Goal: Task Accomplishment & Management: Use online tool/utility

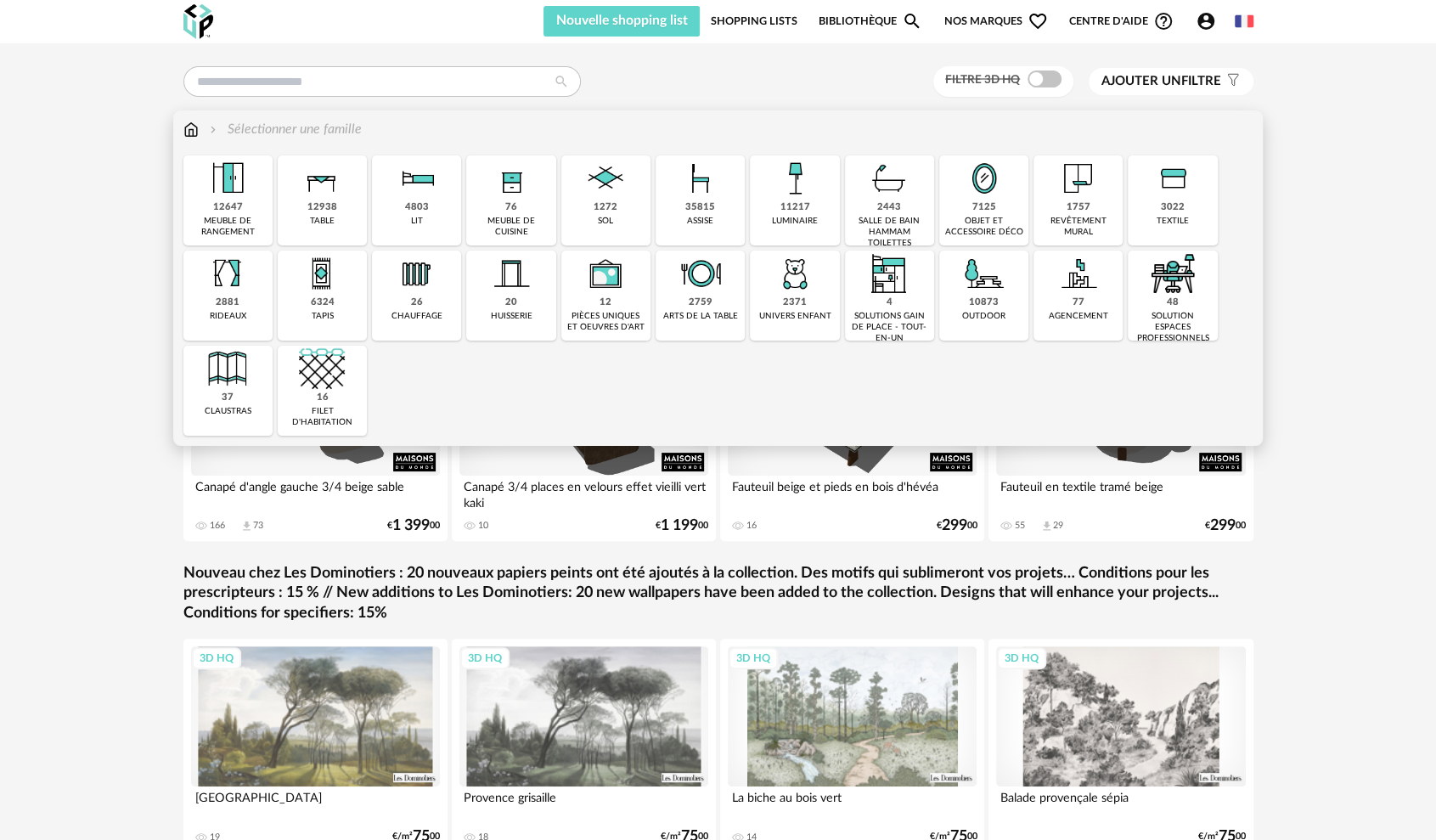
click at [501, 219] on div "meuble de cuisine" at bounding box center [510, 226] width 79 height 22
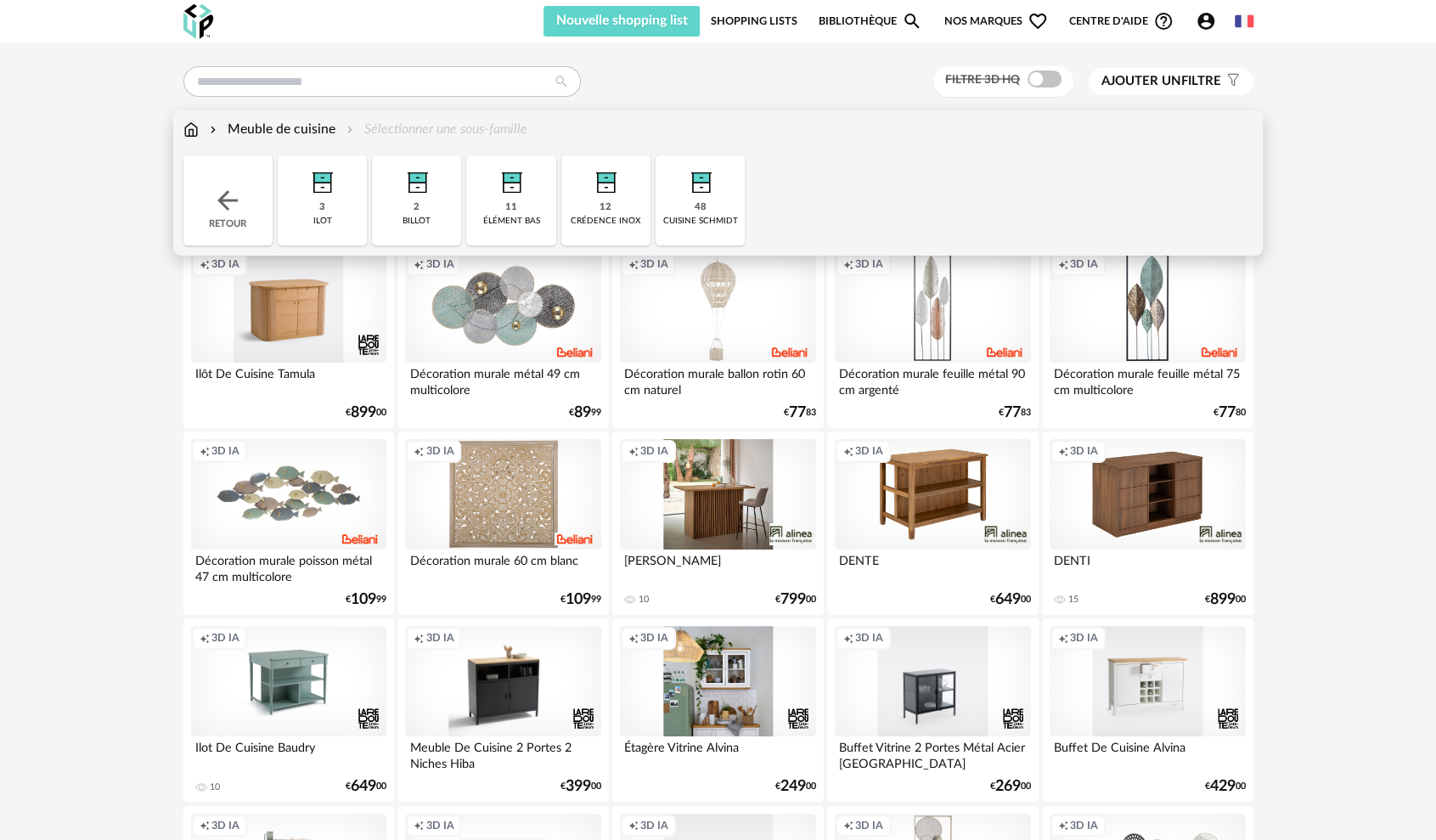
click at [711, 217] on div "cuisine schmidt" at bounding box center [700, 221] width 74 height 11
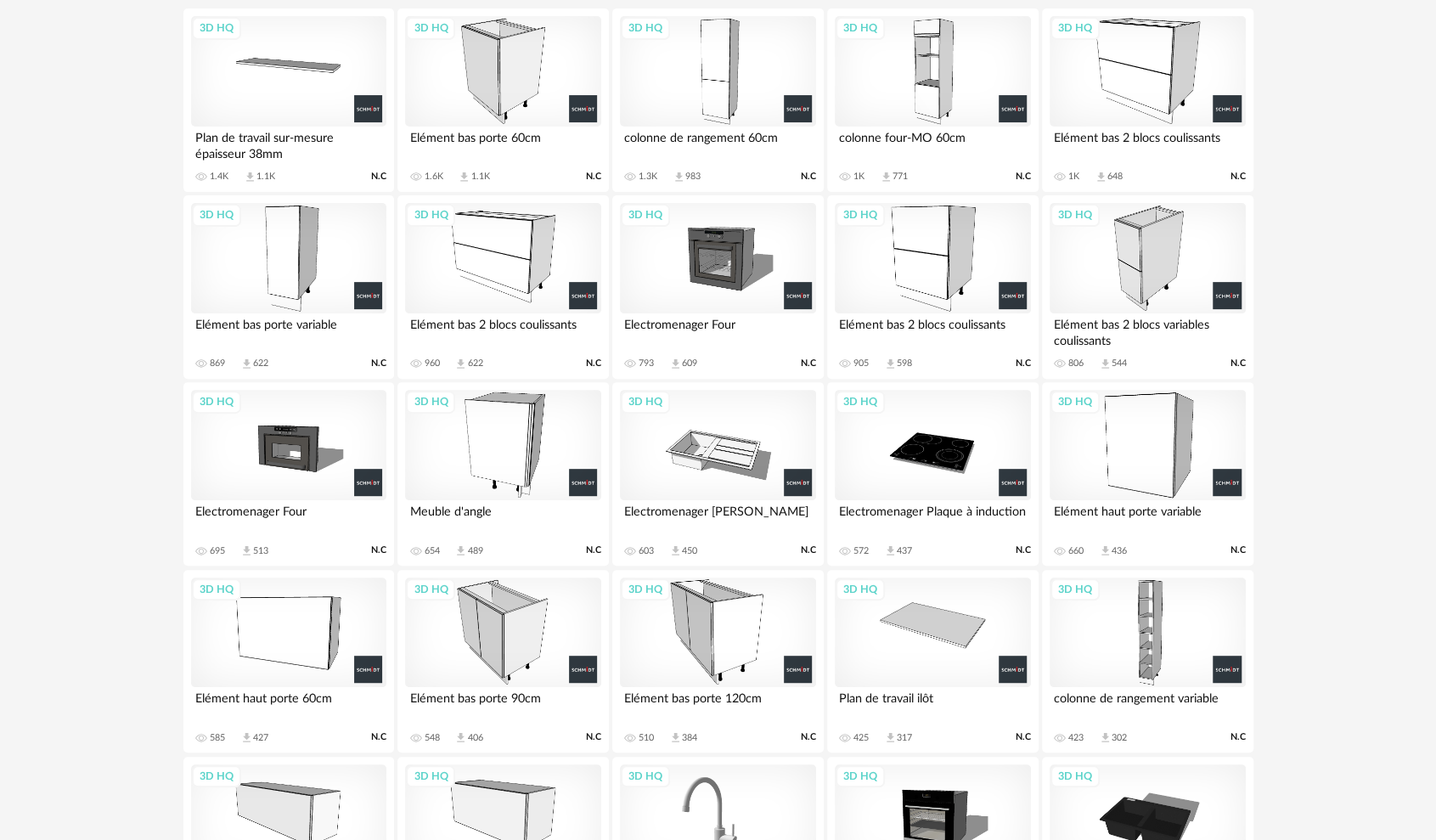
scroll to position [64, 0]
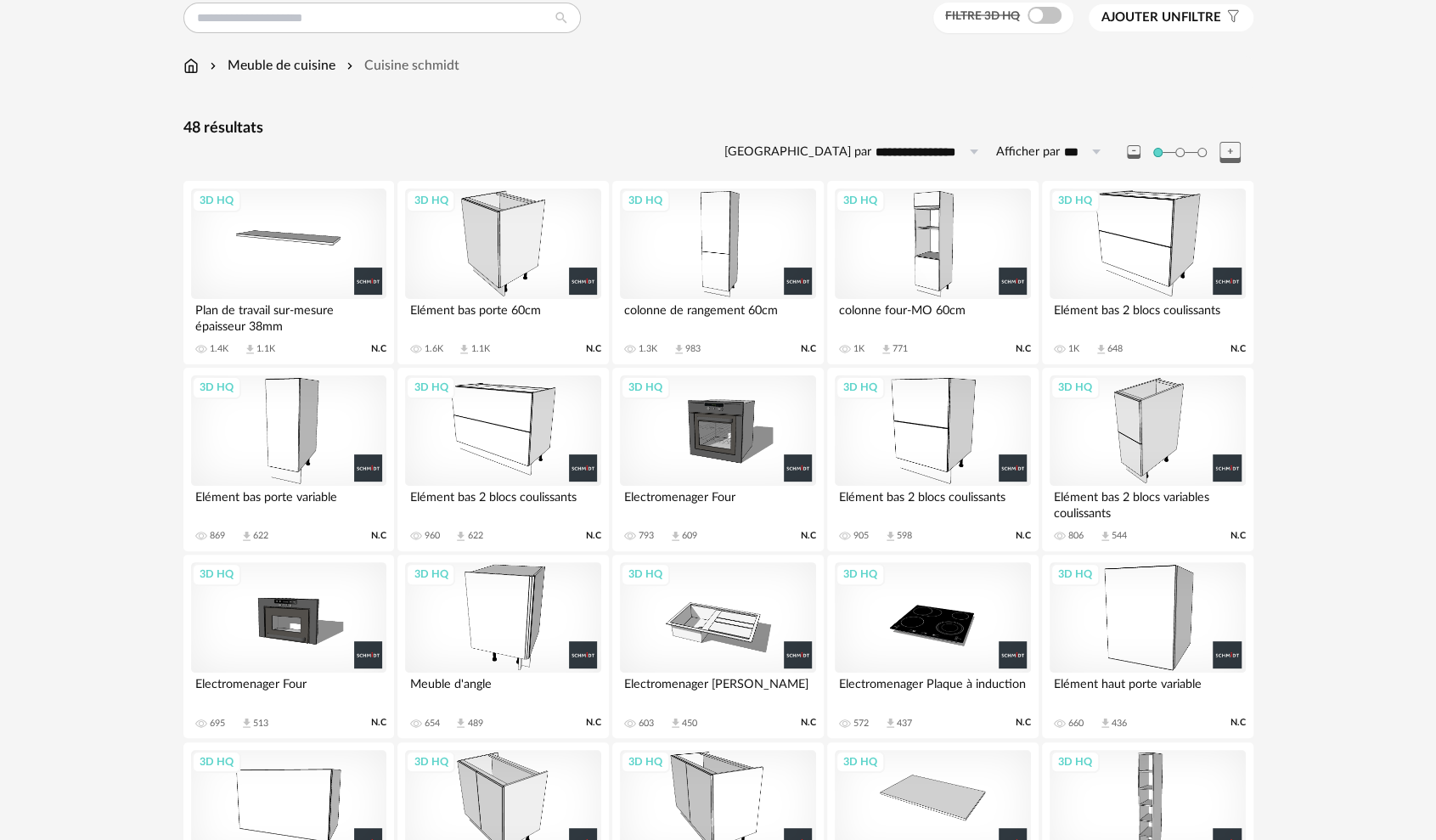
click at [939, 265] on div "3D HQ" at bounding box center [931, 243] width 195 height 110
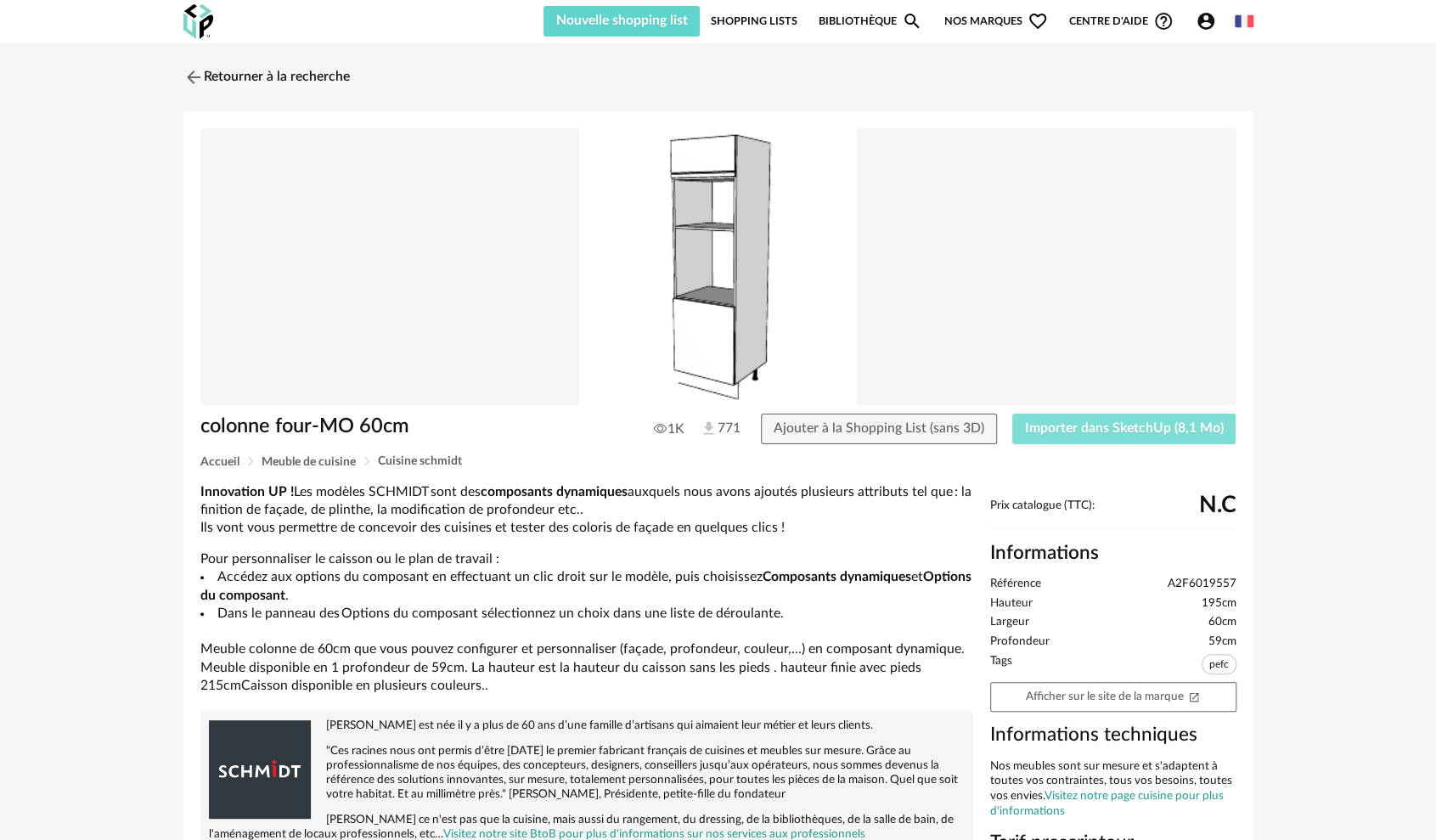
click at [1124, 428] on span "Importer dans SketchUp (8,1 Mo)" at bounding box center [1123, 428] width 199 height 13
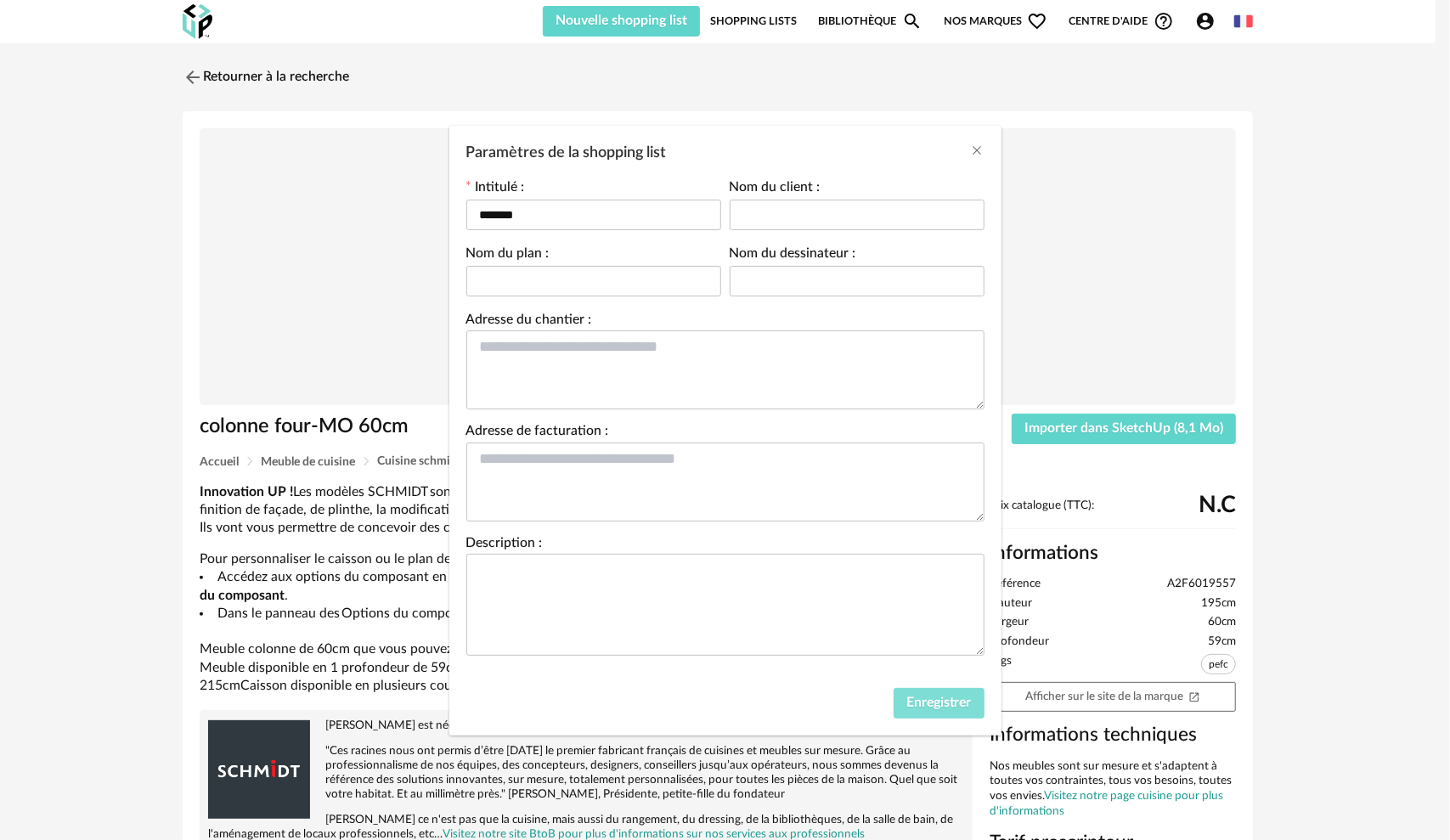
click at [929, 699] on span "Enregistrer" at bounding box center [938, 702] width 65 height 13
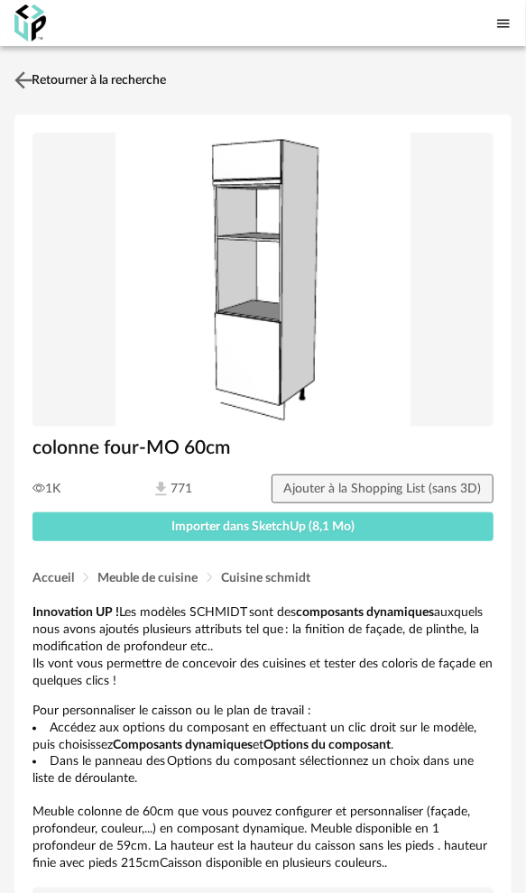
click at [48, 77] on link "Retourner à la recherche" at bounding box center [88, 80] width 156 height 40
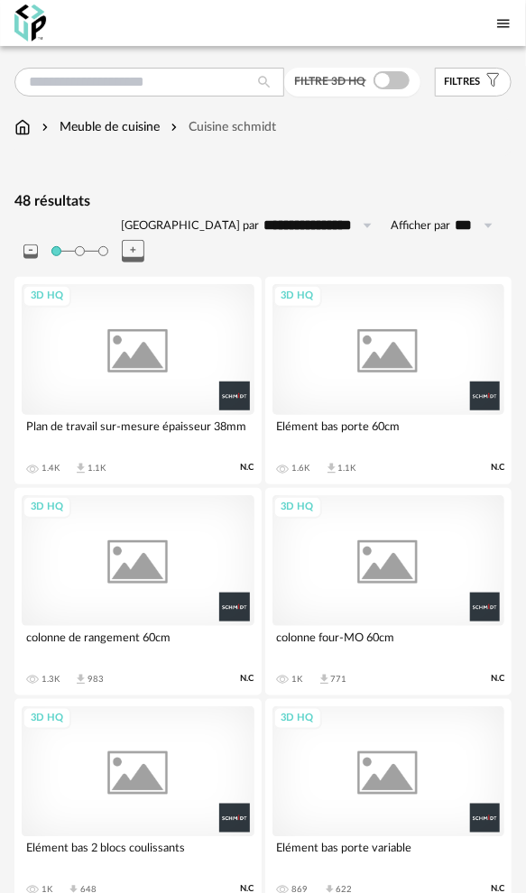
scroll to position [68, 0]
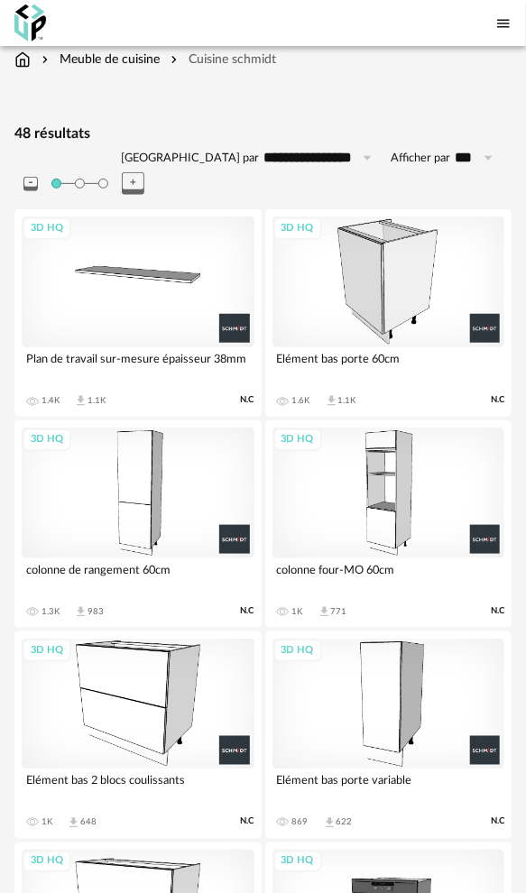
click at [157, 687] on div "3D HQ" at bounding box center [138, 703] width 233 height 131
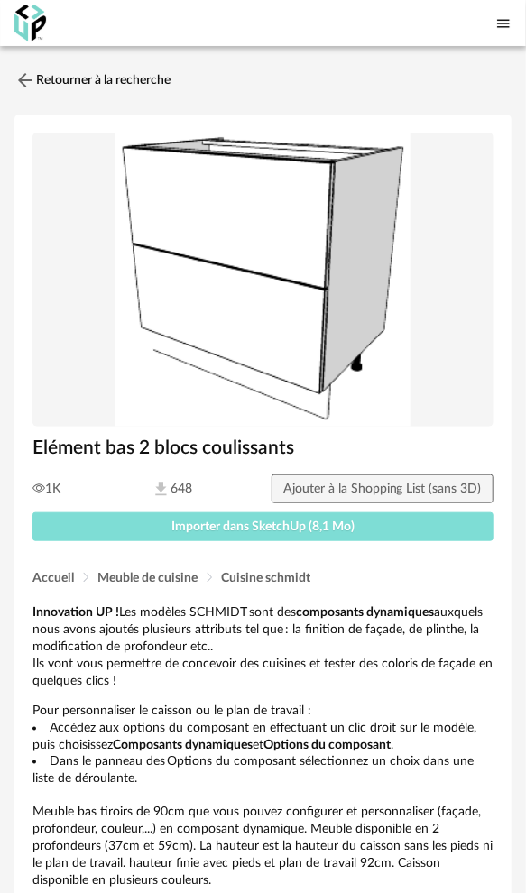
click at [332, 524] on span "Importer dans SketchUp (8,1 Mo)" at bounding box center [262, 526] width 183 height 13
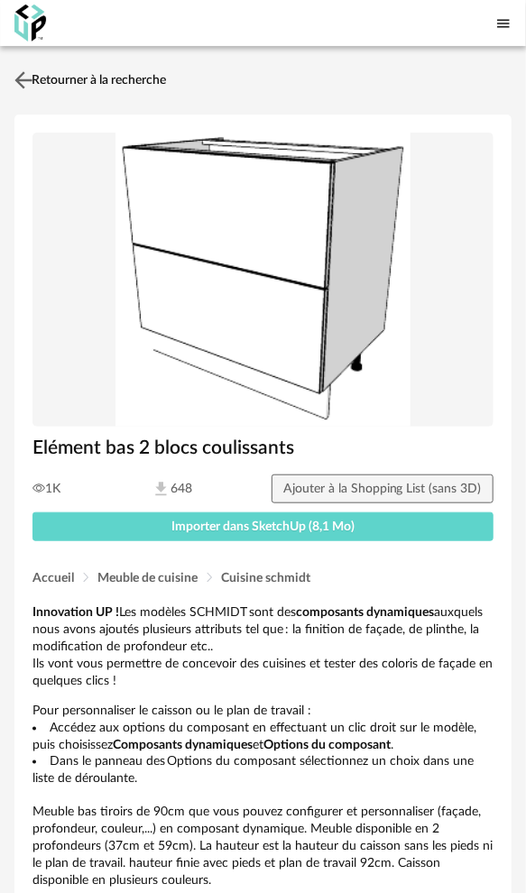
click at [69, 82] on link "Retourner à la recherche" at bounding box center [88, 80] width 156 height 40
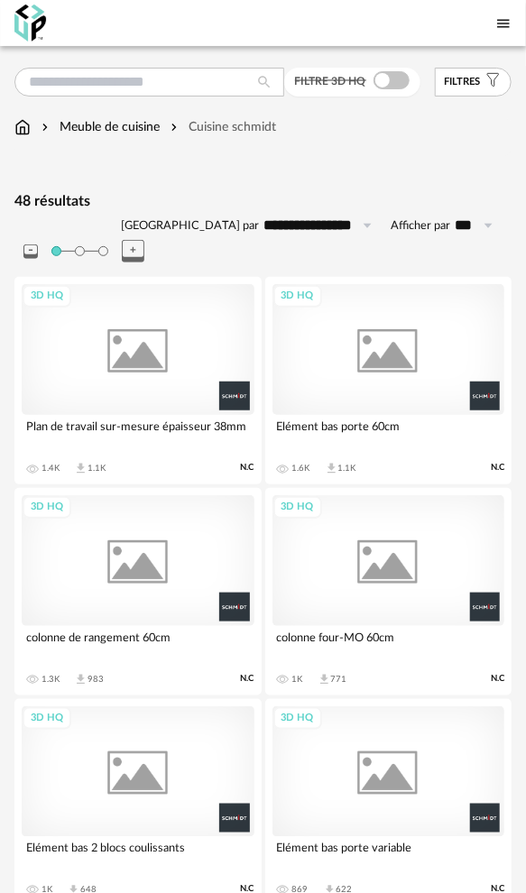
scroll to position [68, 0]
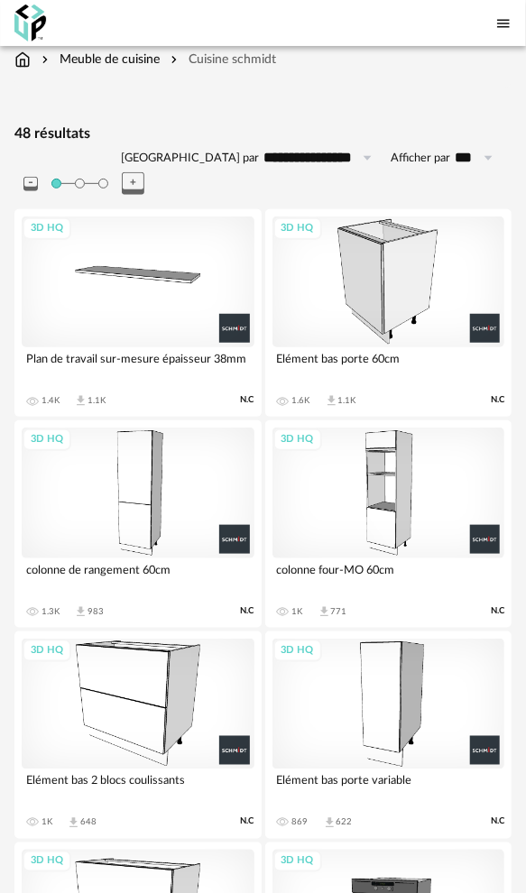
click at [145, 468] on div "3D HQ" at bounding box center [138, 492] width 233 height 131
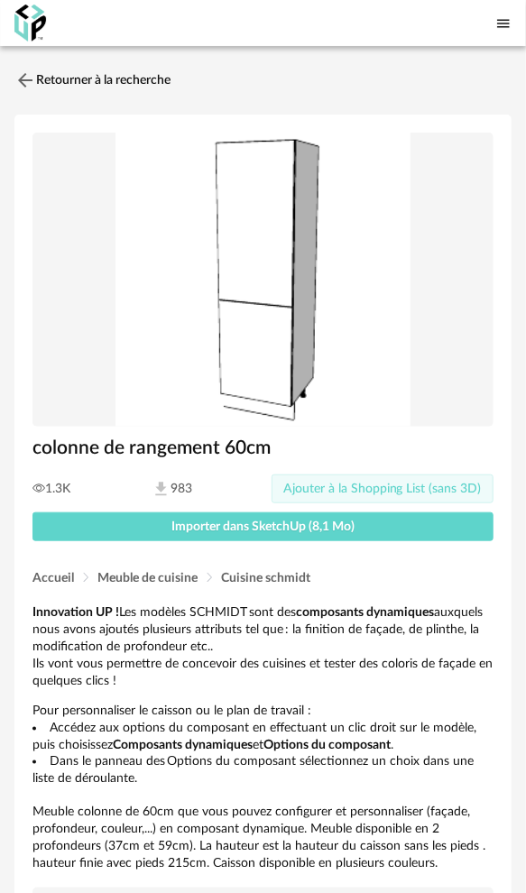
click at [362, 487] on span "Ajouter à la Shopping List (sans 3D)" at bounding box center [382, 488] width 198 height 13
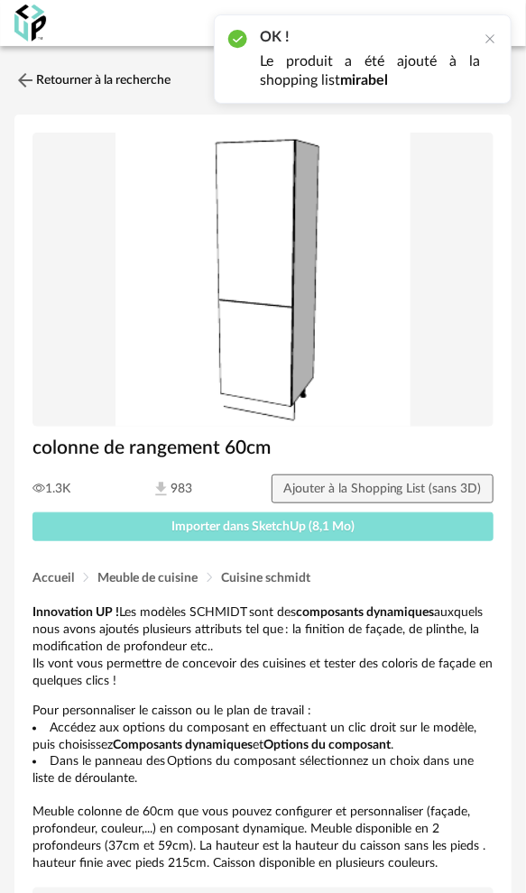
click at [143, 527] on button "Importer dans SketchUp (8,1 Mo)" at bounding box center [262, 526] width 461 height 29
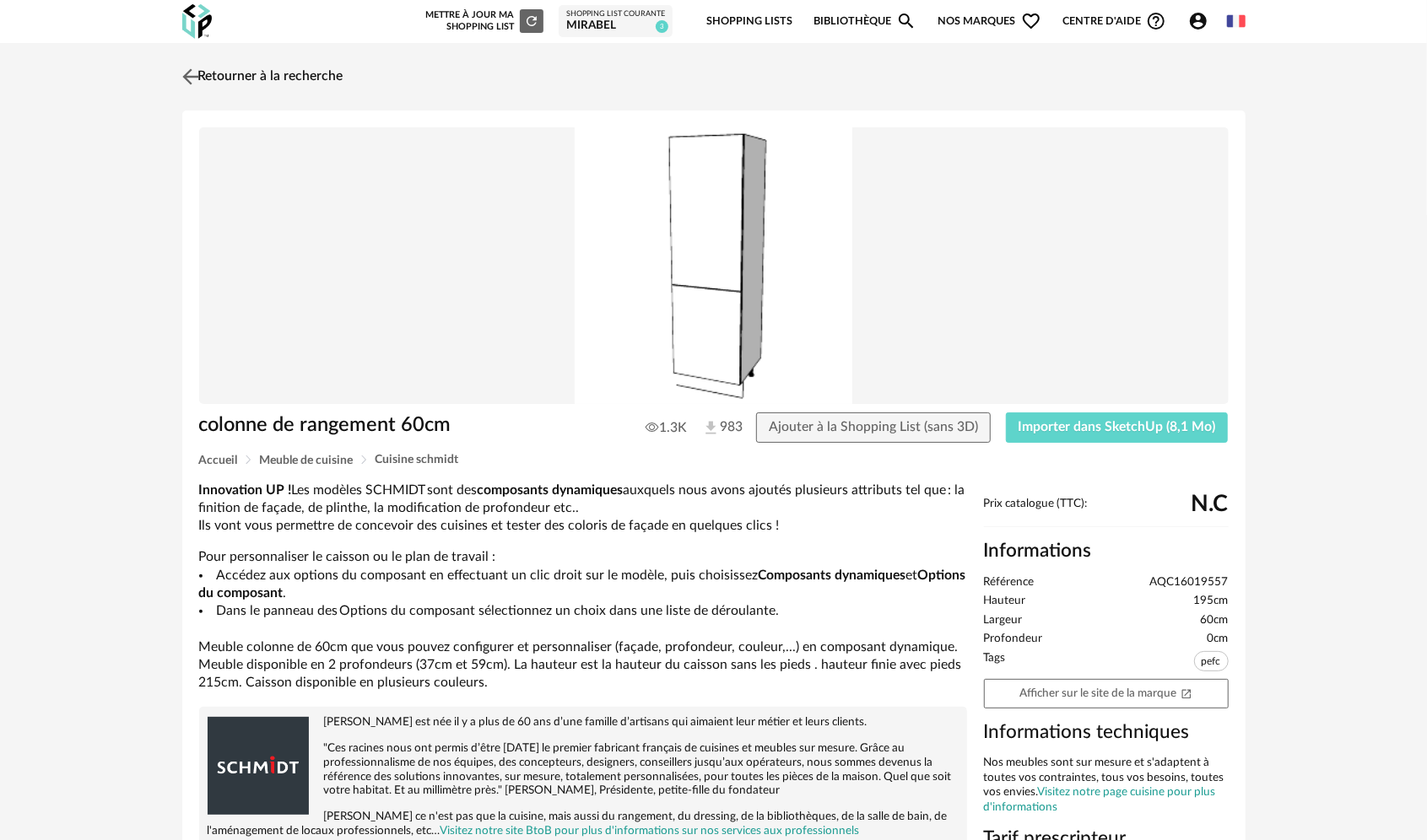
click at [227, 73] on link "Retourner à la recherche" at bounding box center [260, 77] width 166 height 37
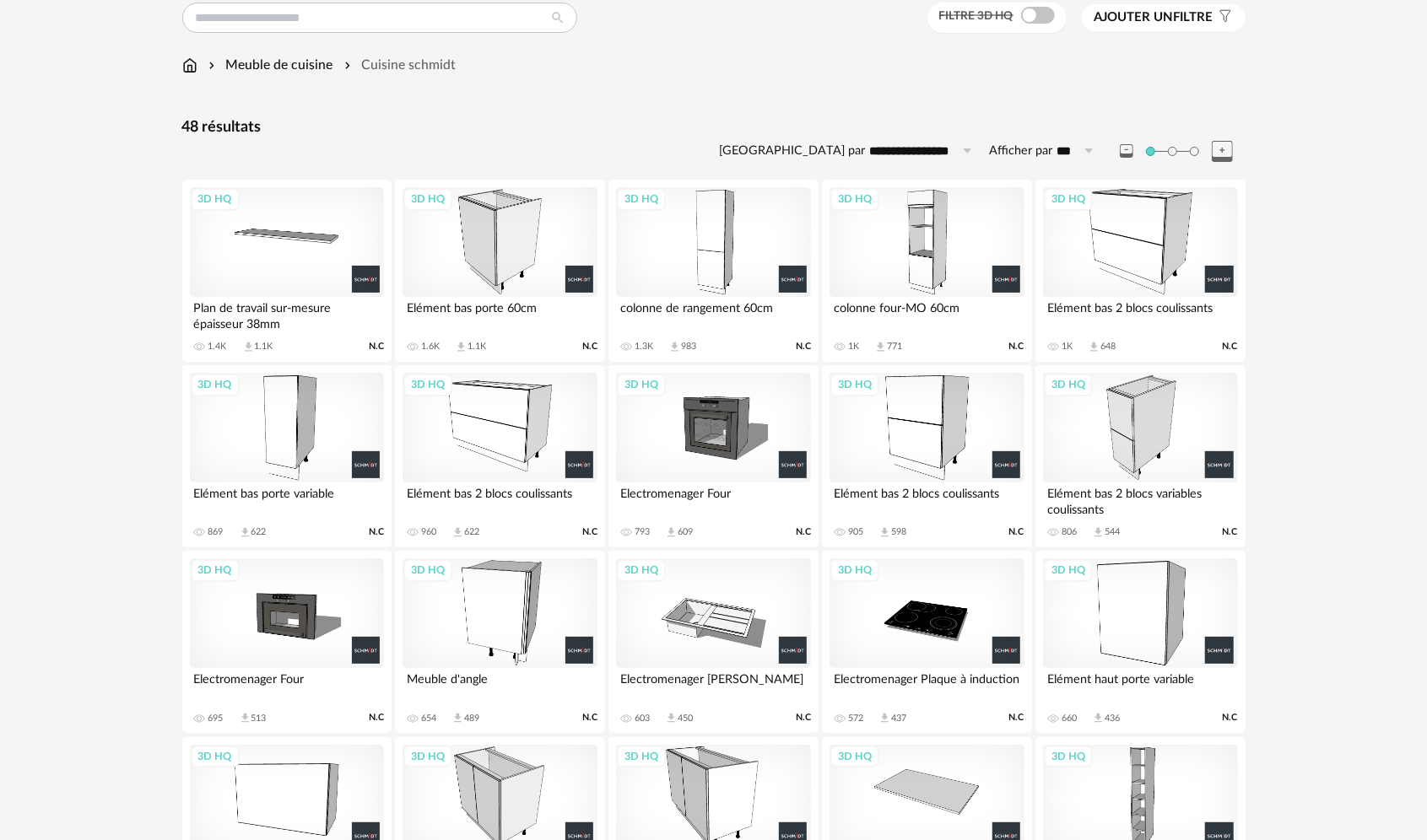
click at [1142, 428] on div "3D HQ" at bounding box center [1139, 427] width 194 height 109
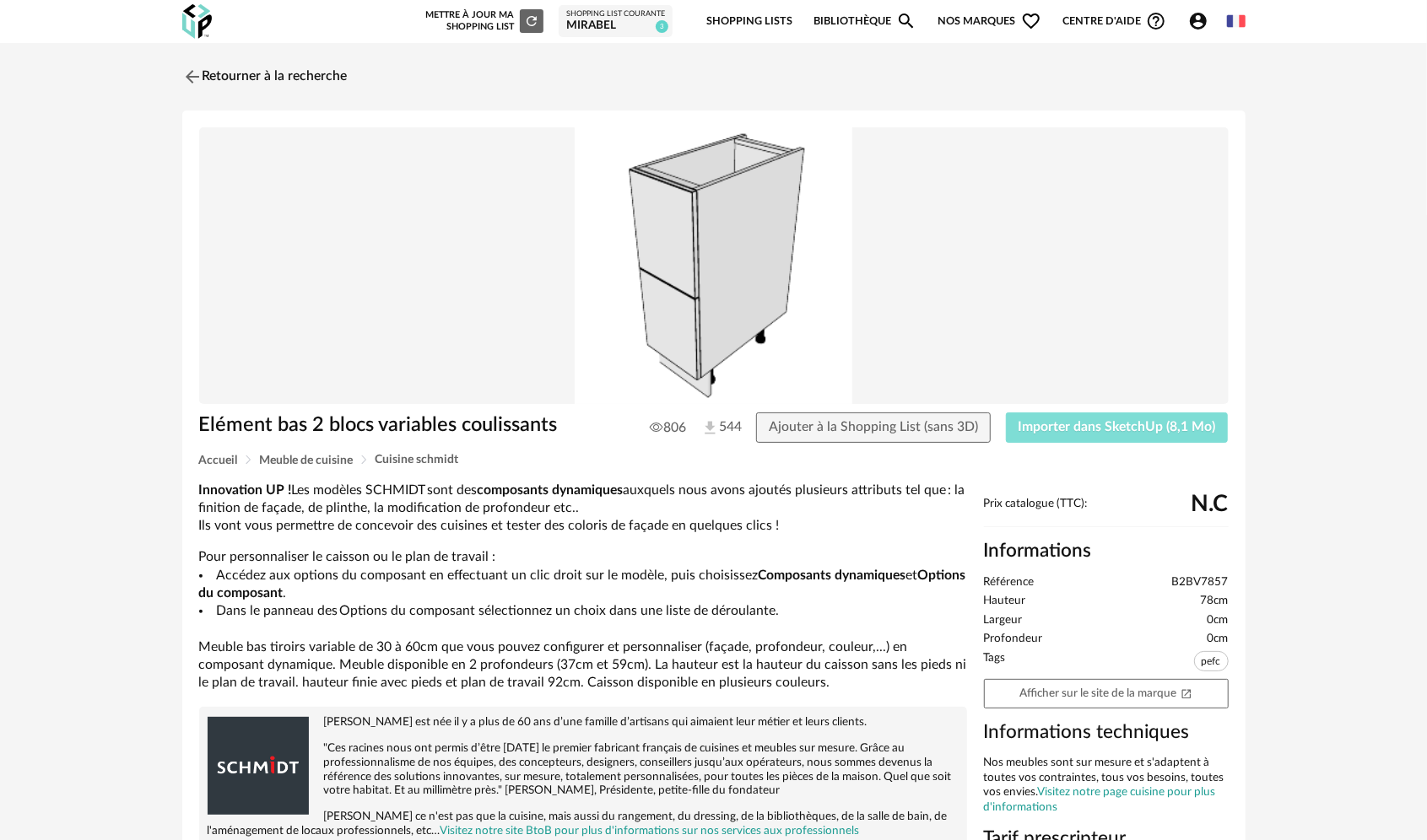
click at [1112, 424] on span "Importer dans SketchUp (8,1 Mo)" at bounding box center [1116, 427] width 197 height 13
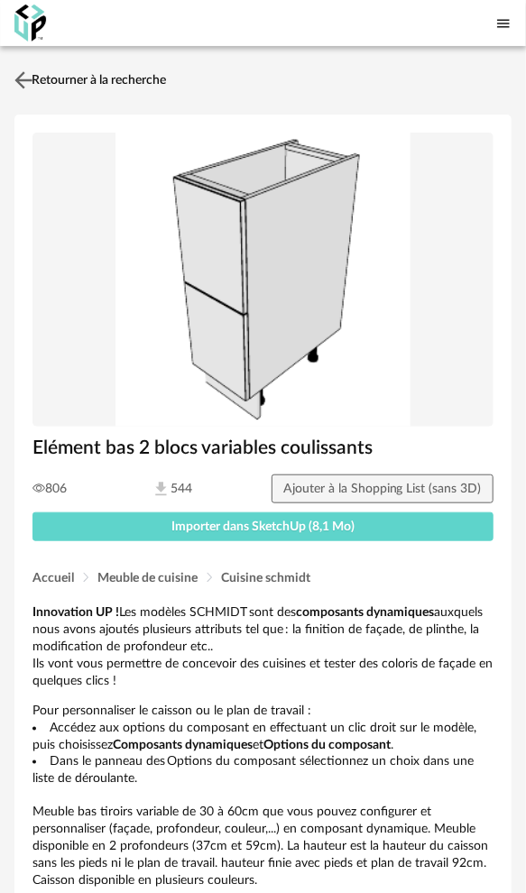
click at [66, 76] on link "Retourner à la recherche" at bounding box center [88, 80] width 156 height 40
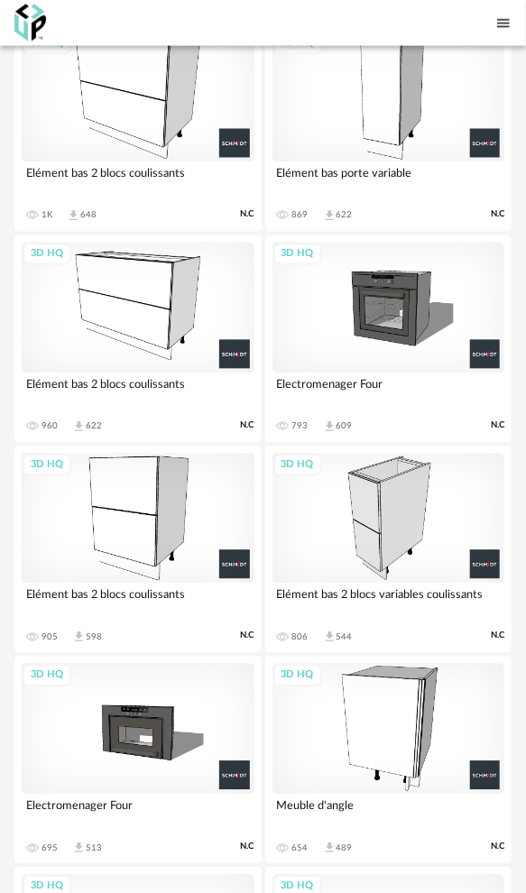
scroll to position [641, 0]
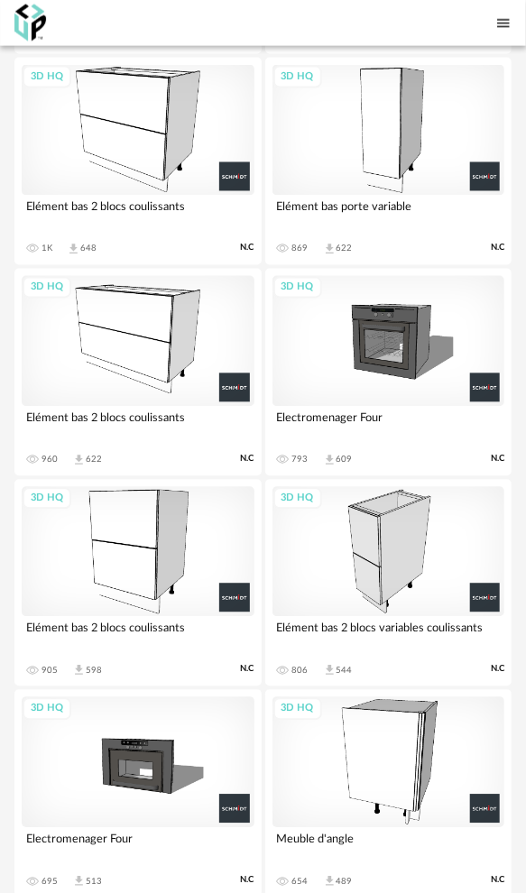
click at [136, 509] on div "3D HQ" at bounding box center [138, 552] width 233 height 131
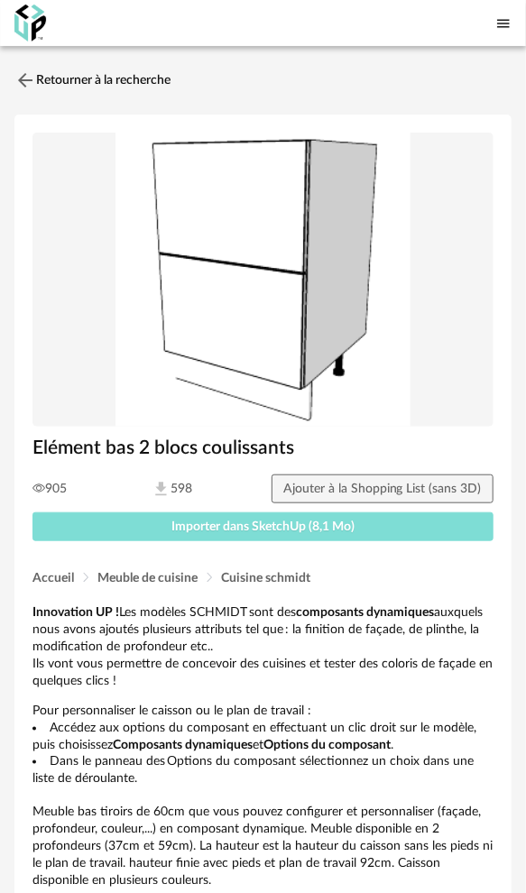
click at [256, 528] on span "Importer dans SketchUp (8,1 Mo)" at bounding box center [262, 526] width 183 height 13
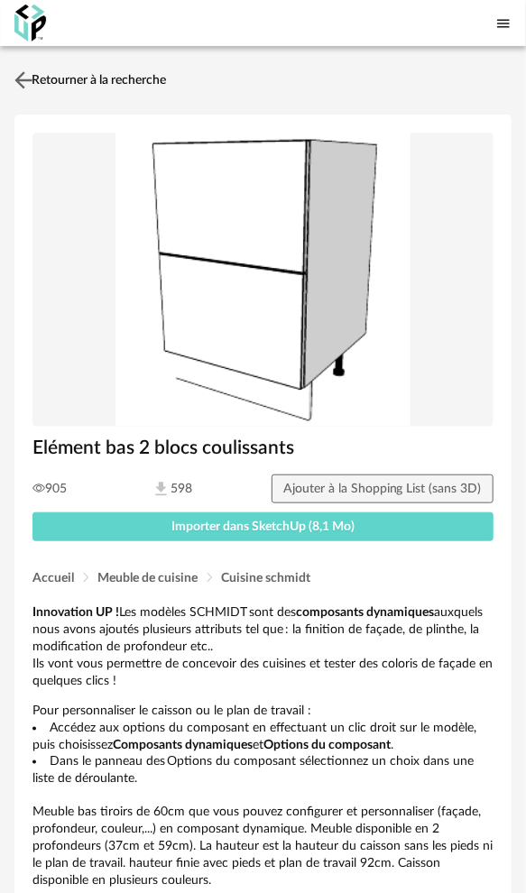
click at [49, 81] on link "Retourner à la recherche" at bounding box center [88, 80] width 156 height 40
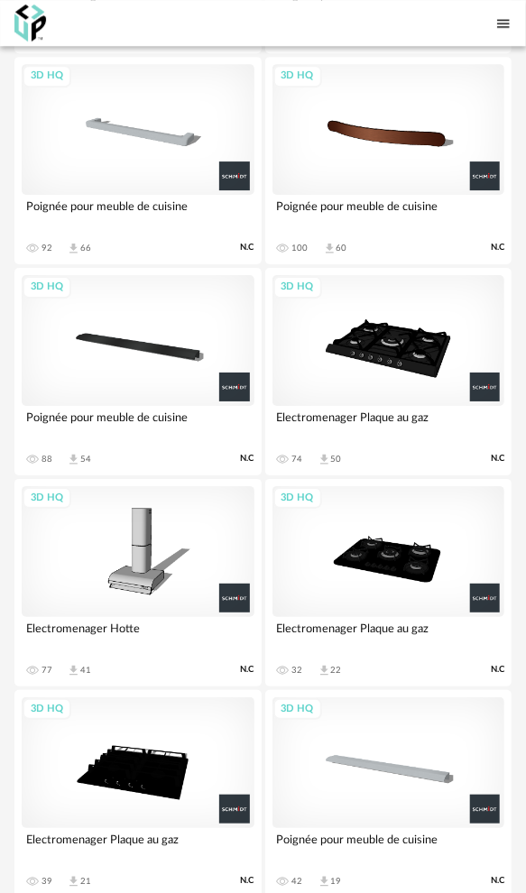
scroll to position [4492, 0]
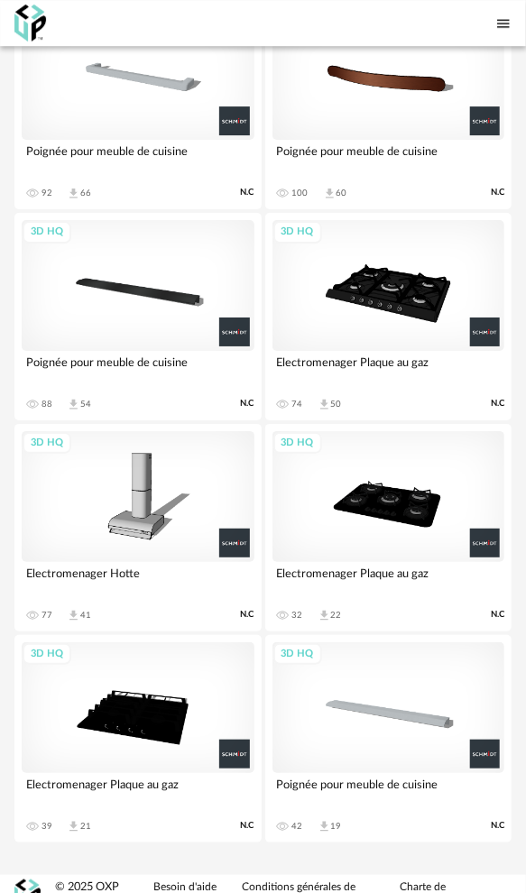
click at [162, 694] on div "3D HQ" at bounding box center [138, 707] width 233 height 131
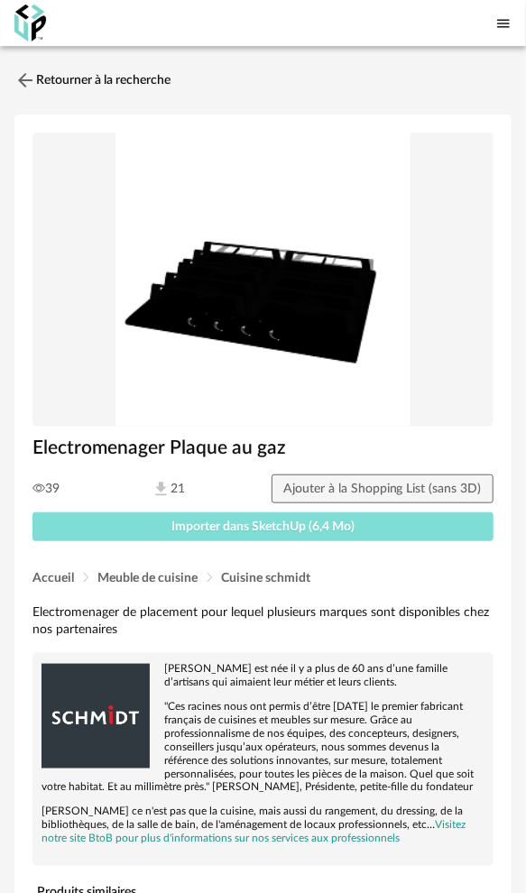
click at [260, 526] on span "Importer dans SketchUp (6,4 Mo)" at bounding box center [262, 526] width 183 height 13
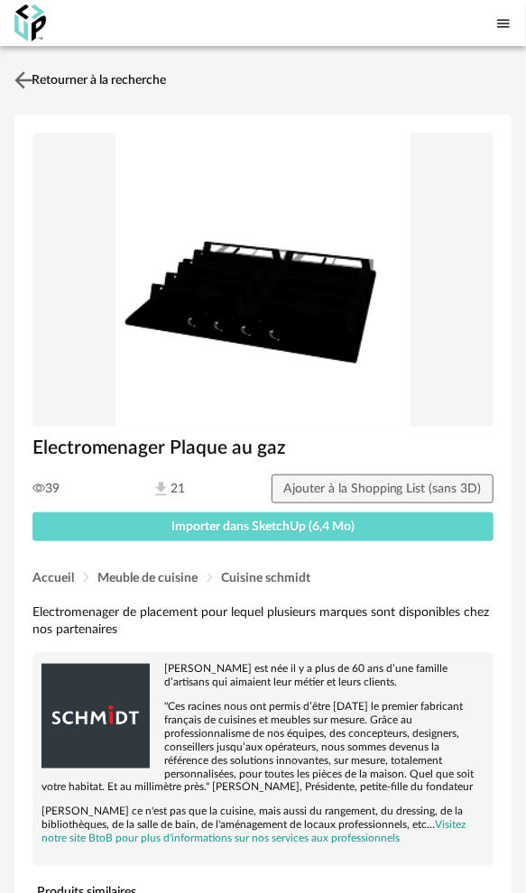
click at [32, 79] on img at bounding box center [24, 80] width 26 height 26
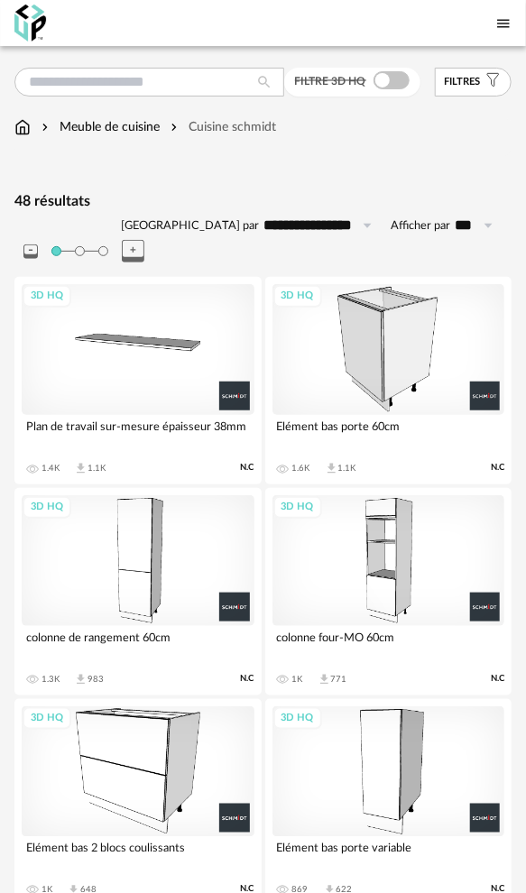
click at [167, 319] on div "3D HQ" at bounding box center [138, 349] width 233 height 131
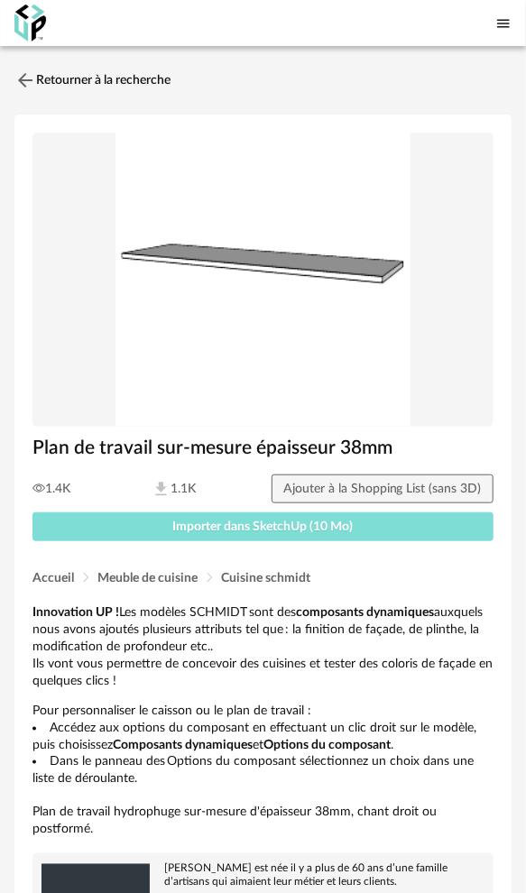
click at [269, 527] on span "Importer dans SketchUp (10 Mo)" at bounding box center [263, 526] width 180 height 13
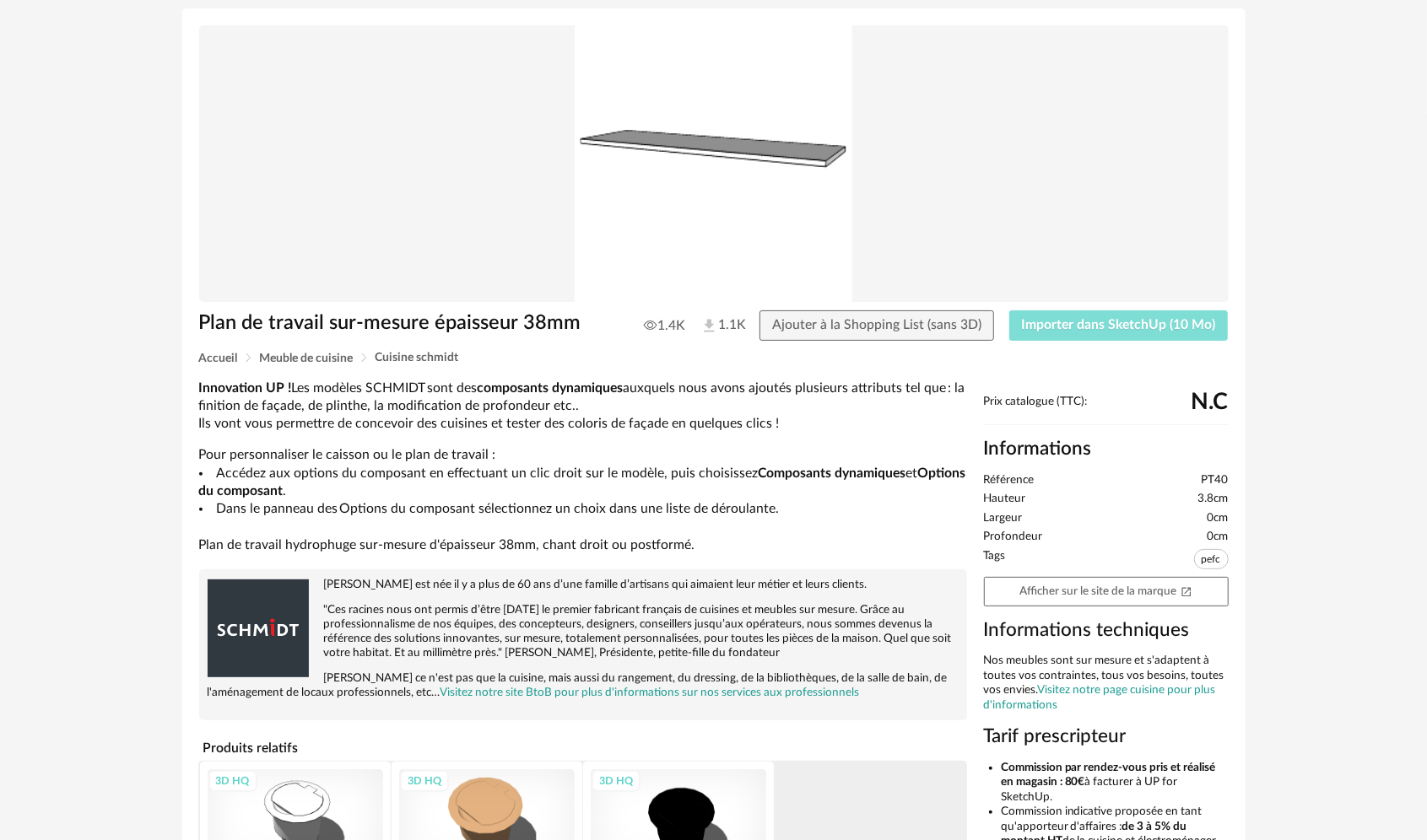
scroll to position [58, 0]
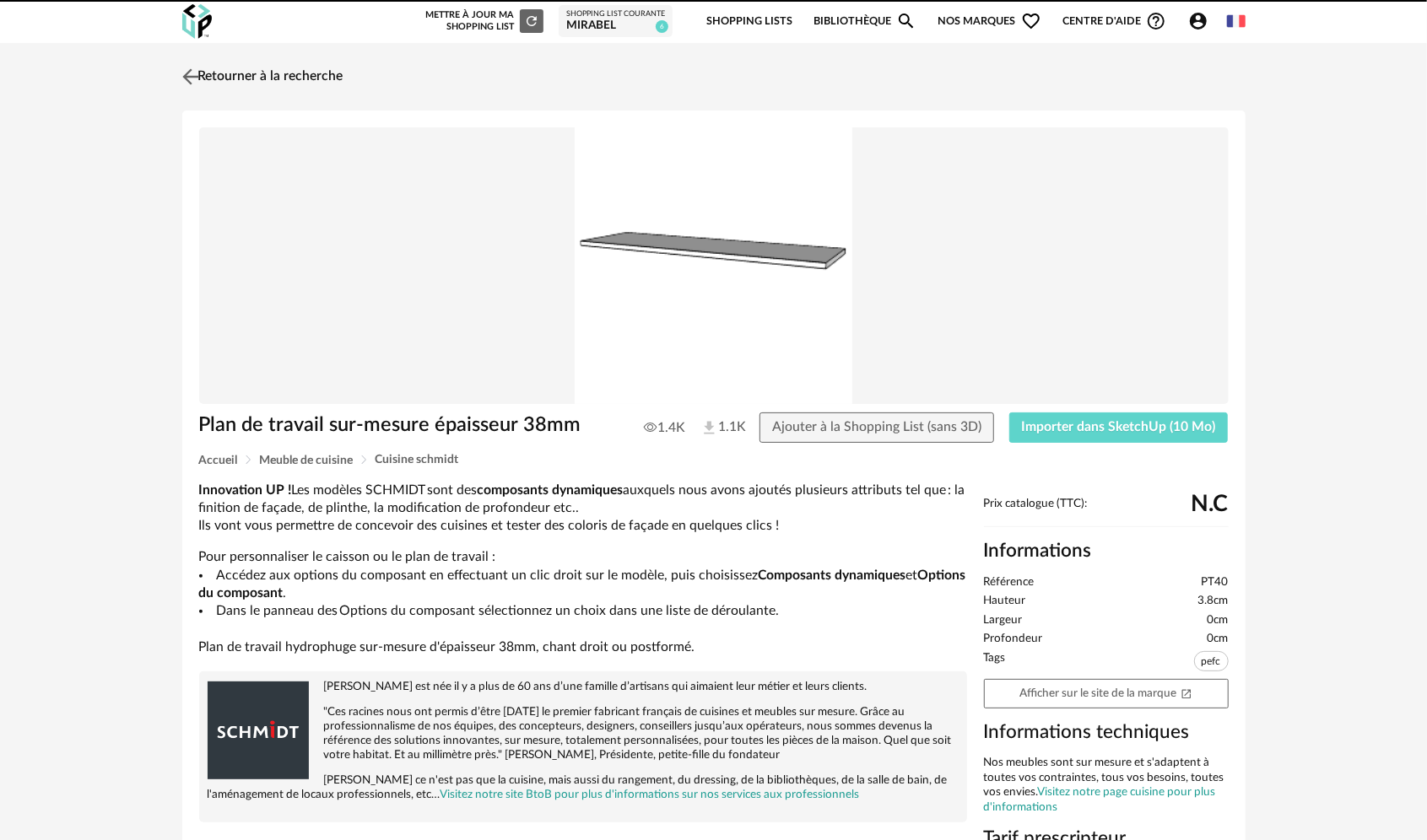
click at [218, 73] on link "Retourner à la recherche" at bounding box center [260, 77] width 166 height 37
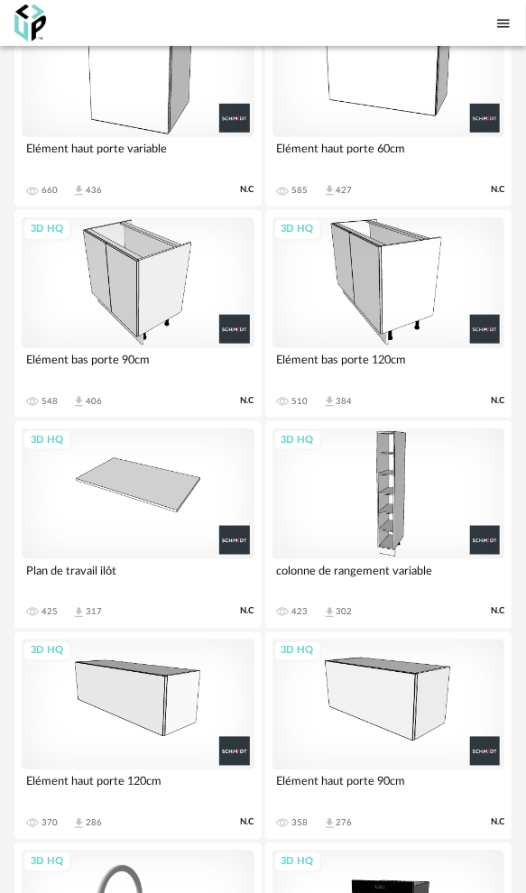
scroll to position [1755, 0]
click at [405, 689] on div "3D HQ" at bounding box center [388, 703] width 233 height 131
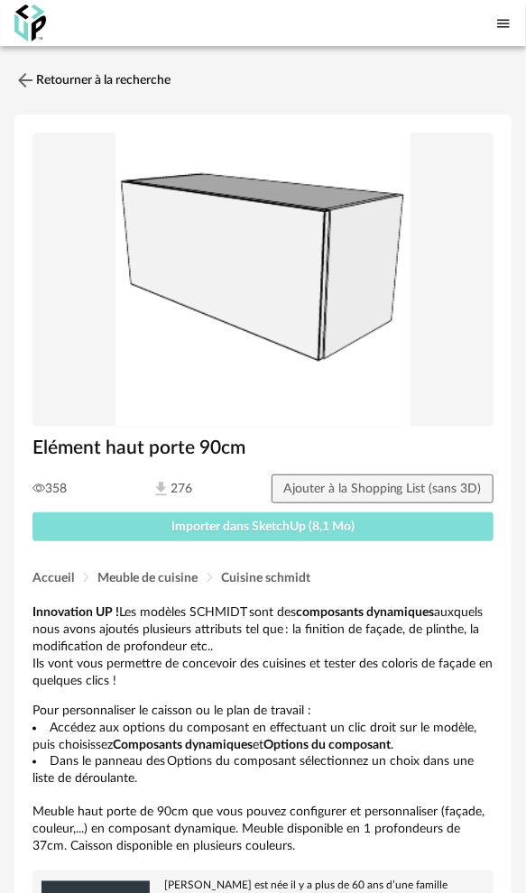
click at [279, 528] on span "Importer dans SketchUp (8,1 Mo)" at bounding box center [262, 526] width 183 height 13
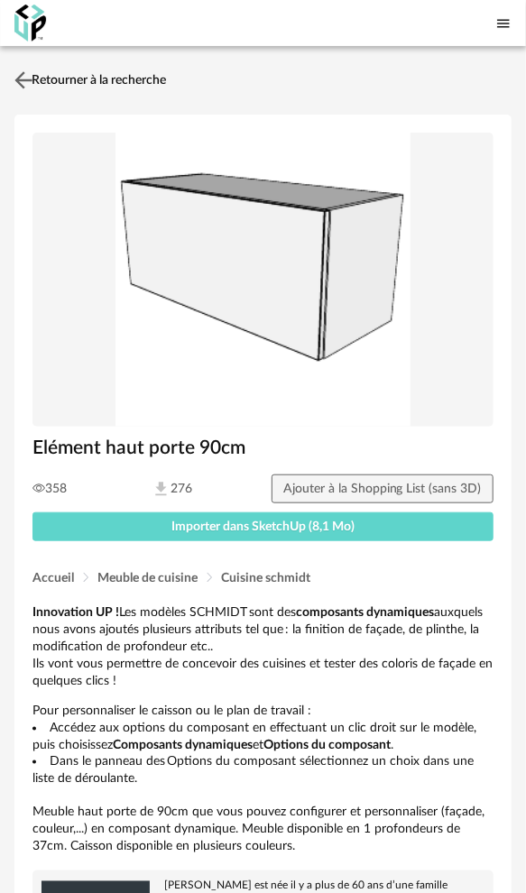
click at [50, 78] on link "Retourner à la recherche" at bounding box center [88, 80] width 156 height 40
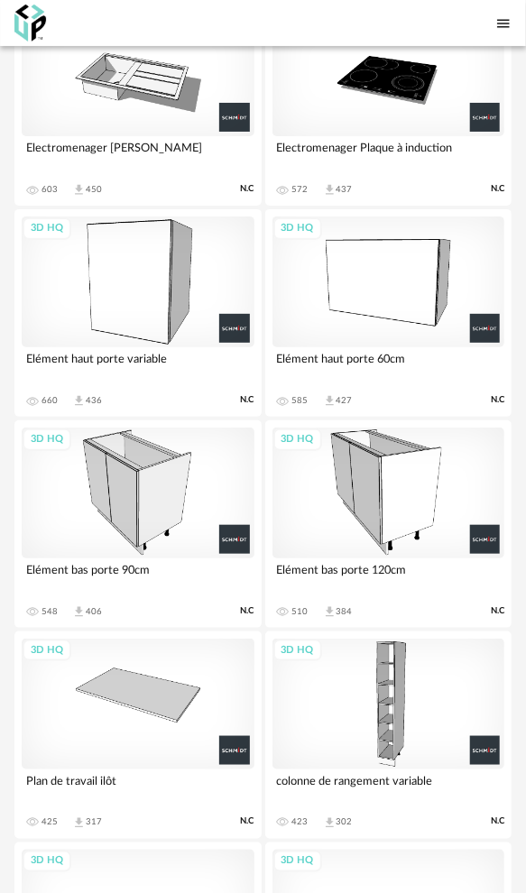
scroll to position [1595, 0]
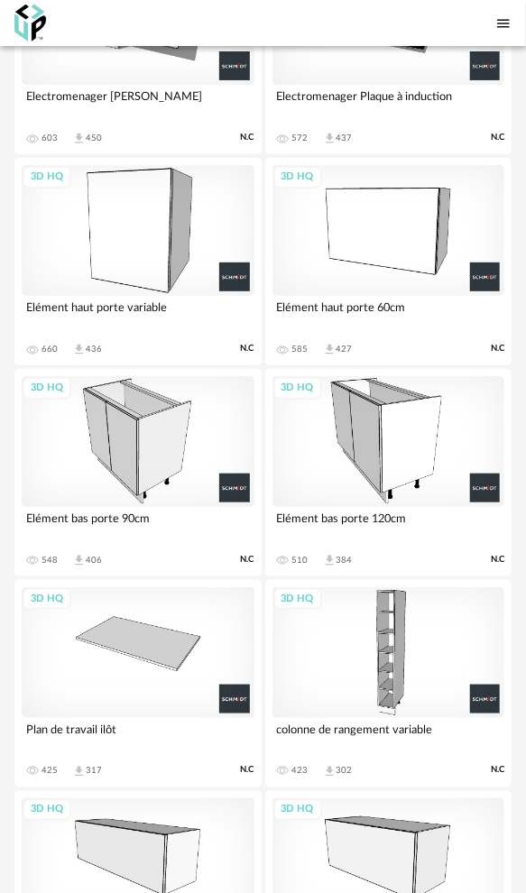
click at [402, 215] on div "3D HQ" at bounding box center [388, 230] width 233 height 131
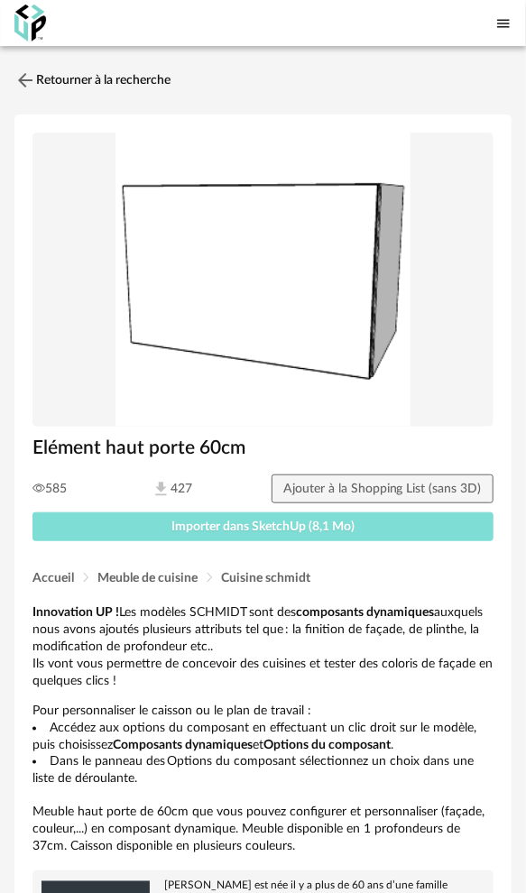
click at [216, 527] on span "Importer dans SketchUp (8,1 Mo)" at bounding box center [262, 526] width 183 height 13
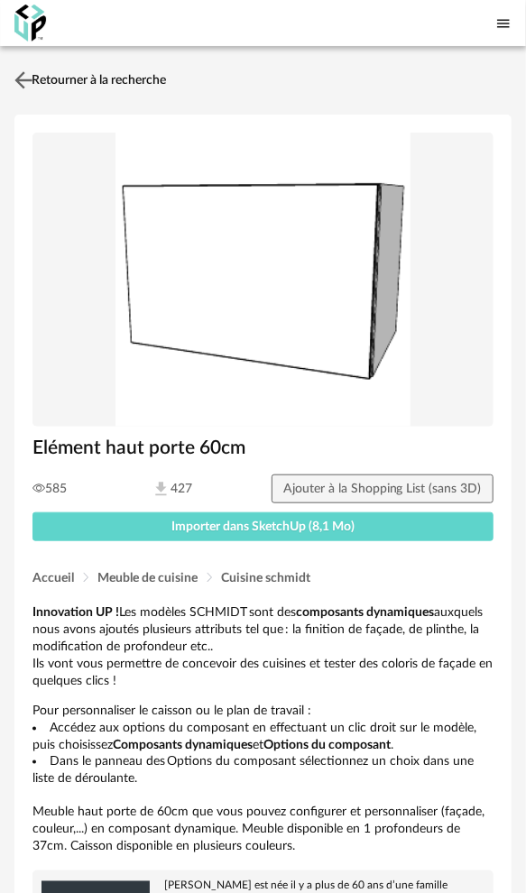
click at [93, 80] on link "Retourner à la recherche" at bounding box center [88, 80] width 156 height 40
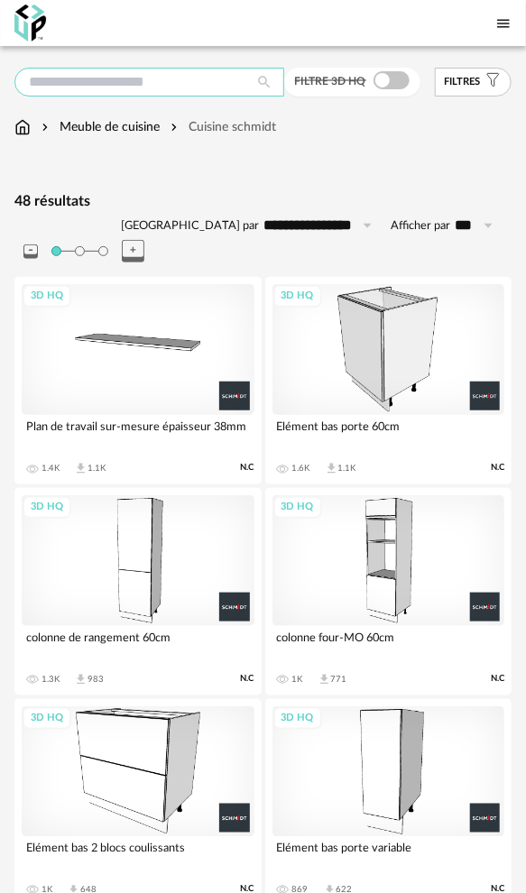
click at [155, 84] on input "text" at bounding box center [149, 82] width 270 height 29
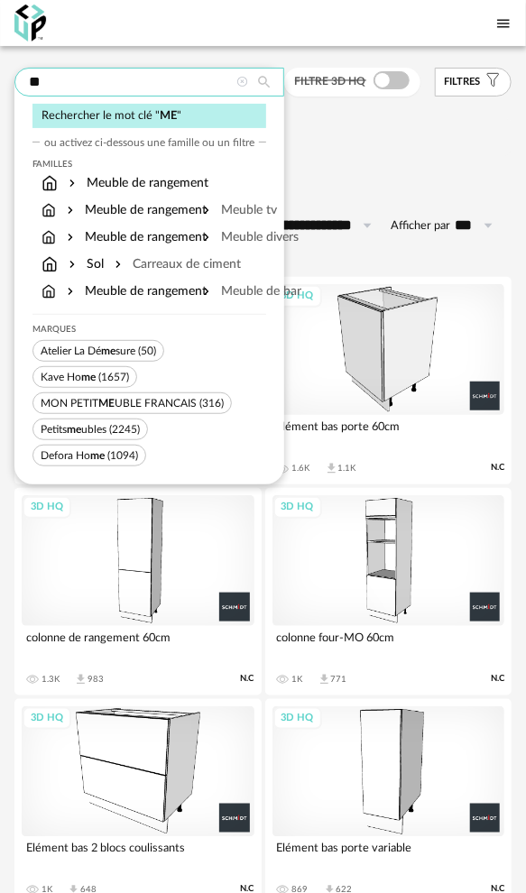
type input "*"
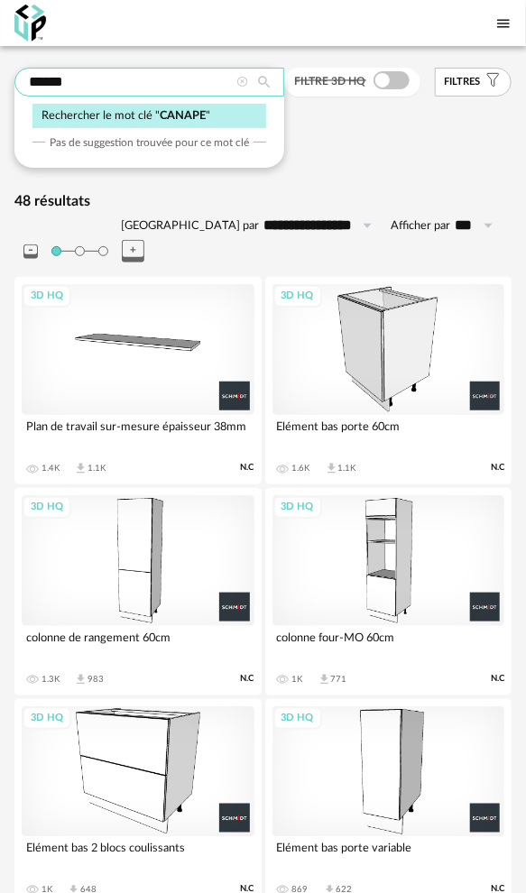
type input "******"
type input "**********"
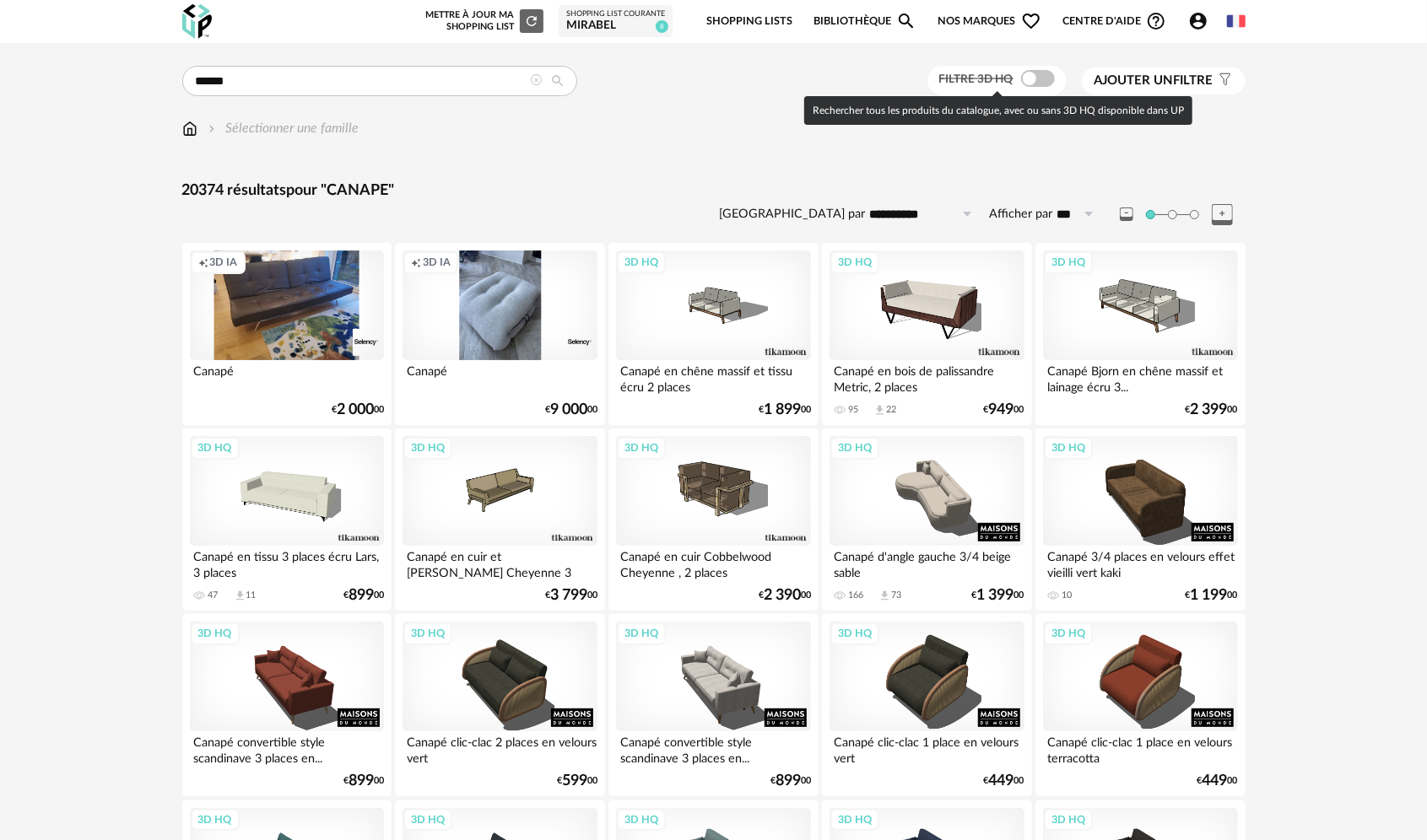
click at [1034, 78] on span at bounding box center [1038, 79] width 34 height 17
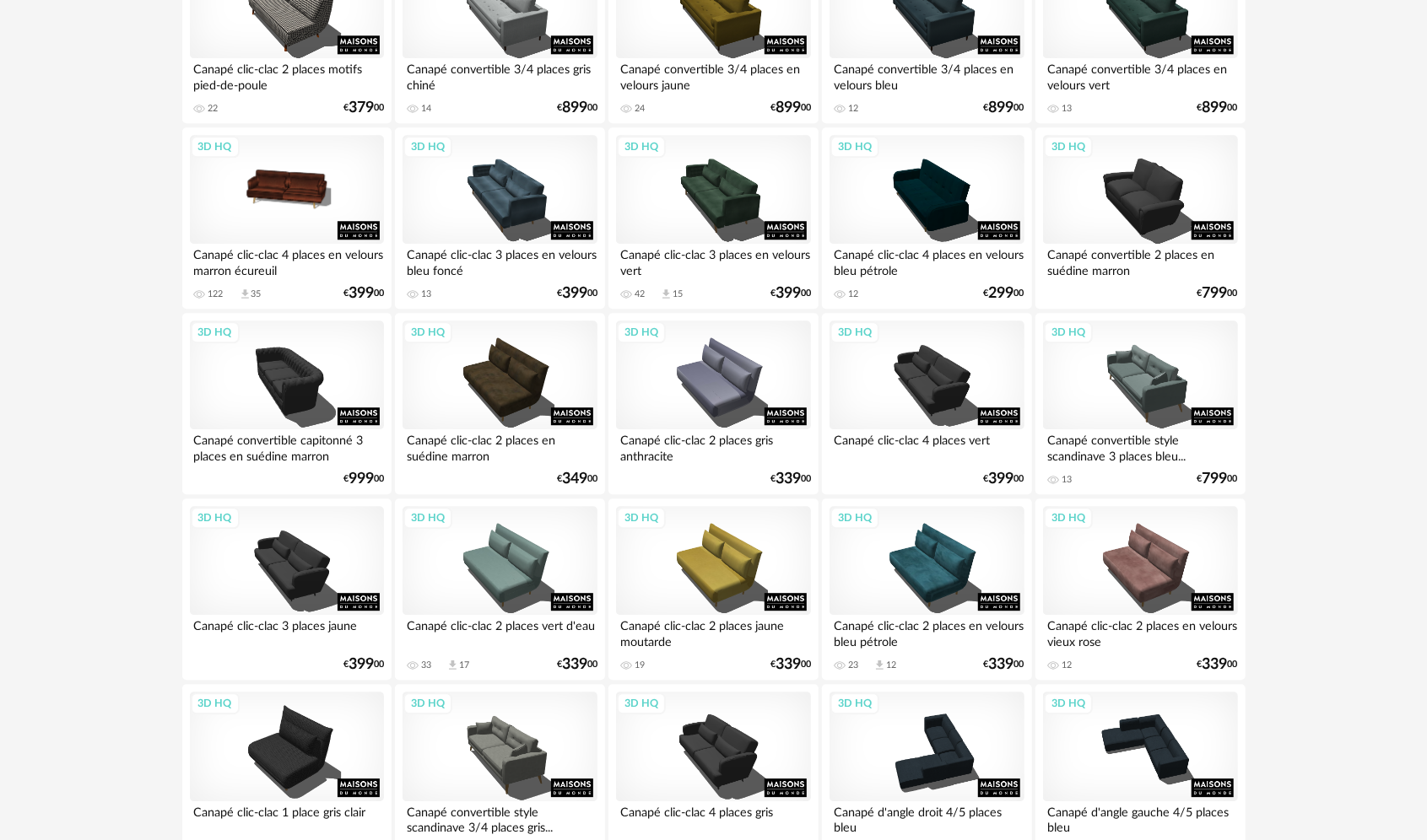
scroll to position [3225, 0]
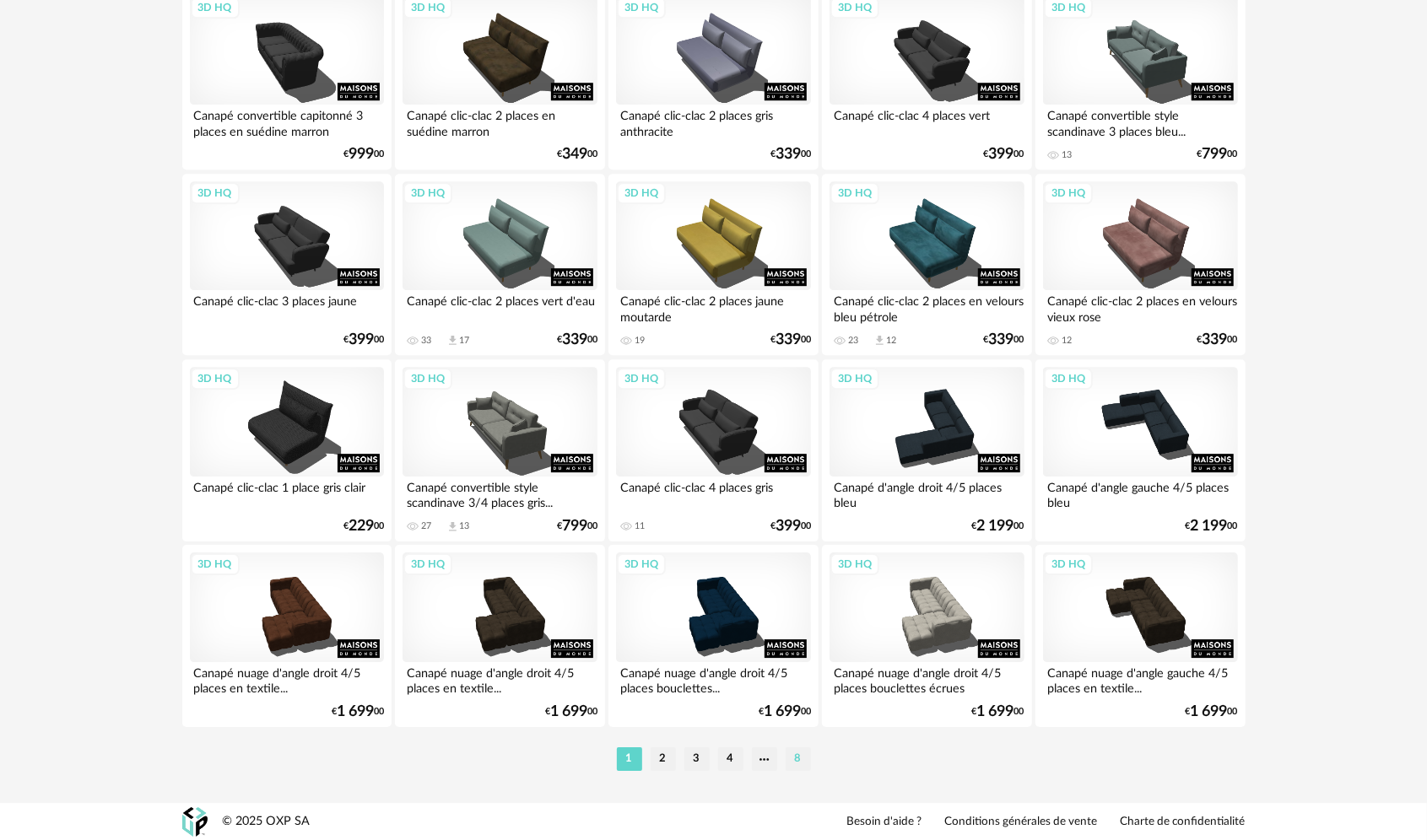
click at [796, 758] on li "8" at bounding box center [797, 759] width 25 height 23
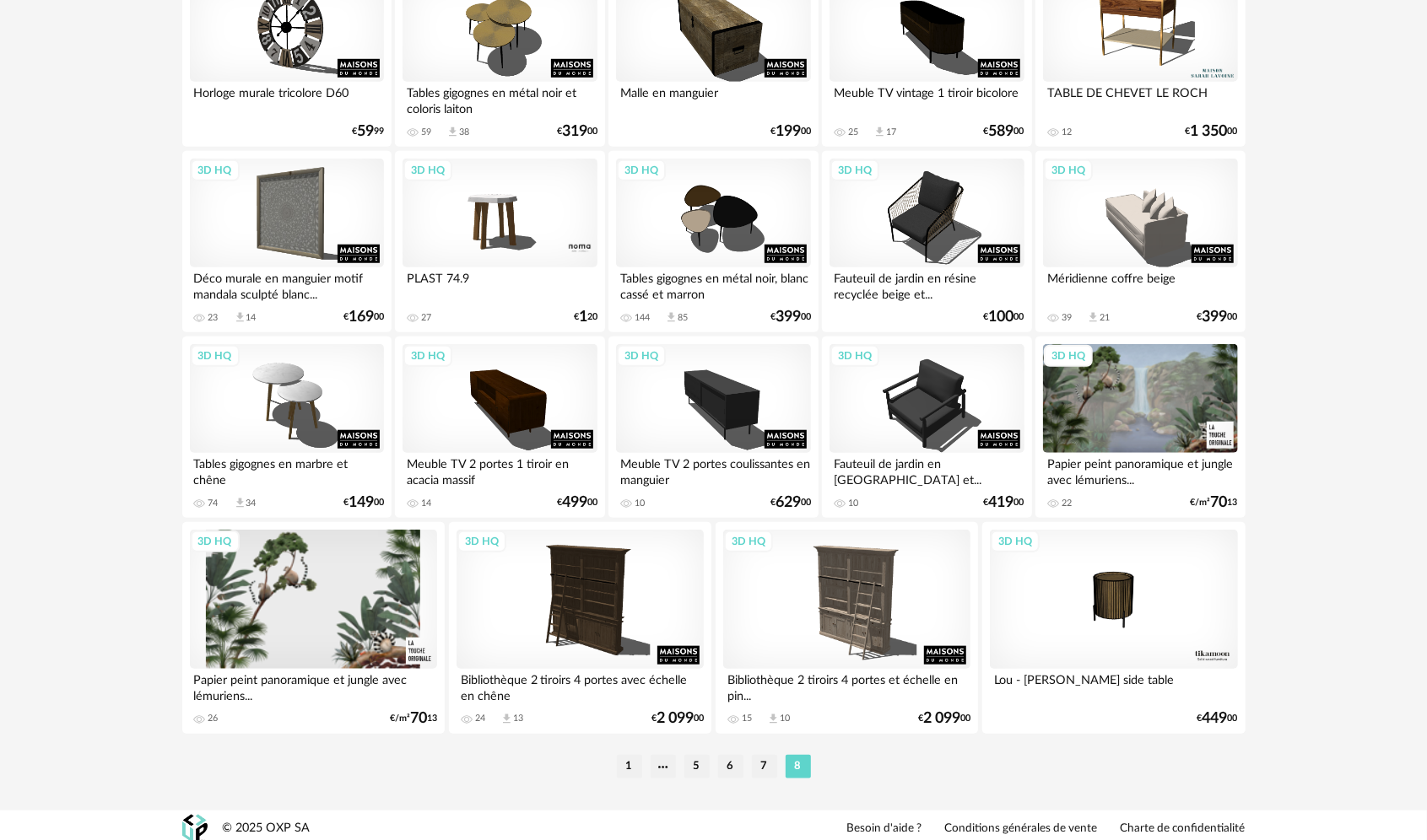
scroll to position [843, 0]
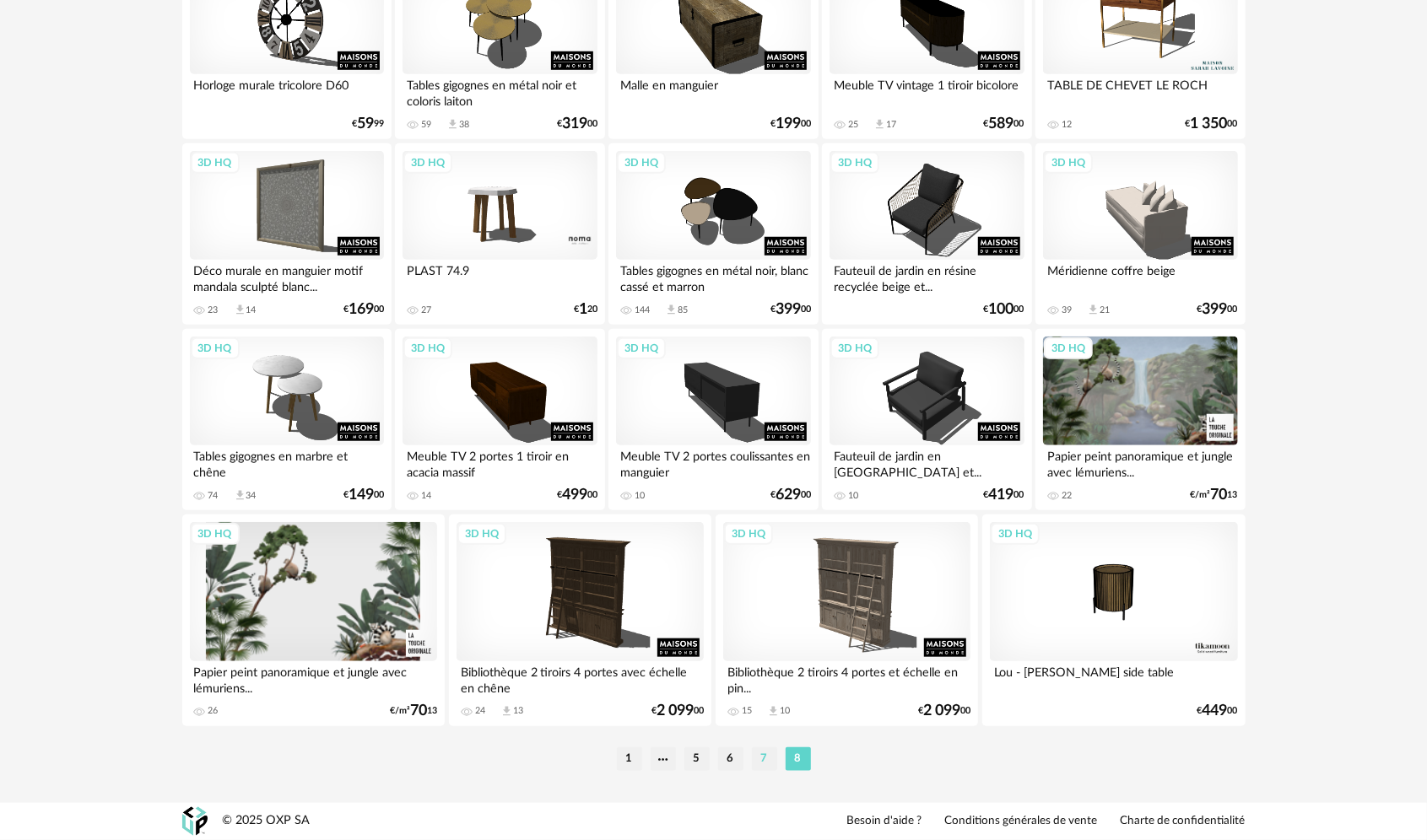
click at [766, 760] on li "7" at bounding box center [764, 759] width 25 height 23
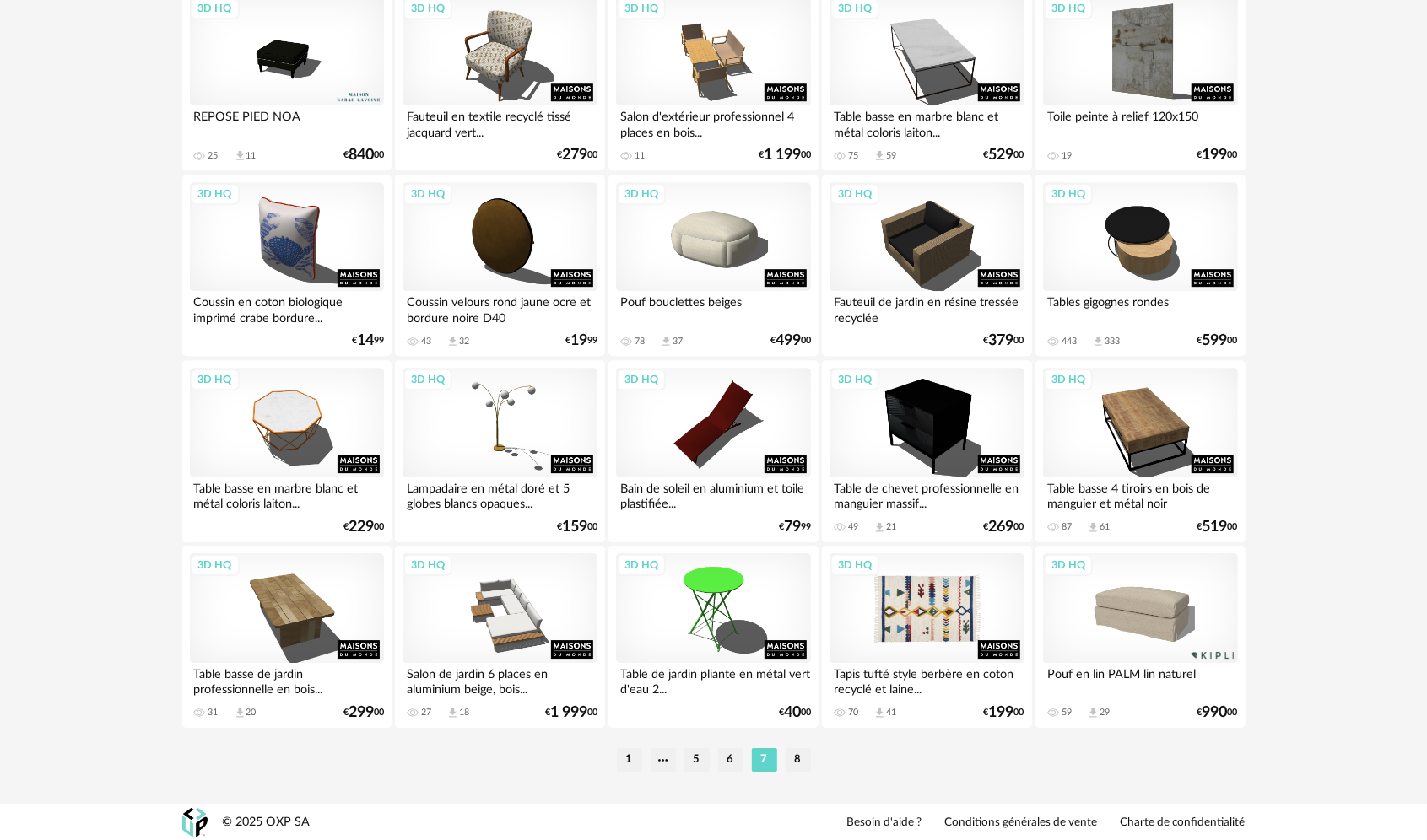
scroll to position [3225, 0]
click at [731, 756] on li "6" at bounding box center [730, 759] width 25 height 23
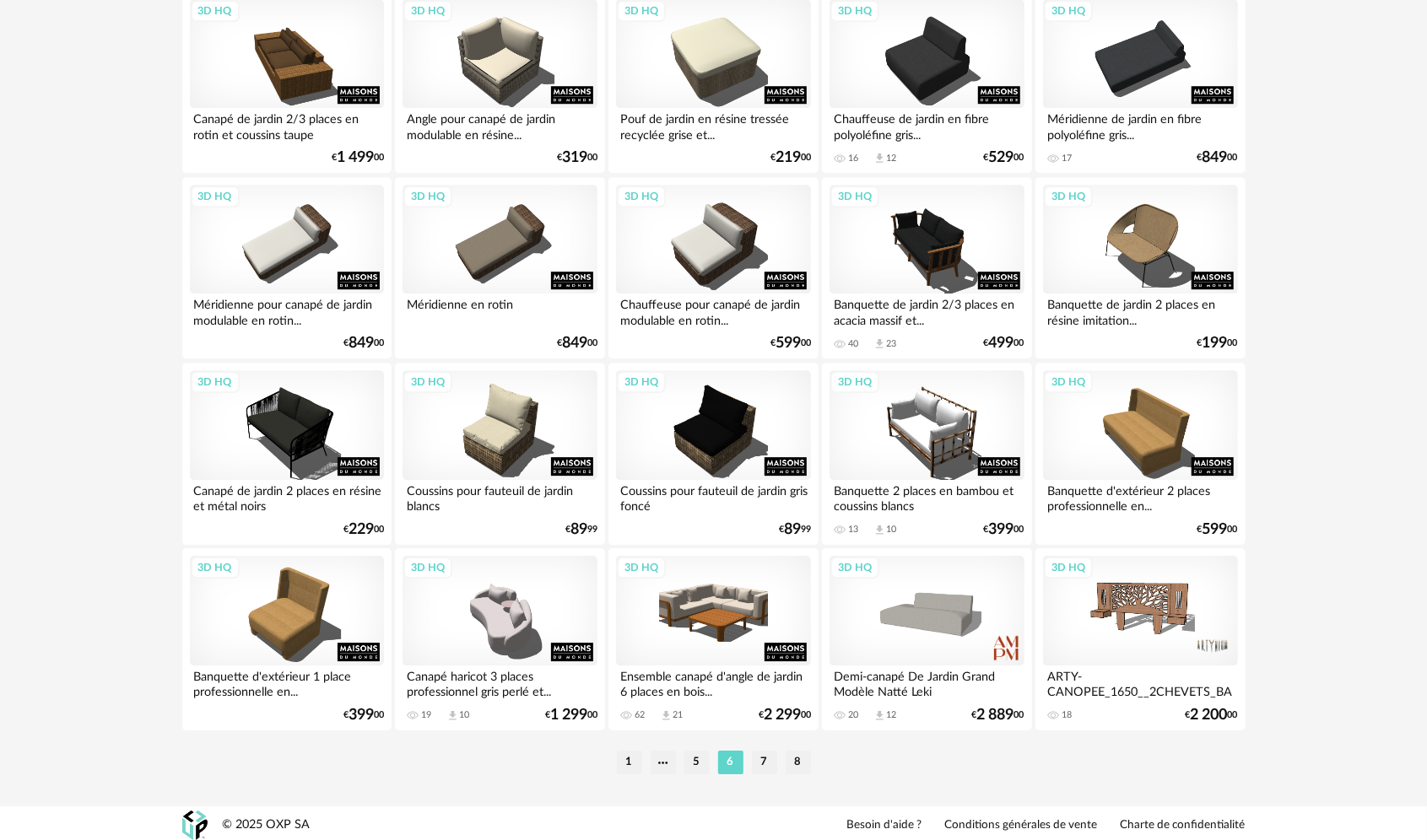
scroll to position [3225, 0]
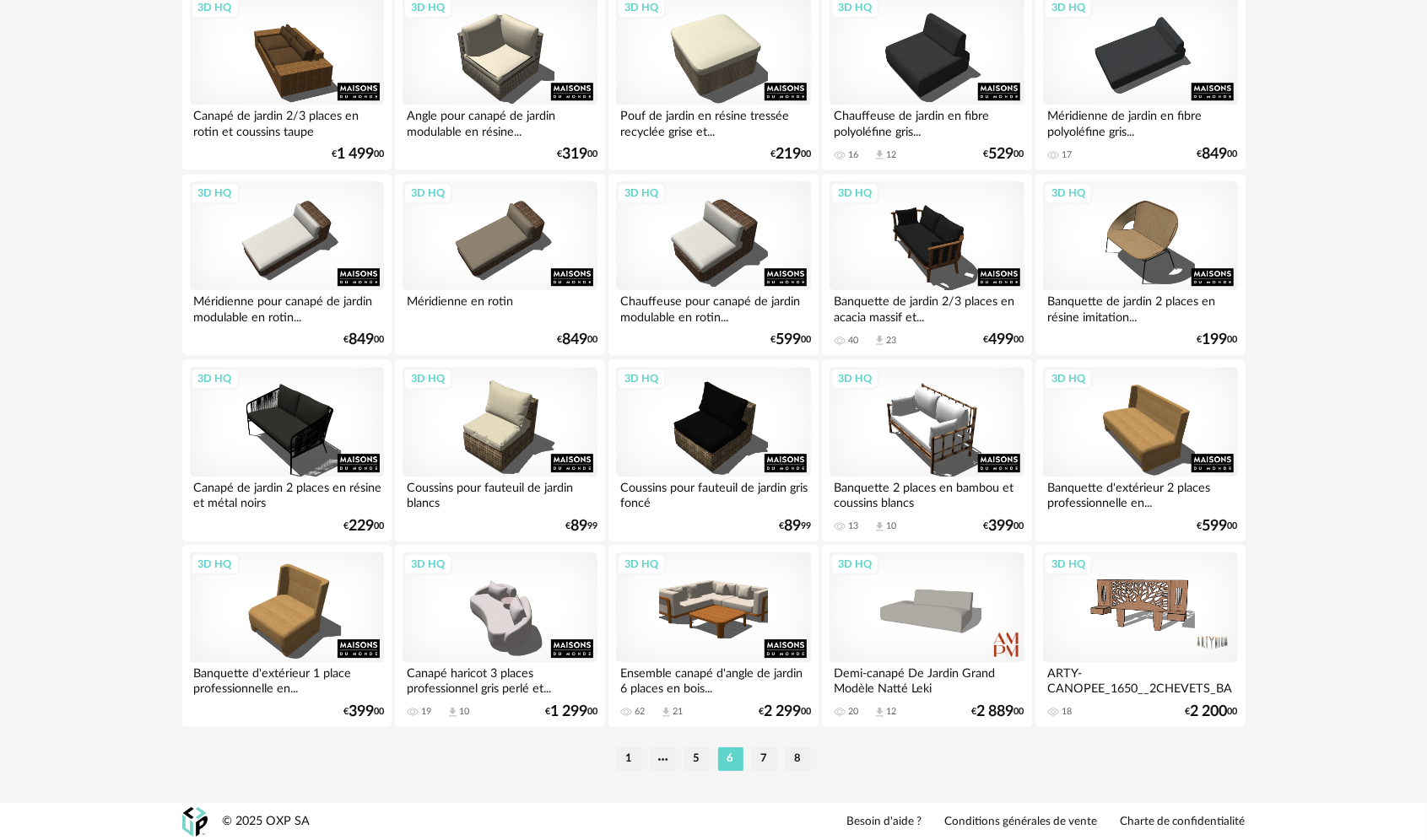
click at [705, 760] on li "5" at bounding box center [696, 759] width 25 height 23
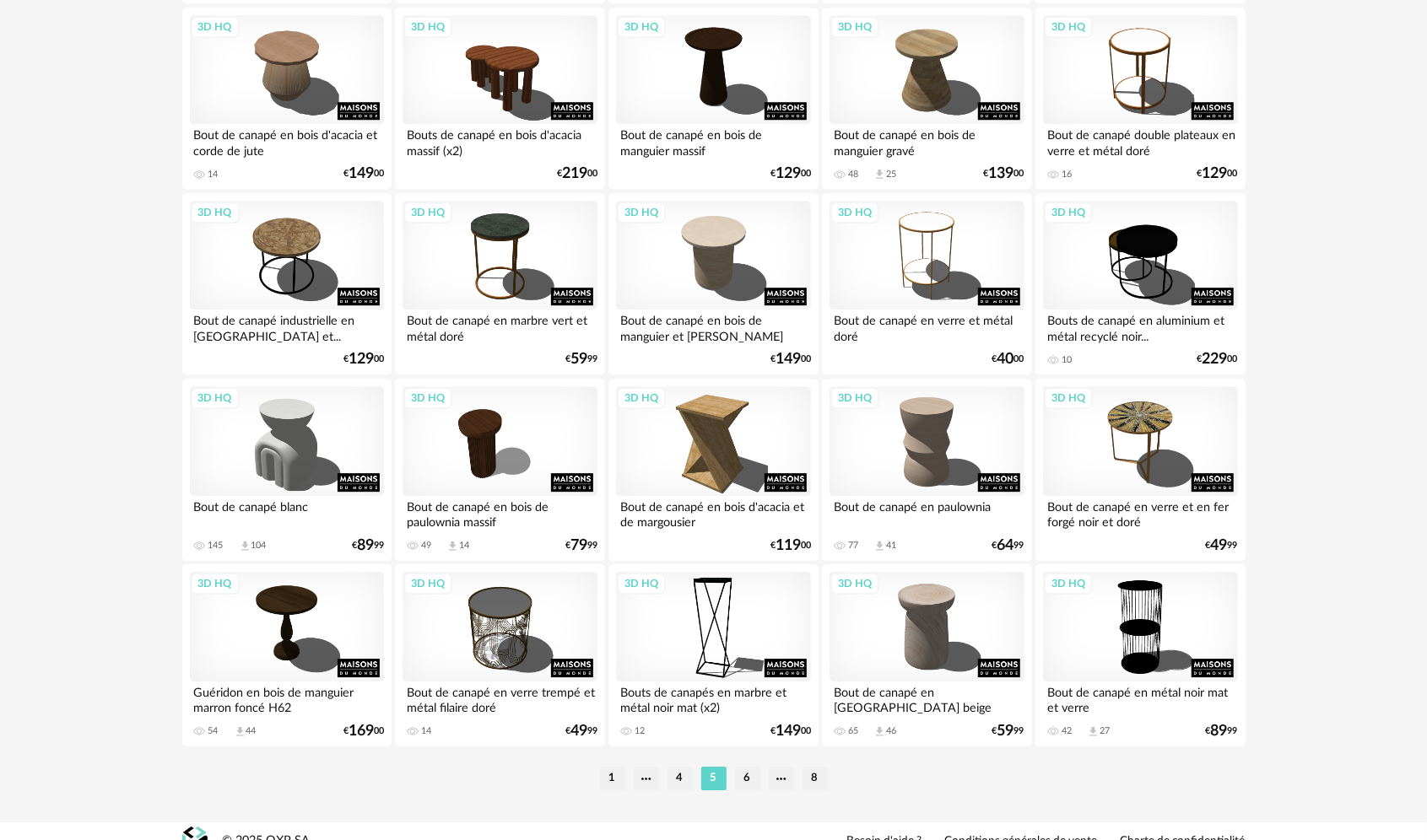
scroll to position [3214, 0]
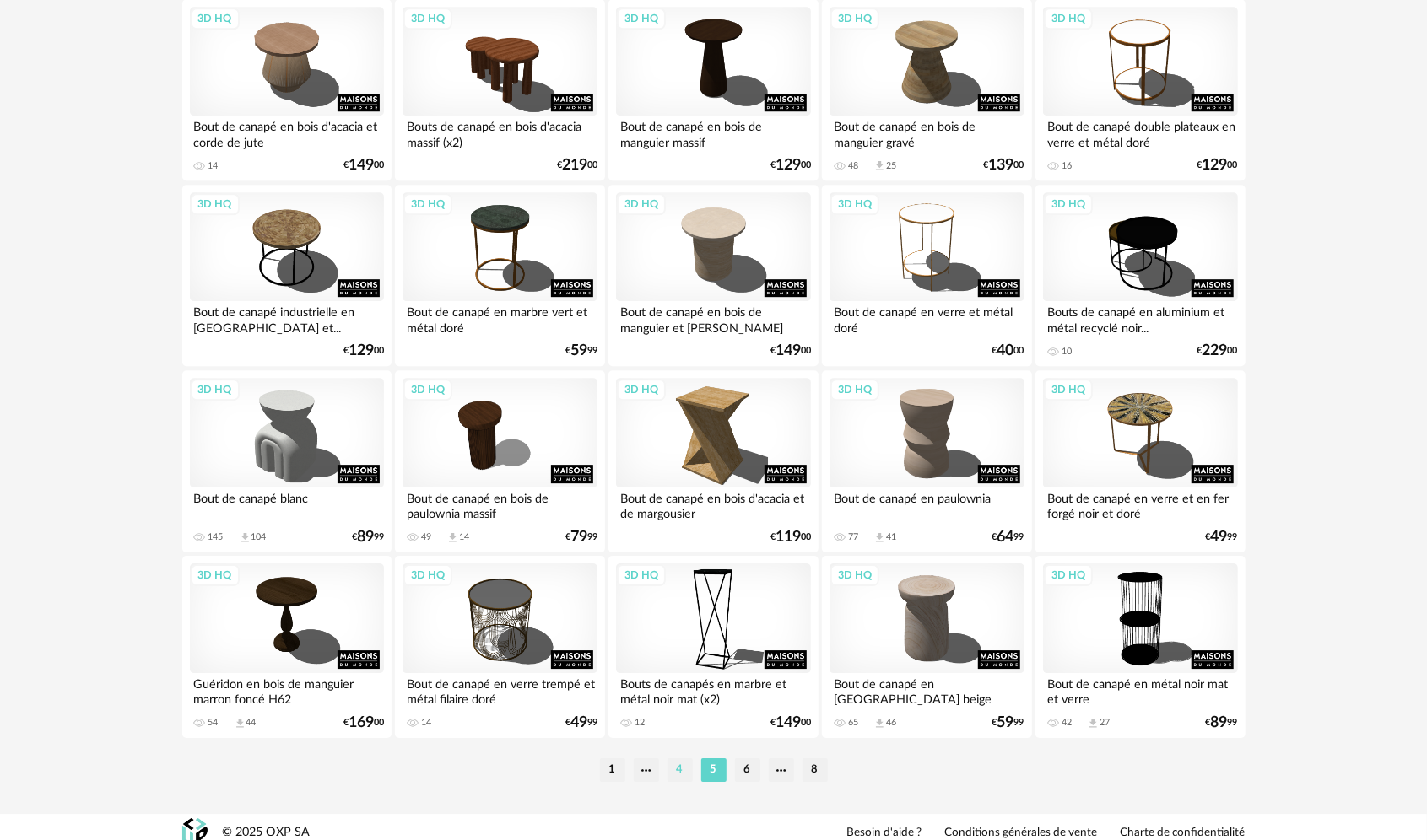
click at [676, 767] on li "4" at bounding box center [679, 770] width 25 height 23
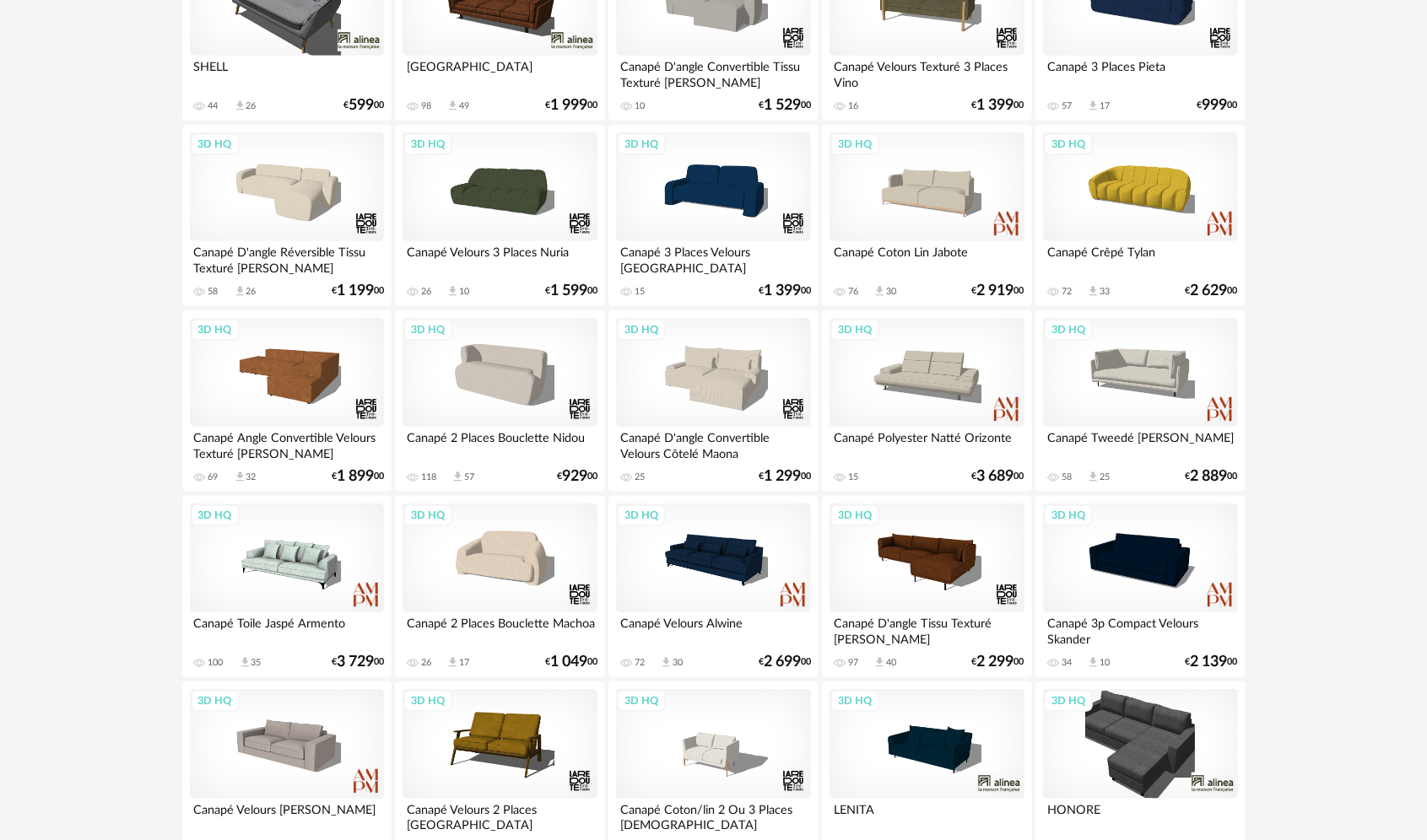
scroll to position [872, 0]
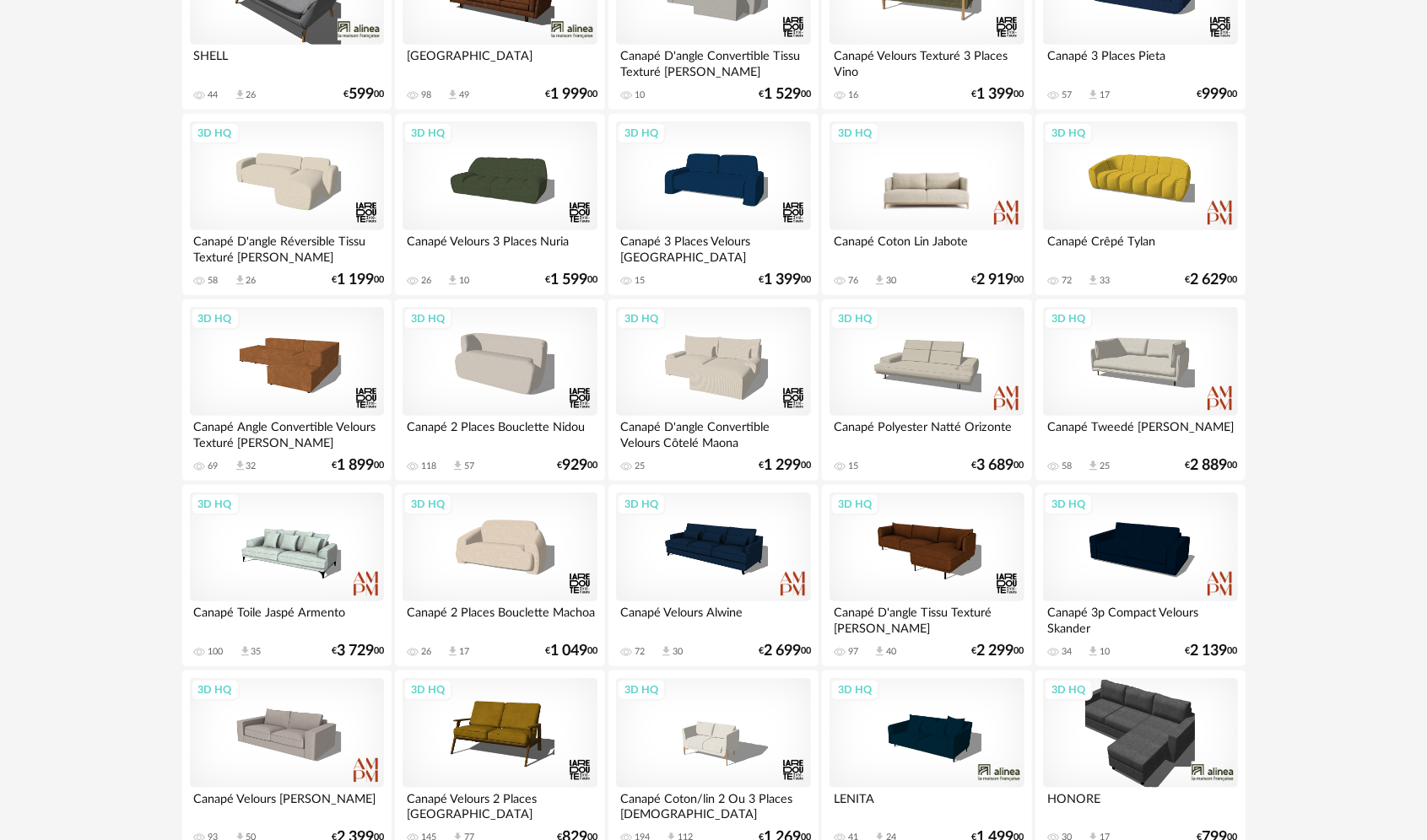
click at [921, 199] on div "3D HQ" at bounding box center [925, 176] width 194 height 109
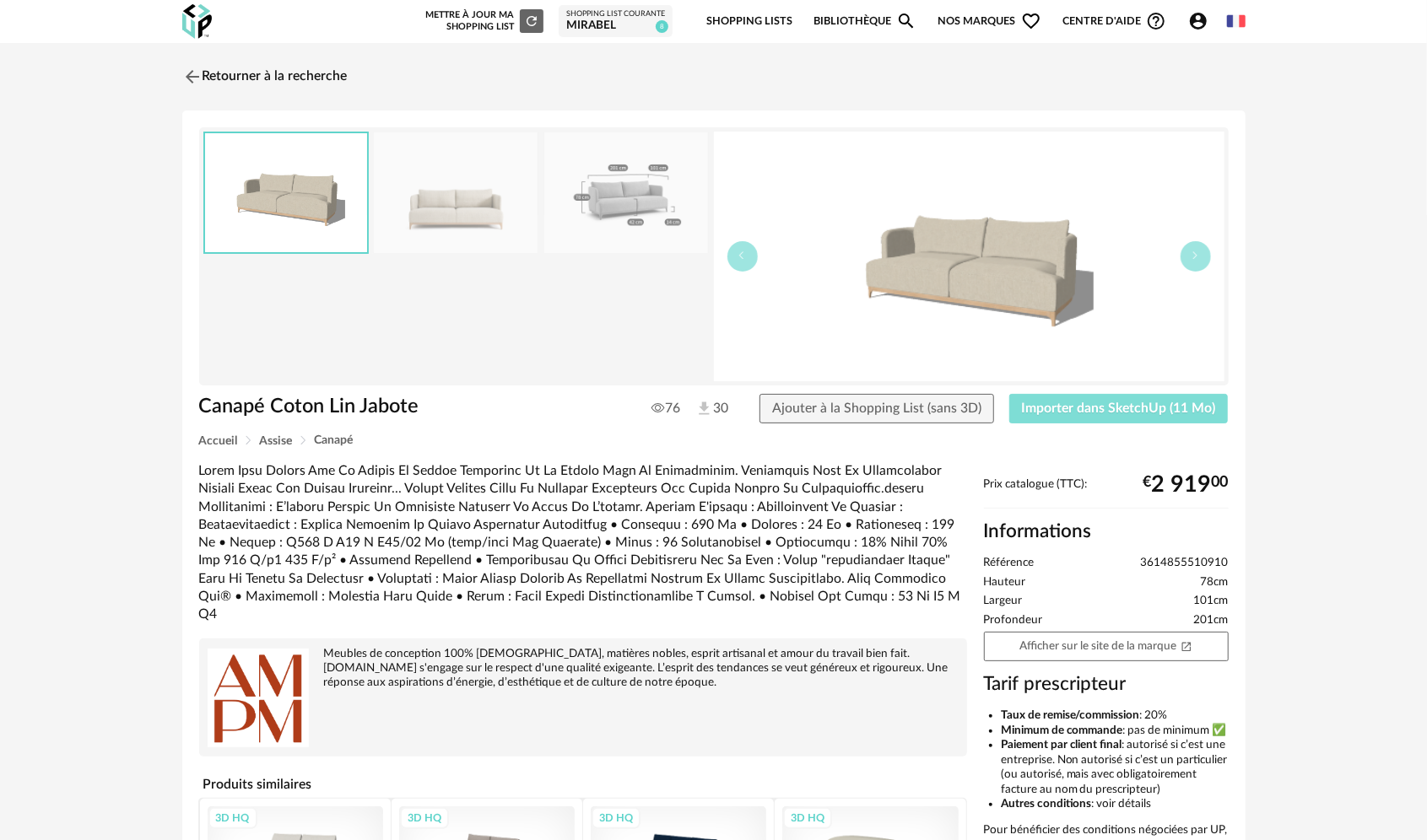
click at [1120, 403] on span "Importer dans SketchUp (11 Mo)" at bounding box center [1118, 408] width 194 height 13
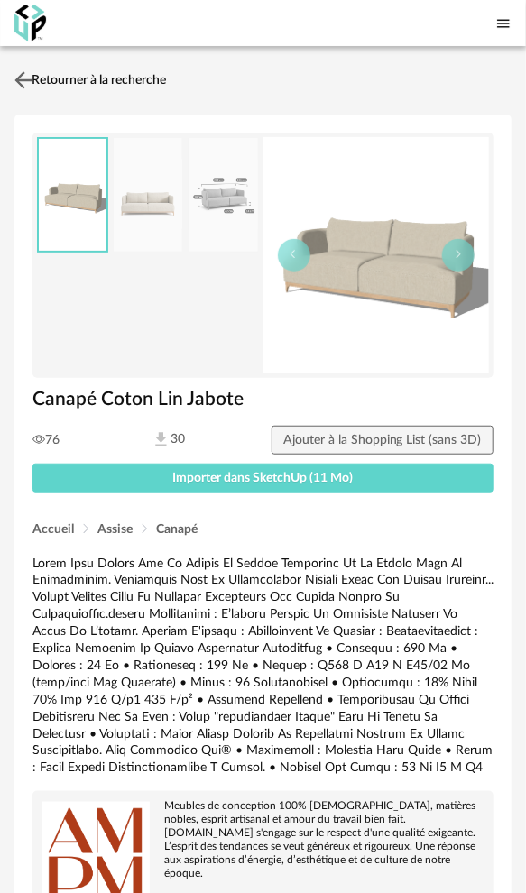
click at [151, 74] on link "Retourner à la recherche" at bounding box center [88, 80] width 156 height 40
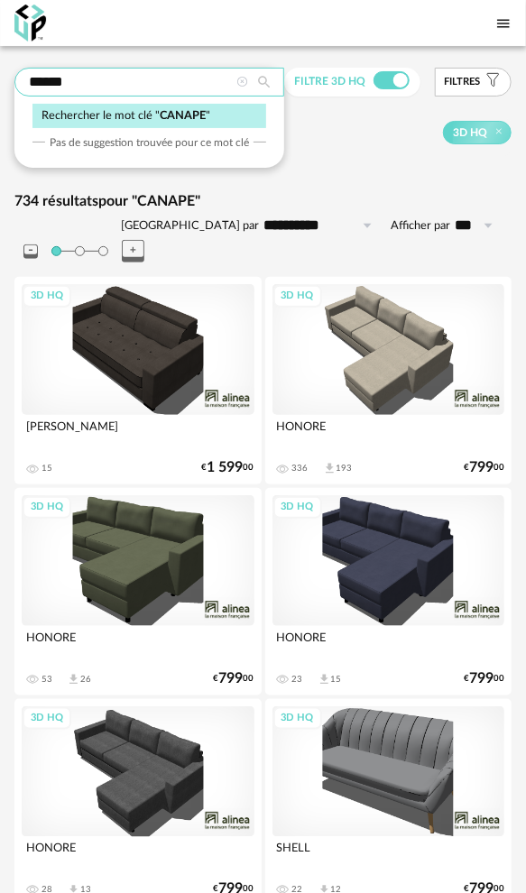
drag, startPoint x: 97, startPoint y: 83, endPoint x: -20, endPoint y: 78, distance: 117.3
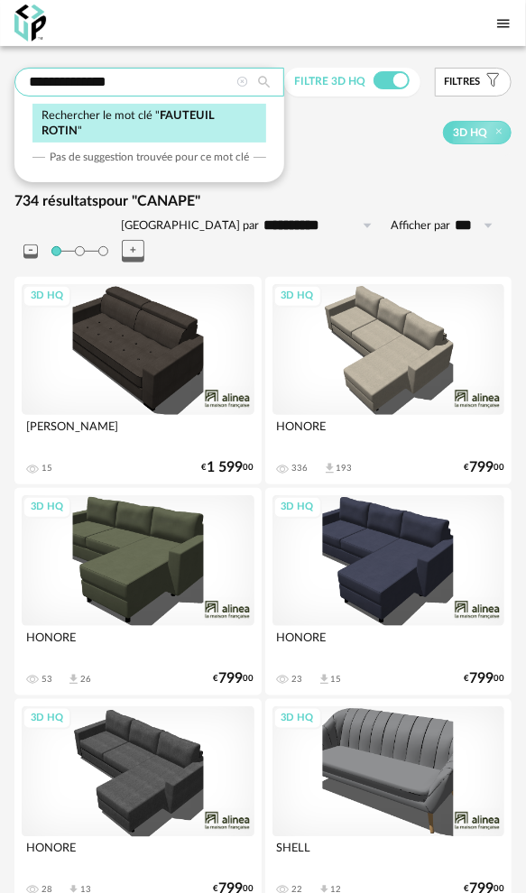
type input "**********"
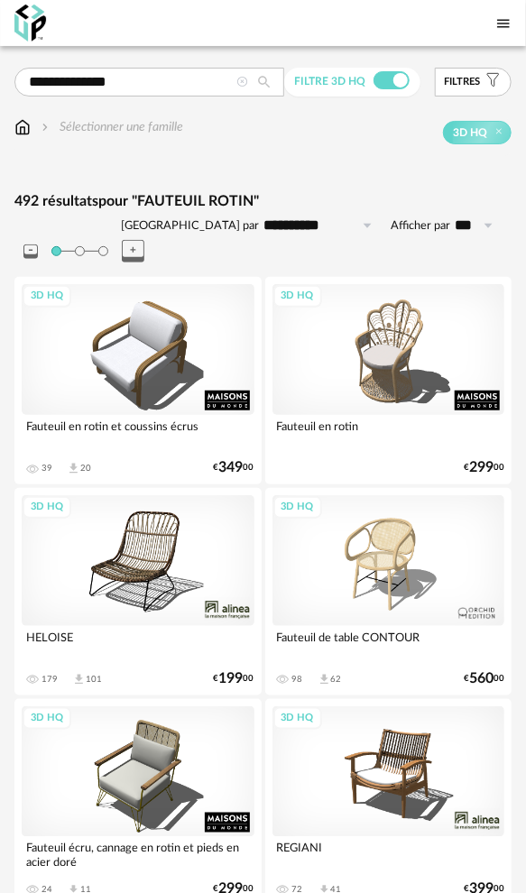
click at [396, 525] on div "3D HQ" at bounding box center [388, 560] width 233 height 131
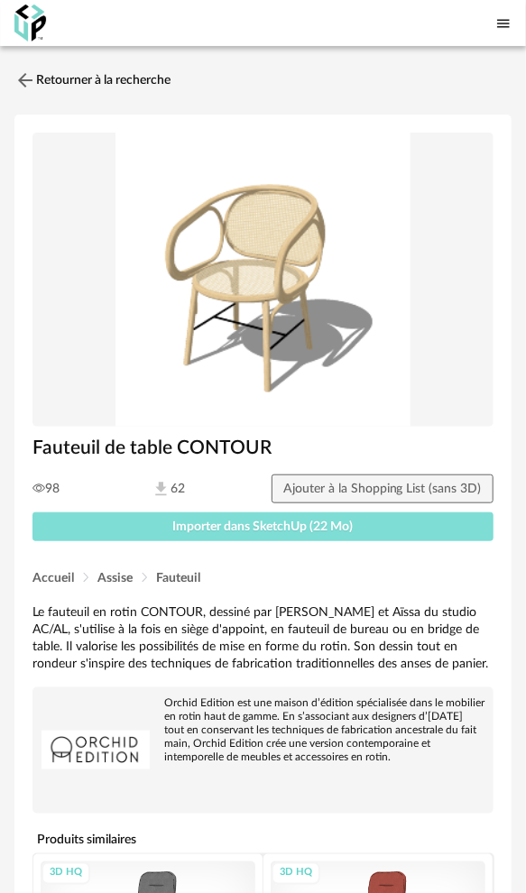
click at [245, 526] on span "Importer dans SketchUp (22 Mo)" at bounding box center [263, 526] width 180 height 13
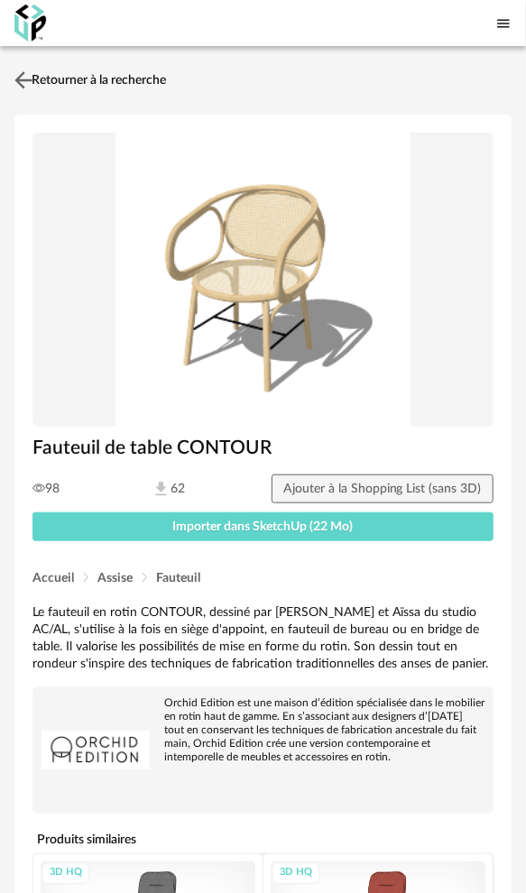
click at [69, 76] on link "Retourner à la recherche" at bounding box center [88, 80] width 156 height 40
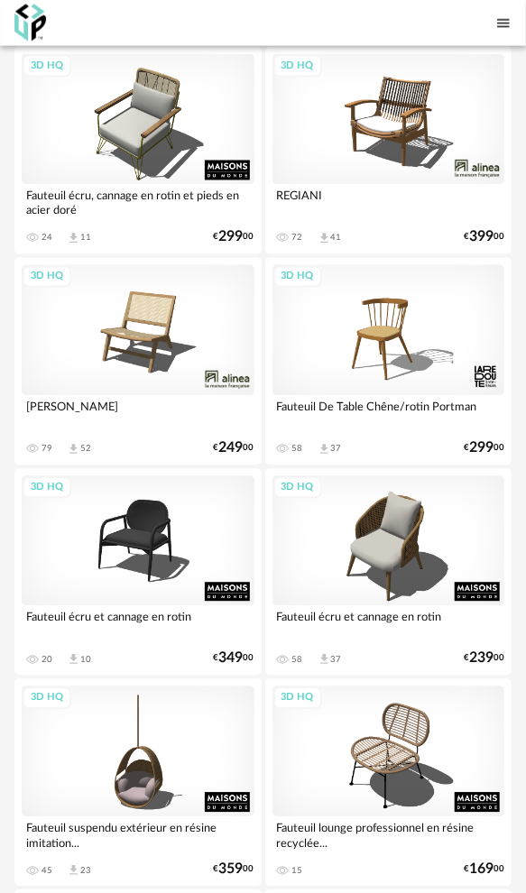
scroll to position [721, 0]
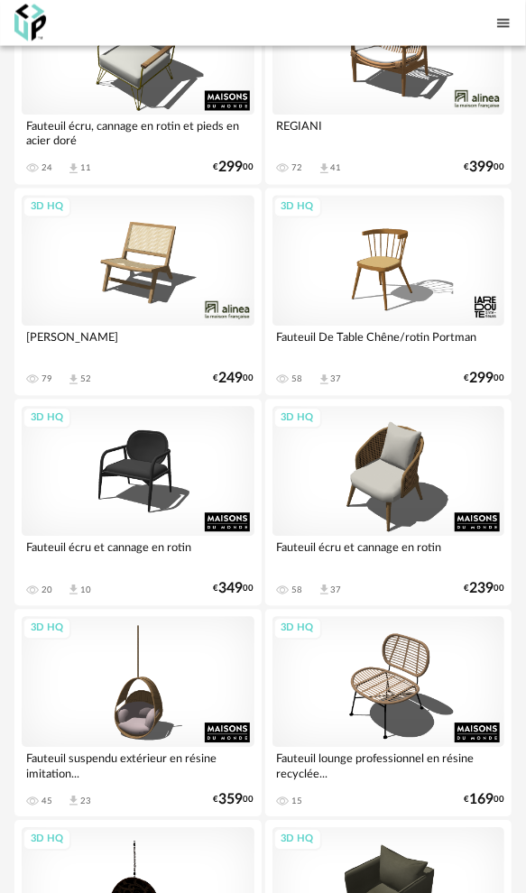
click at [146, 251] on div "3D HQ" at bounding box center [138, 261] width 233 height 131
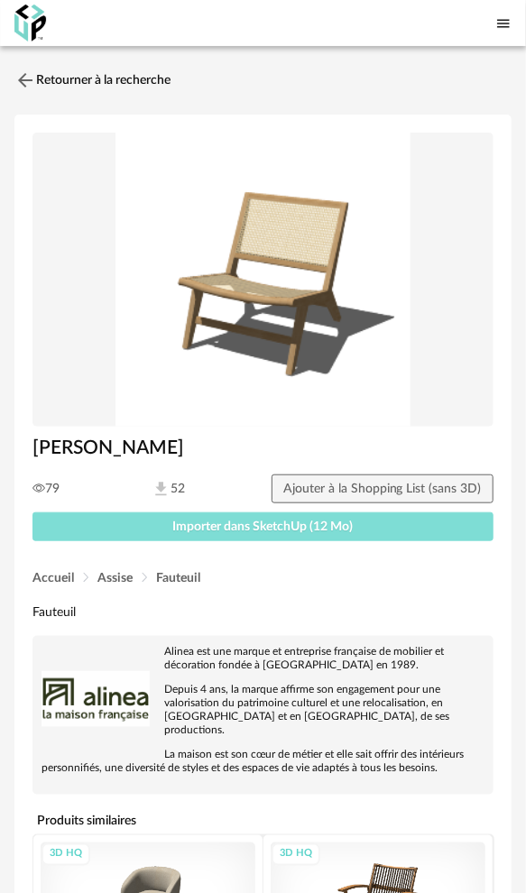
click at [285, 530] on span "Importer dans SketchUp (12 Mo)" at bounding box center [263, 526] width 180 height 13
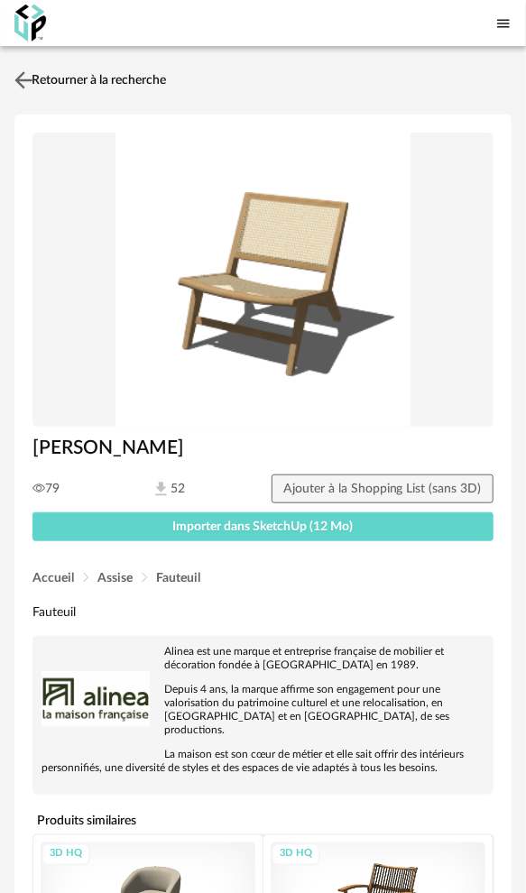
click at [70, 79] on link "Retourner à la recherche" at bounding box center [88, 80] width 156 height 40
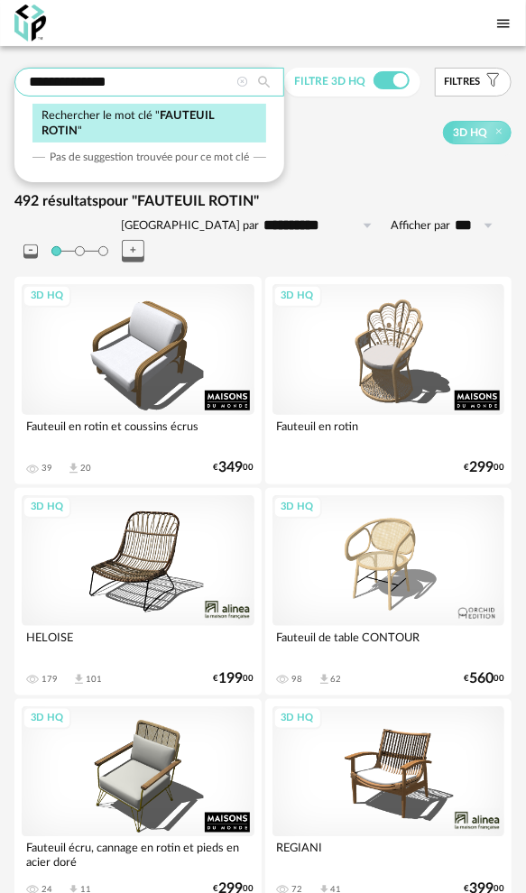
drag, startPoint x: 145, startPoint y: 82, endPoint x: -43, endPoint y: 90, distance: 188.6
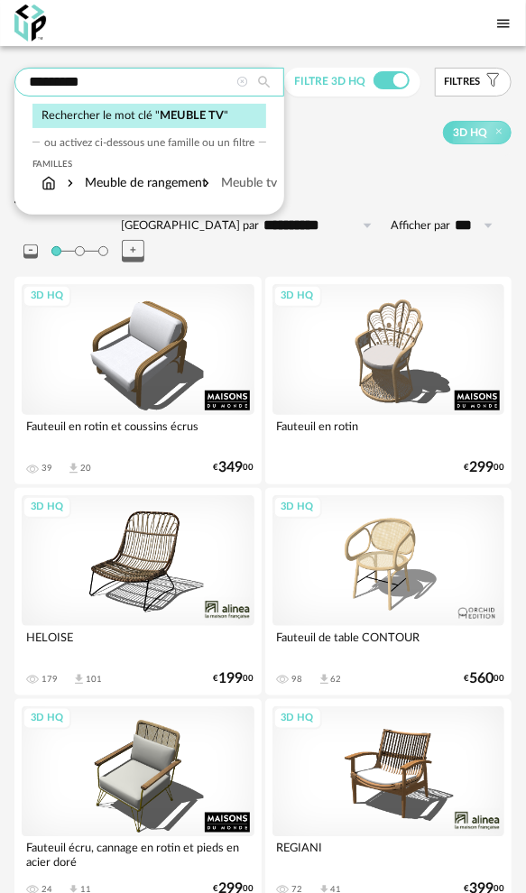
type input "*********"
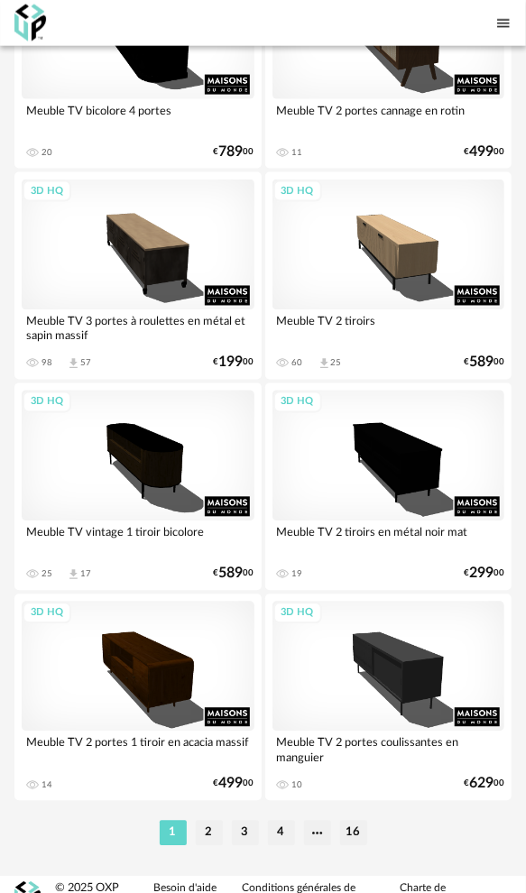
scroll to position [10020, 0]
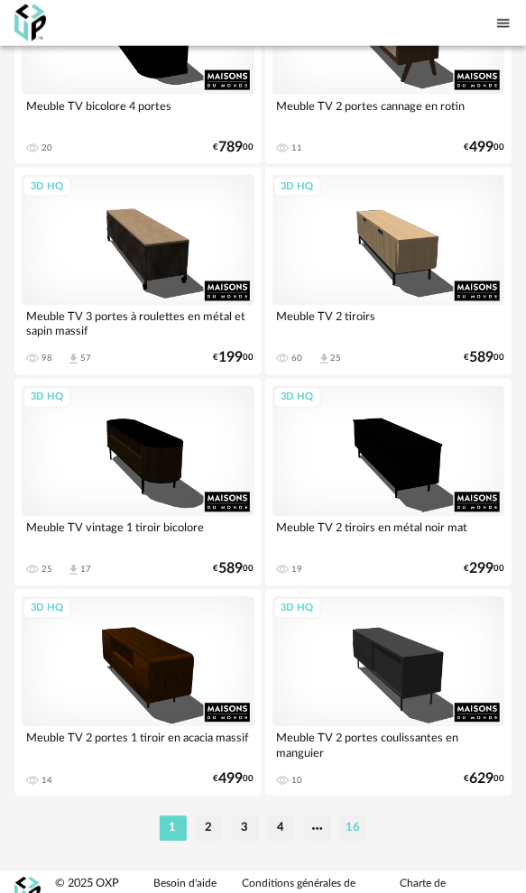
click at [359, 816] on li "16" at bounding box center [353, 828] width 27 height 25
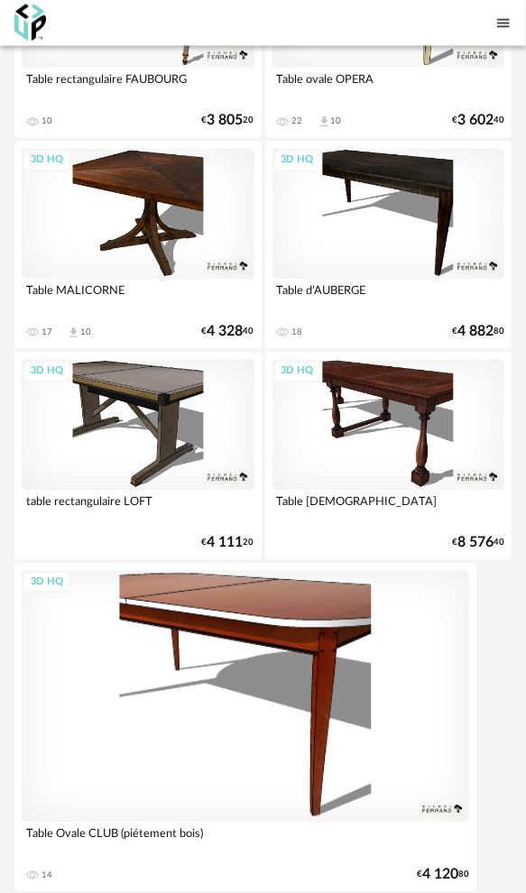
scroll to position [7187, 0]
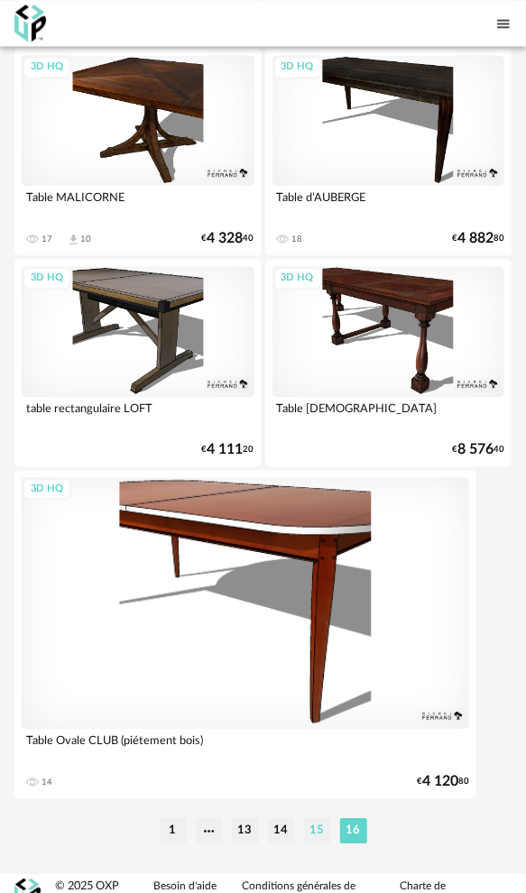
click at [314, 818] on li "15" at bounding box center [317, 830] width 27 height 25
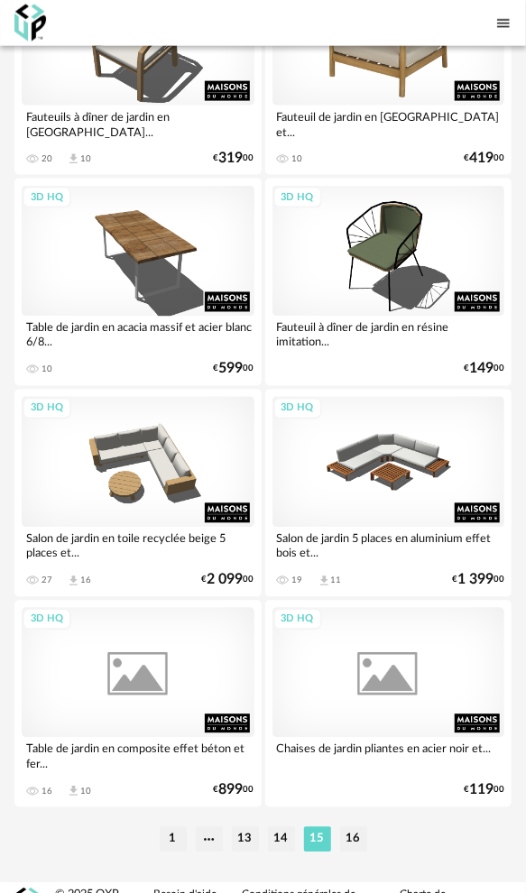
scroll to position [10020, 0]
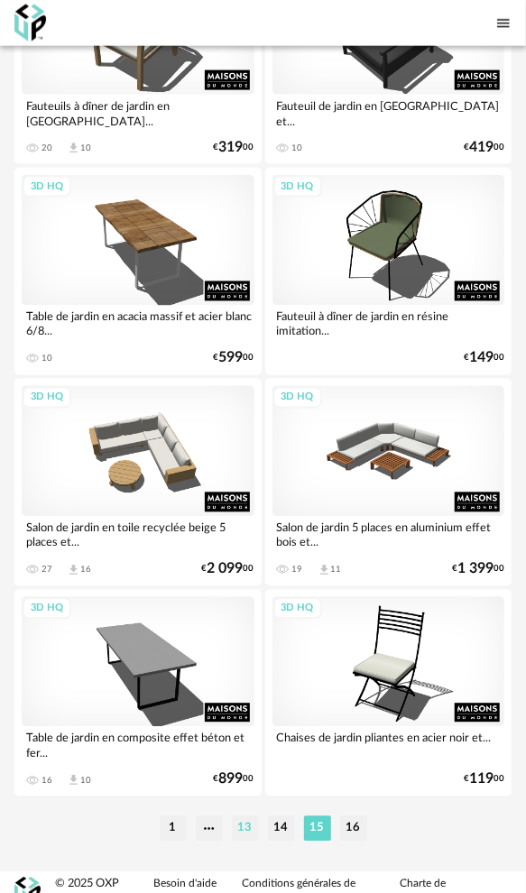
click at [243, 816] on li "13" at bounding box center [245, 828] width 27 height 25
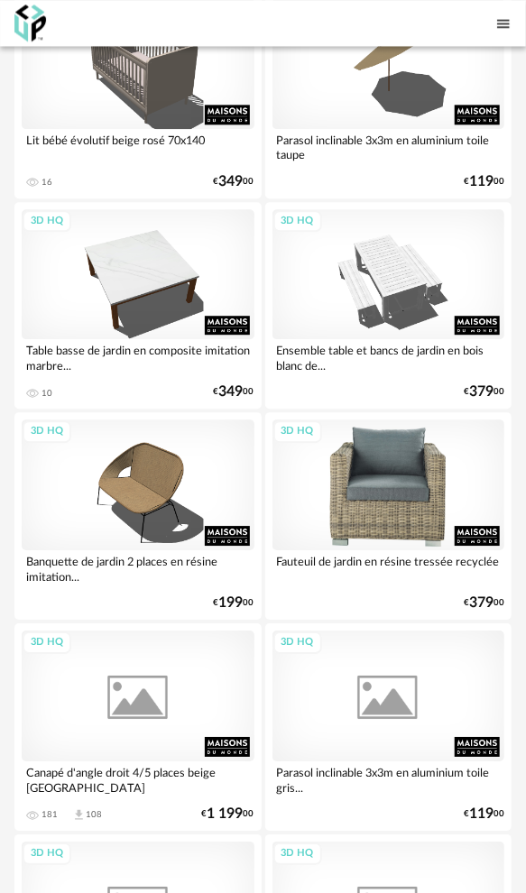
scroll to position [1353, 0]
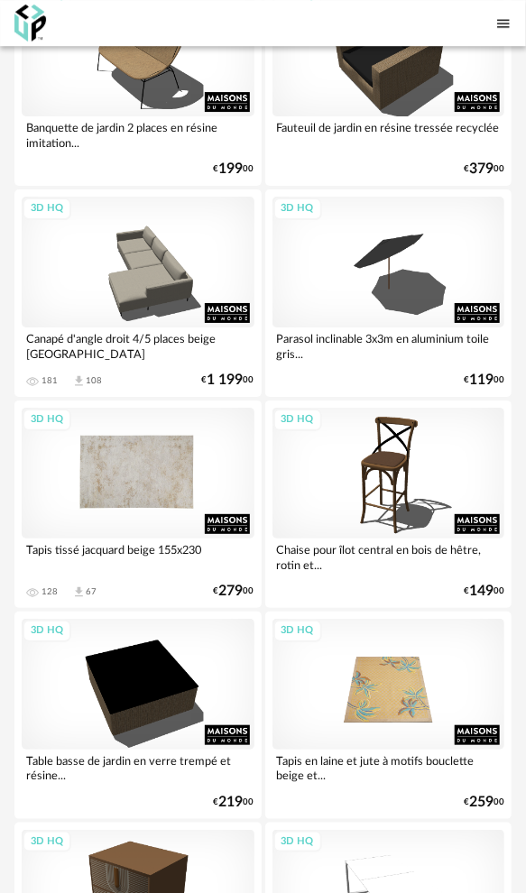
click at [151, 465] on div "3D HQ" at bounding box center [138, 473] width 233 height 131
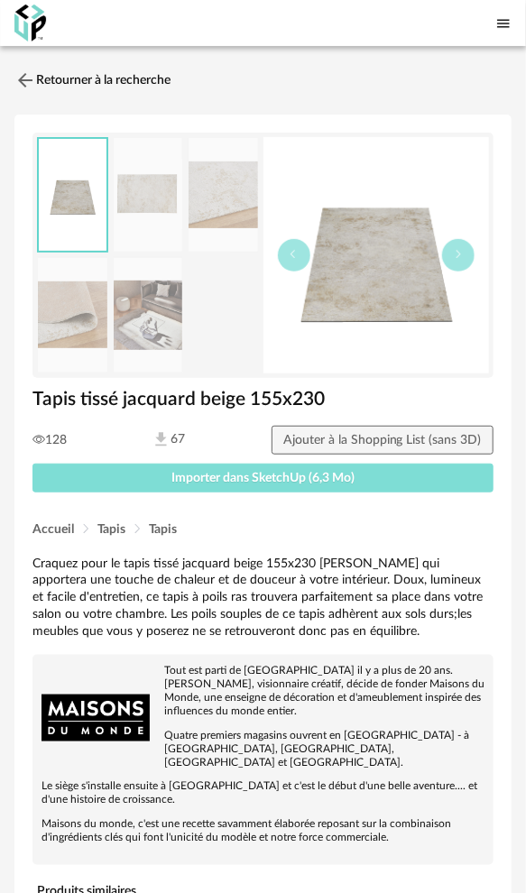
click at [171, 472] on span "Importer dans SketchUp (6,3 Mo)" at bounding box center [262, 478] width 183 height 13
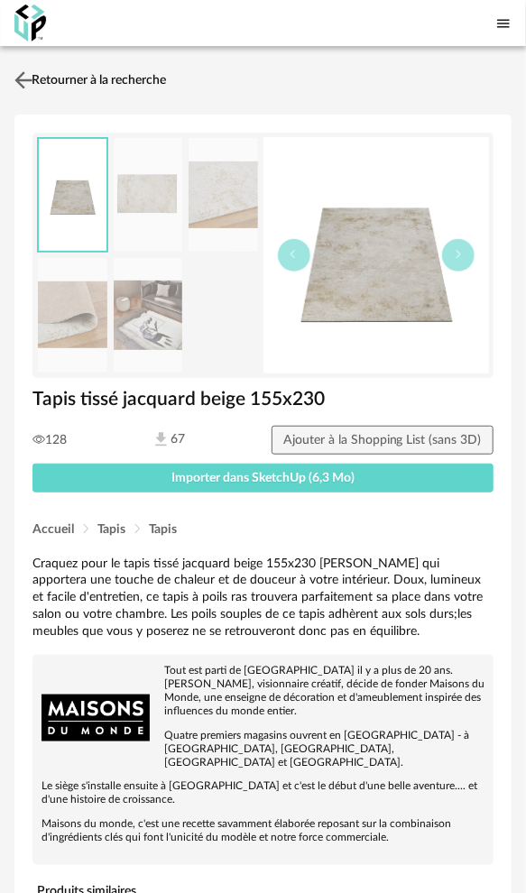
click at [103, 73] on link "Retourner à la recherche" at bounding box center [88, 80] width 156 height 40
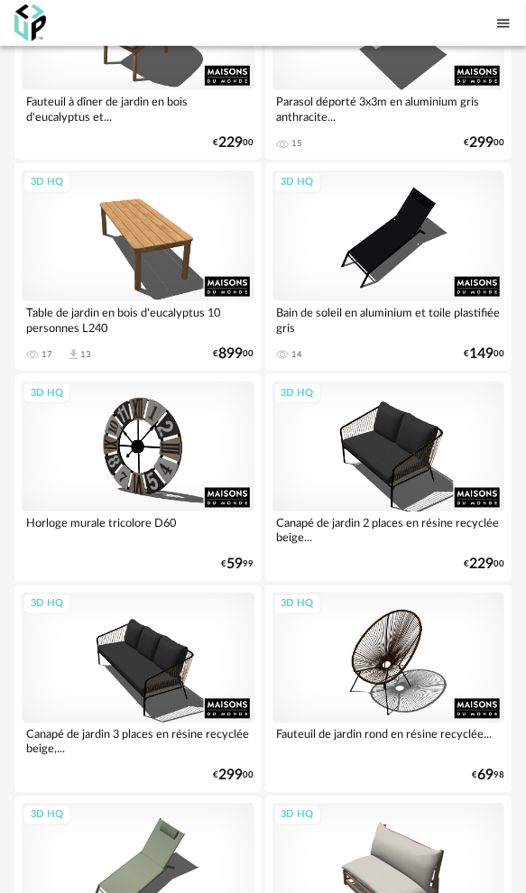
scroll to position [10020, 0]
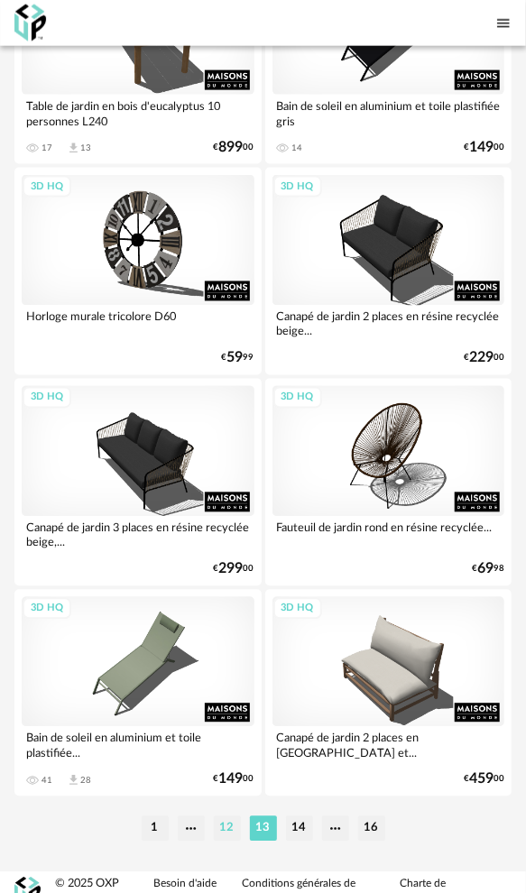
click at [218, 816] on li "12" at bounding box center [227, 828] width 27 height 25
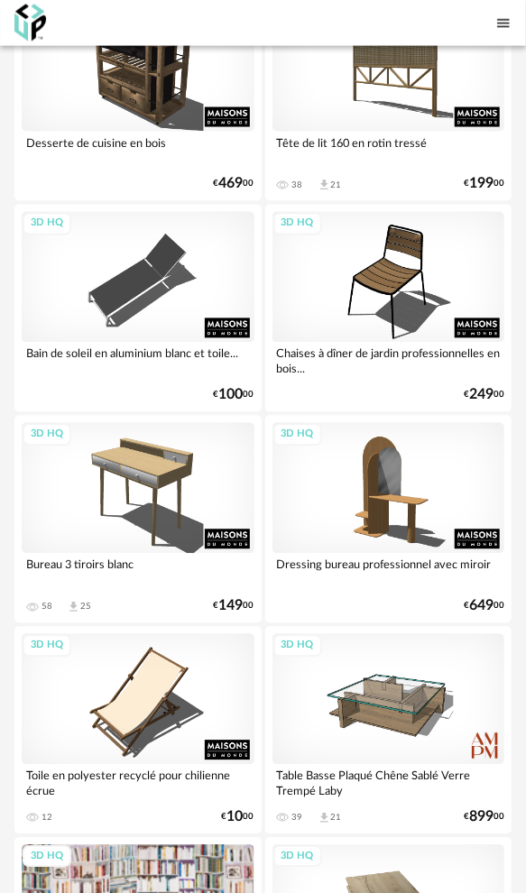
scroll to position [5489, 0]
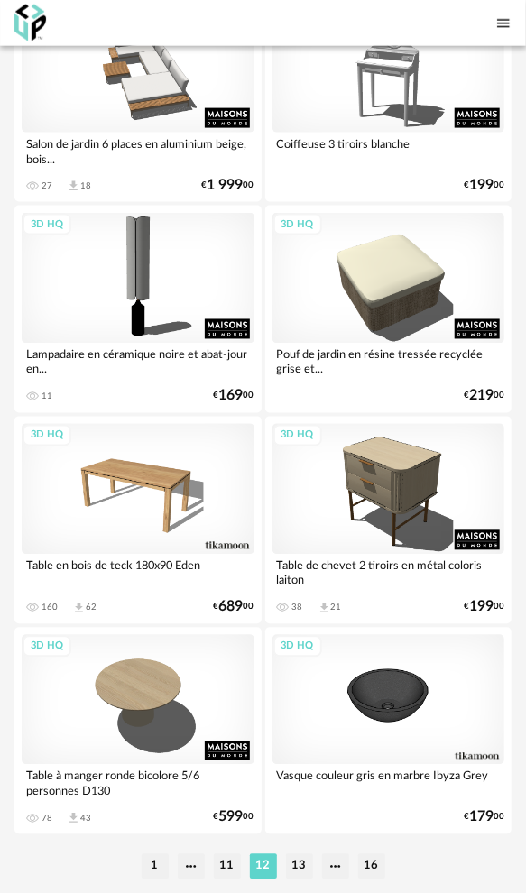
scroll to position [9989, 0]
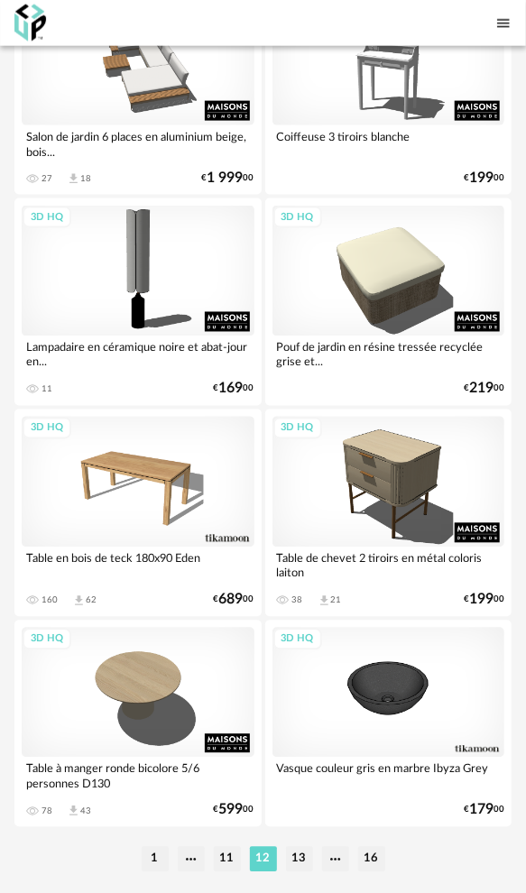
click at [223, 847] on li "11" at bounding box center [227, 859] width 27 height 25
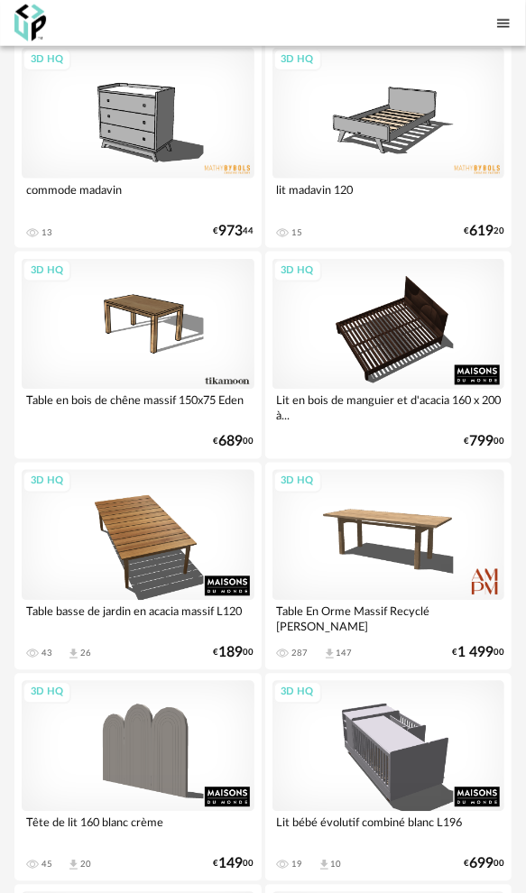
scroll to position [7214, 0]
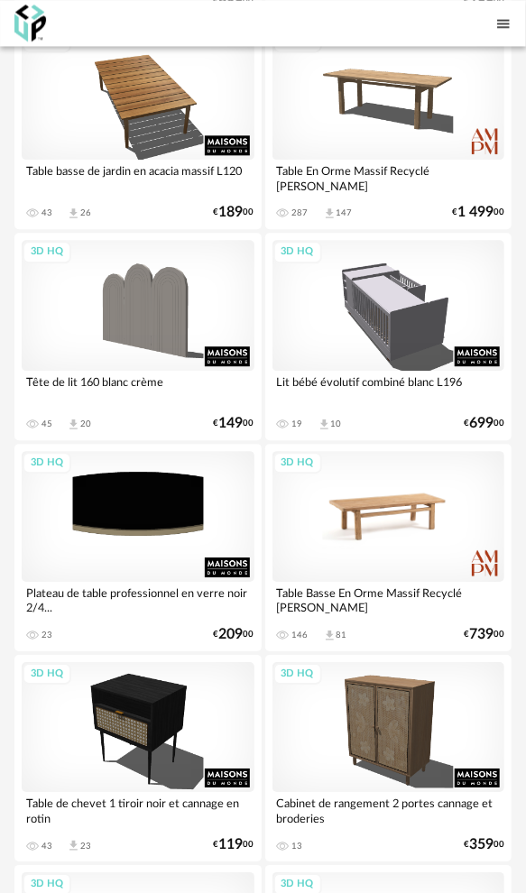
click at [393, 484] on div "3D HQ" at bounding box center [388, 516] width 233 height 131
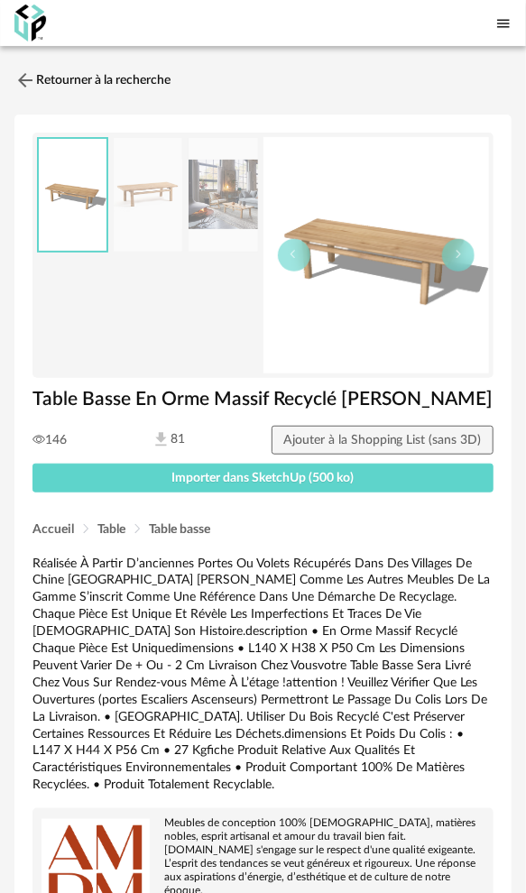
click at [231, 216] on img at bounding box center [222, 195] width 69 height 115
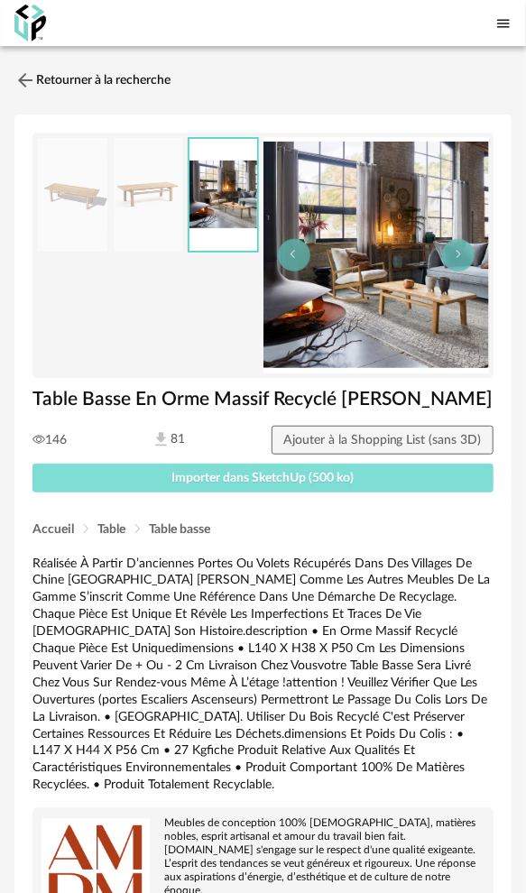
click at [290, 475] on span "Importer dans SketchUp (500 ko)" at bounding box center [263, 478] width 182 height 13
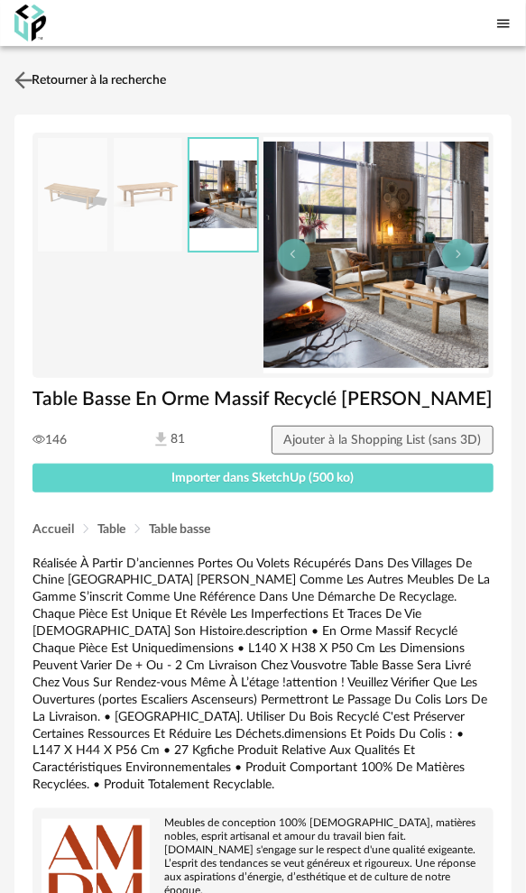
click at [66, 83] on link "Retourner à la recherche" at bounding box center [88, 80] width 156 height 40
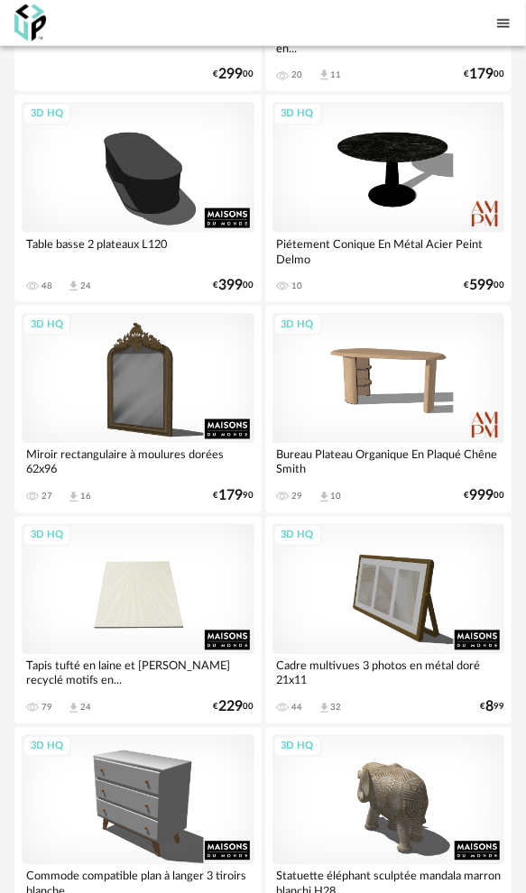
scroll to position [10020, 0]
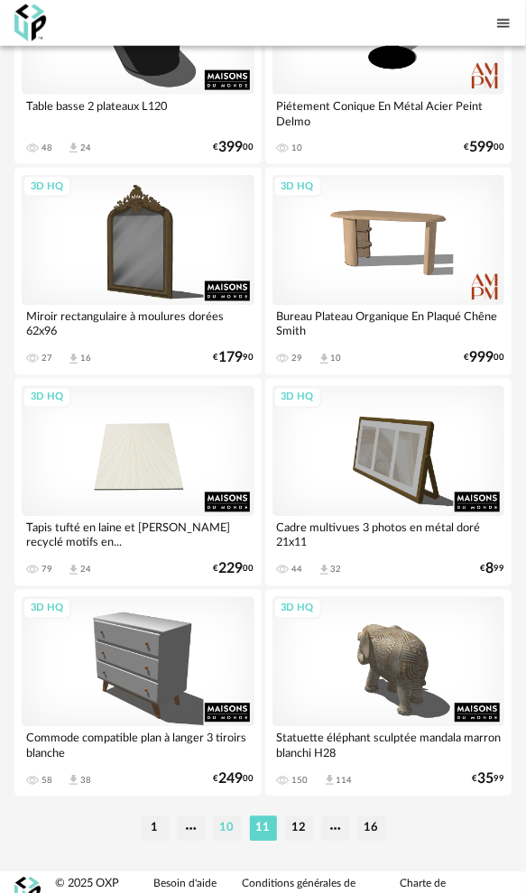
click at [233, 816] on li "10" at bounding box center [227, 828] width 27 height 25
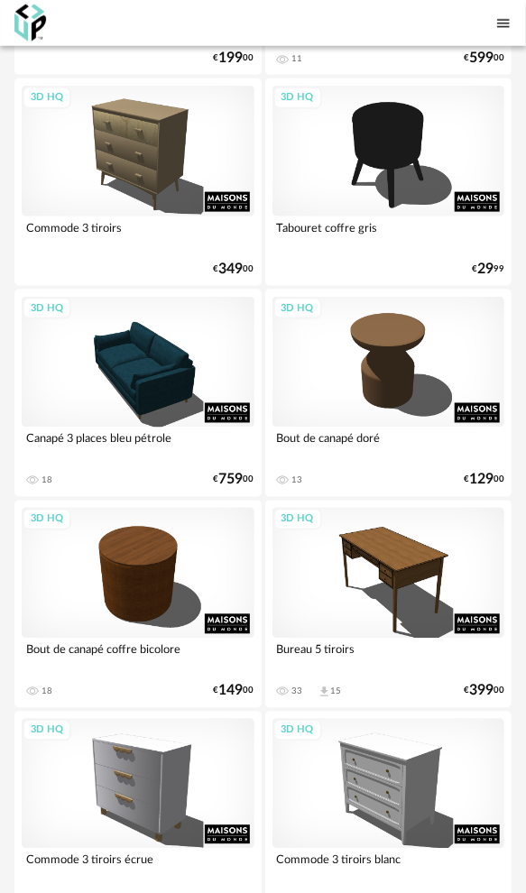
scroll to position [10020, 0]
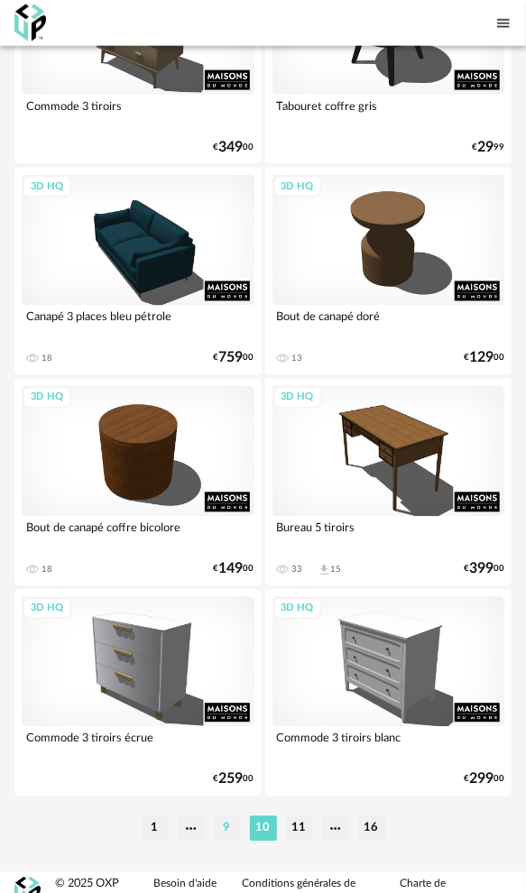
click at [232, 818] on li "9" at bounding box center [227, 828] width 27 height 25
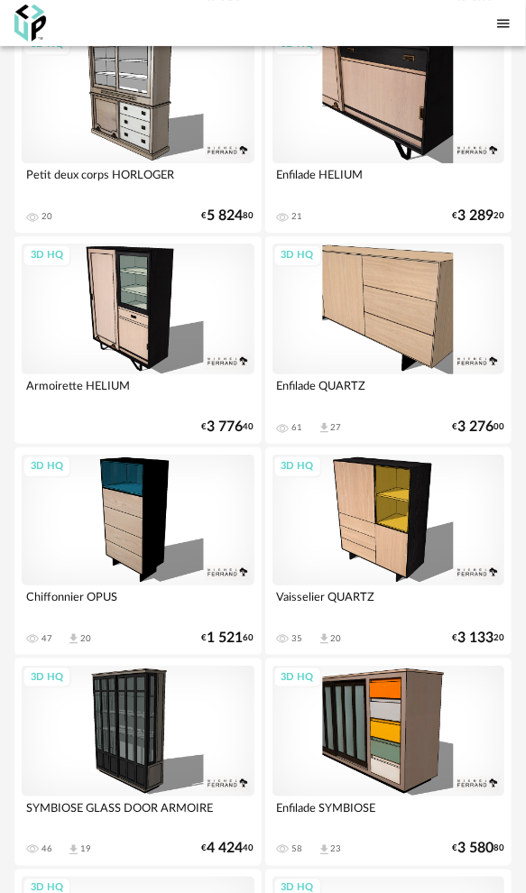
scroll to position [1713, 0]
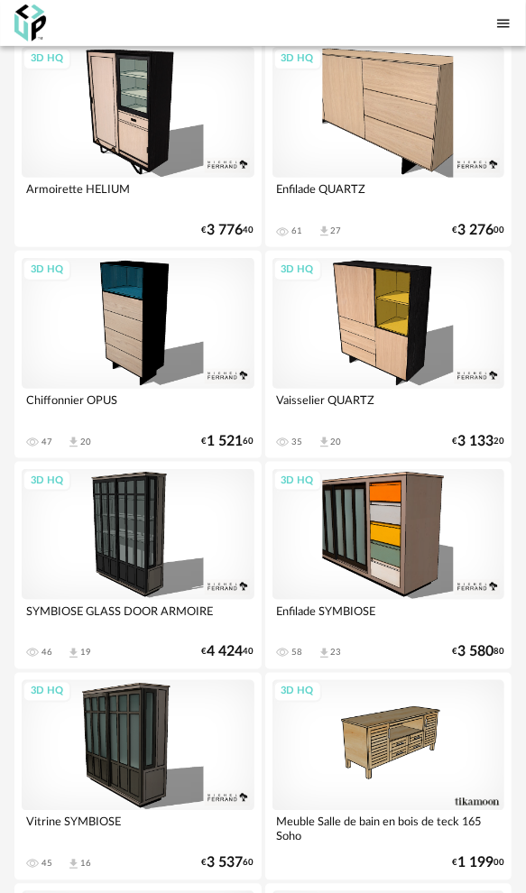
click at [408, 518] on div "3D HQ" at bounding box center [388, 534] width 233 height 131
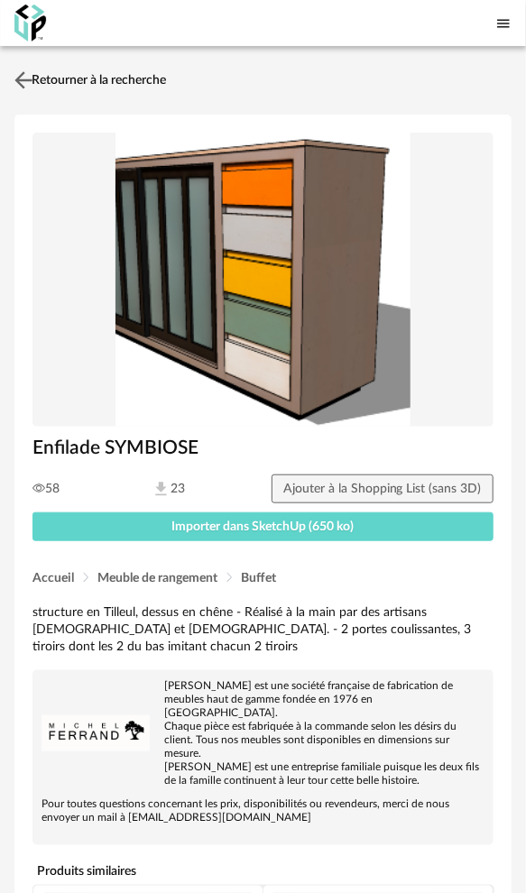
click at [27, 79] on img at bounding box center [24, 80] width 26 height 26
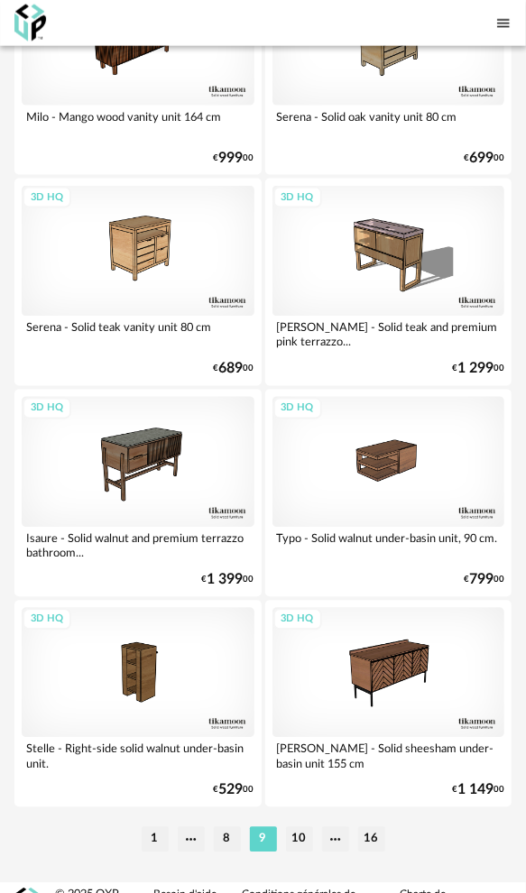
scroll to position [10020, 0]
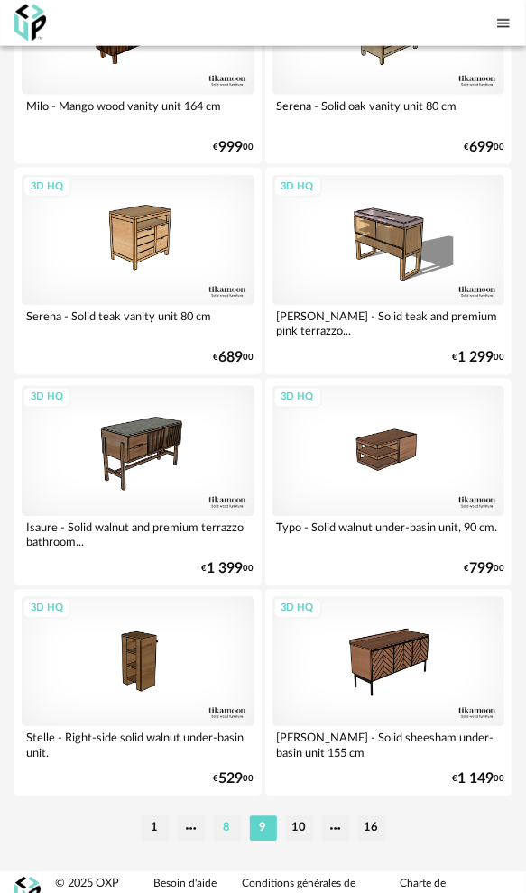
click at [227, 816] on li "8" at bounding box center [227, 828] width 27 height 25
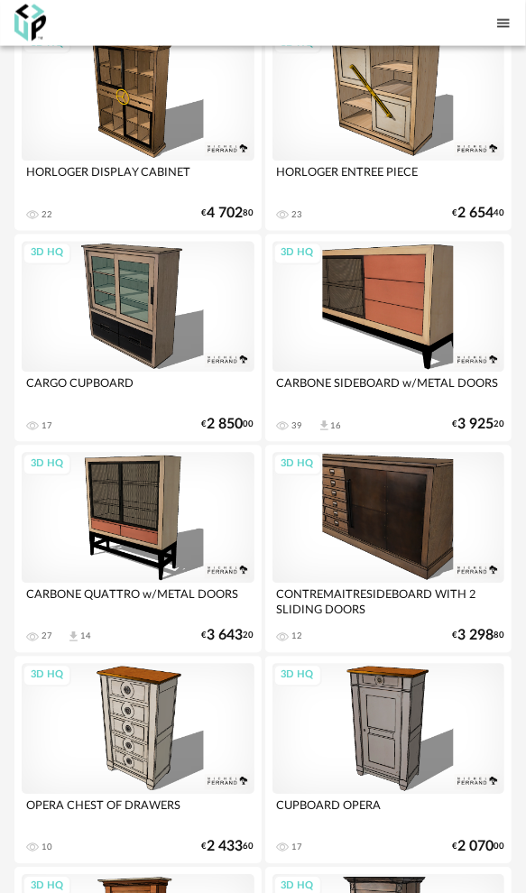
scroll to position [3814, 0]
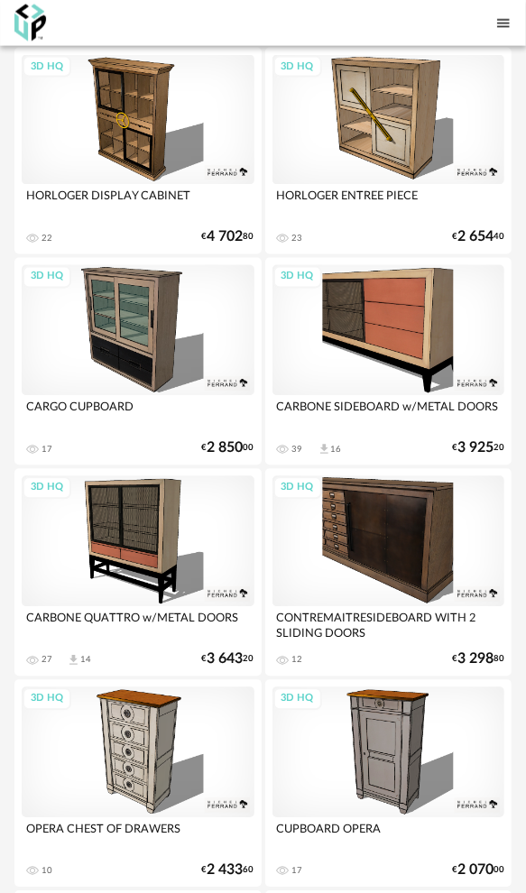
click at [422, 323] on div "3D HQ" at bounding box center [388, 330] width 233 height 131
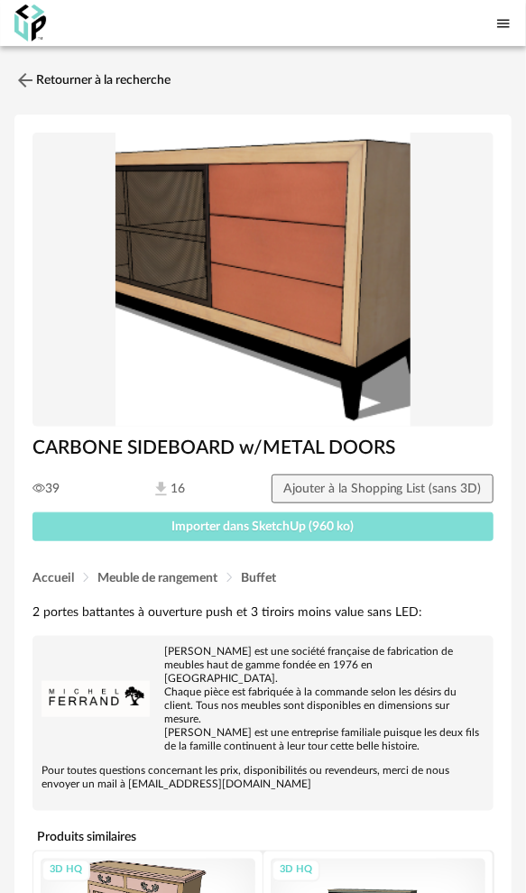
click at [243, 528] on span "Importer dans SketchUp (960 ko)" at bounding box center [263, 526] width 182 height 13
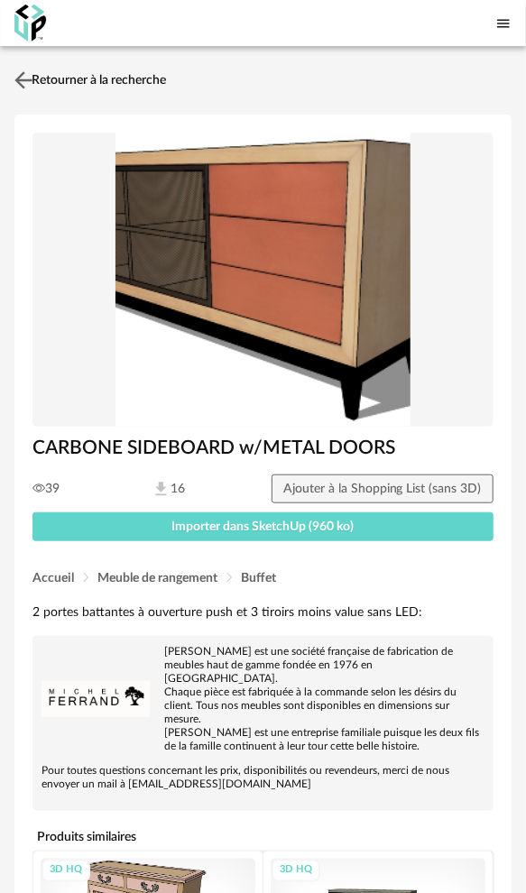
click at [123, 78] on link "Retourner à la recherche" at bounding box center [88, 80] width 156 height 40
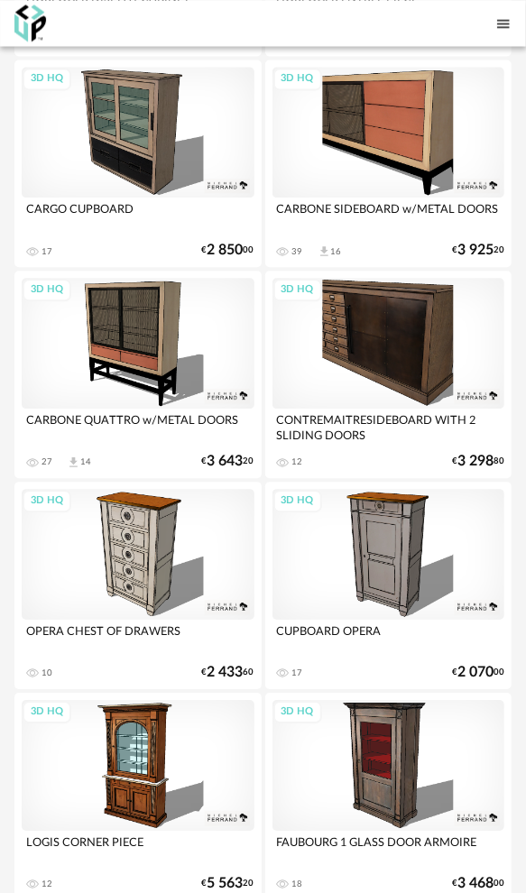
scroll to position [4004, 0]
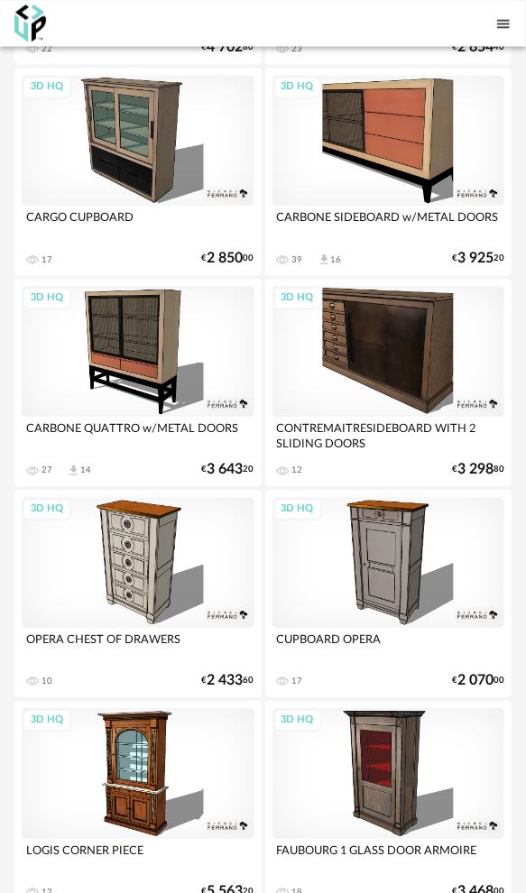
click at [148, 349] on div "3D HQ" at bounding box center [138, 351] width 233 height 131
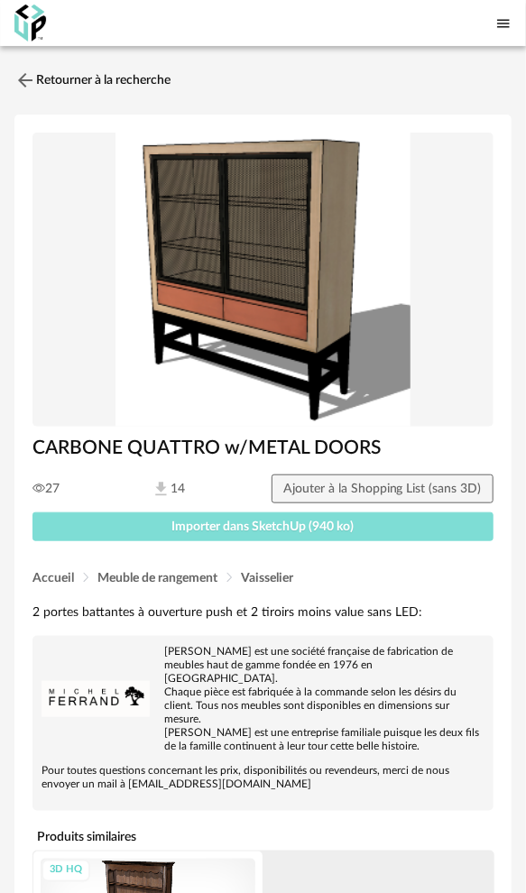
click at [231, 530] on span "Importer dans SketchUp (940 ko)" at bounding box center [263, 526] width 182 height 13
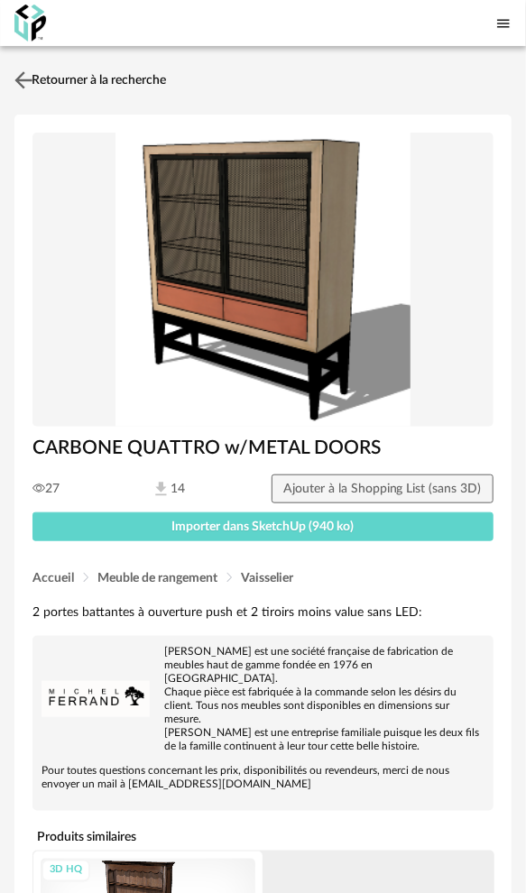
click at [22, 76] on img at bounding box center [24, 80] width 26 height 26
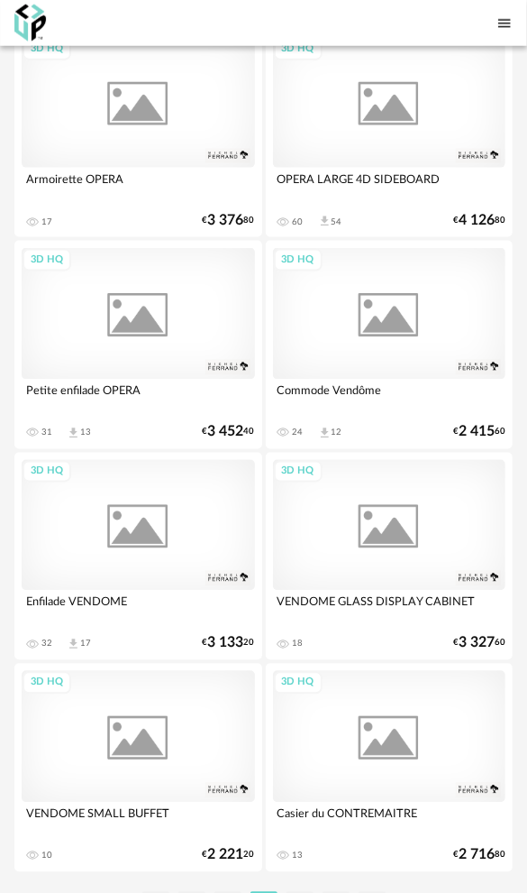
scroll to position [10045, 0]
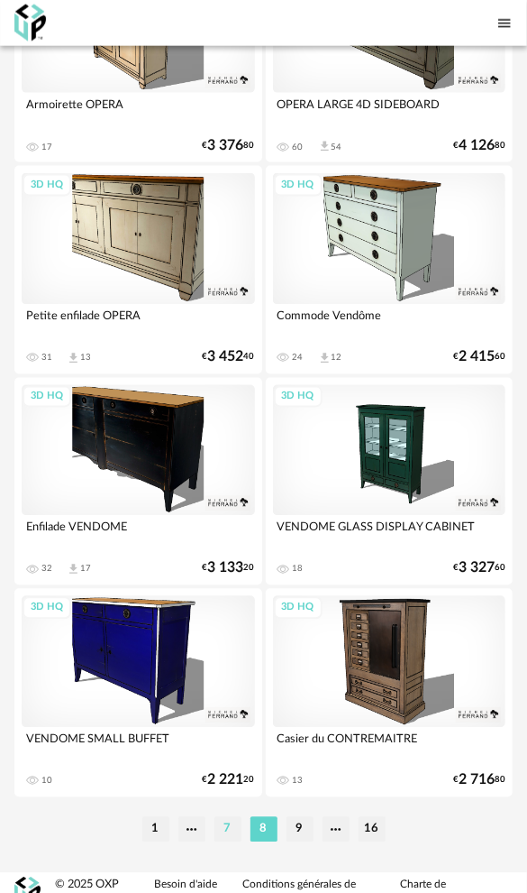
click at [226, 817] on li "7" at bounding box center [228, 829] width 27 height 25
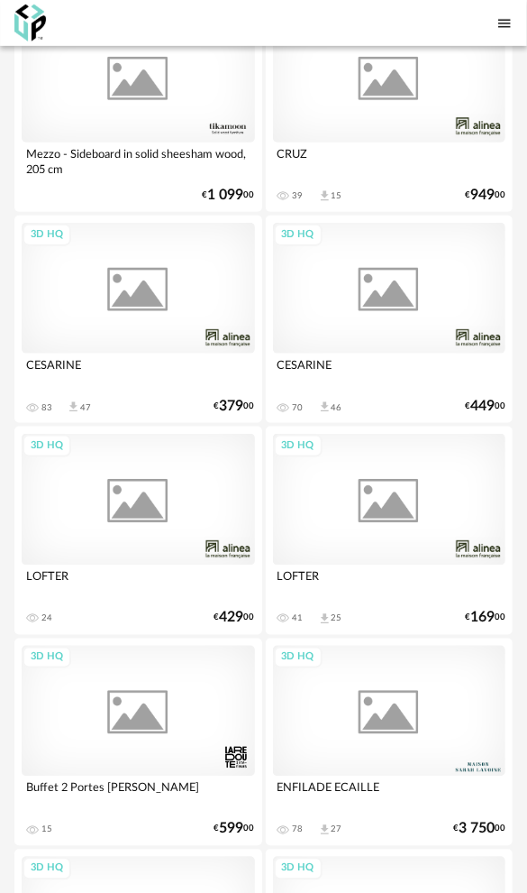
scroll to position [10045, 0]
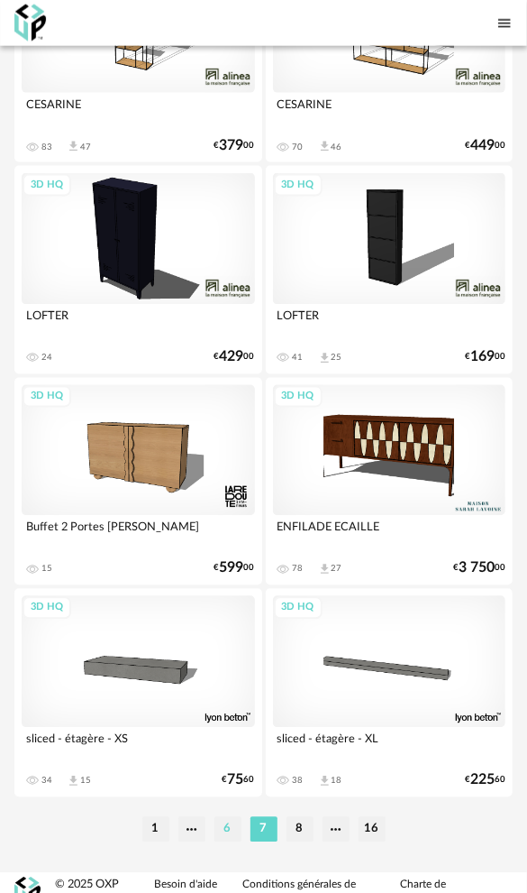
click at [231, 817] on li "6" at bounding box center [228, 829] width 27 height 25
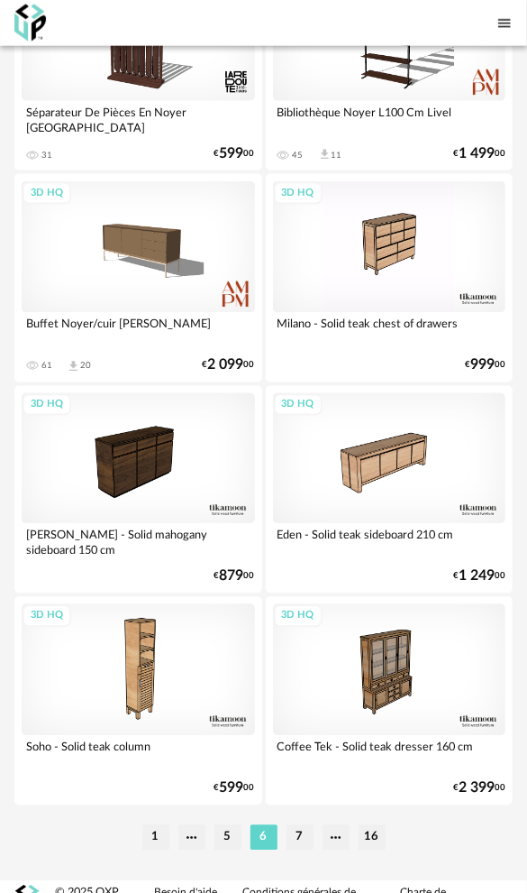
scroll to position [10045, 0]
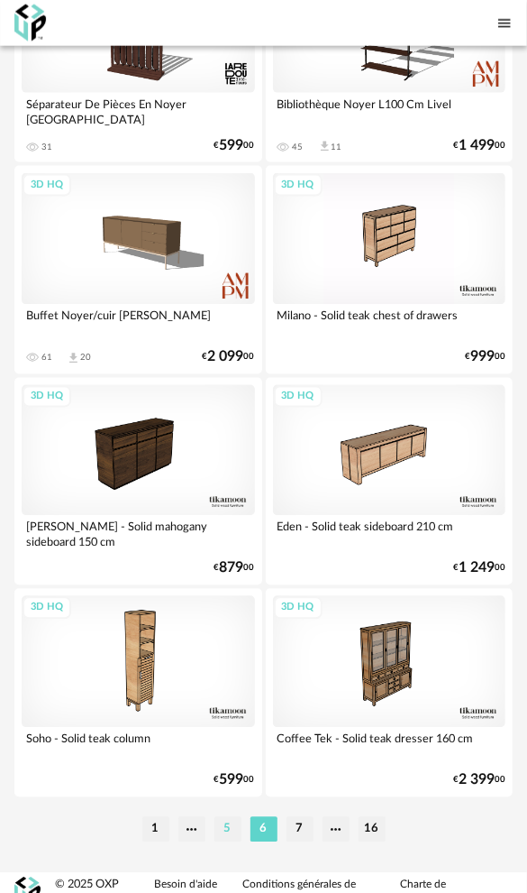
click at [225, 817] on li "5" at bounding box center [228, 829] width 27 height 25
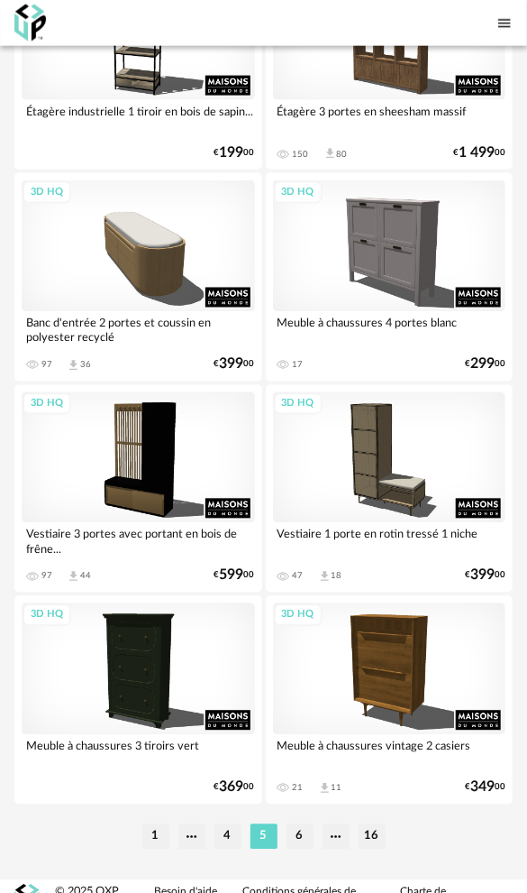
scroll to position [10045, 0]
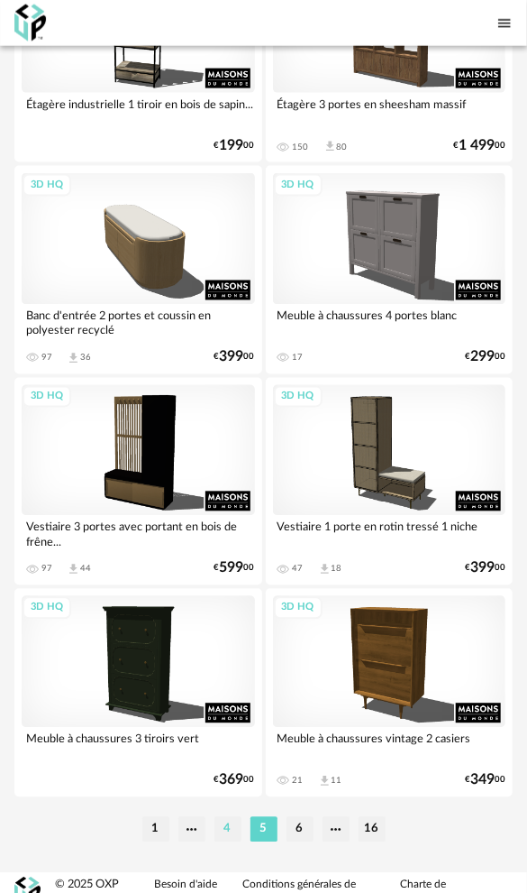
click at [224, 817] on li "4" at bounding box center [228, 829] width 27 height 25
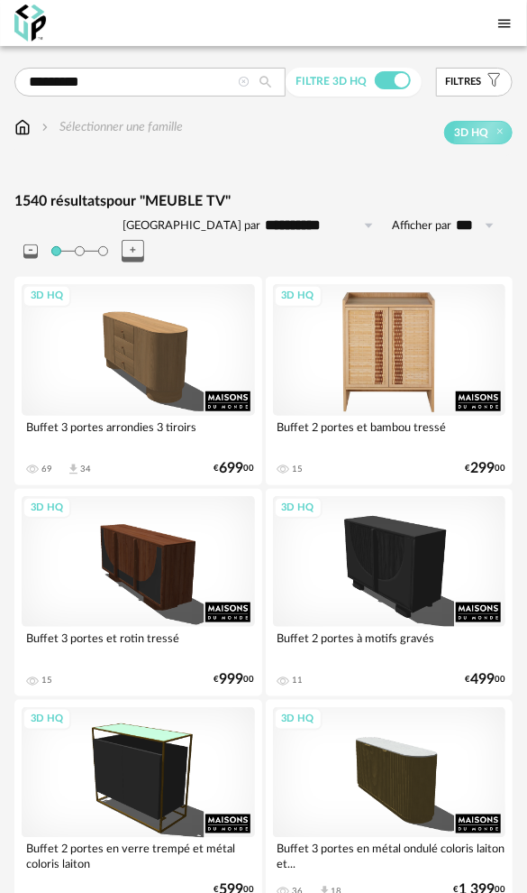
click at [408, 321] on div "3D HQ" at bounding box center [390, 349] width 234 height 131
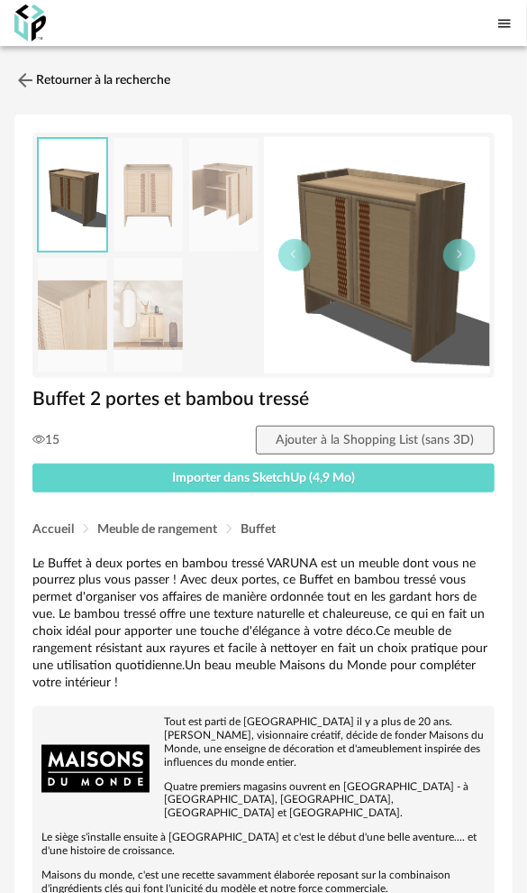
click at [170, 229] on img at bounding box center [148, 195] width 69 height 115
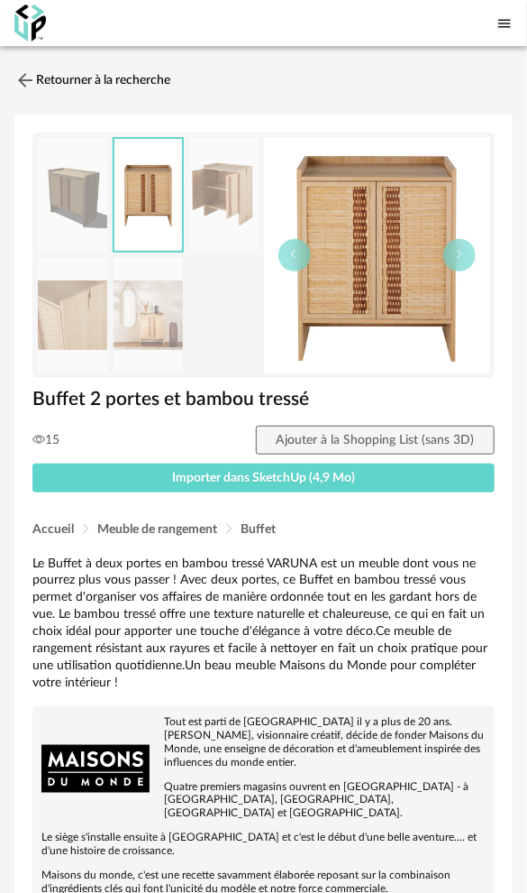
click at [161, 323] on img at bounding box center [148, 315] width 69 height 115
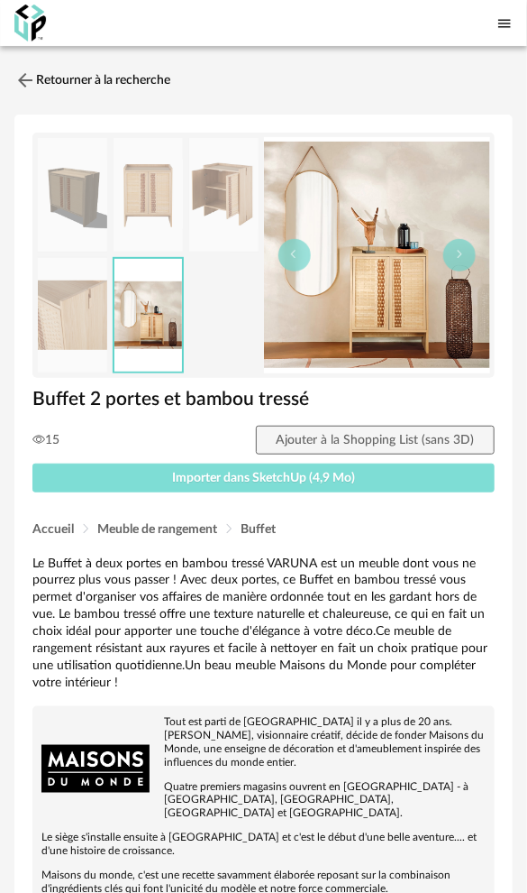
click at [180, 472] on span "Importer dans SketchUp (4,9 Mo)" at bounding box center [263, 478] width 183 height 13
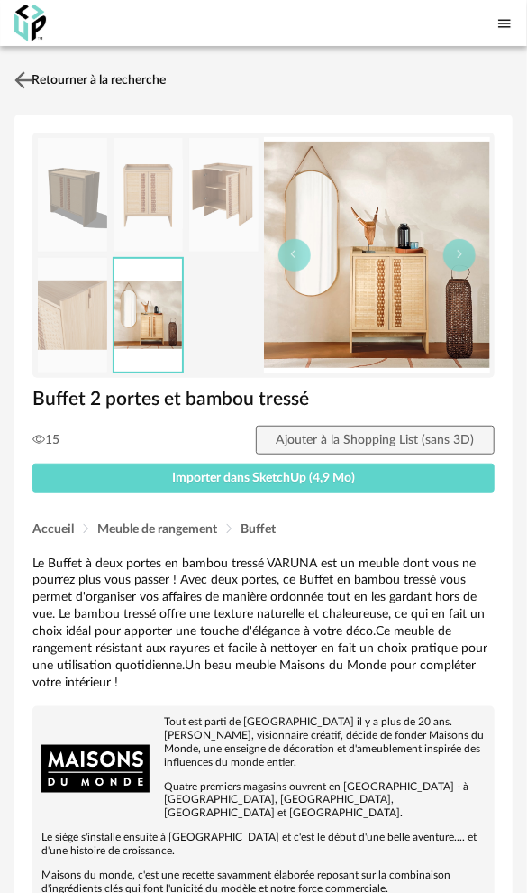
click at [103, 78] on link "Retourner à la recherche" at bounding box center [88, 80] width 156 height 40
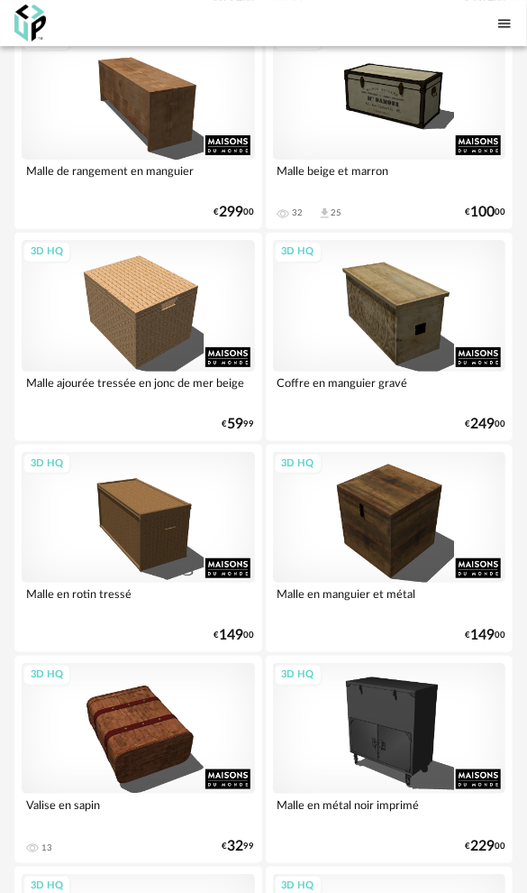
scroll to position [10045, 0]
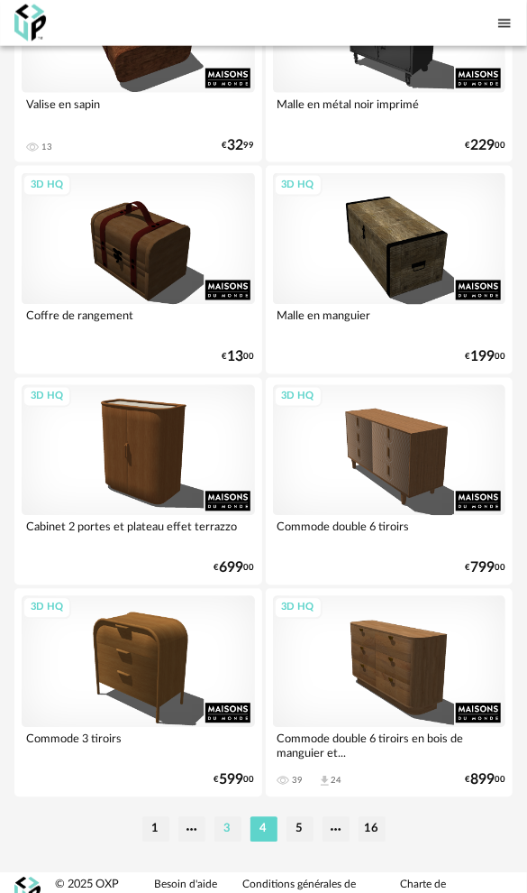
click at [231, 817] on li "3" at bounding box center [228, 829] width 27 height 25
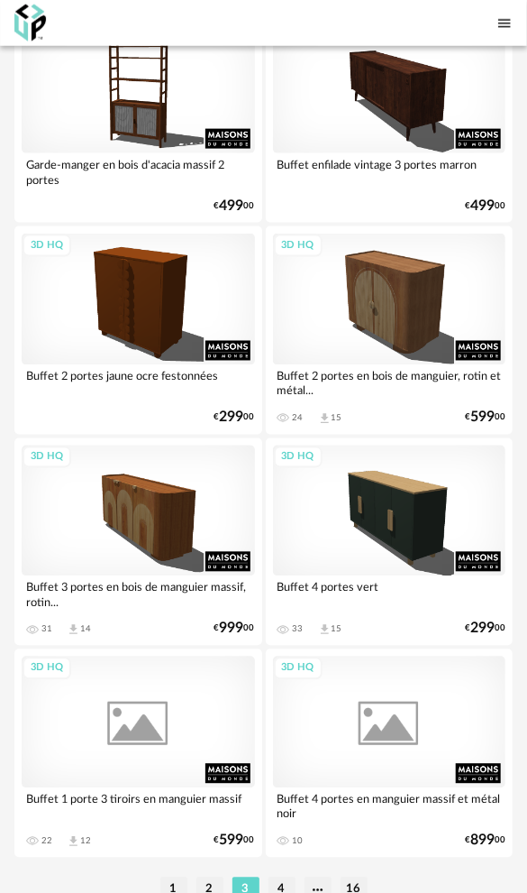
scroll to position [10045, 0]
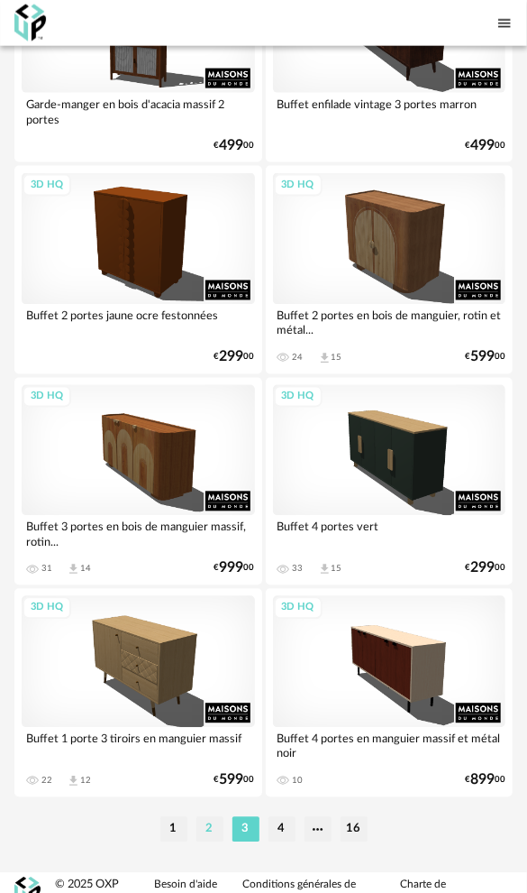
click at [212, 817] on li "2" at bounding box center [210, 829] width 27 height 25
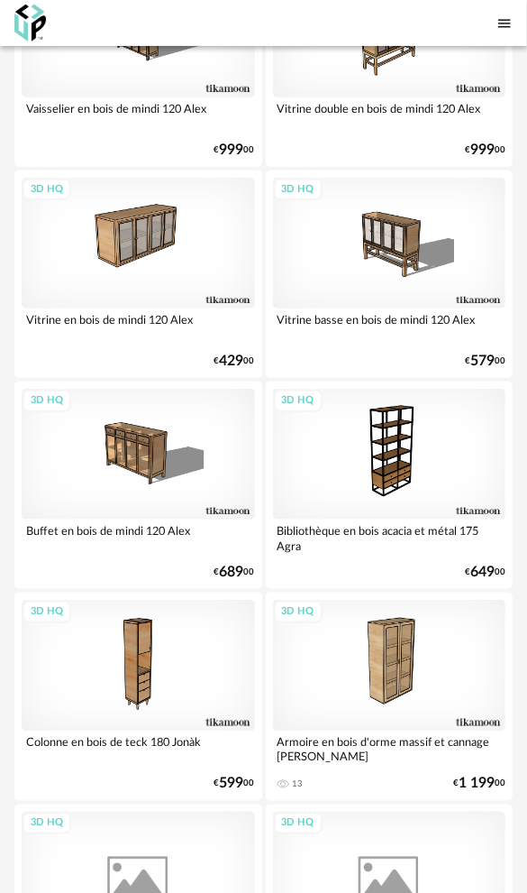
scroll to position [10045, 0]
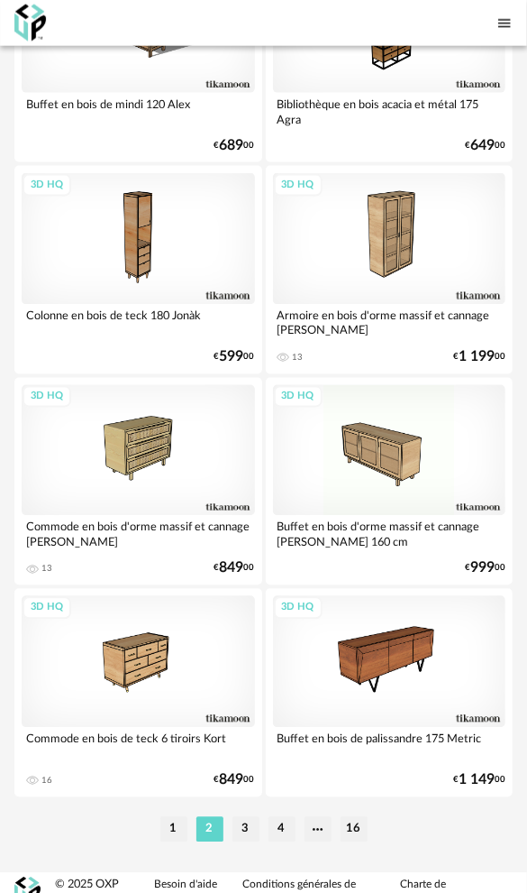
click at [176, 817] on li "1" at bounding box center [174, 829] width 27 height 25
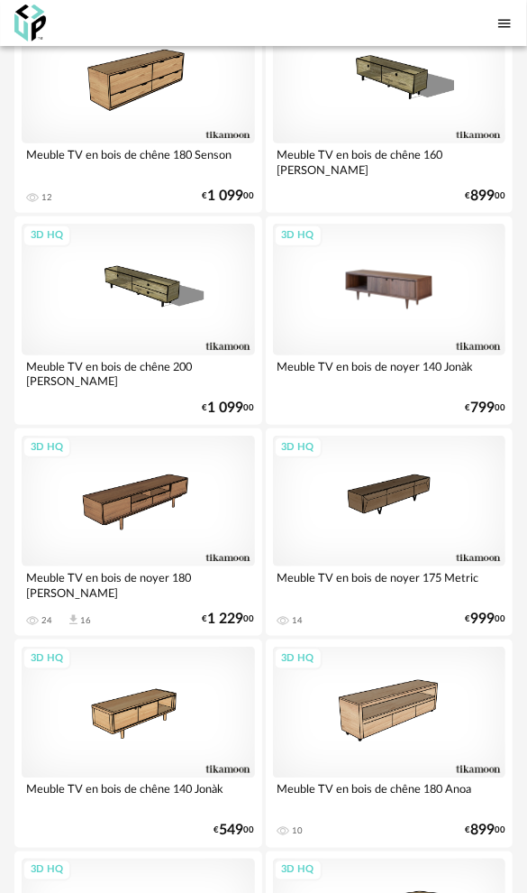
scroll to position [6391, 0]
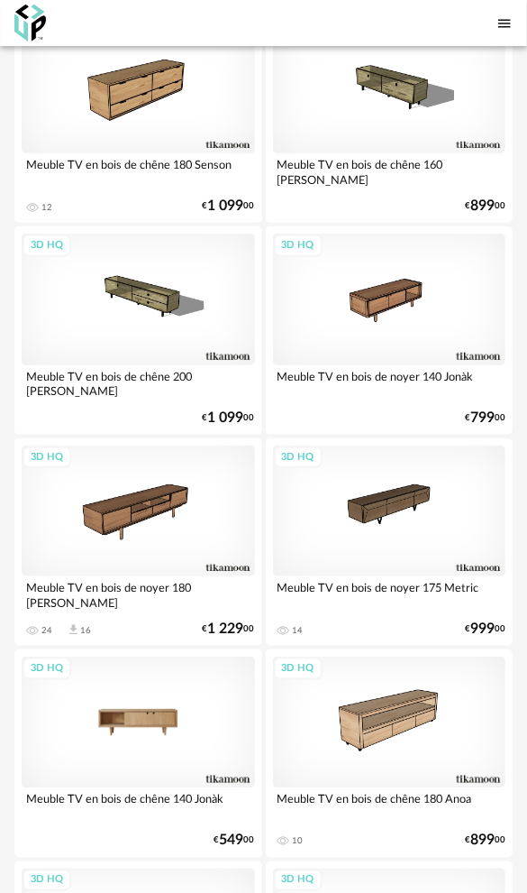
click at [170, 711] on div "3D HQ" at bounding box center [139, 721] width 234 height 131
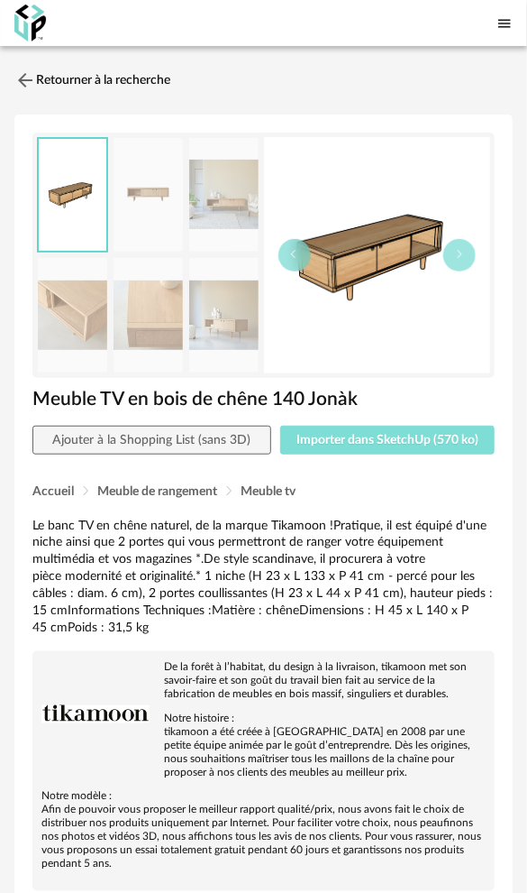
click at [378, 436] on span "Importer dans SketchUp (570 ko)" at bounding box center [388, 440] width 182 height 13
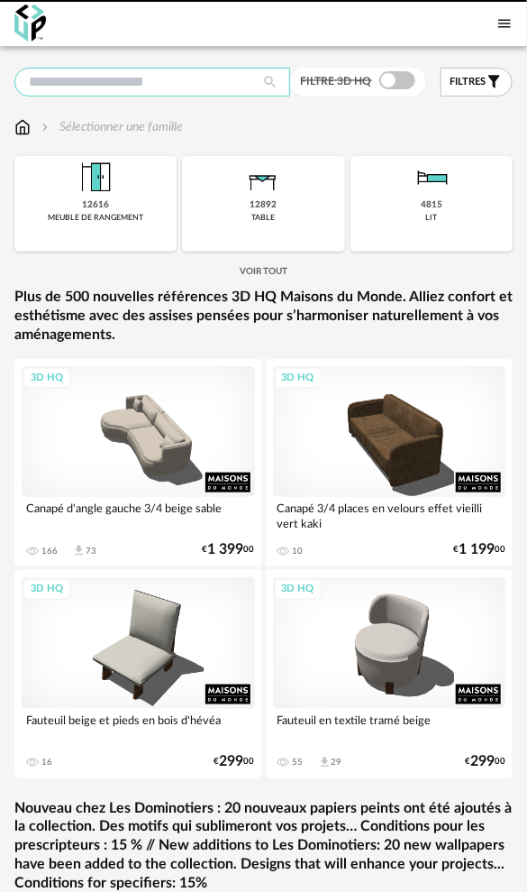
click at [58, 83] on input "text" at bounding box center [152, 82] width 276 height 29
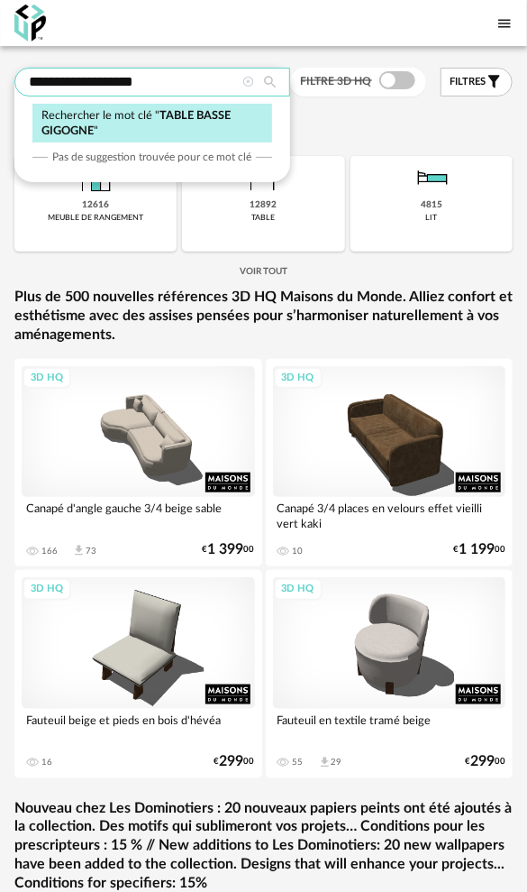
type input "**********"
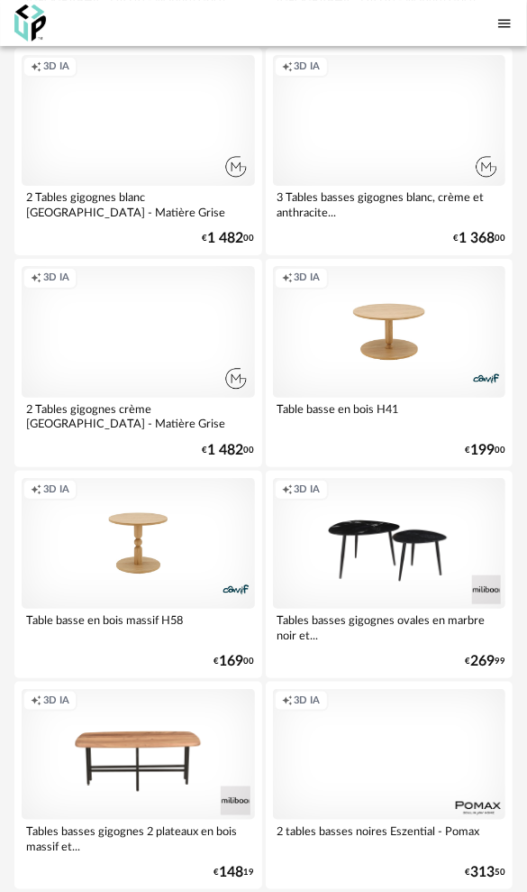
scroll to position [1533, 0]
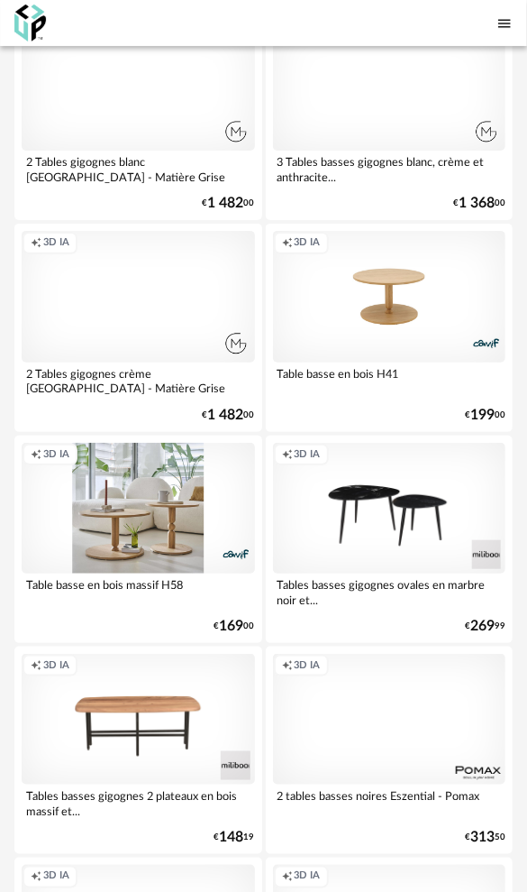
click at [146, 494] on div "Creation icon 3D IA" at bounding box center [139, 508] width 234 height 131
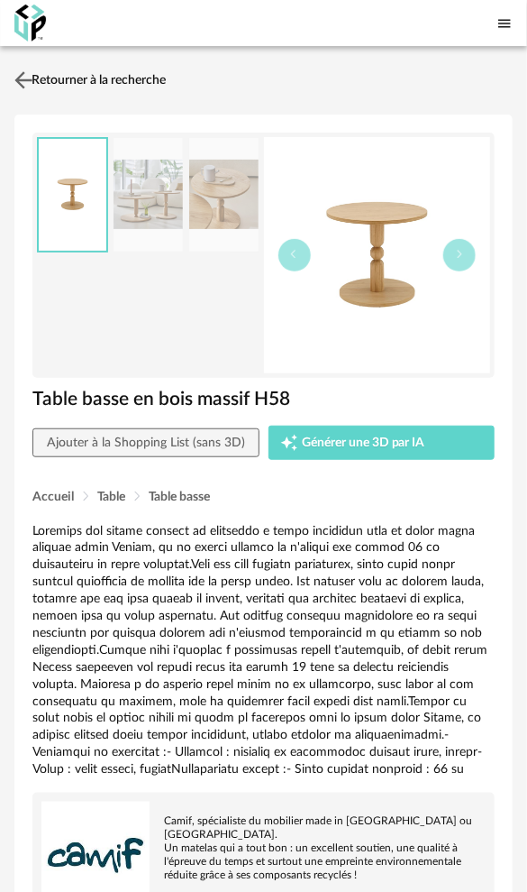
click at [52, 71] on link "Retourner à la recherche" at bounding box center [88, 80] width 156 height 40
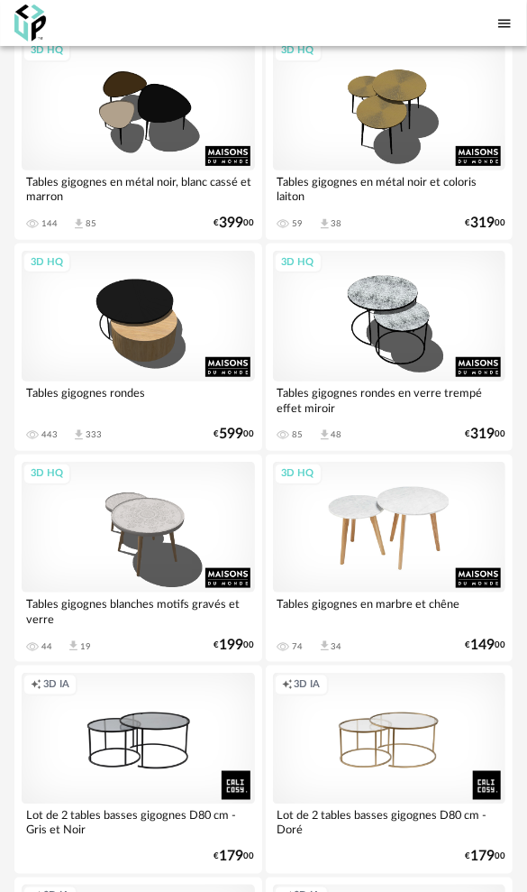
scroll to position [9836, 0]
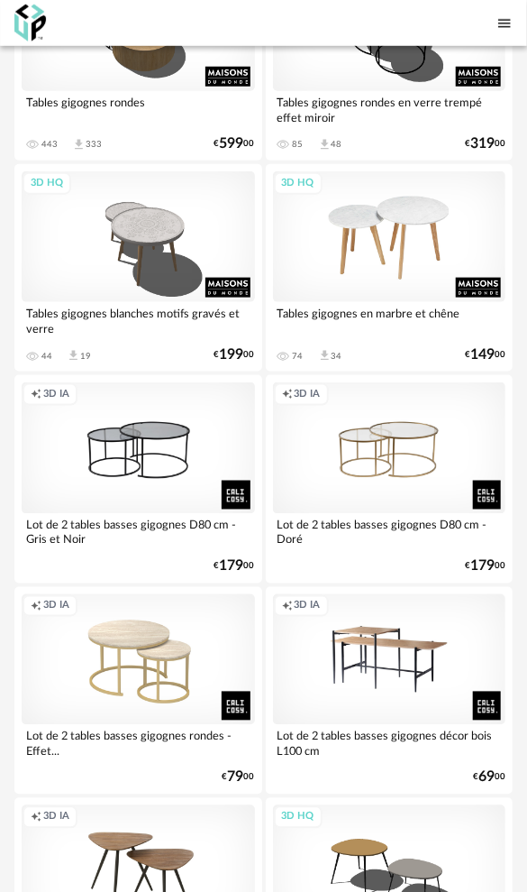
click at [380, 236] on div "3D HQ" at bounding box center [390, 236] width 234 height 131
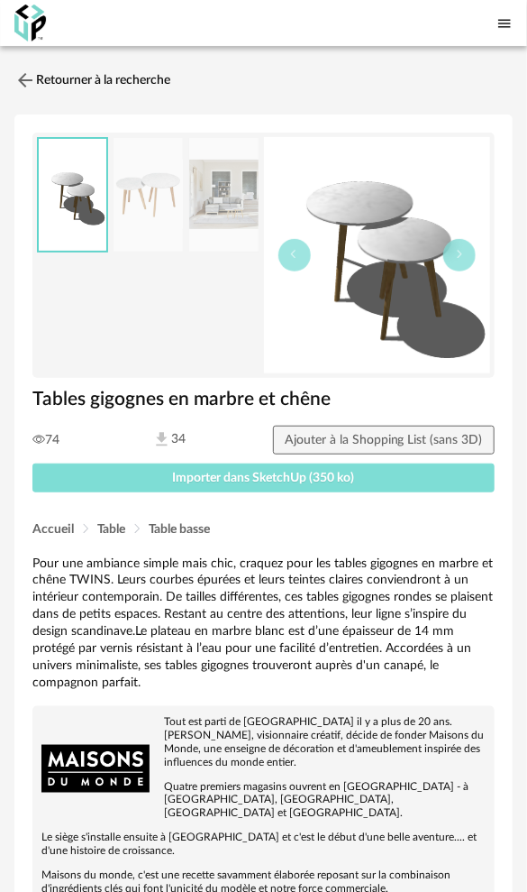
click at [286, 476] on span "Importer dans SketchUp (350 ko)" at bounding box center [264, 478] width 182 height 13
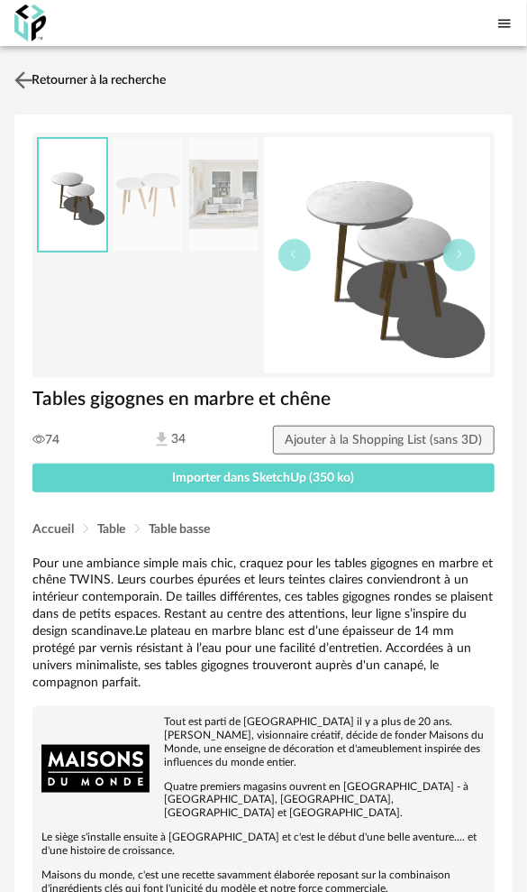
click at [52, 80] on link "Retourner à la recherche" at bounding box center [88, 80] width 156 height 40
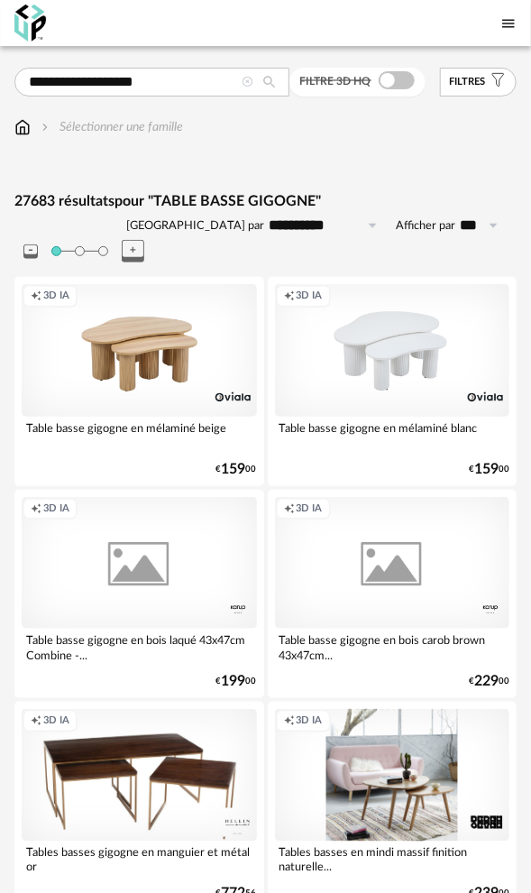
click at [253, 78] on icon at bounding box center [249, 83] width 12 height 12
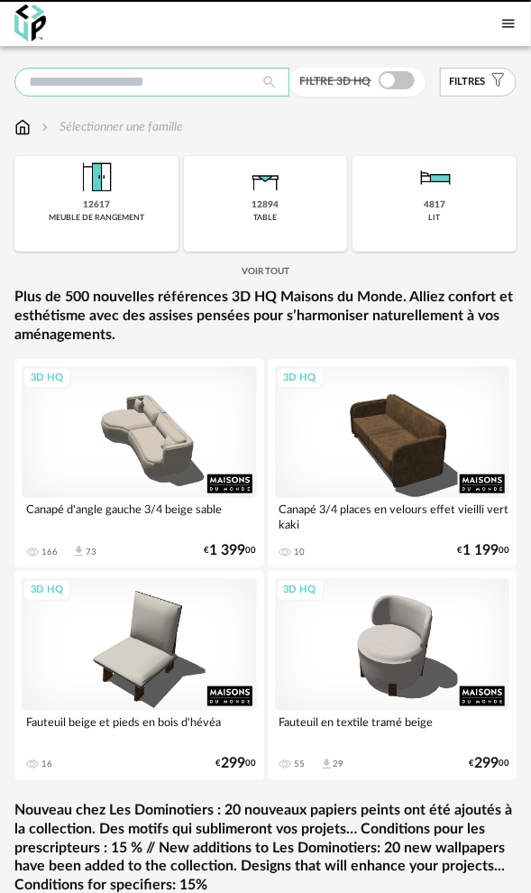
click at [155, 84] on input "text" at bounding box center [151, 82] width 275 height 29
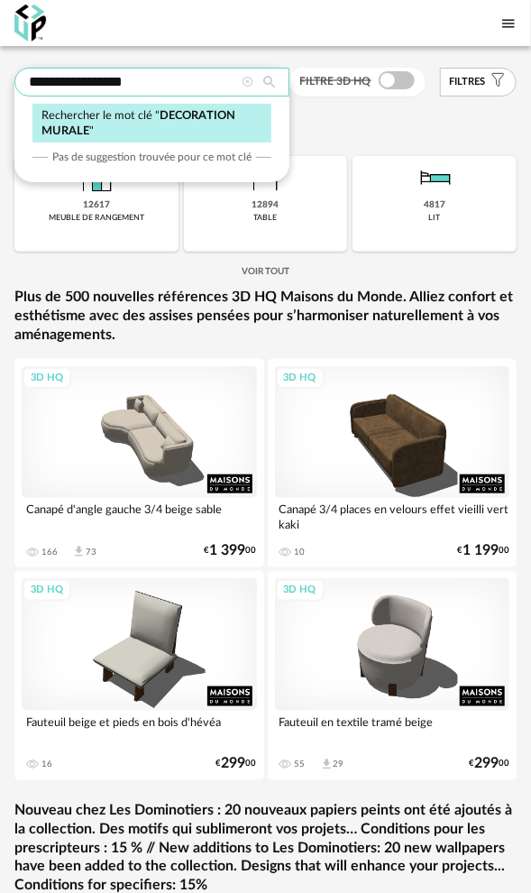
type input "**********"
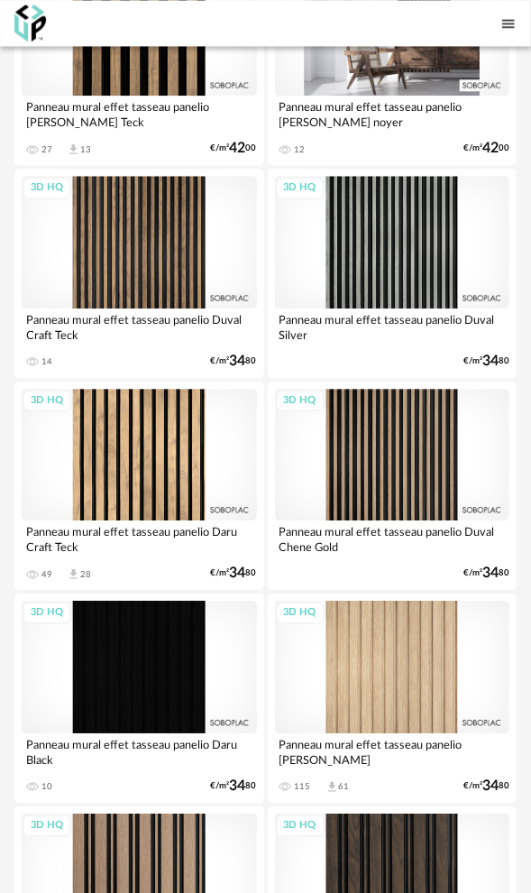
scroll to position [1047, 0]
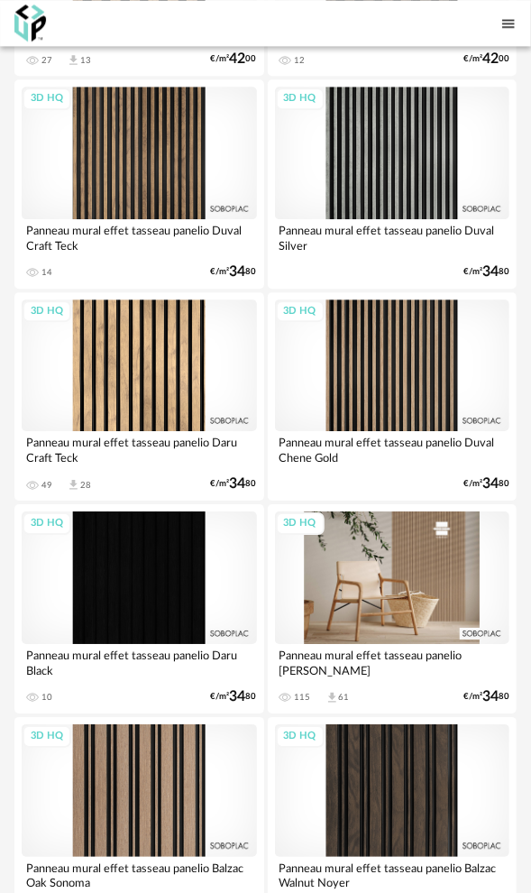
click at [427, 545] on div "3D HQ" at bounding box center [392, 577] width 235 height 133
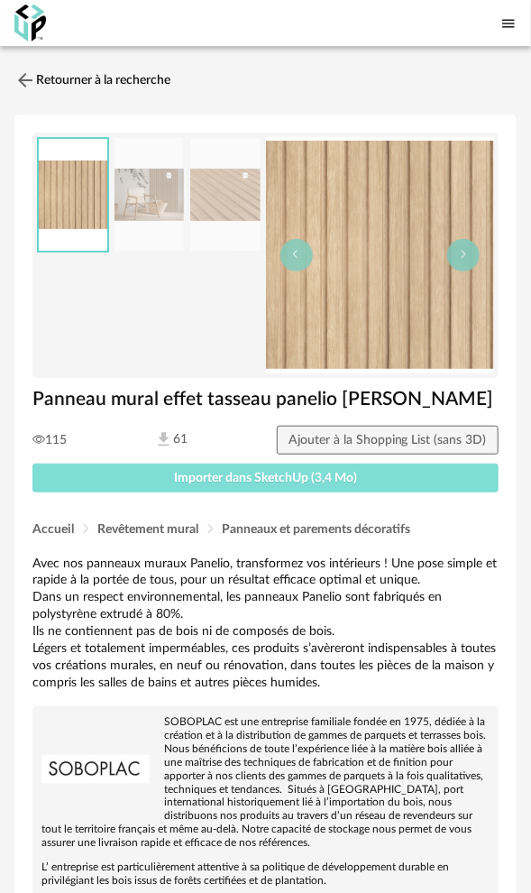
click at [233, 476] on span "Importer dans SketchUp (3,4 Mo)" at bounding box center [265, 478] width 183 height 13
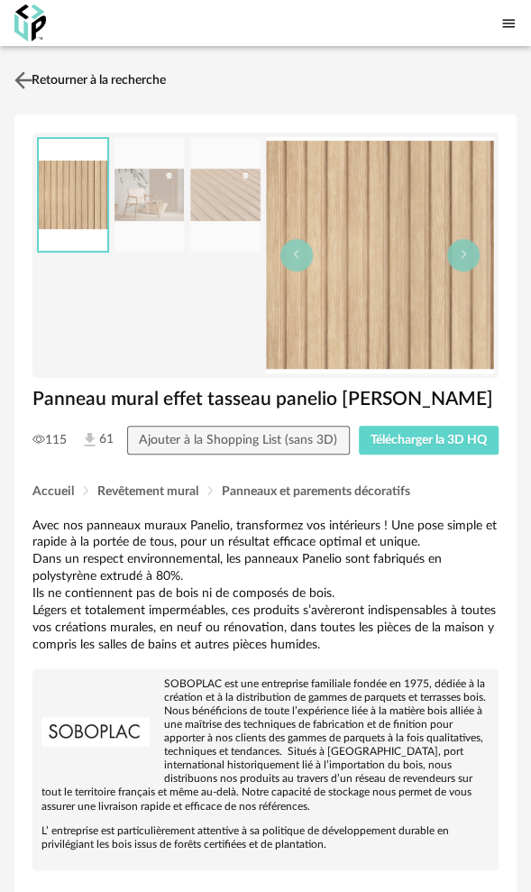
click at [47, 79] on link "Retourner à la recherche" at bounding box center [88, 80] width 156 height 40
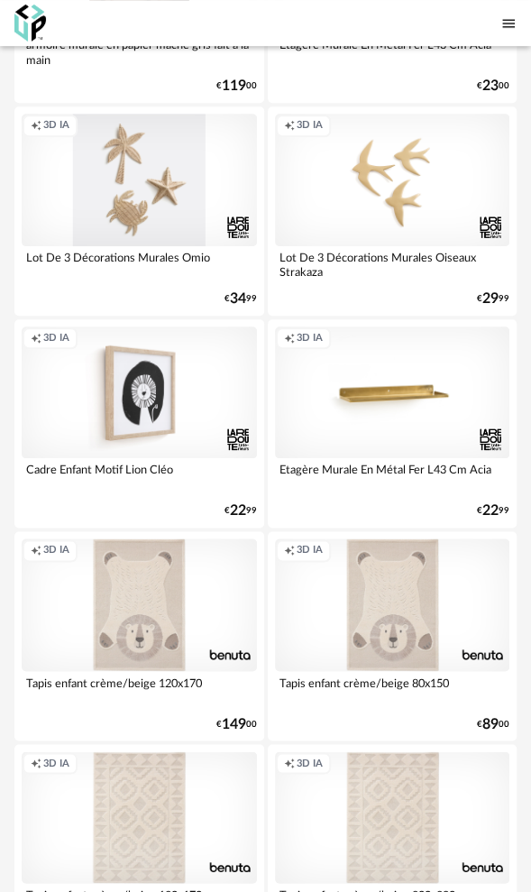
scroll to position [10088, 0]
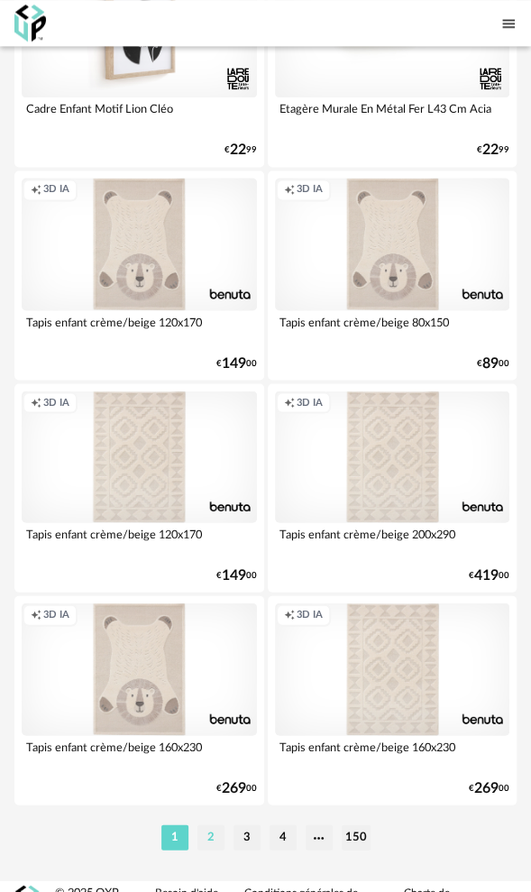
click at [208, 824] on li "2" at bounding box center [210, 836] width 27 height 25
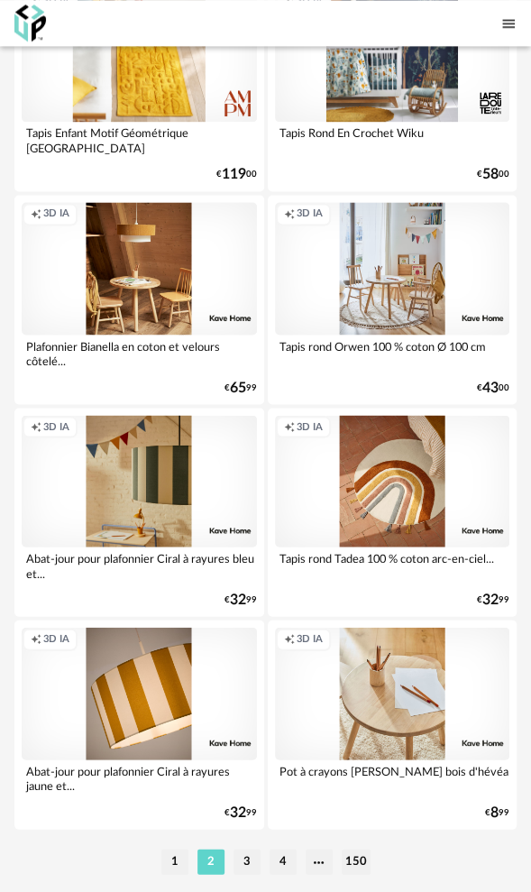
scroll to position [10088, 0]
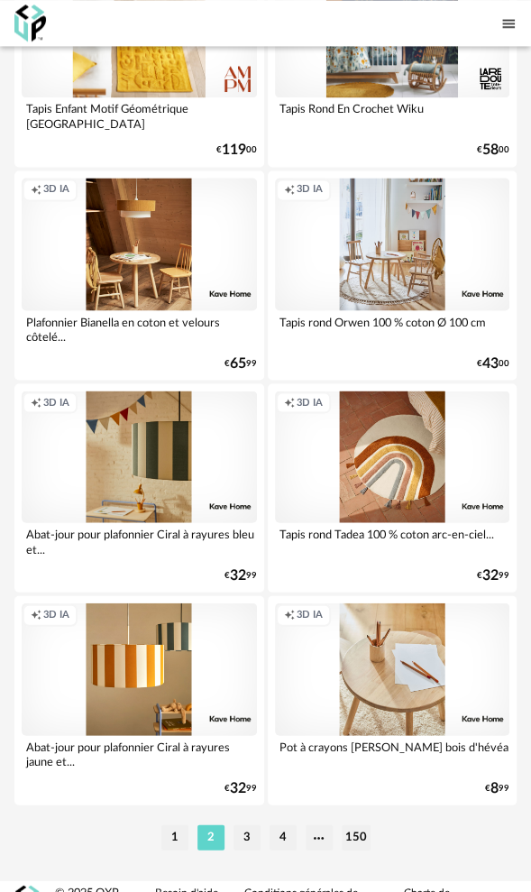
click at [248, 824] on li "3" at bounding box center [247, 836] width 27 height 25
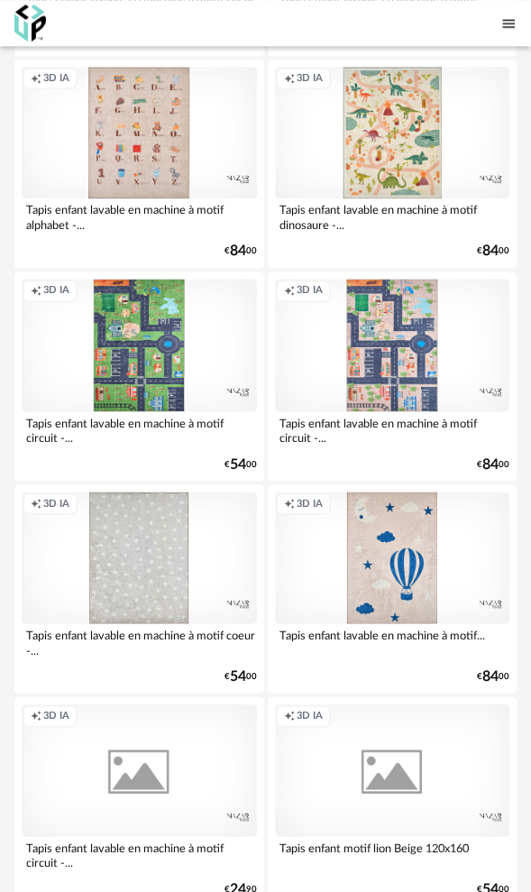
scroll to position [10088, 0]
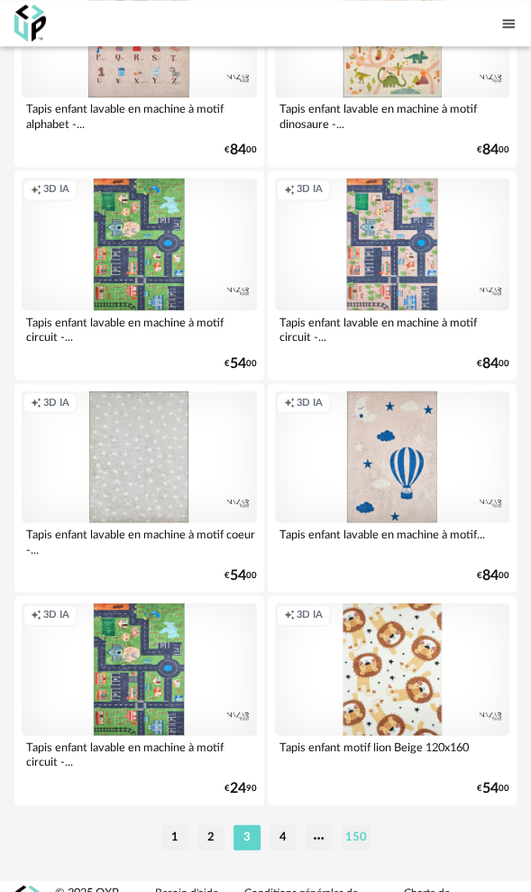
click at [353, 824] on li "150" at bounding box center [356, 836] width 29 height 25
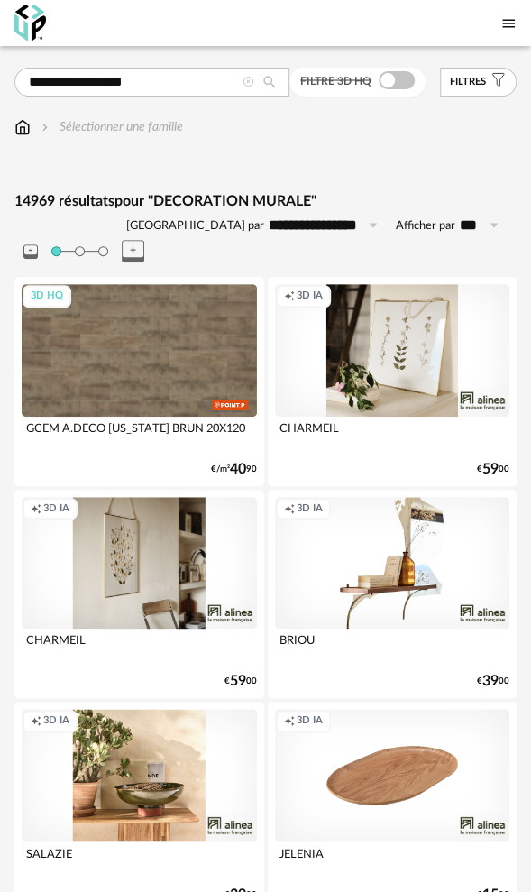
click at [250, 79] on icon at bounding box center [249, 83] width 12 height 12
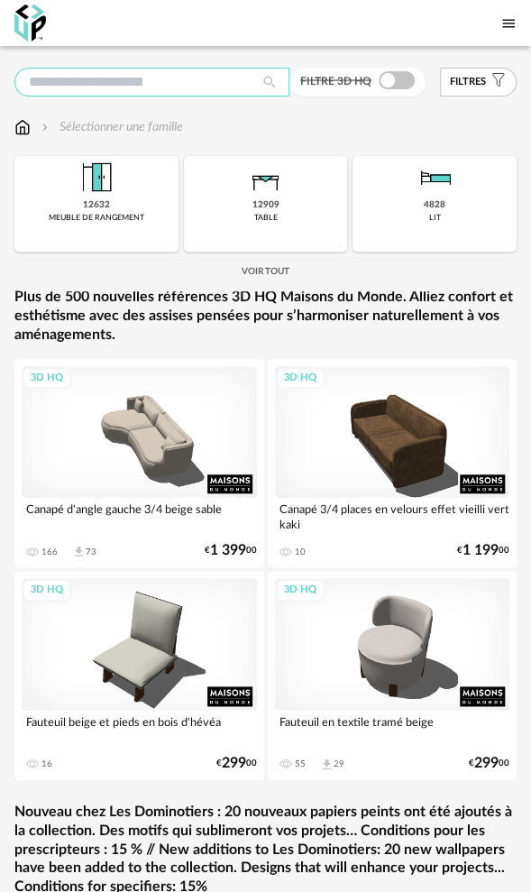
click at [191, 86] on input "text" at bounding box center [151, 82] width 275 height 29
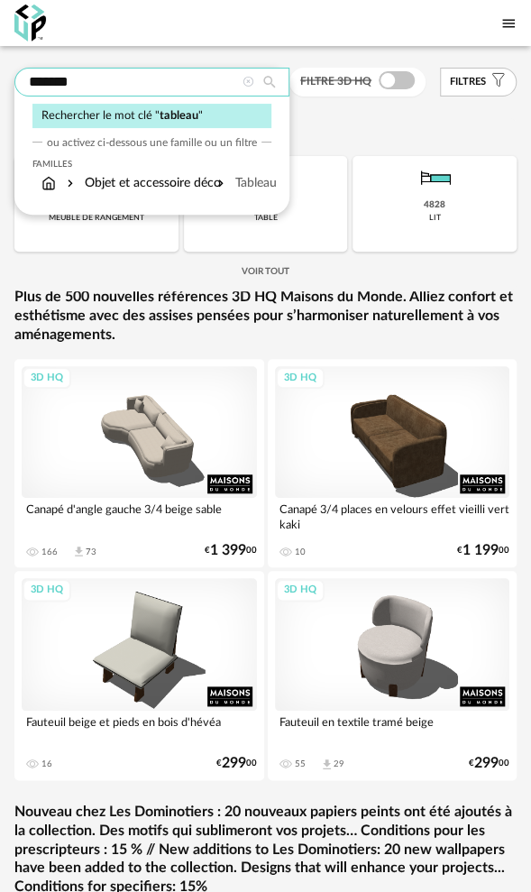
type input "*******"
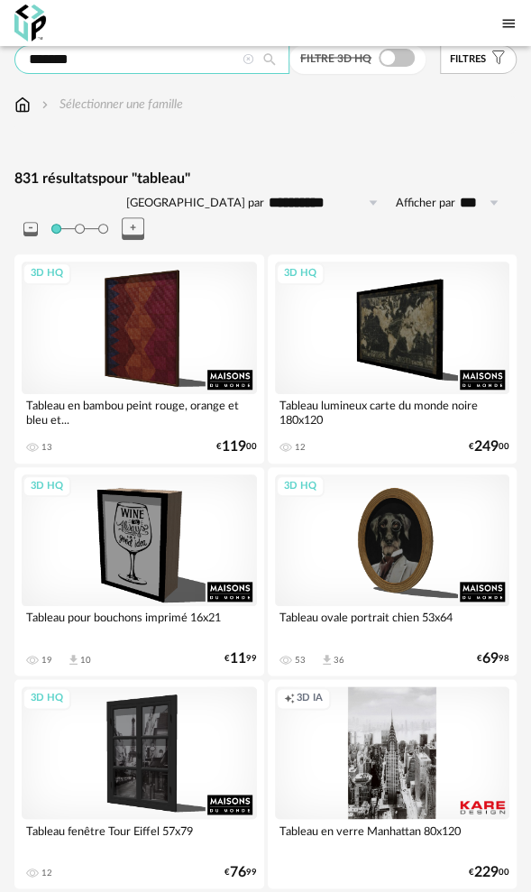
scroll to position [7, 0]
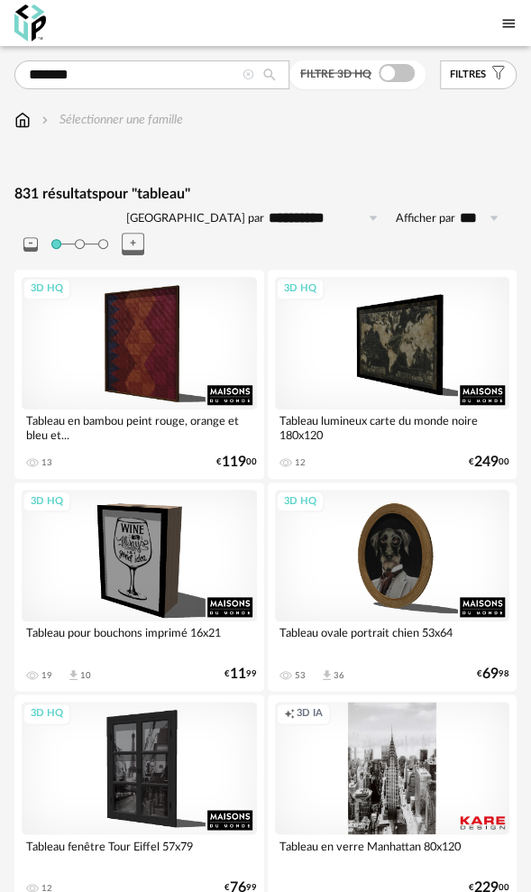
click at [249, 69] on icon at bounding box center [249, 75] width 12 height 12
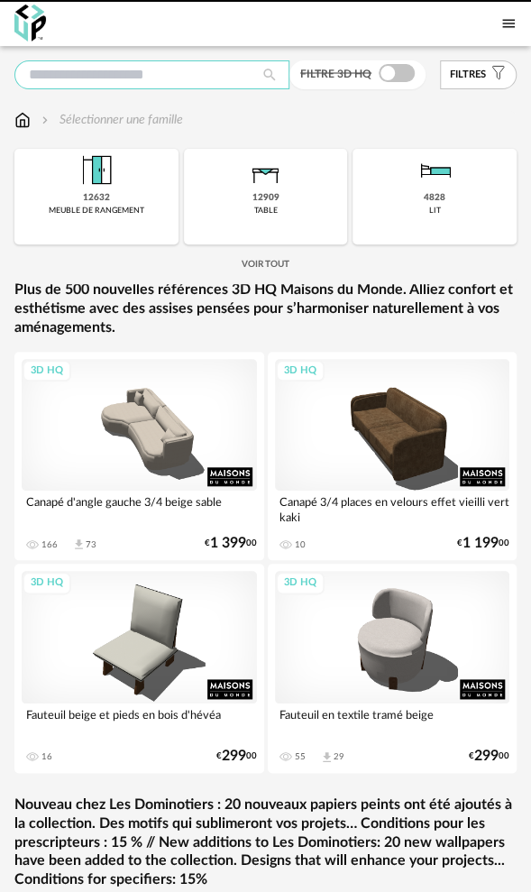
click at [151, 78] on input "text" at bounding box center [151, 74] width 275 height 29
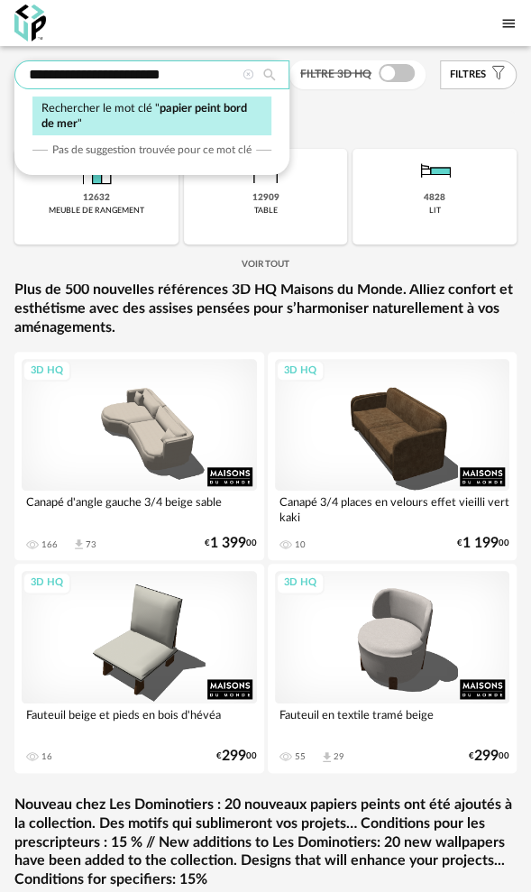
type input "**********"
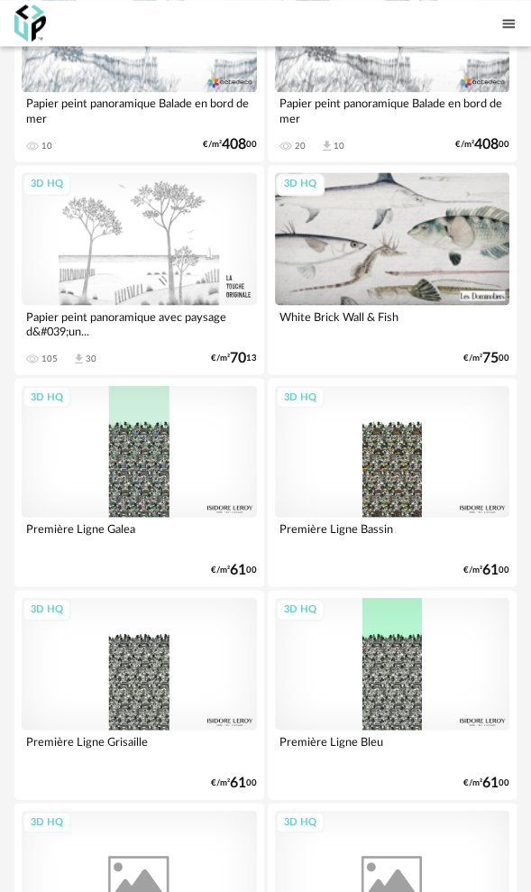
scroll to position [548, 0]
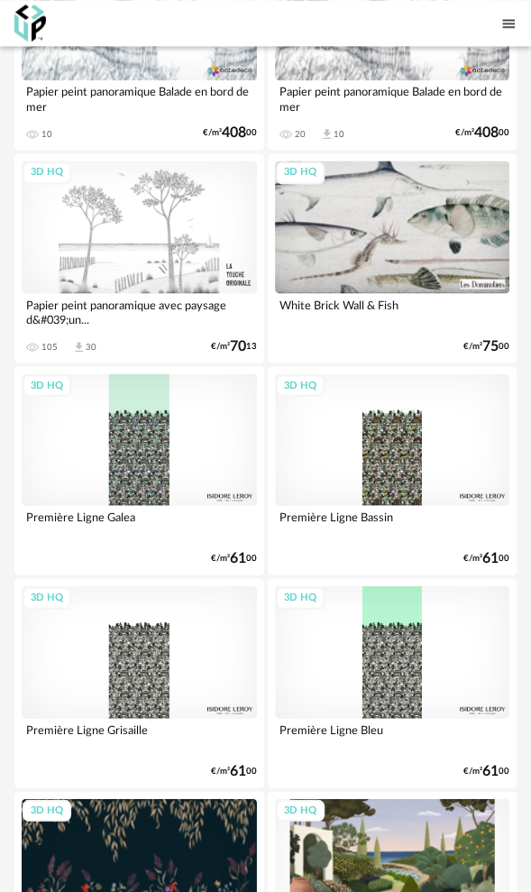
click at [161, 453] on div "3D HQ" at bounding box center [139, 439] width 235 height 133
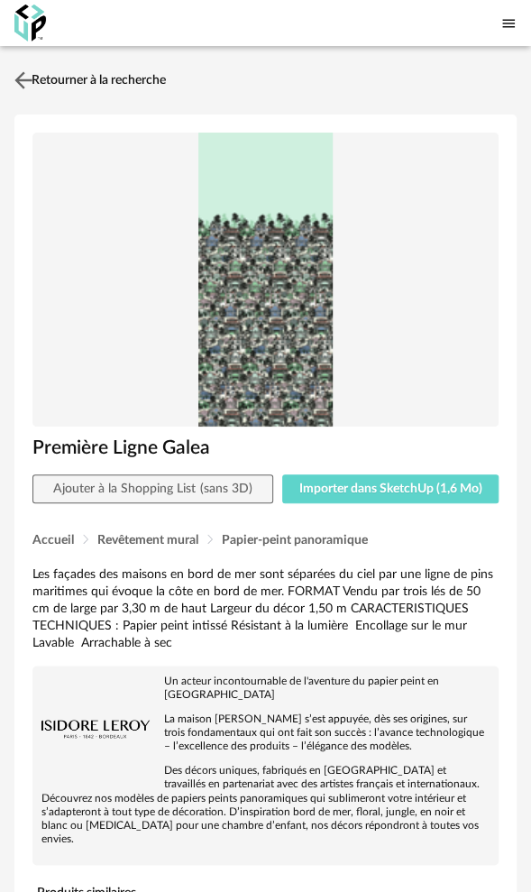
click at [63, 79] on link "Retourner à la recherche" at bounding box center [88, 80] width 156 height 40
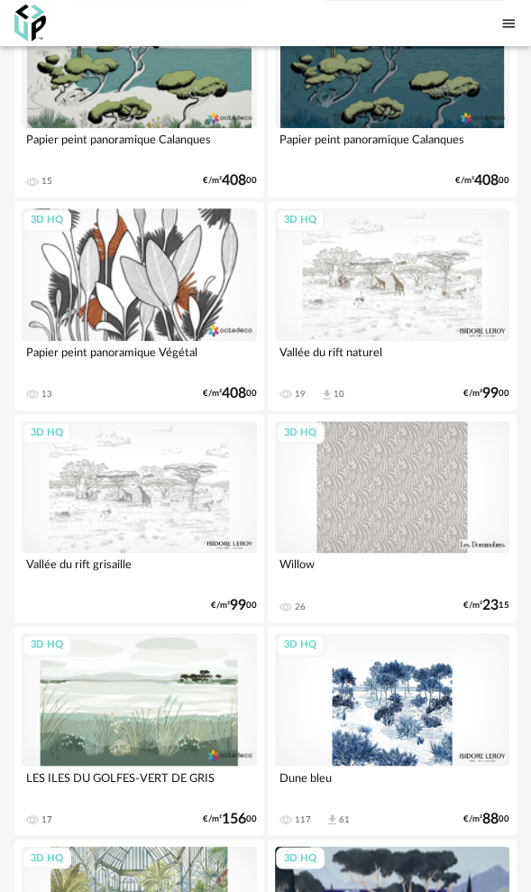
scroll to position [3192, 0]
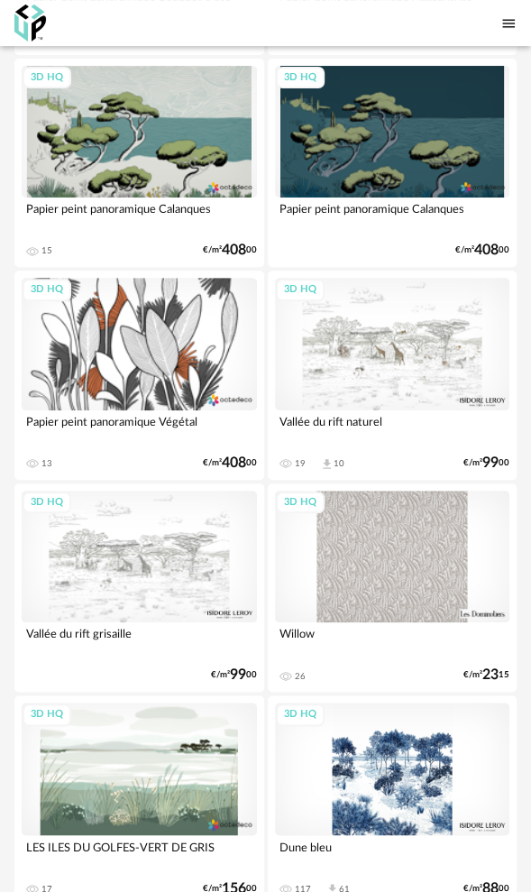
click at [182, 737] on div "3D HQ" at bounding box center [139, 768] width 235 height 133
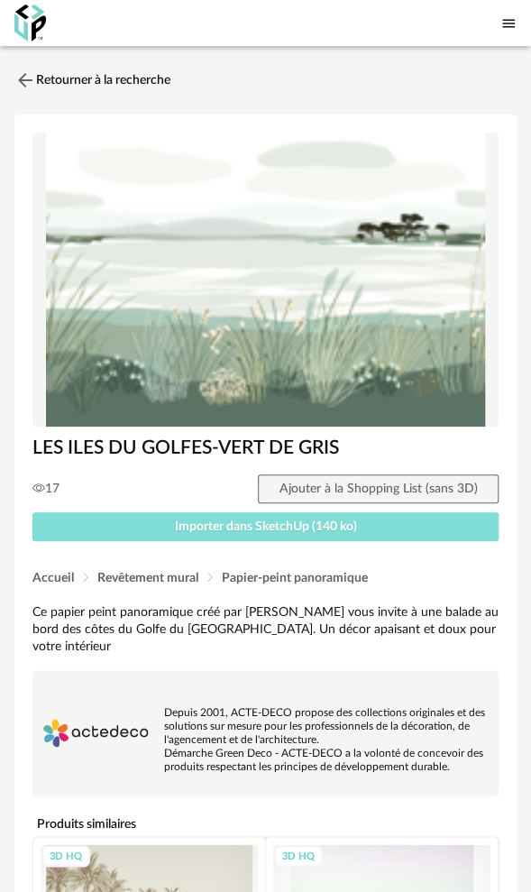
click at [213, 522] on span "Importer dans SketchUp (140 ko)" at bounding box center [266, 526] width 182 height 13
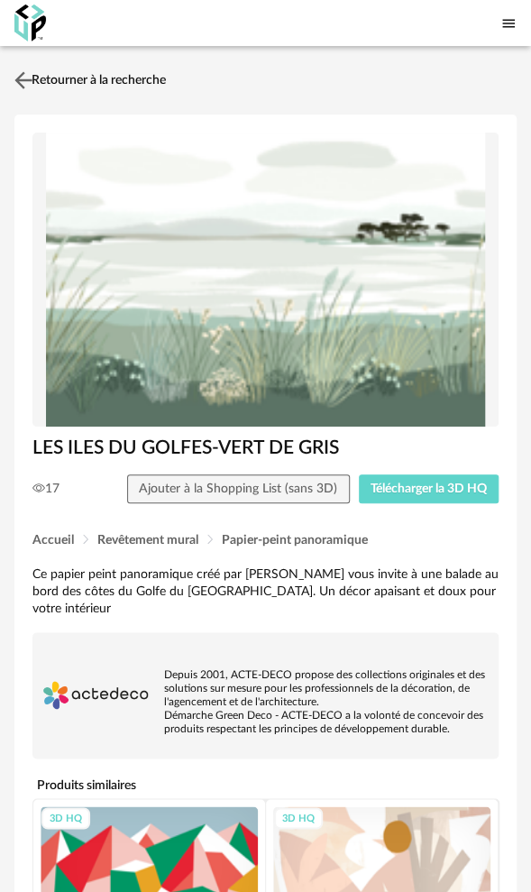
click at [92, 72] on link "Retourner à la recherche" at bounding box center [88, 80] width 156 height 40
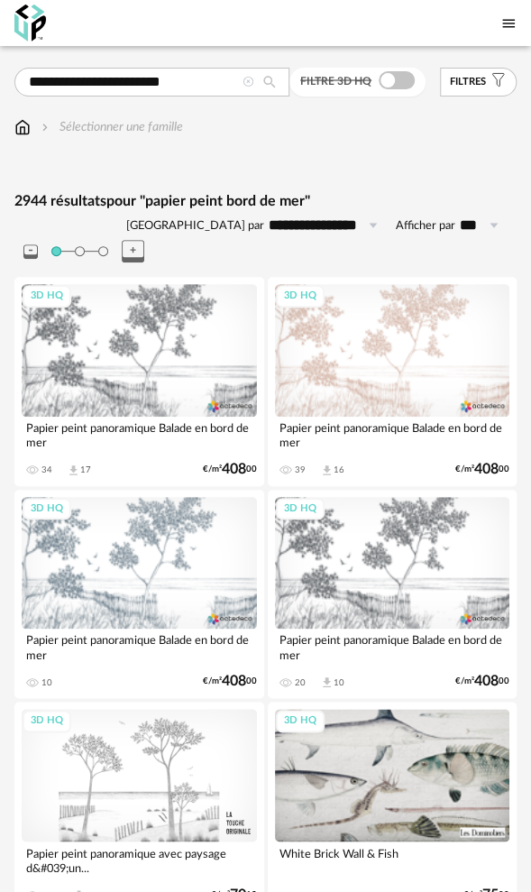
click at [252, 79] on icon at bounding box center [249, 83] width 12 height 12
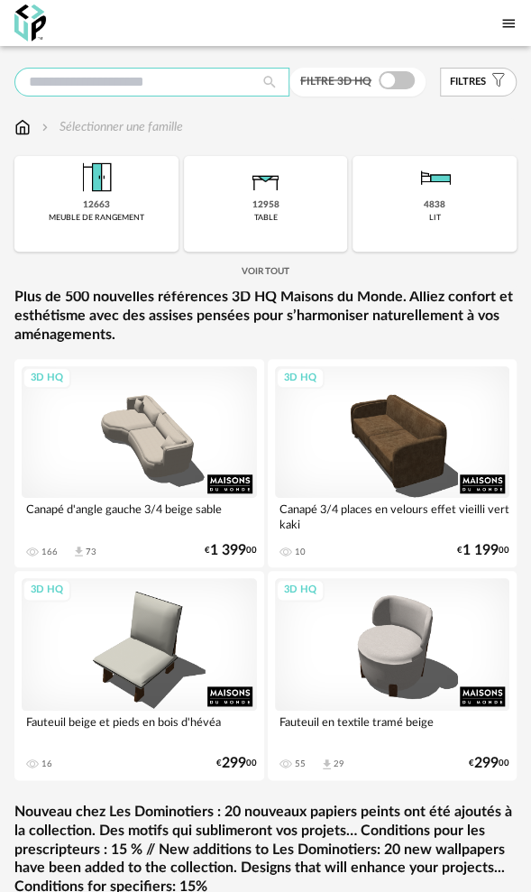
click at [95, 81] on input "text" at bounding box center [151, 82] width 275 height 29
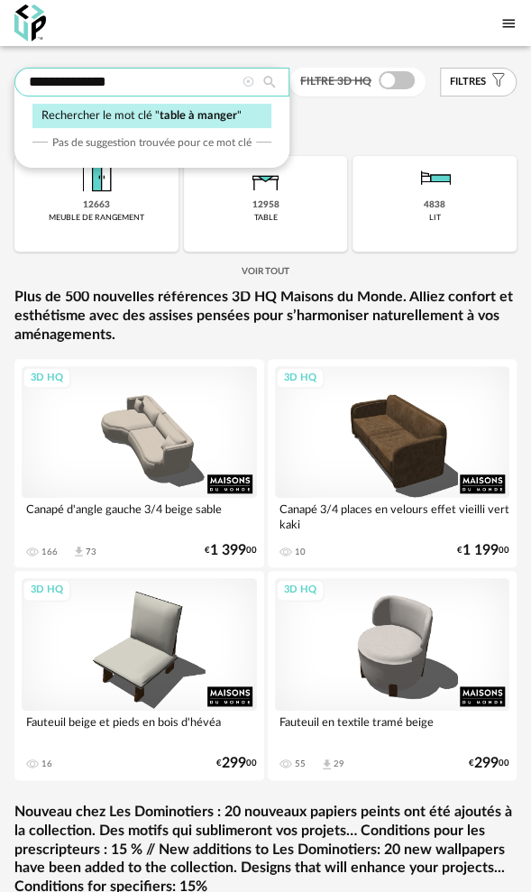
type input "**********"
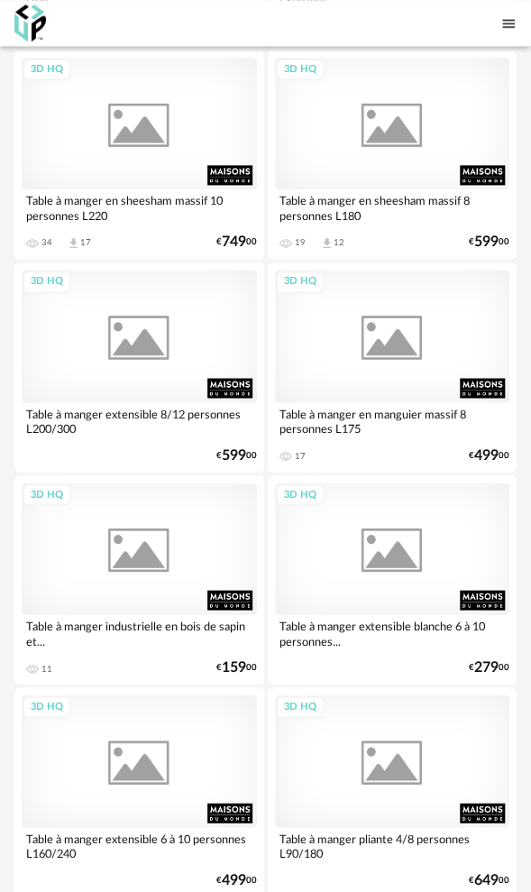
scroll to position [10080, 0]
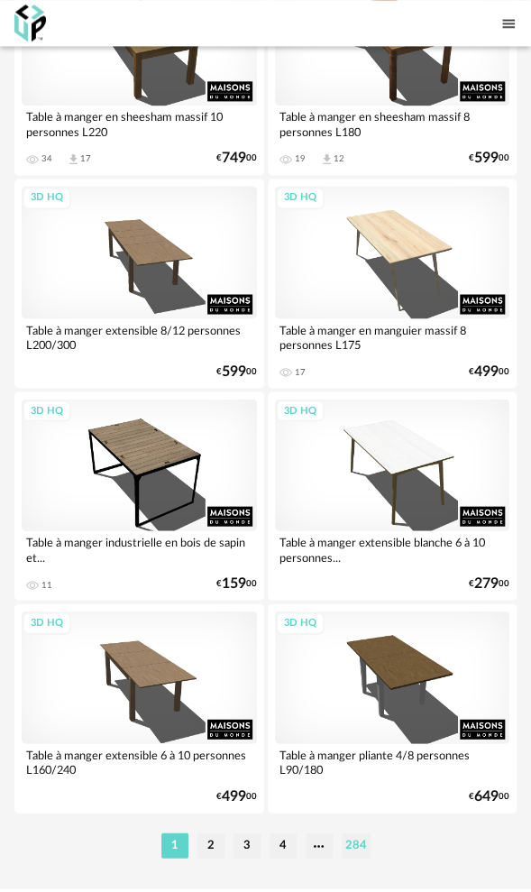
click at [354, 832] on li "284" at bounding box center [356, 844] width 29 height 25
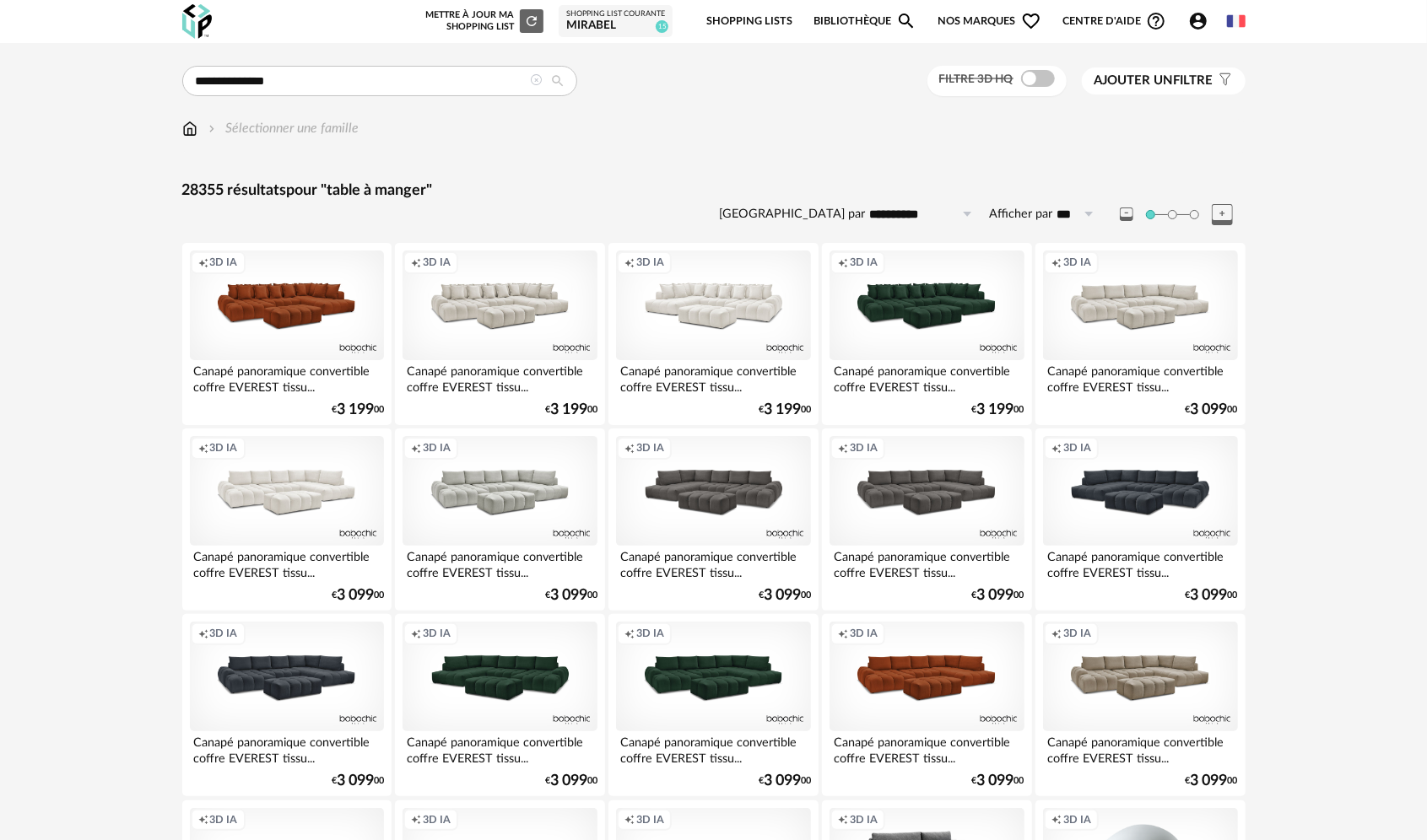
click at [496, 79] on span "Ajouter un" at bounding box center [1133, 80] width 80 height 13
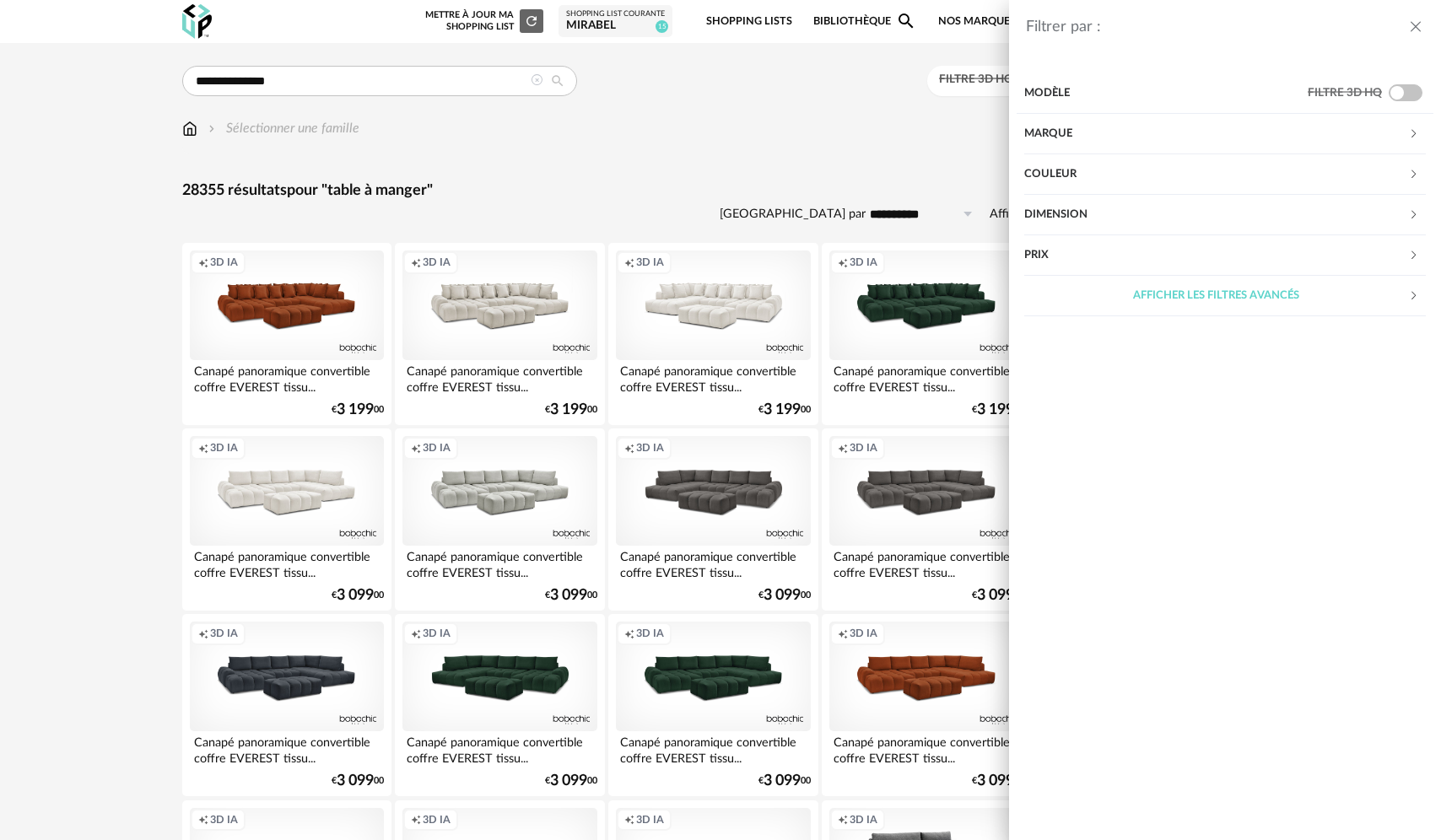
click at [496, 182] on div "Couleur" at bounding box center [1216, 174] width 384 height 40
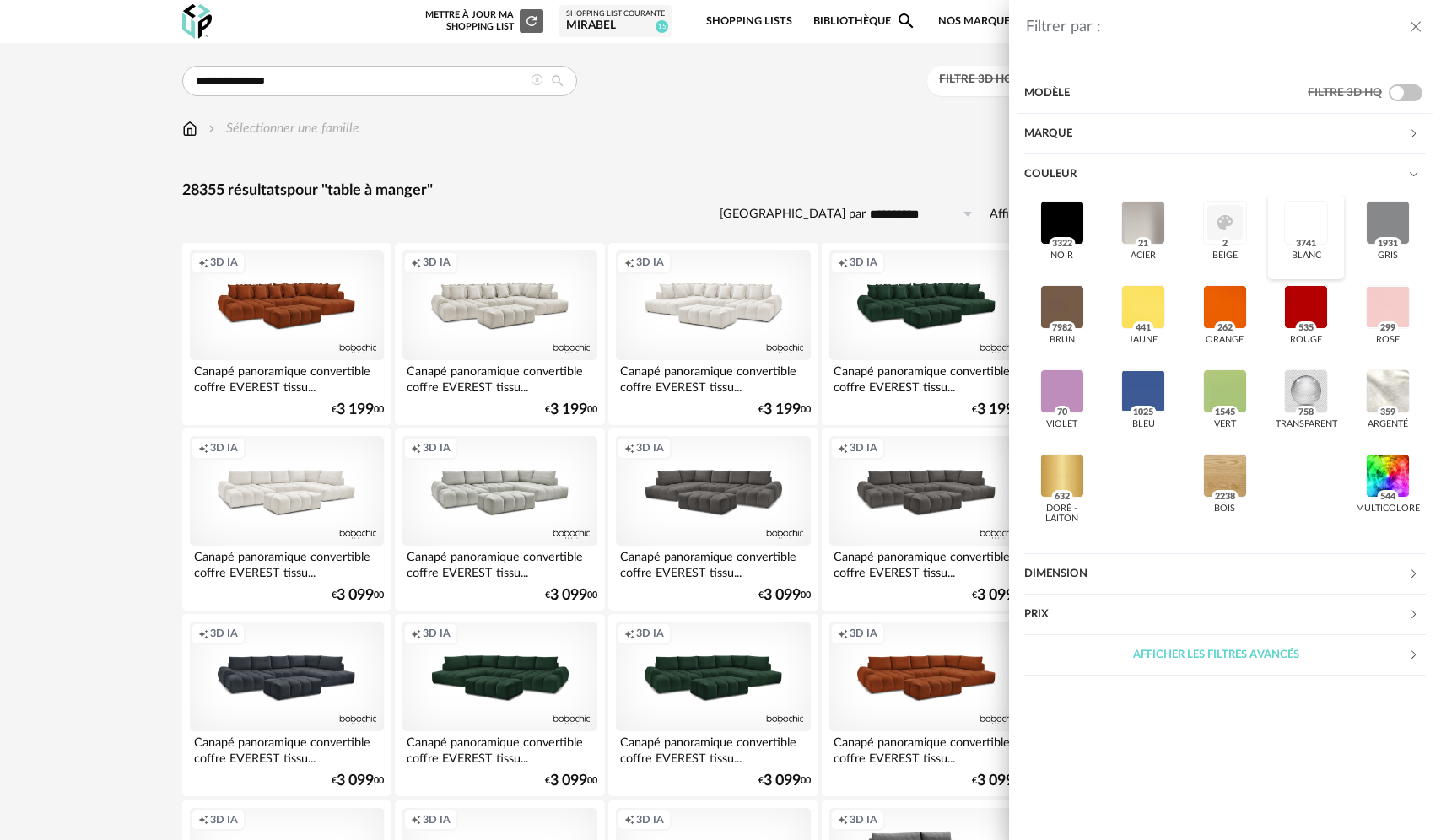
click at [496, 229] on div at bounding box center [1305, 223] width 44 height 44
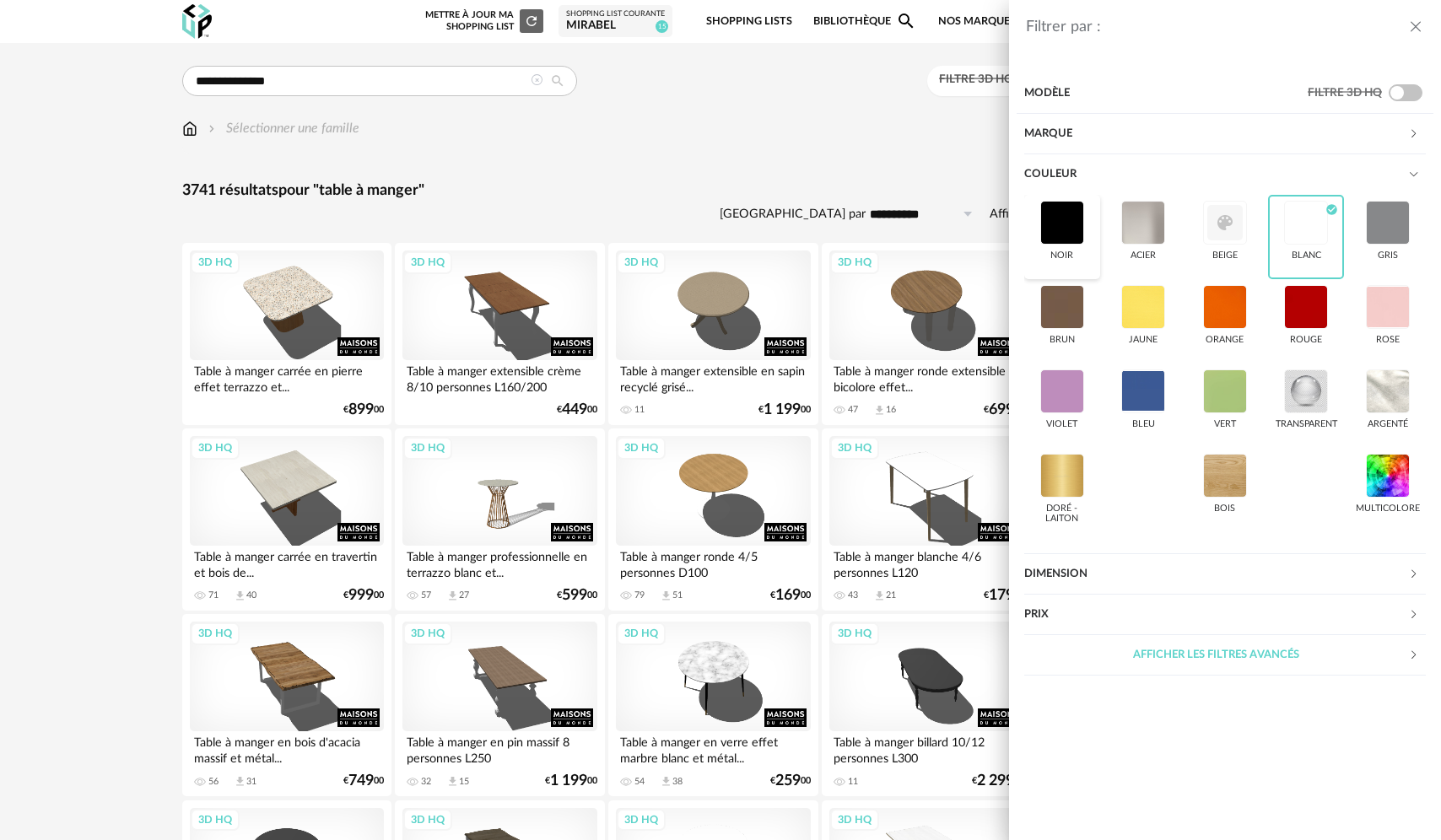
click at [496, 226] on div at bounding box center [1062, 223] width 44 height 44
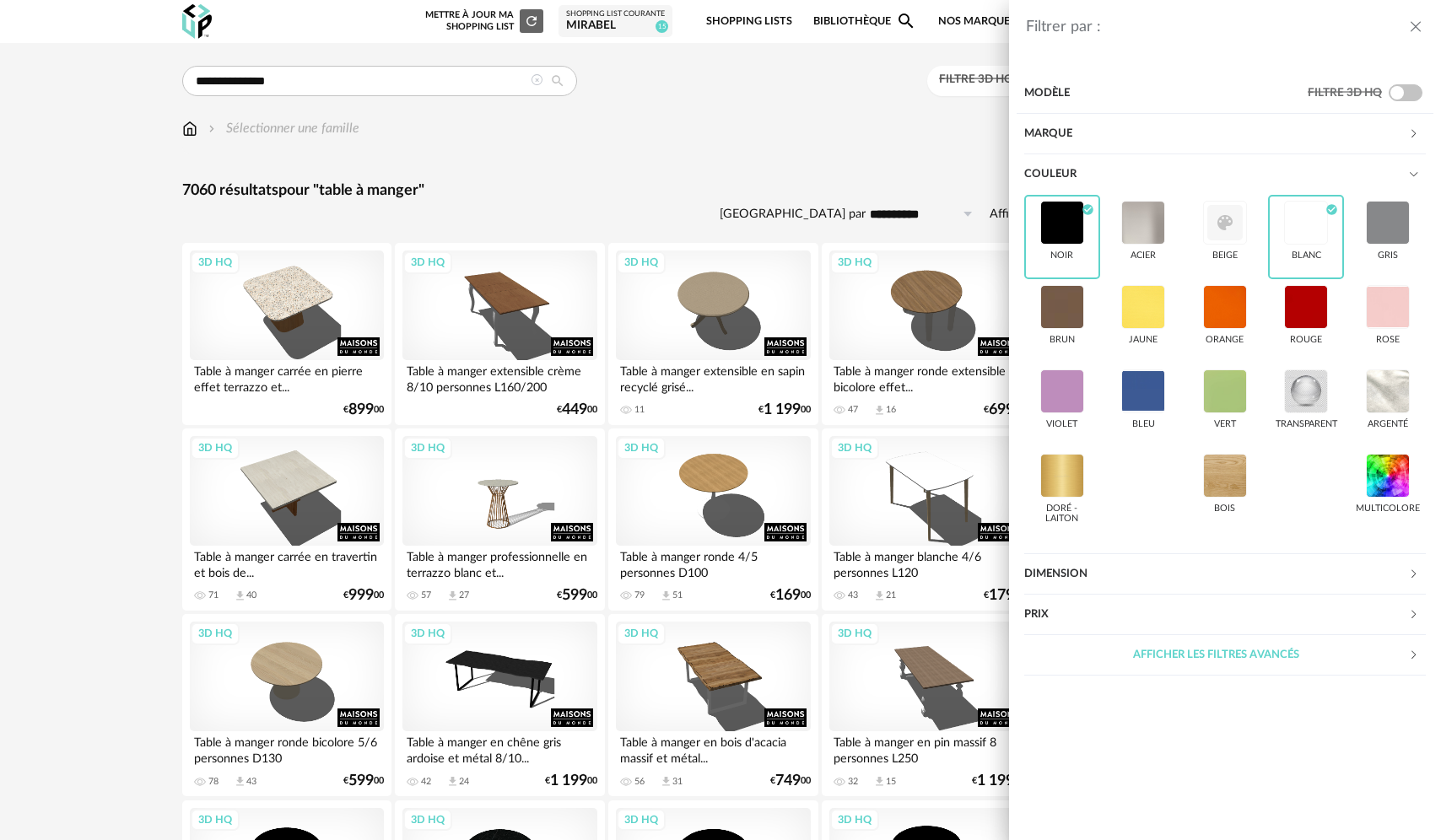
click at [496, 176] on icon at bounding box center [1414, 174] width 11 height 11
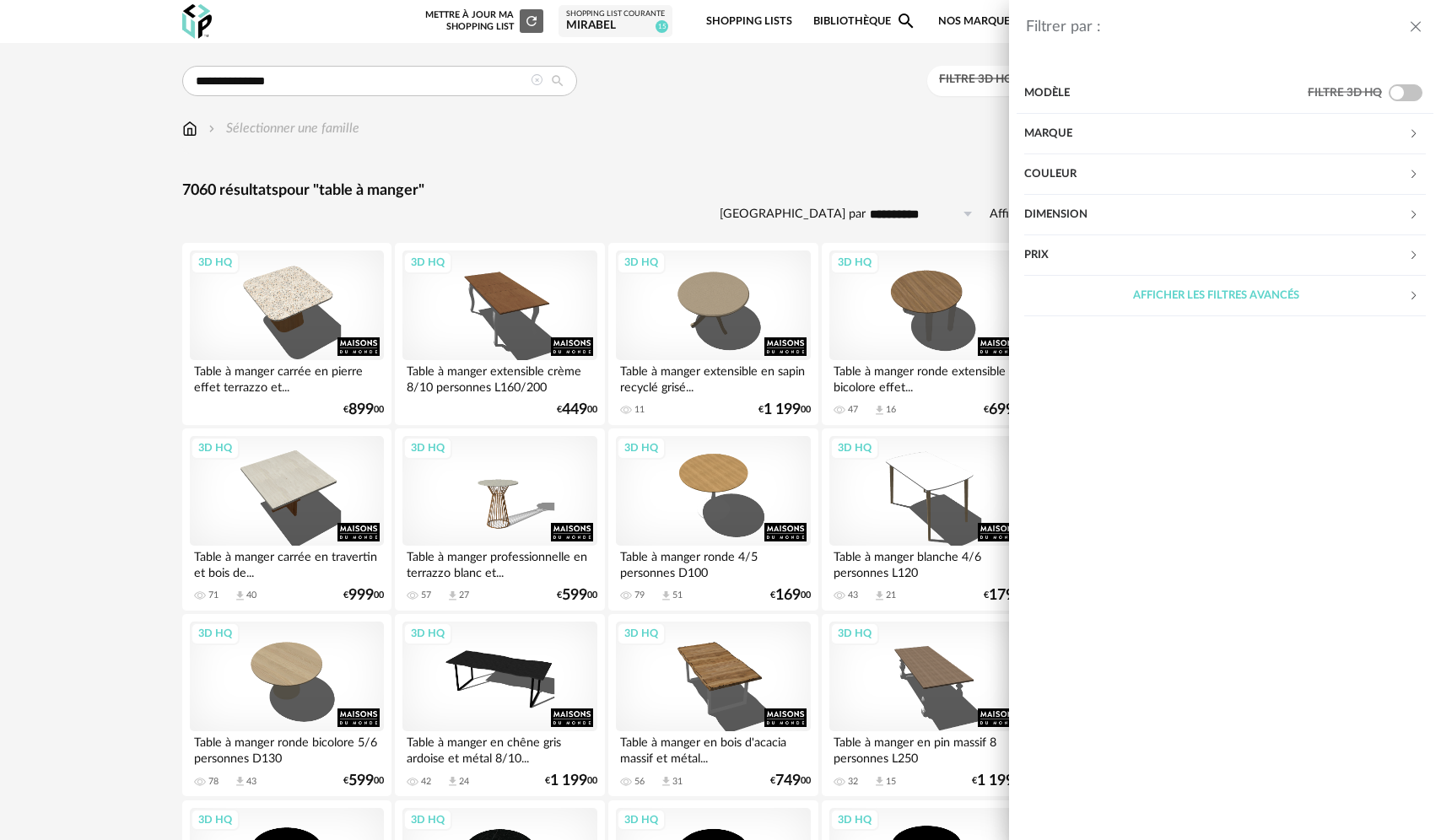
click at [496, 218] on div "Dimension" at bounding box center [1216, 214] width 384 height 40
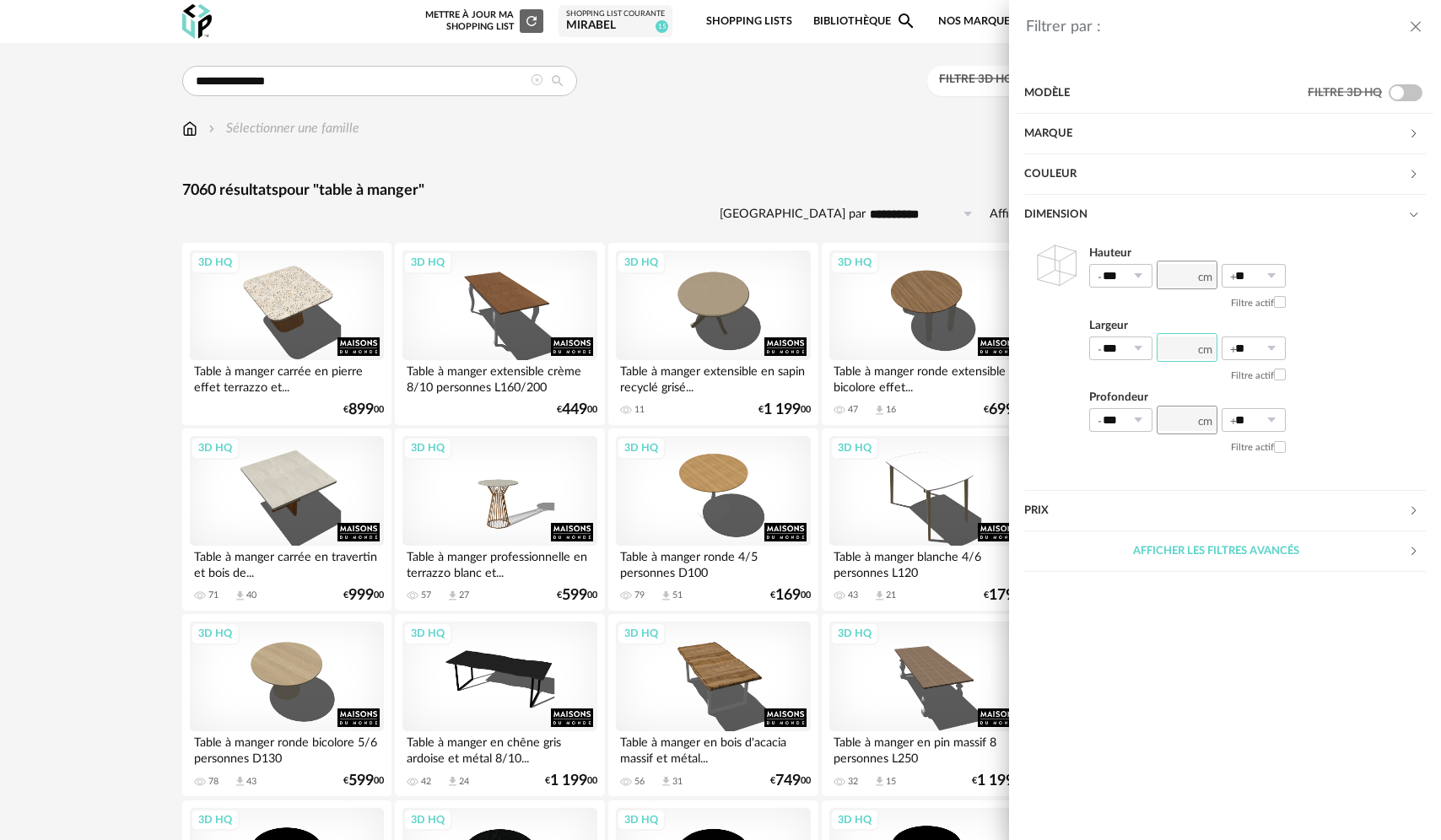
click at [496, 349] on input "number" at bounding box center [1186, 347] width 61 height 29
type input "***"
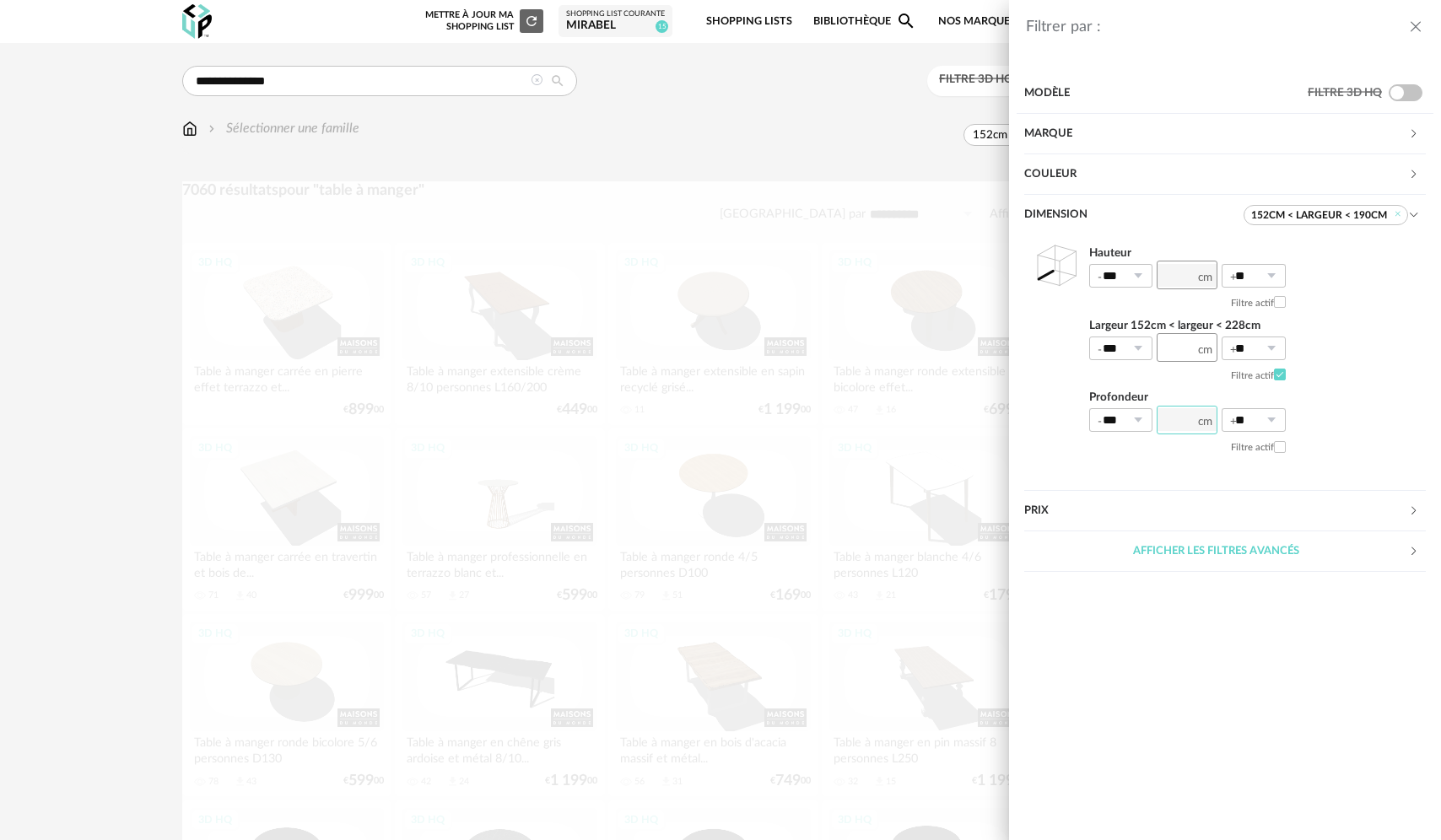
click at [496, 418] on input "number" at bounding box center [1186, 420] width 61 height 29
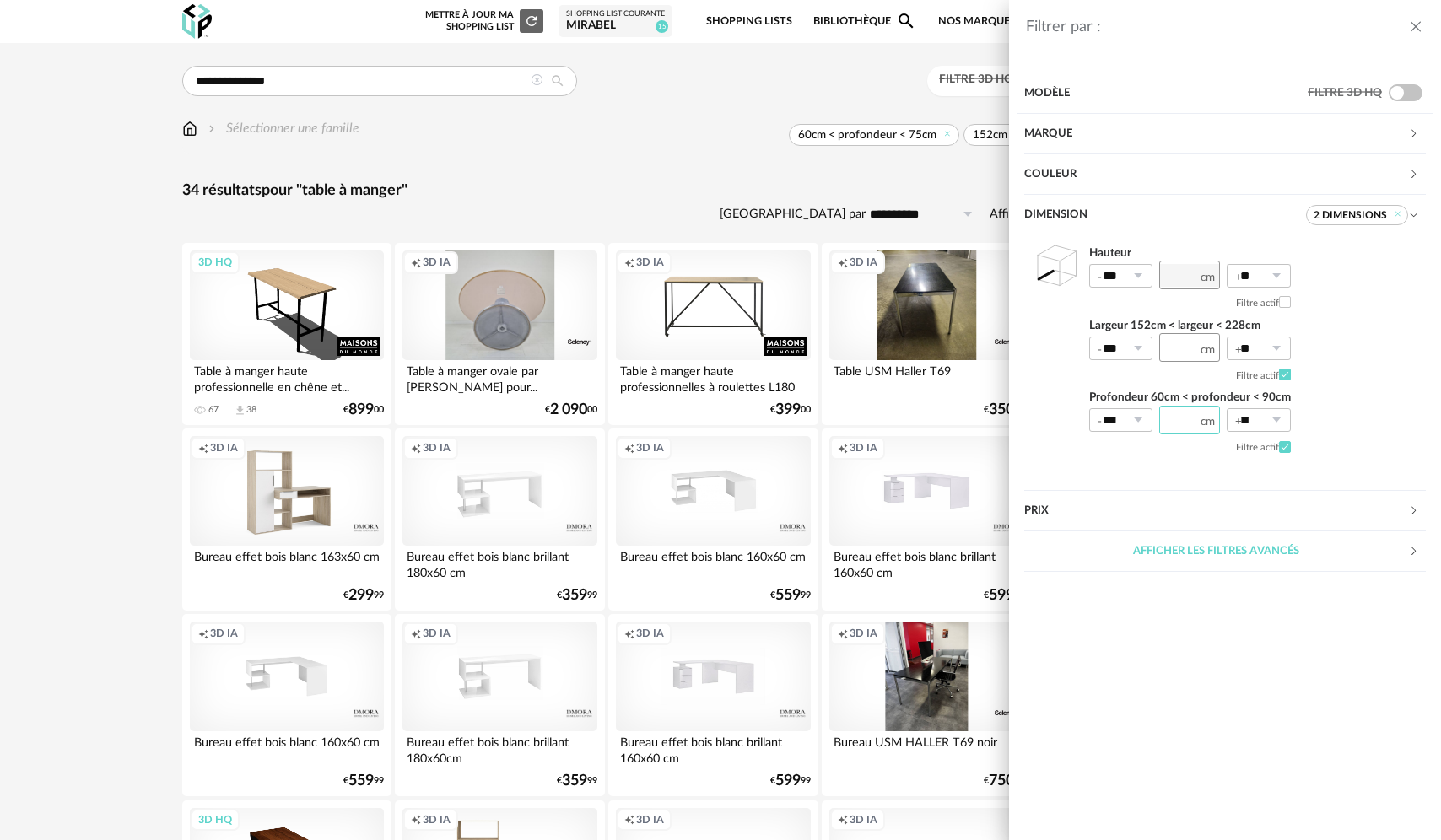
type input "*"
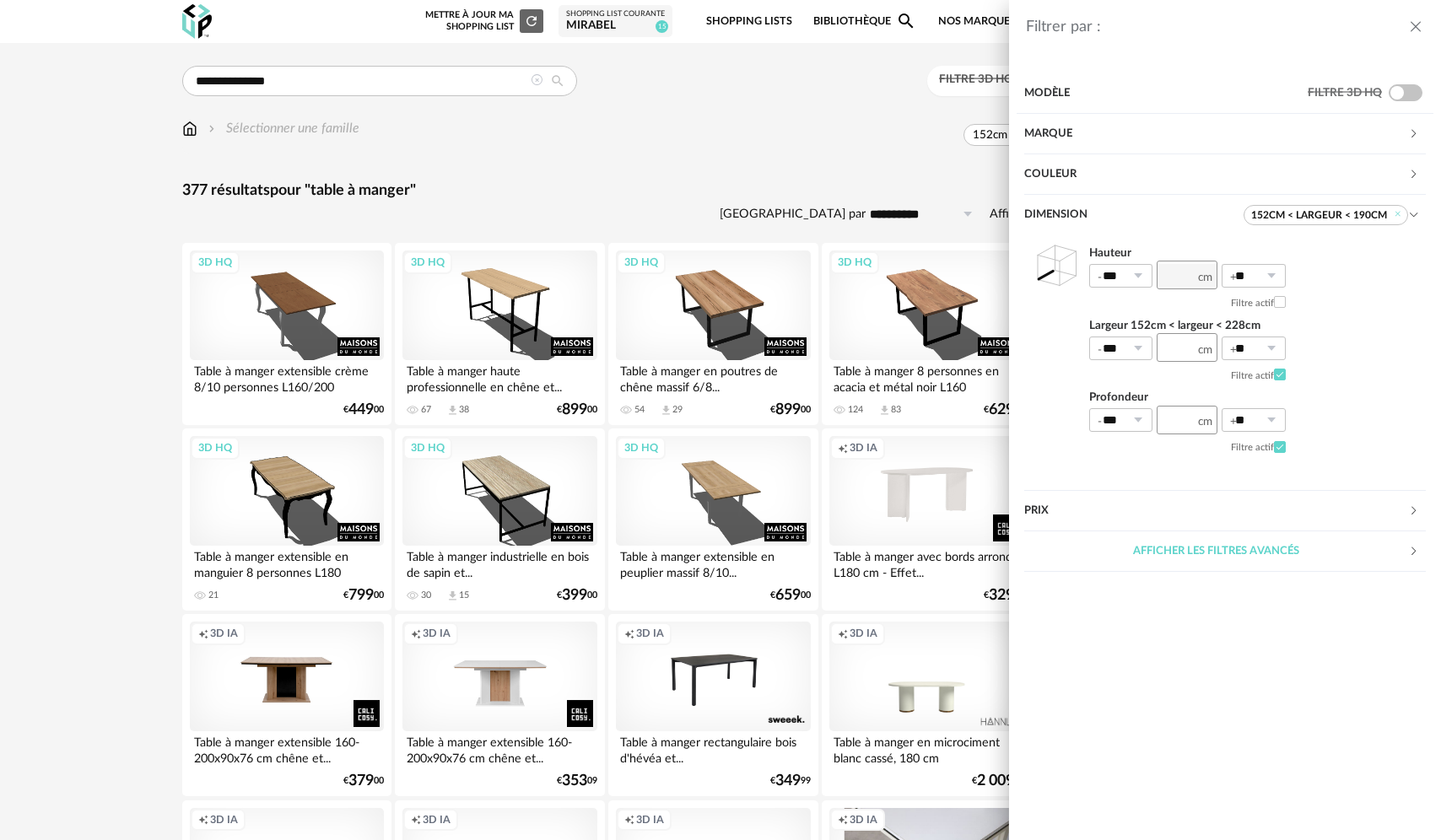
click at [496, 26] on icon "close drawer" at bounding box center [1416, 27] width 17 height 17
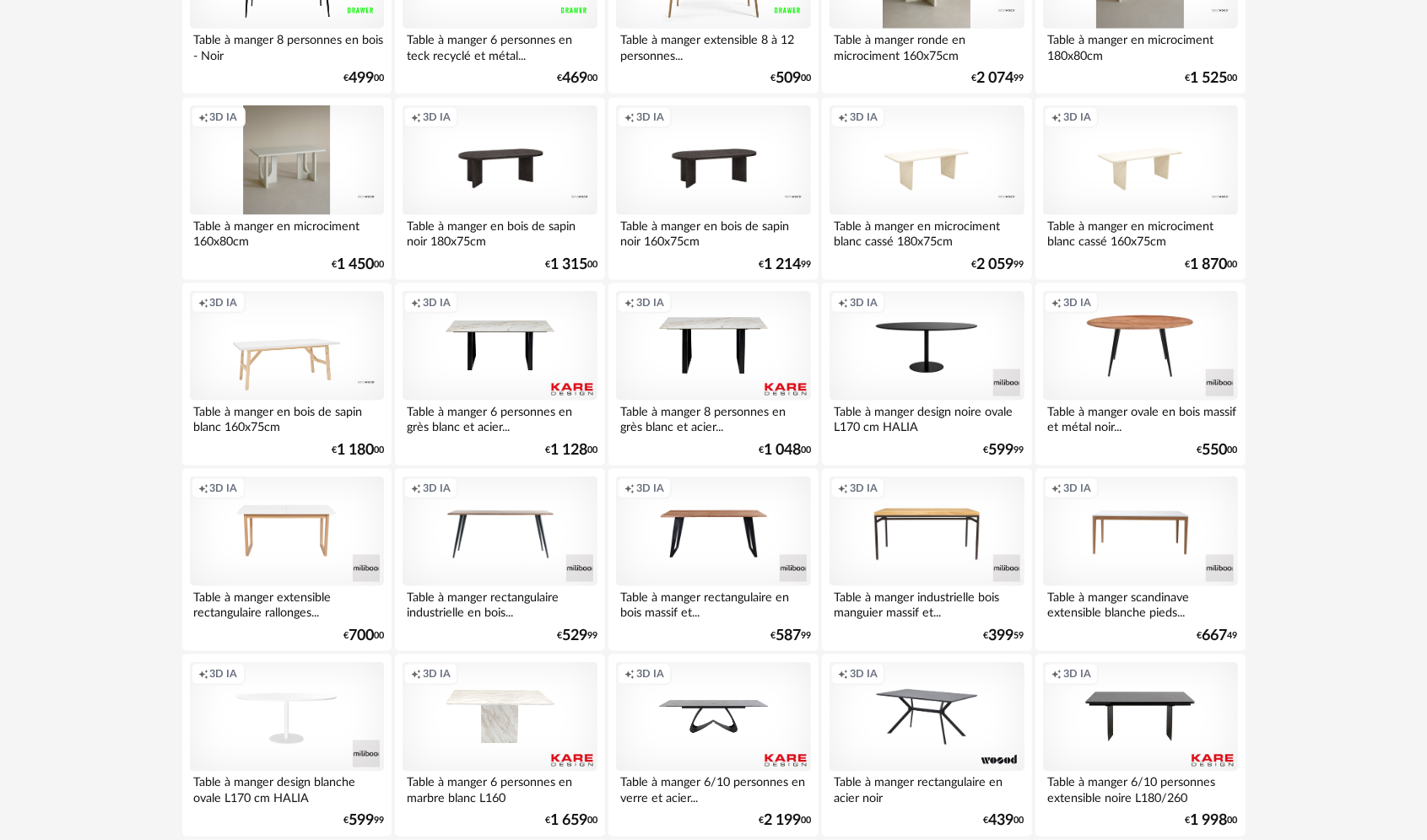
scroll to position [1369, 0]
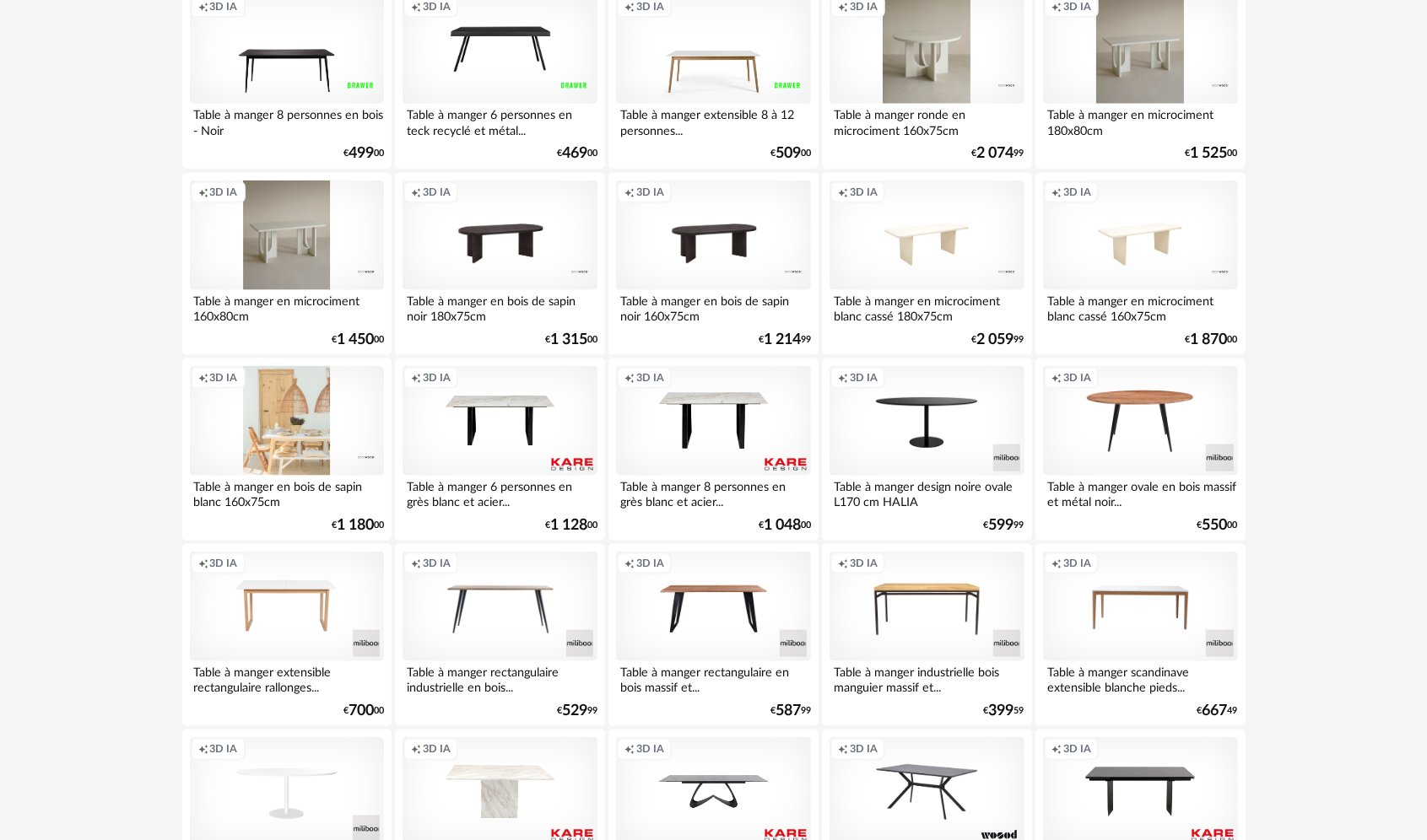
click at [304, 442] on div "Creation icon 3D IA" at bounding box center [286, 420] width 194 height 109
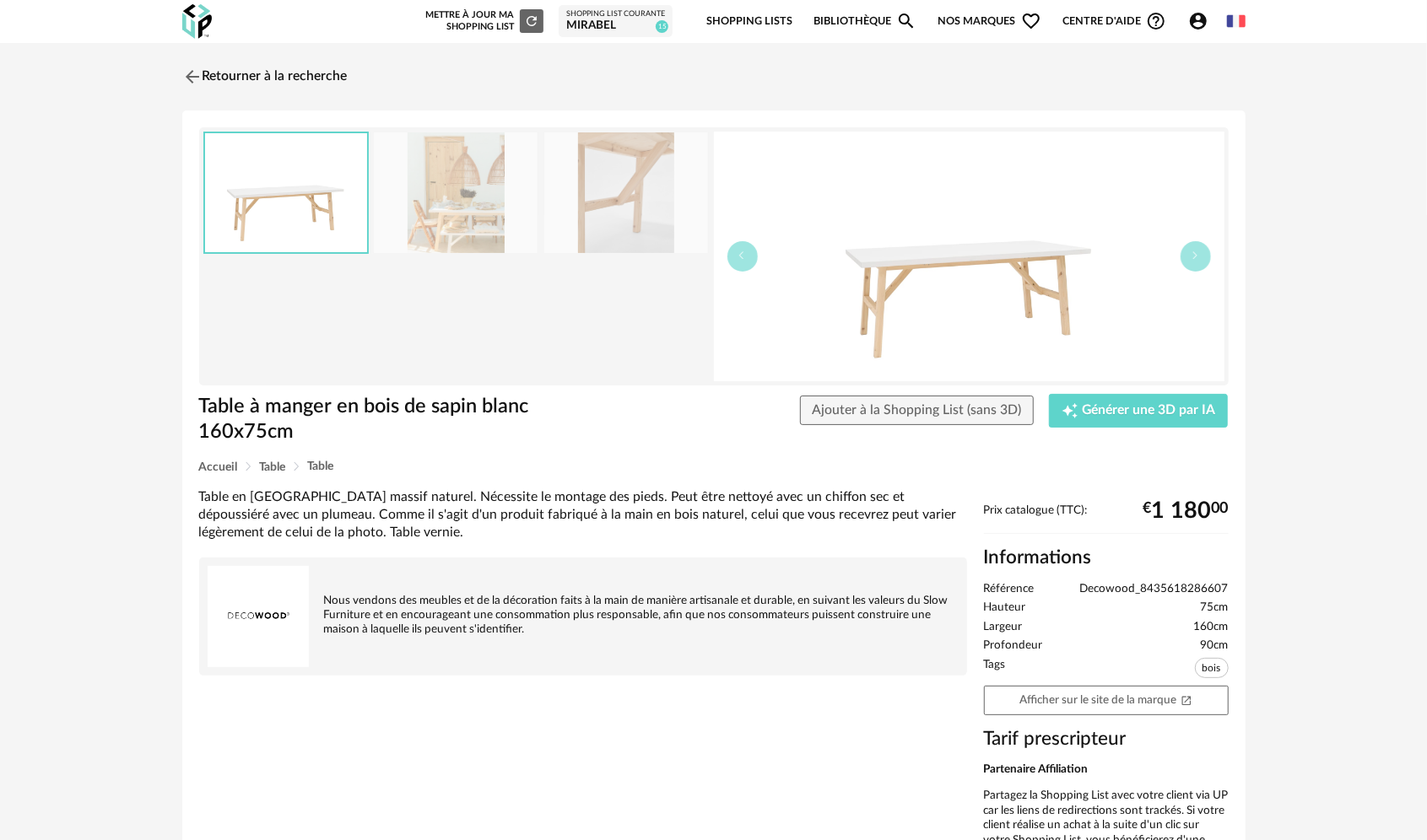
click at [477, 223] on img at bounding box center [455, 193] width 164 height 121
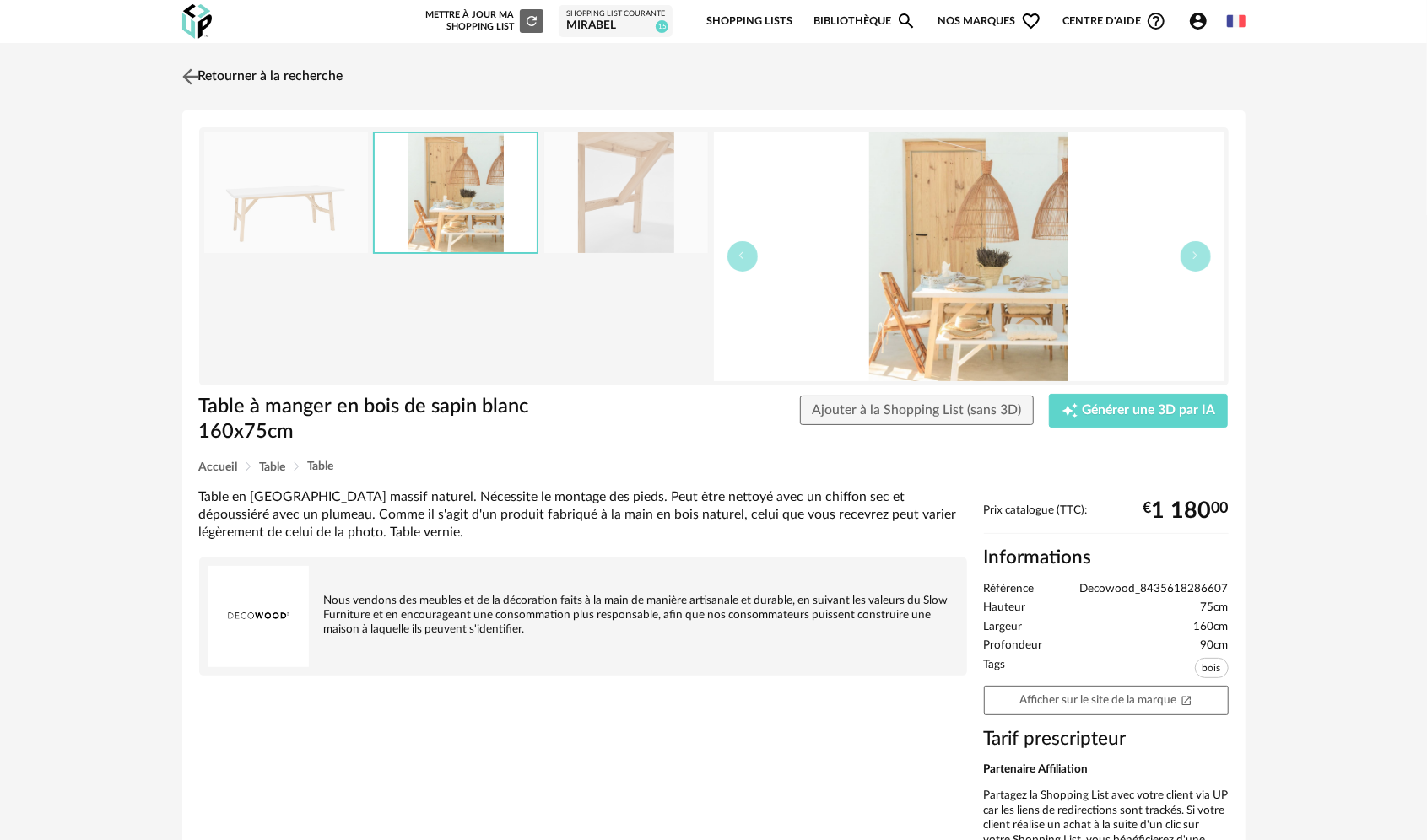
click at [248, 70] on link "Retourner à la recherche" at bounding box center [260, 77] width 166 height 37
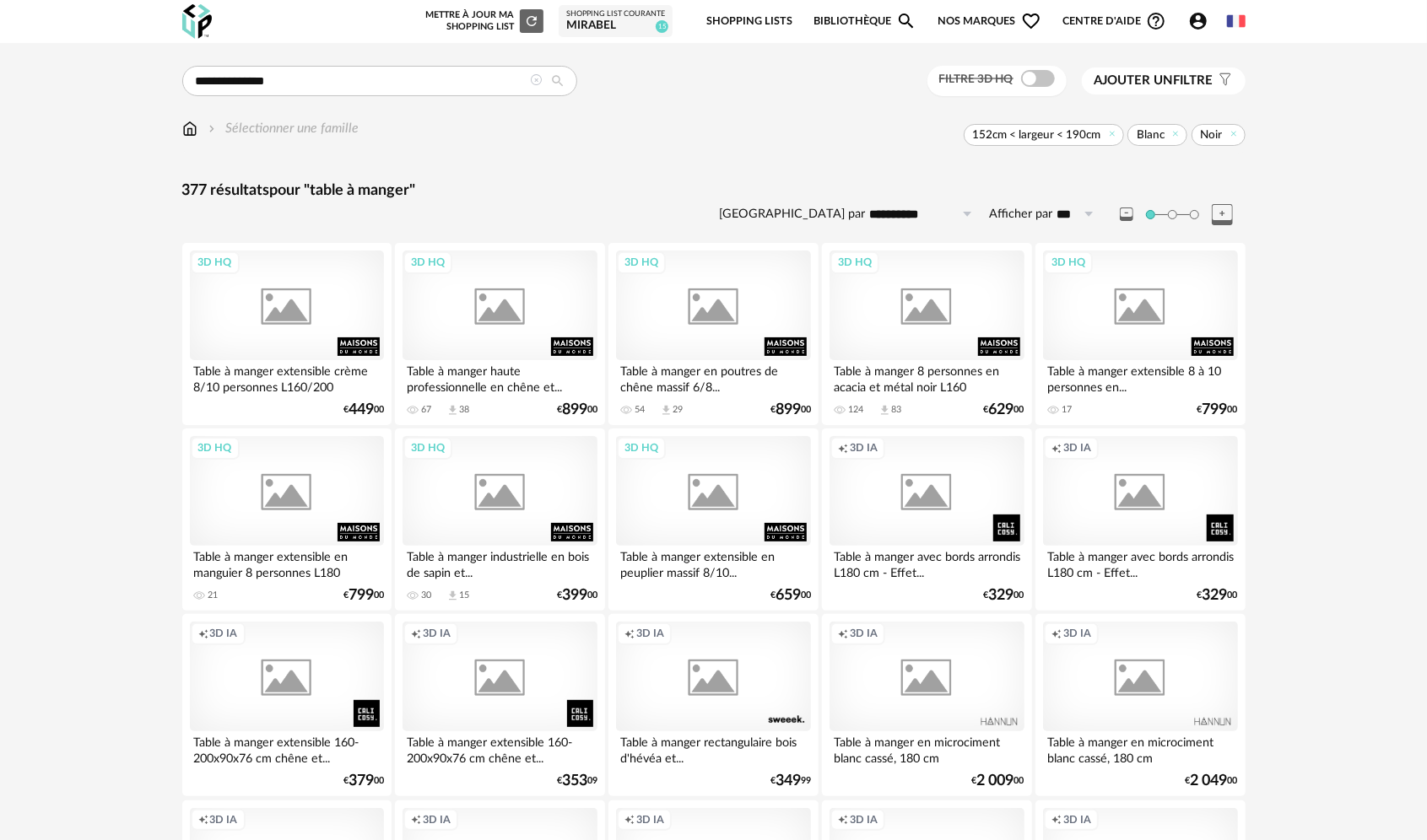
scroll to position [1369, 0]
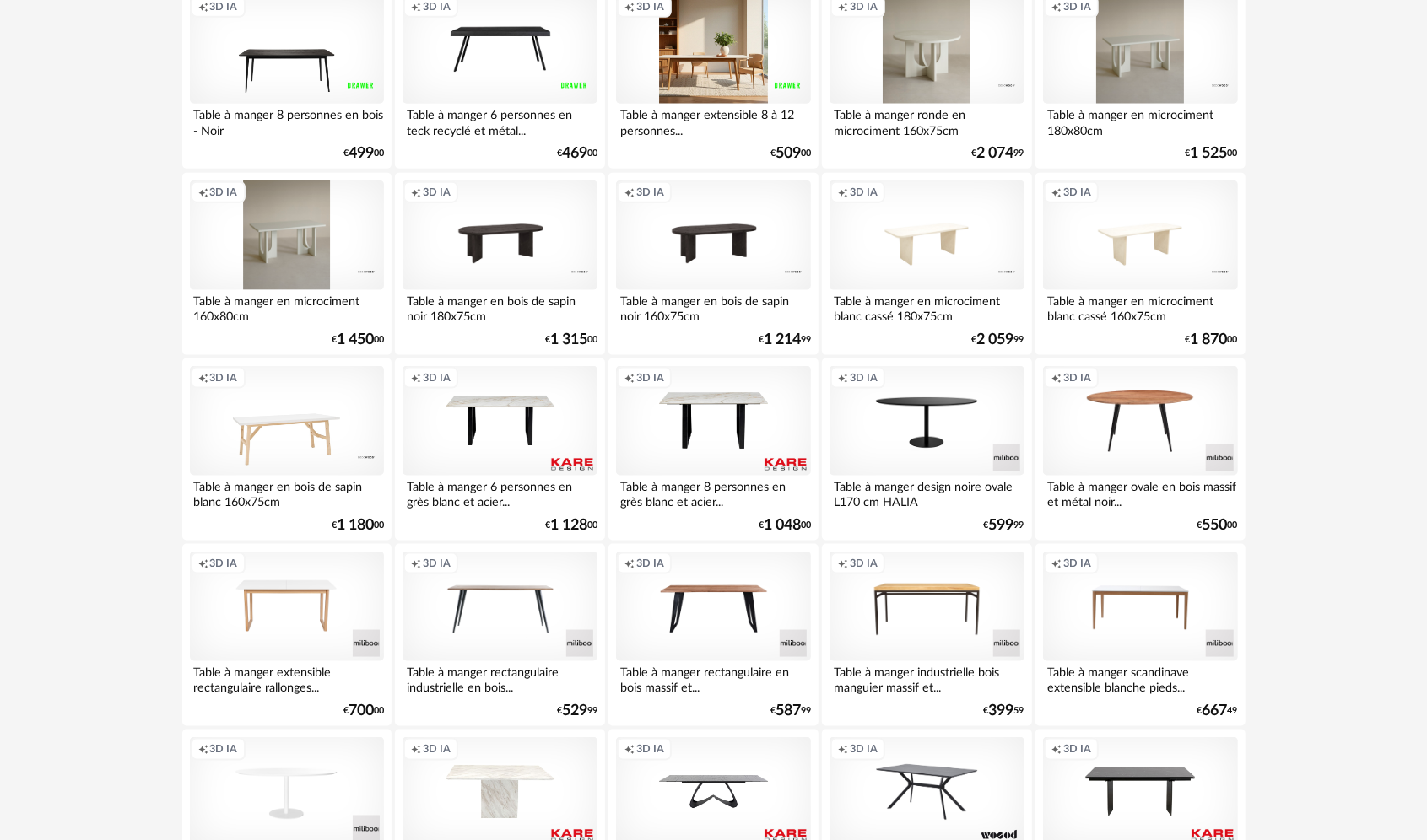
click at [496, 57] on div "Creation icon 3D IA" at bounding box center [712, 50] width 194 height 109
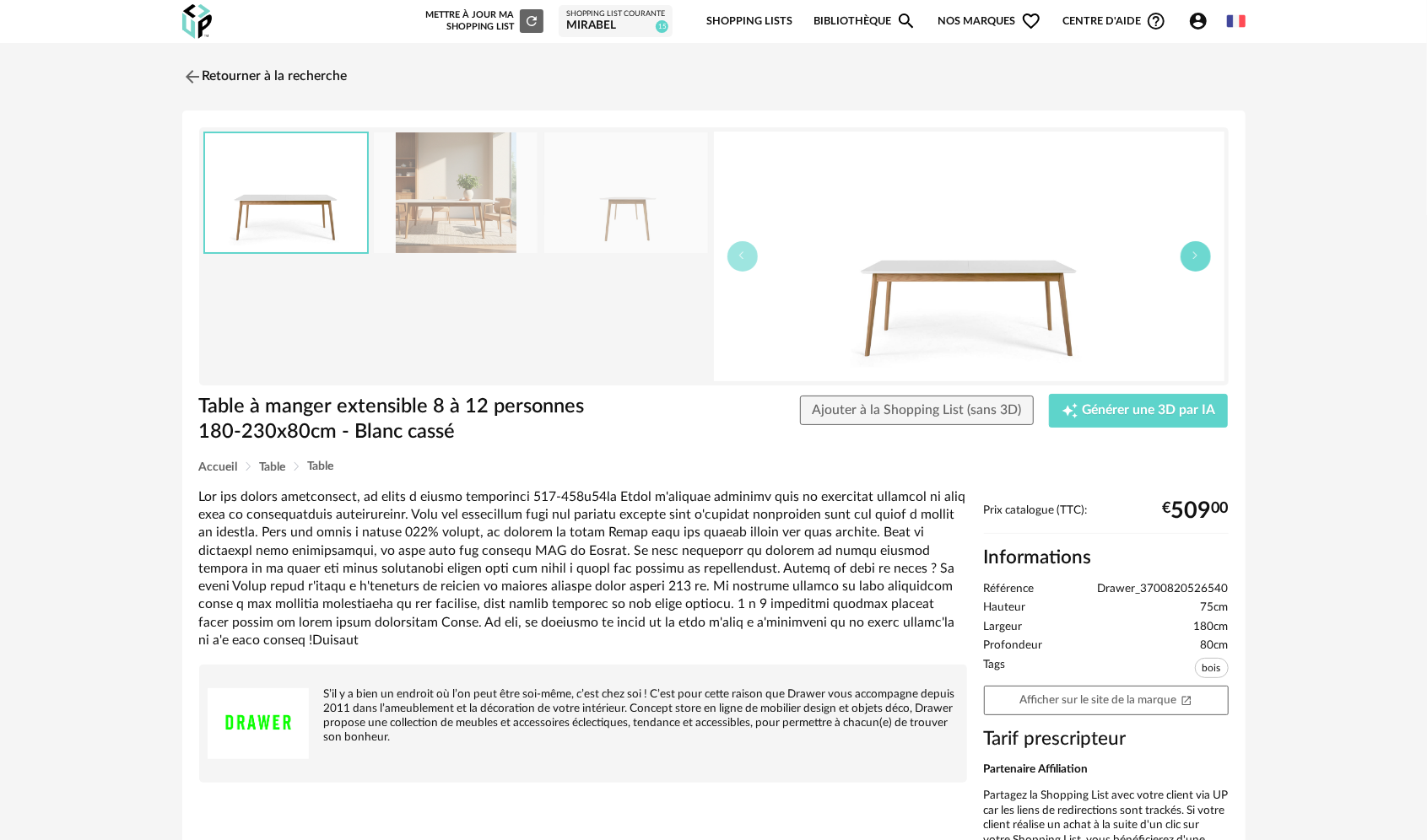
click at [496, 258] on button "button" at bounding box center [1195, 256] width 30 height 30
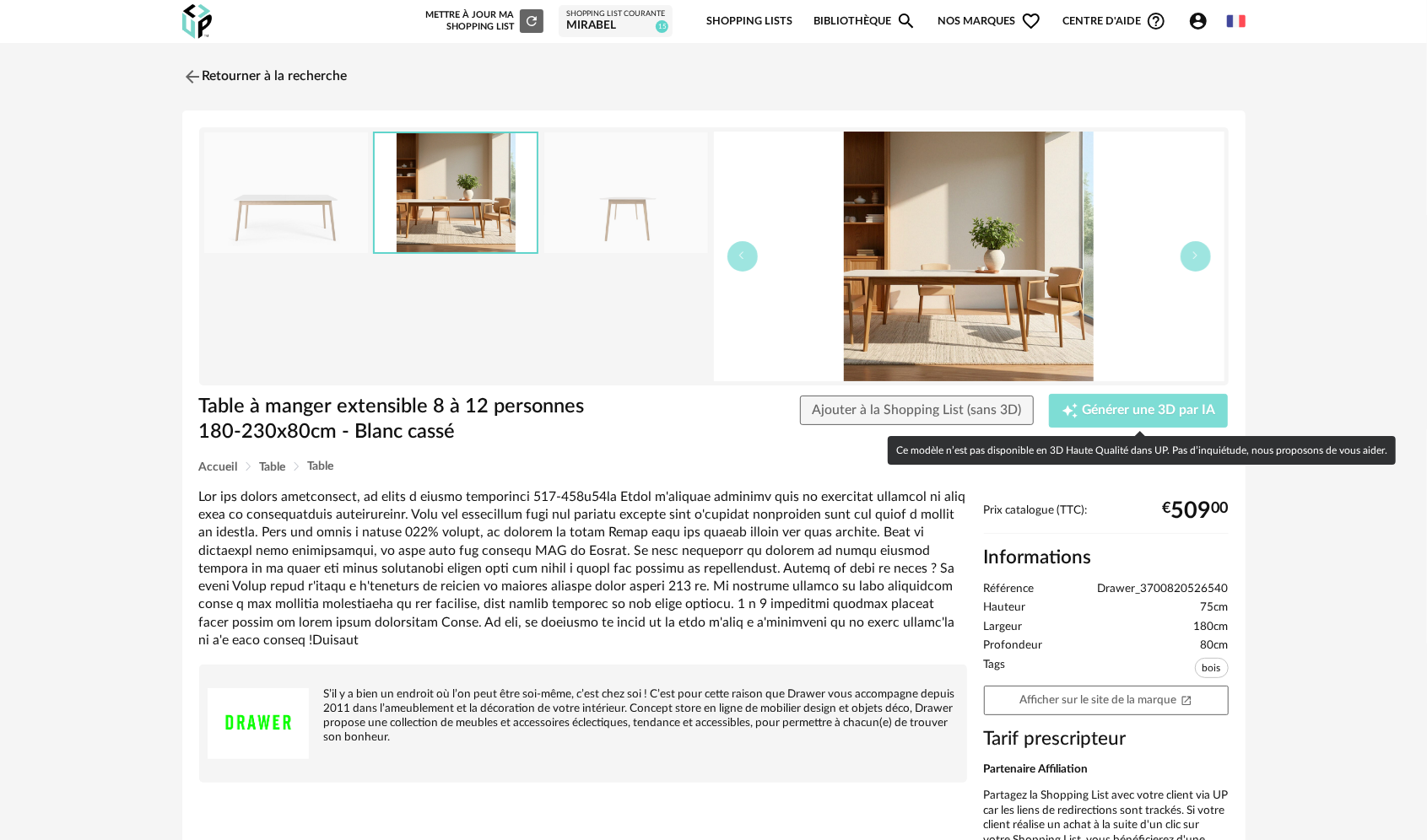
click at [496, 406] on span "Générer une 3D par IA" at bounding box center [1149, 411] width 133 height 13
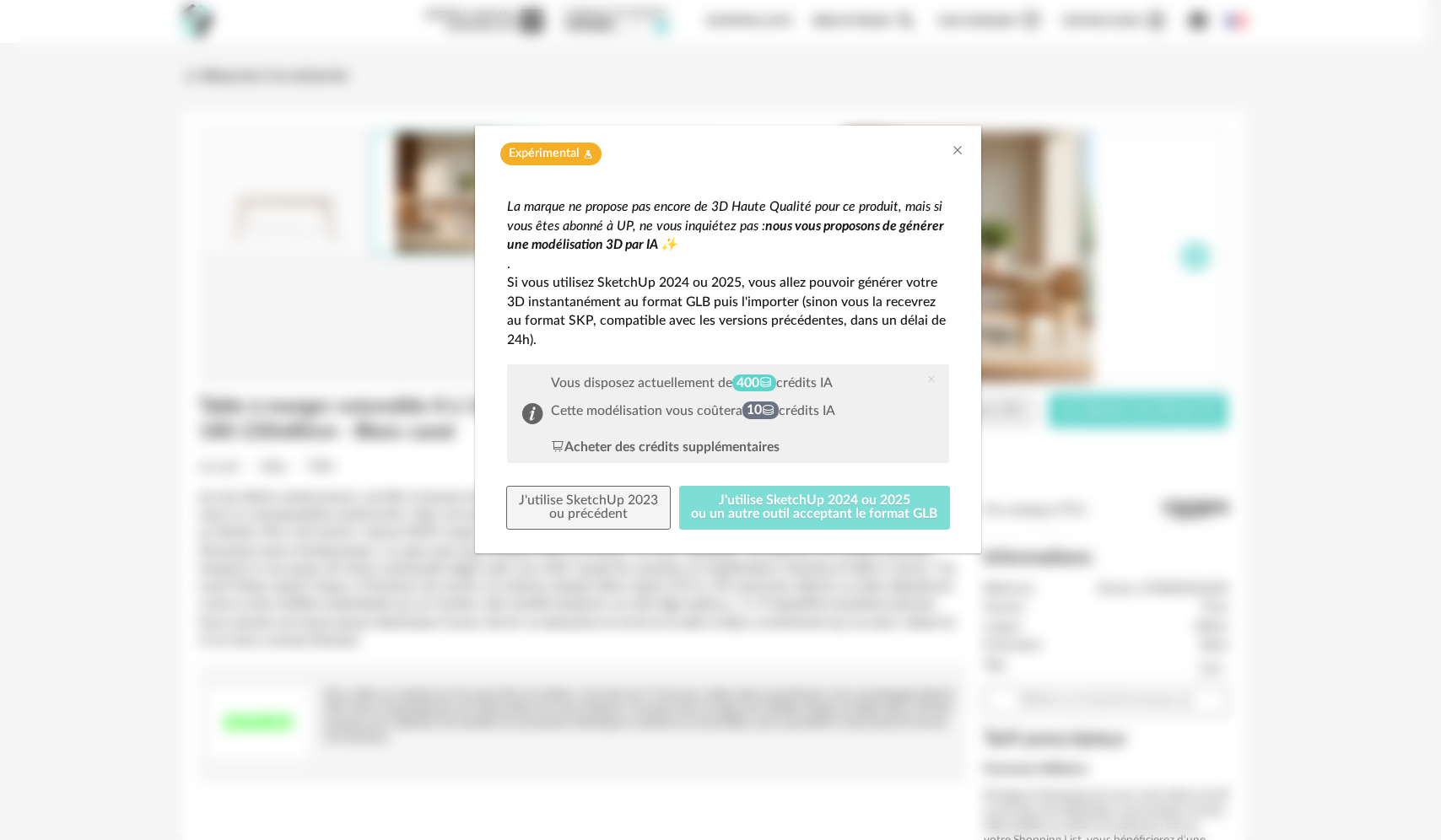
click at [496, 508] on button "J'utilise SketchUp 2024 ou 2025 ou un autre outil acceptant le format GLB" at bounding box center [815, 507] width 271 height 44
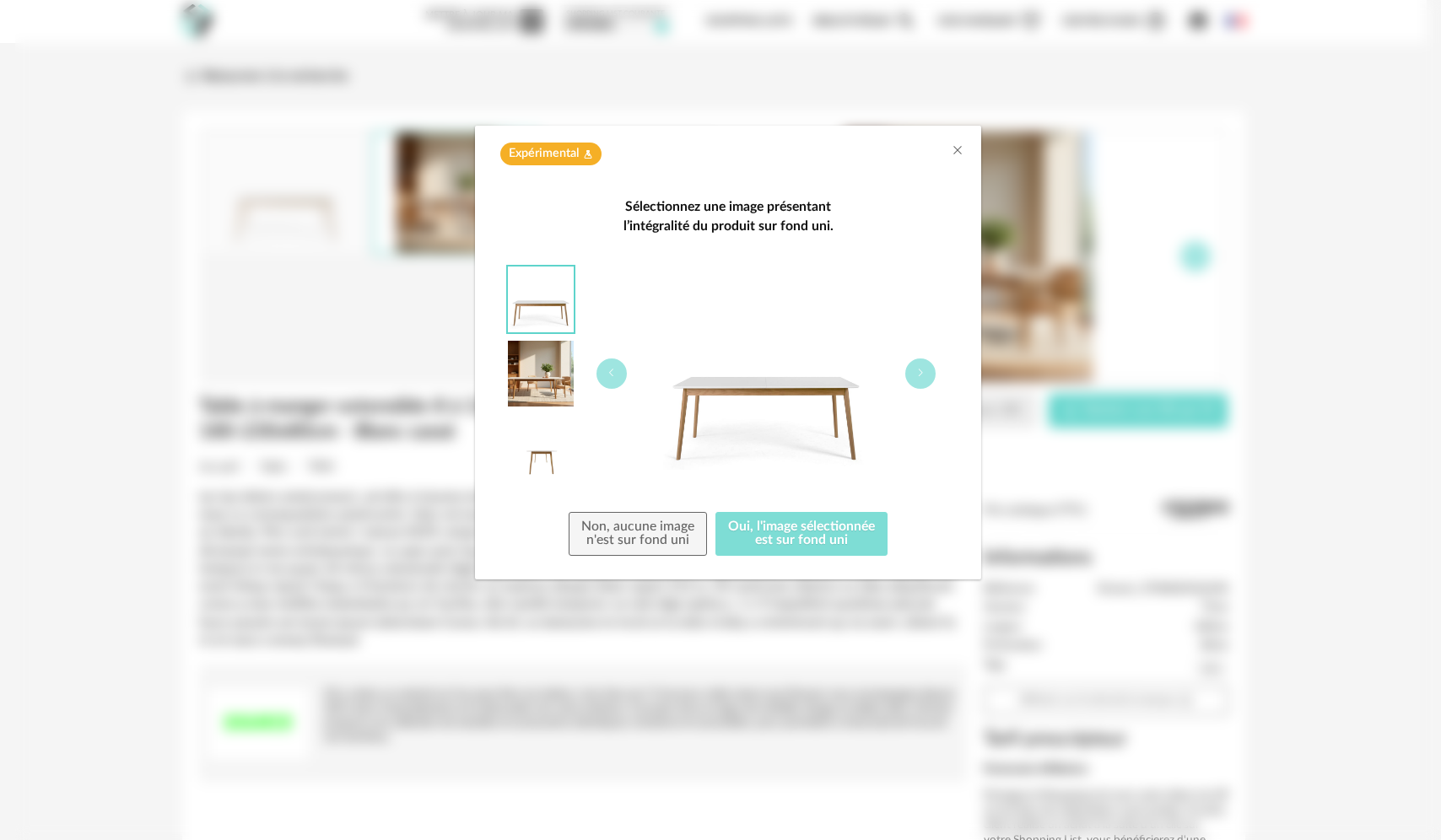
click at [496, 520] on button "Oui, l'image sélectionnée est sur fond uni" at bounding box center [802, 533] width 172 height 44
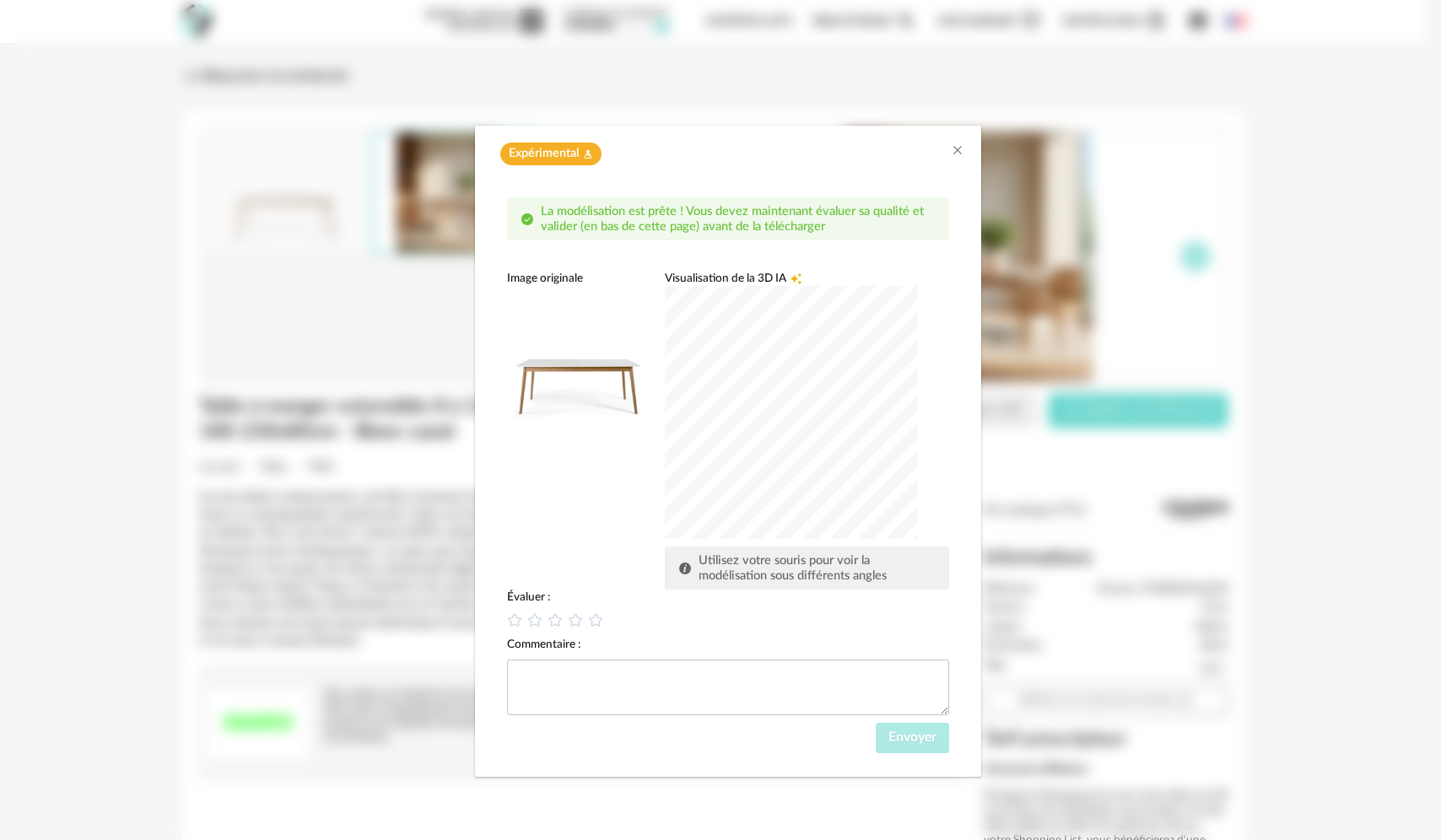
click at [496, 414] on div "dialog" at bounding box center [792, 413] width 254 height 253
click at [496, 451] on div "dialog" at bounding box center [792, 413] width 254 height 253
click at [496, 452] on div "dialog" at bounding box center [792, 413] width 254 height 253
click at [496, 437] on div "dialog" at bounding box center [792, 413] width 254 height 253
click at [496, 622] on icon "dialog" at bounding box center [535, 620] width 18 height 18
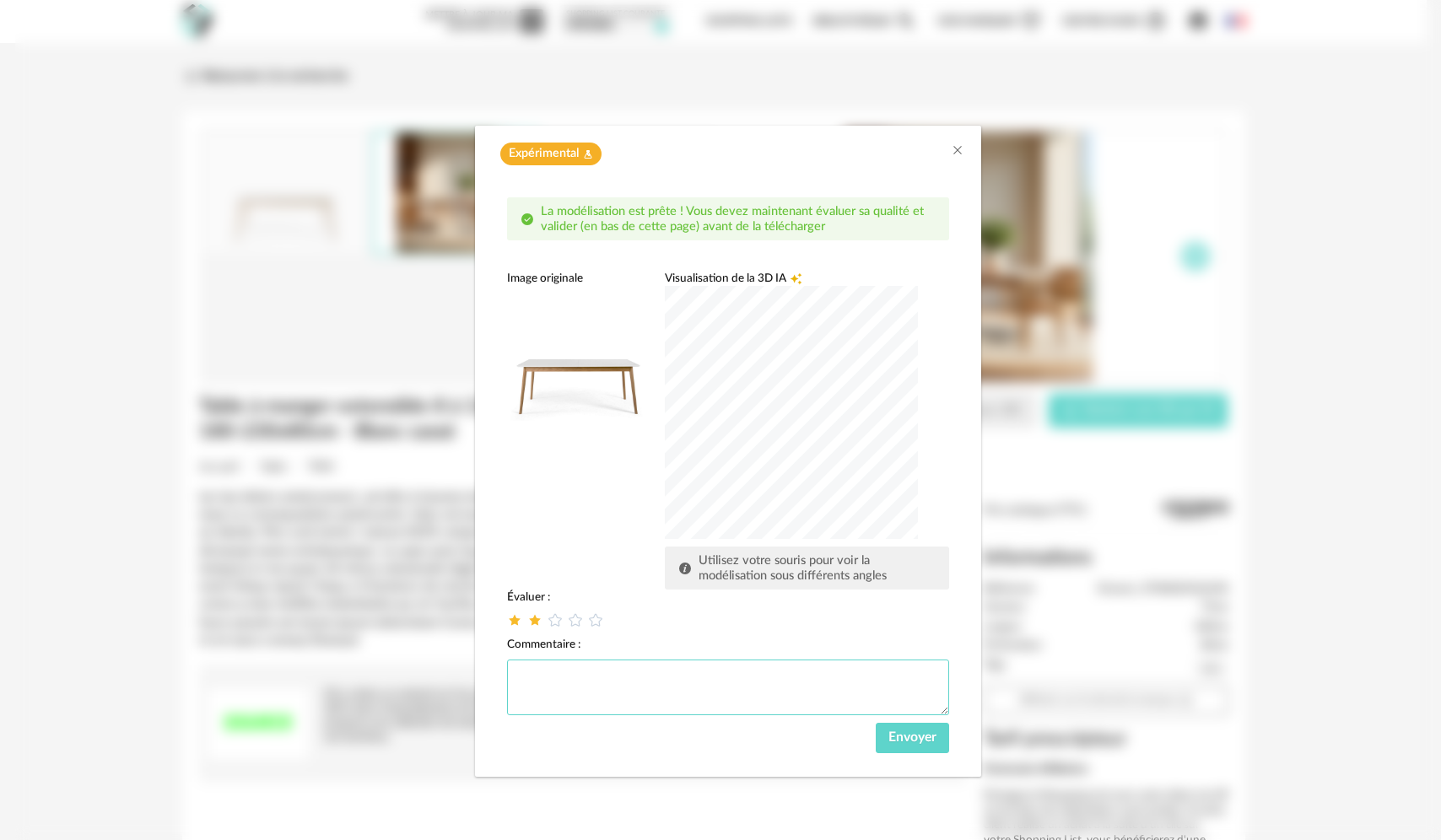
click at [496, 673] on textarea "dialog" at bounding box center [728, 688] width 442 height 56
type textarea "**********"
click at [496, 739] on span "Envoyer" at bounding box center [911, 737] width 48 height 13
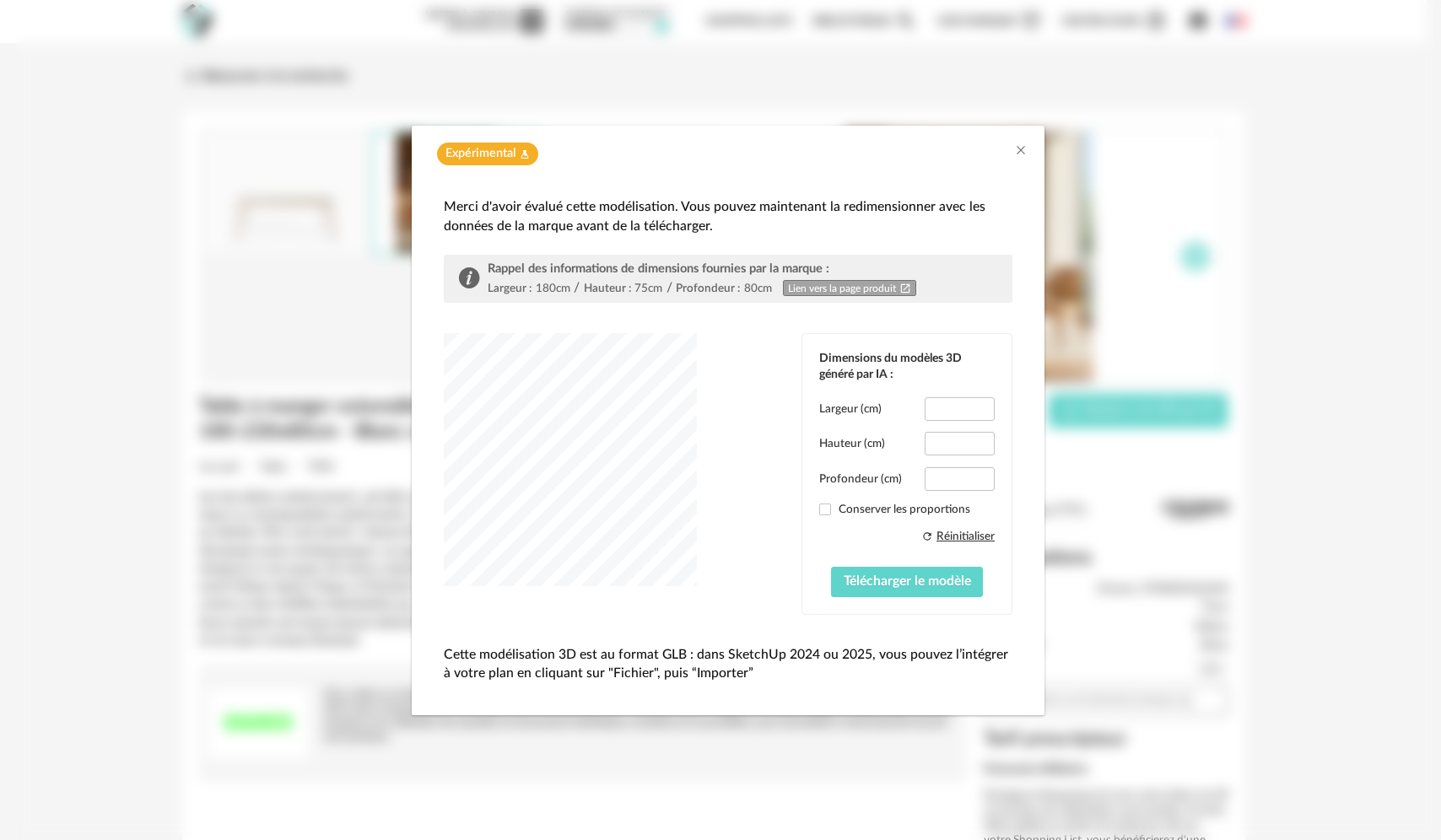
type input "*****"
type input "****"
click at [496, 508] on div "dialog" at bounding box center [570, 459] width 254 height 253
click at [496, 483] on input "***" at bounding box center [959, 479] width 70 height 23
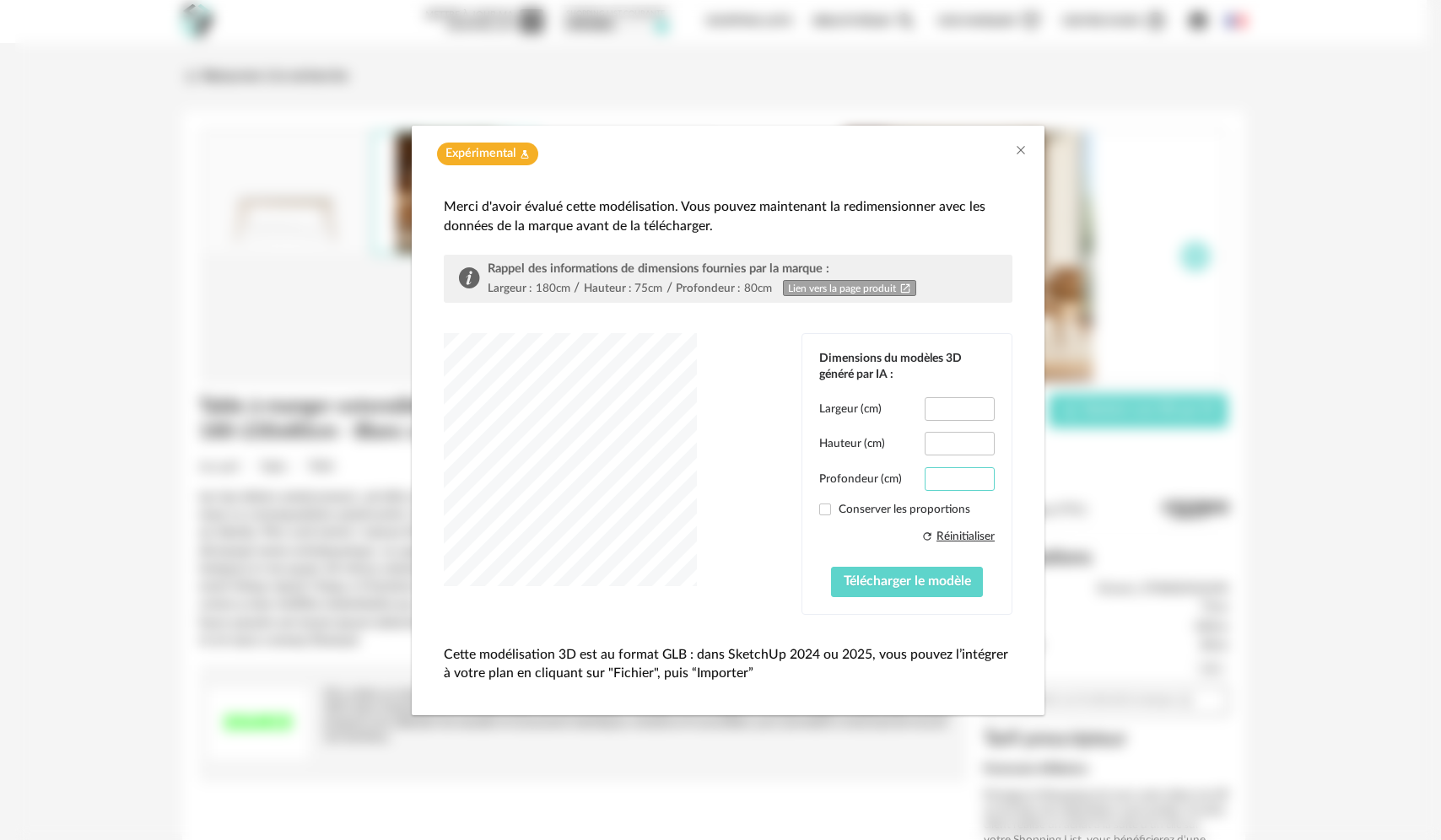
click at [496, 483] on input "***" at bounding box center [959, 479] width 70 height 23
click at [496, 483] on input "**" at bounding box center [959, 479] width 70 height 23
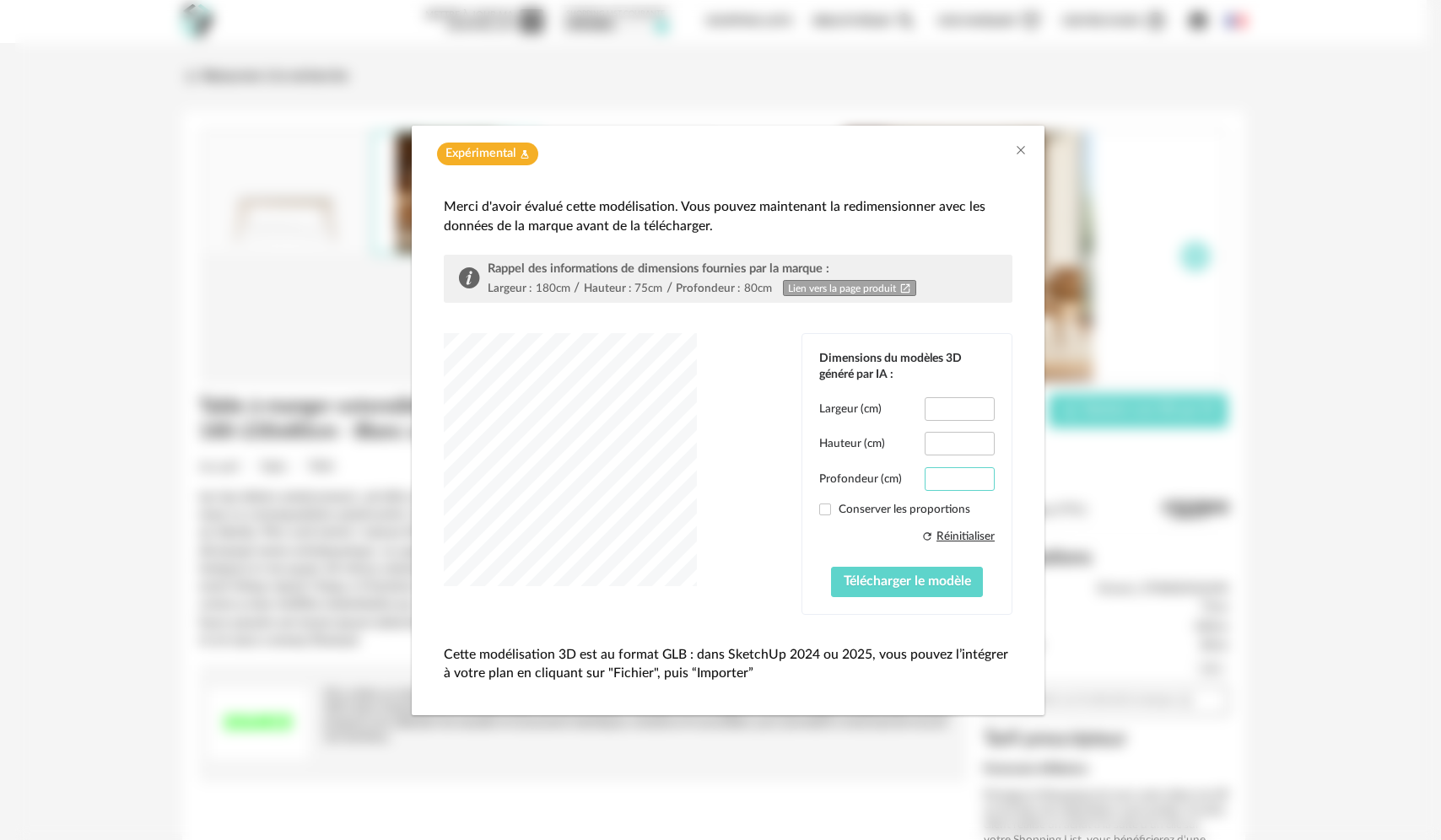
click at [496, 483] on input "**" at bounding box center [959, 479] width 70 height 23
type input "**"
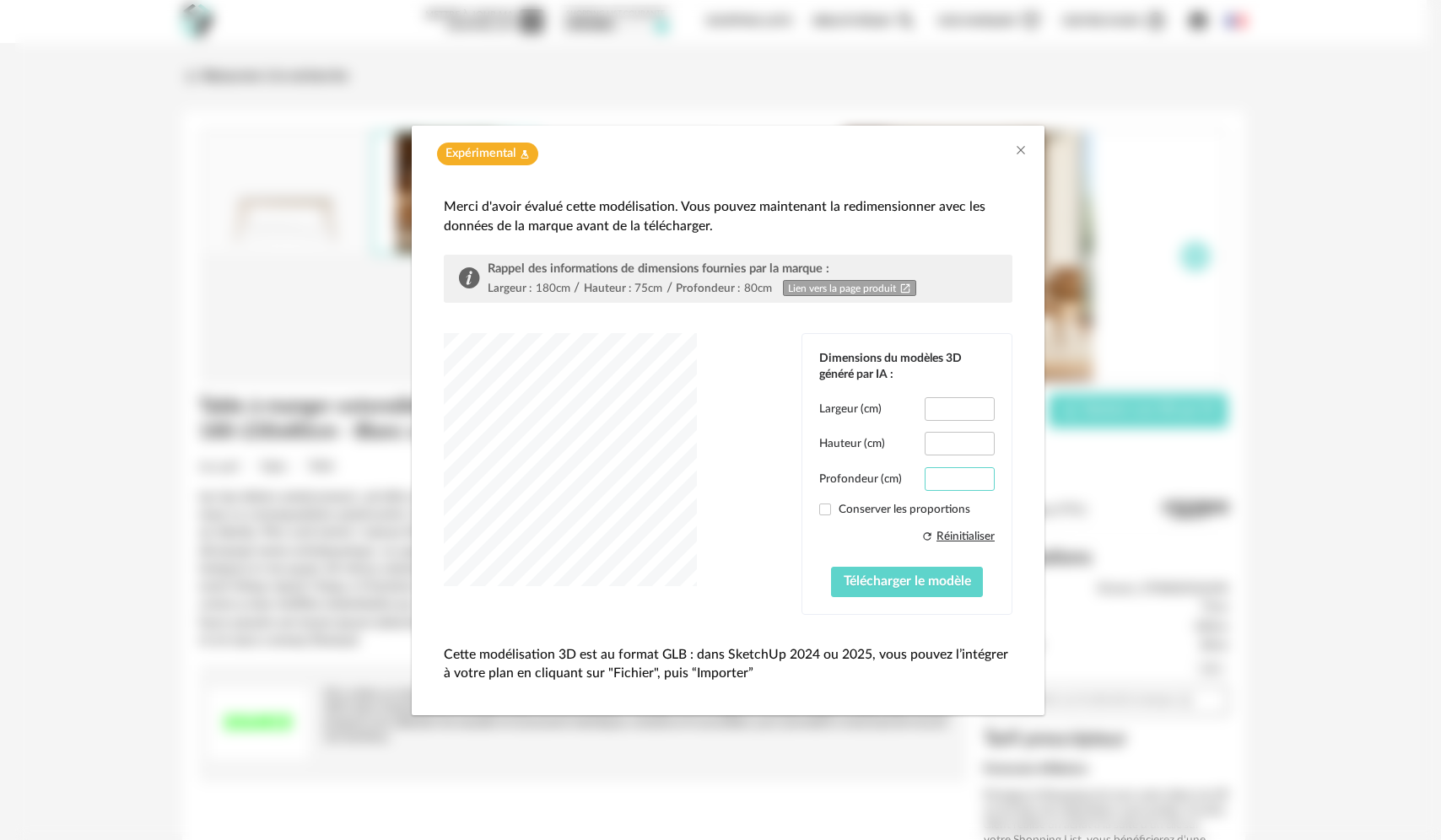
click at [496, 483] on input "**" at bounding box center [959, 479] width 70 height 23
click at [496, 414] on input "***" at bounding box center [959, 409] width 70 height 23
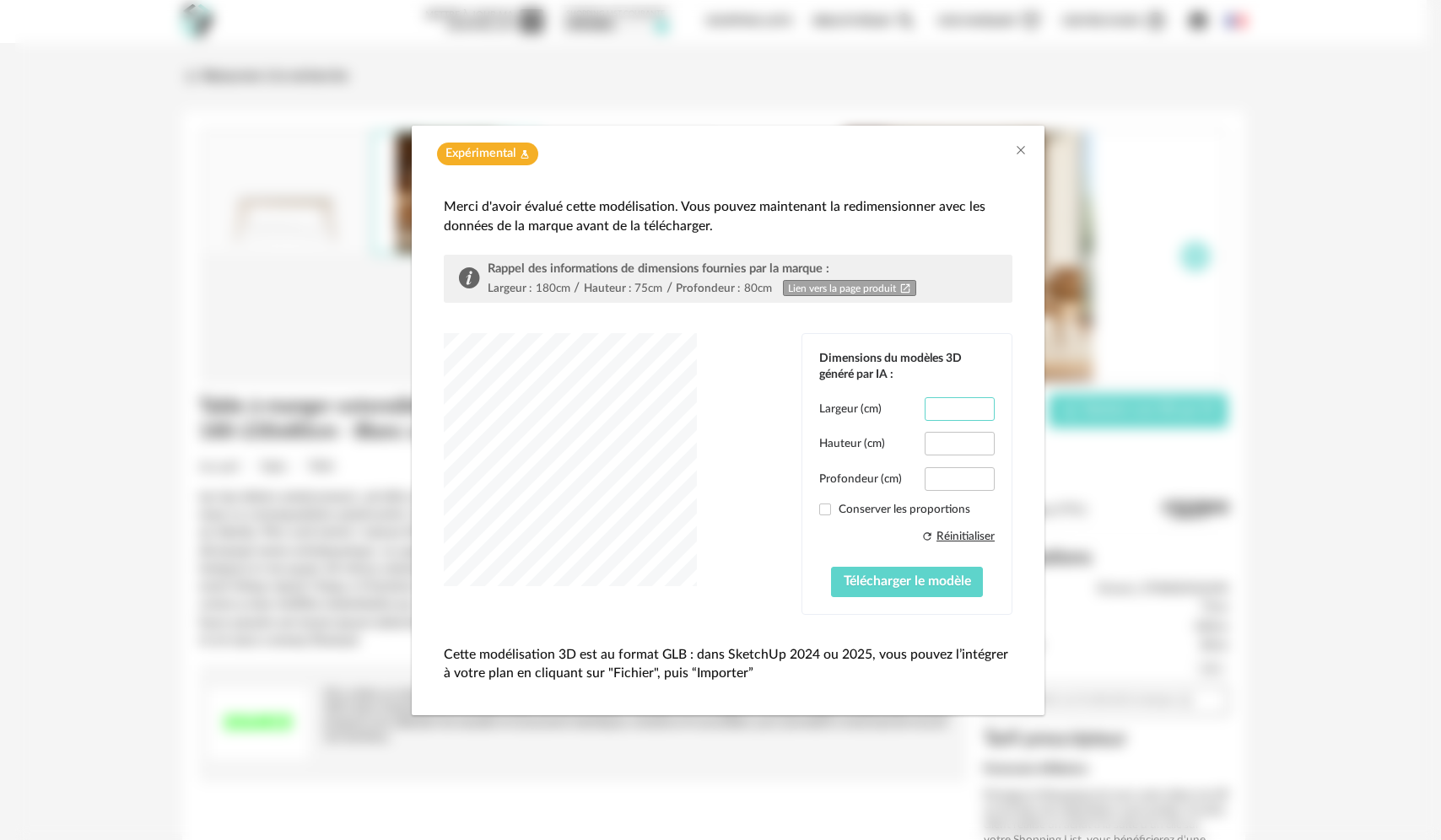
click at [496, 414] on input "***" at bounding box center [959, 409] width 70 height 23
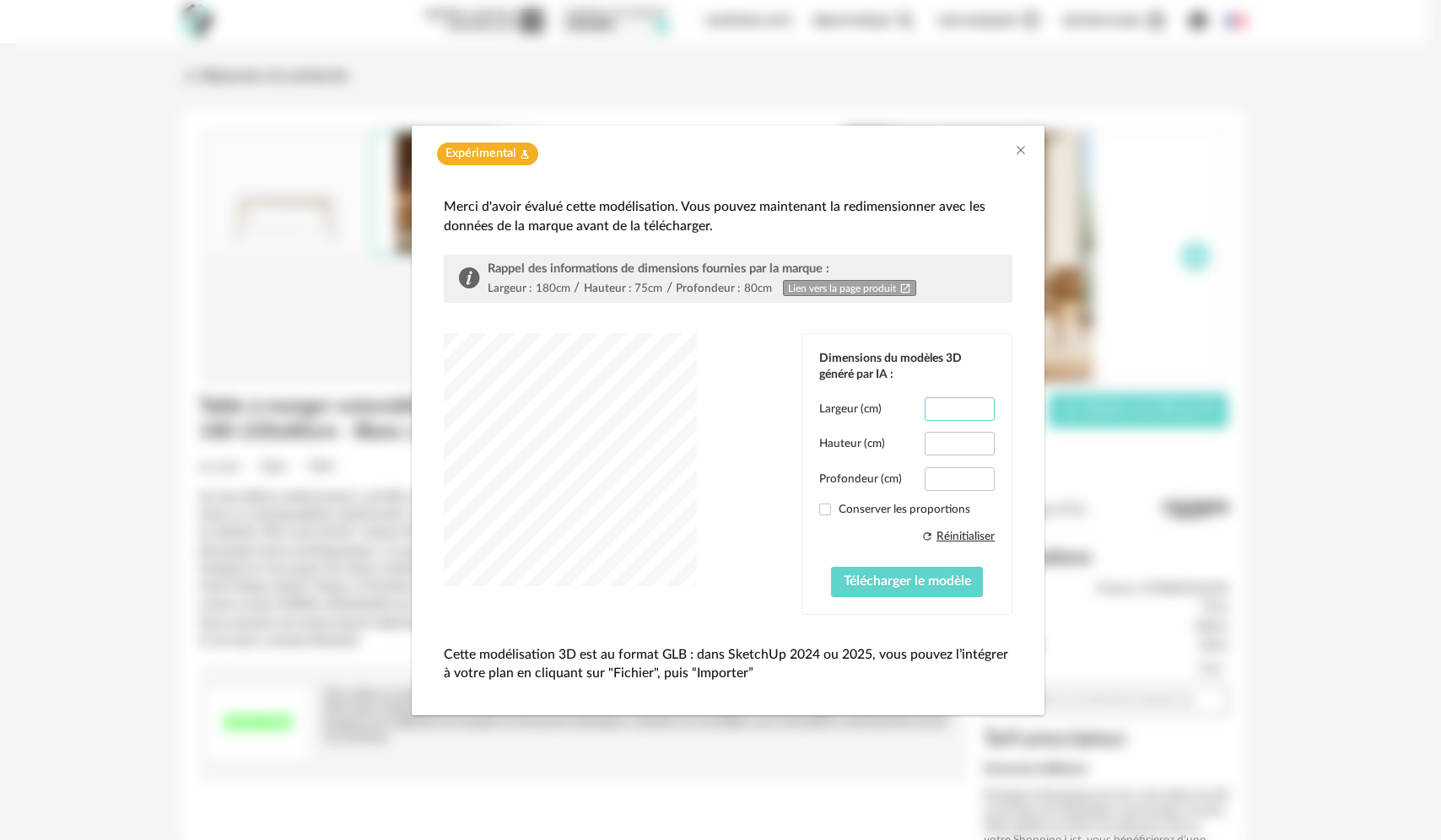
click at [496, 414] on input "***" at bounding box center [959, 409] width 70 height 23
click at [496, 511] on span "dialog" at bounding box center [825, 509] width 12 height 12
type input "*****"
type input "****"
type input "*****"
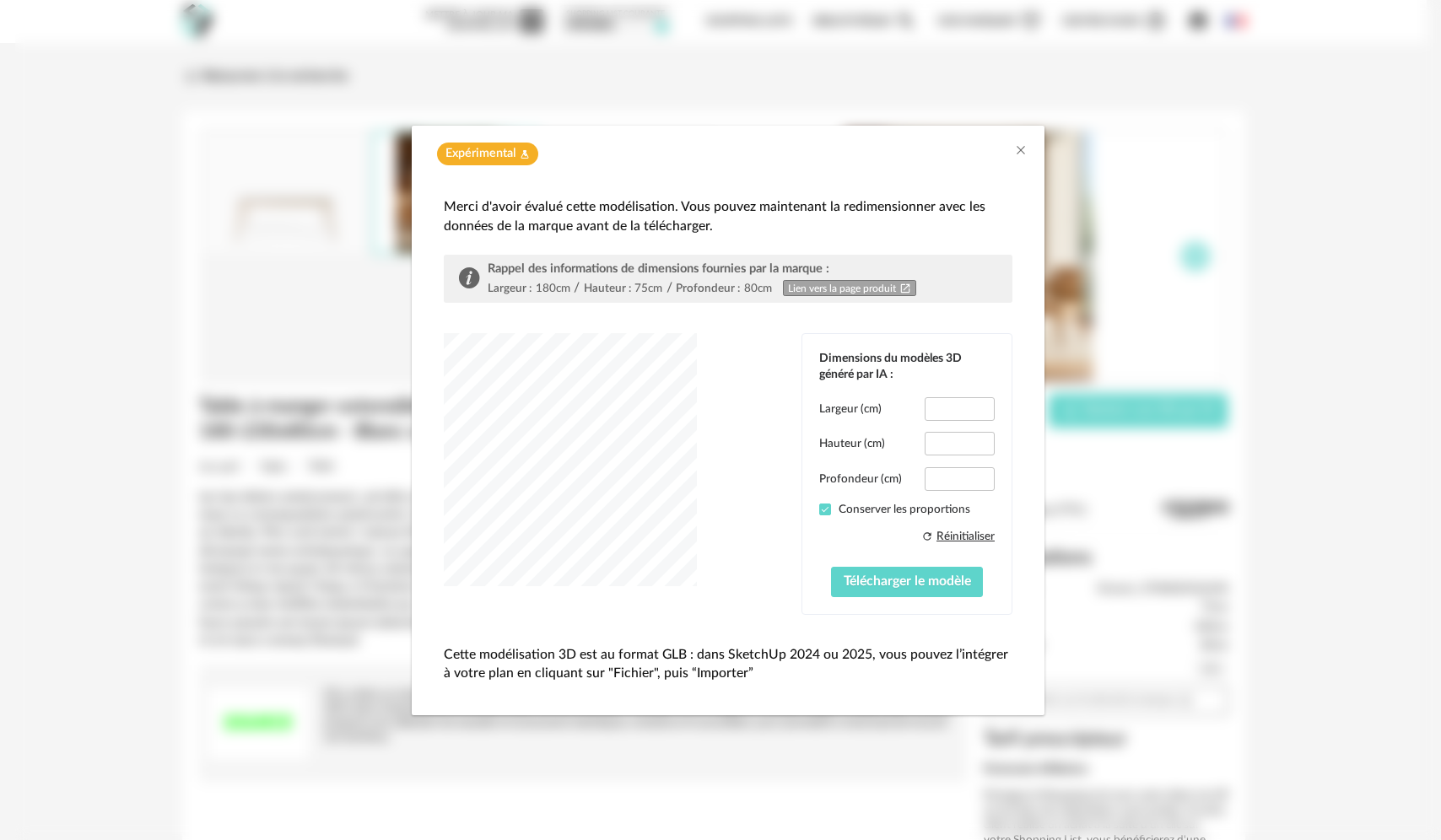
click at [496, 510] on span "dialog" at bounding box center [825, 509] width 12 height 12
type input "***"
click at [496, 416] on input "***" at bounding box center [959, 409] width 70 height 23
click at [496, 434] on input "**" at bounding box center [959, 443] width 70 height 23
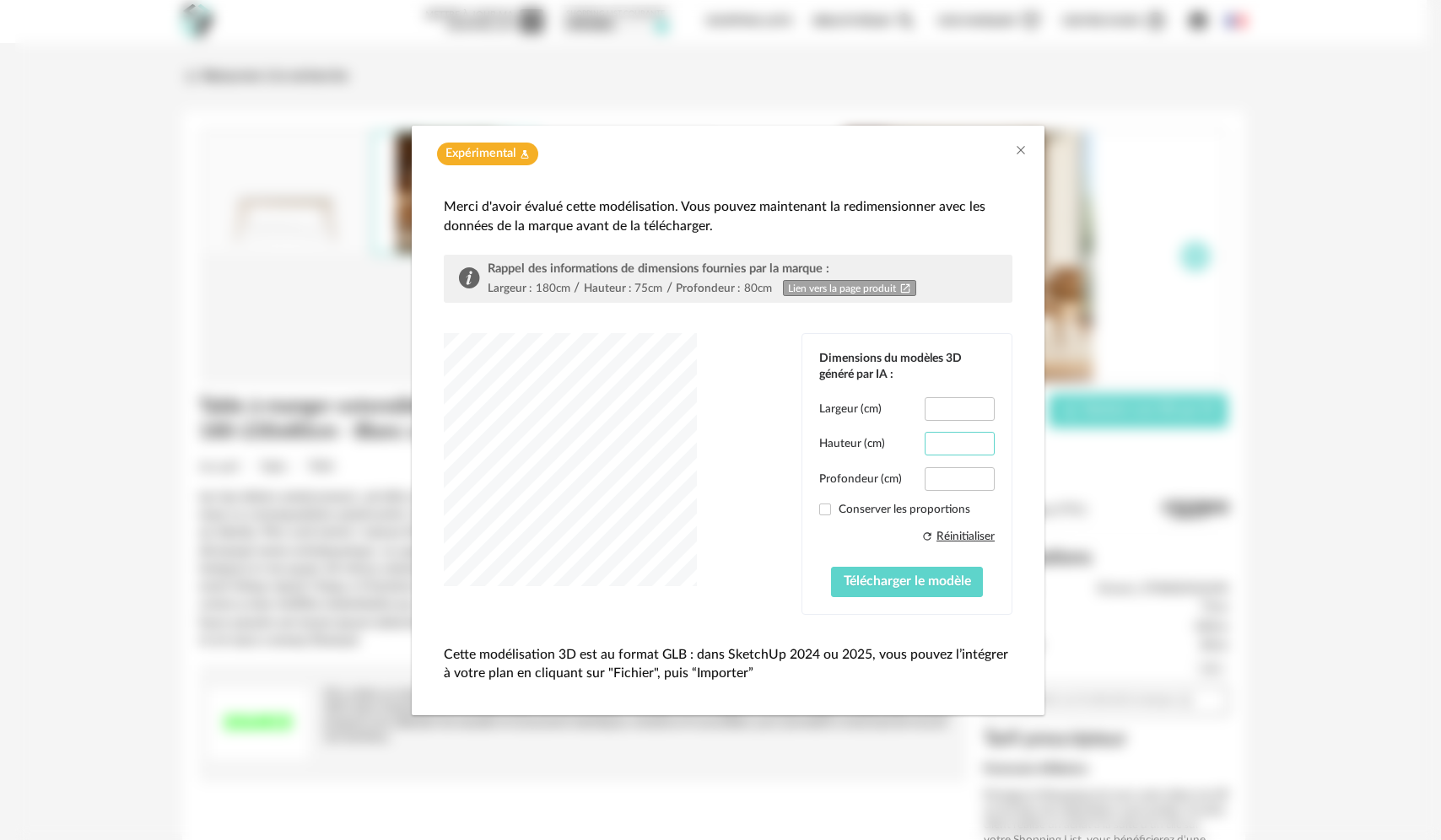
click at [496, 434] on input "**" at bounding box center [959, 443] width 70 height 23
type input "**"
click at [496, 434] on input "**" at bounding box center [959, 443] width 70 height 23
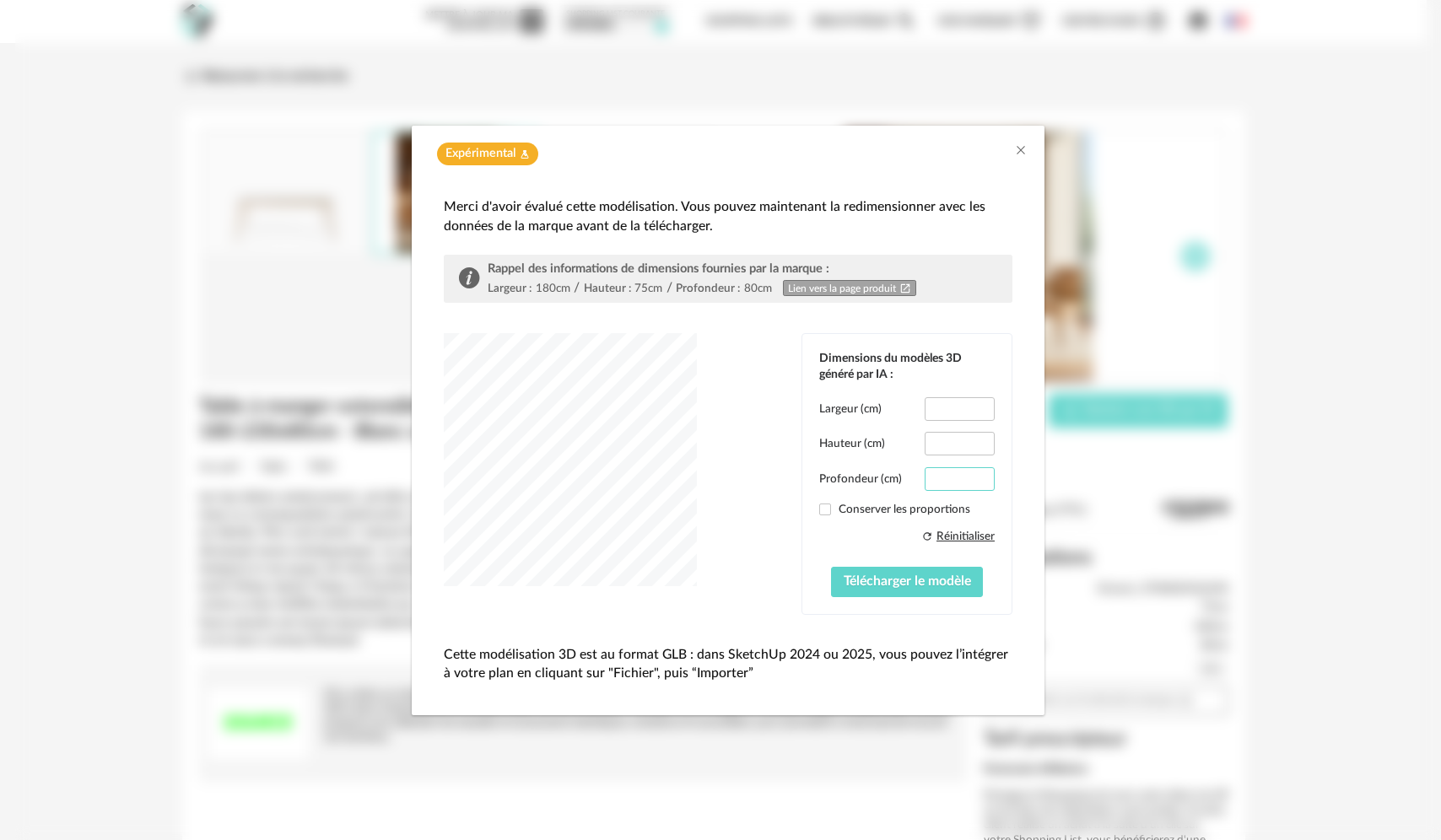
click at [496, 476] on input "*****" at bounding box center [959, 479] width 70 height 23
click at [496, 477] on input "****" at bounding box center [959, 479] width 70 height 23
type input "**"
click at [496, 583] on span "Télécharger le modèle" at bounding box center [908, 581] width 127 height 13
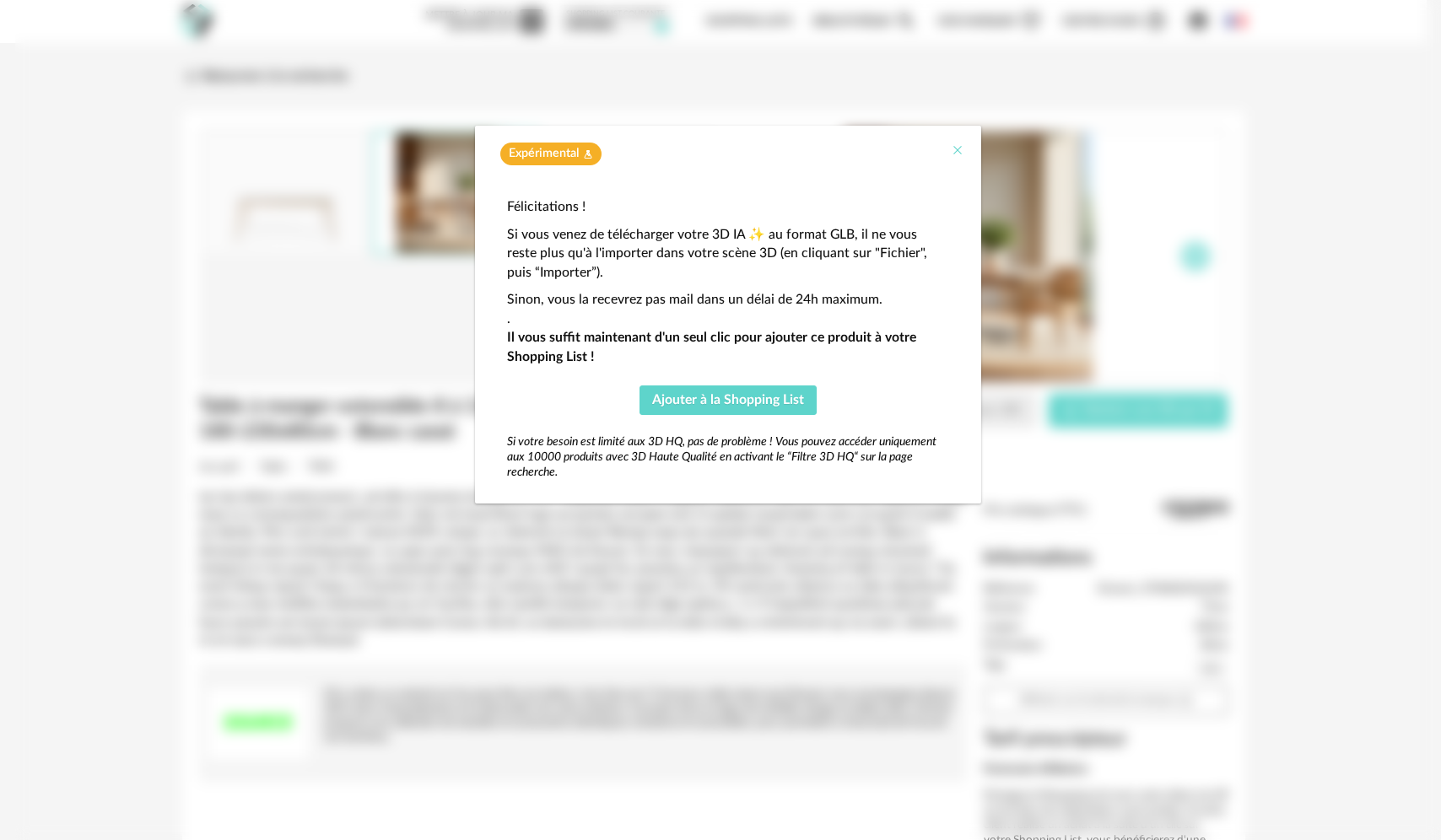
click at [496, 145] on icon "Close" at bounding box center [957, 150] width 13 height 13
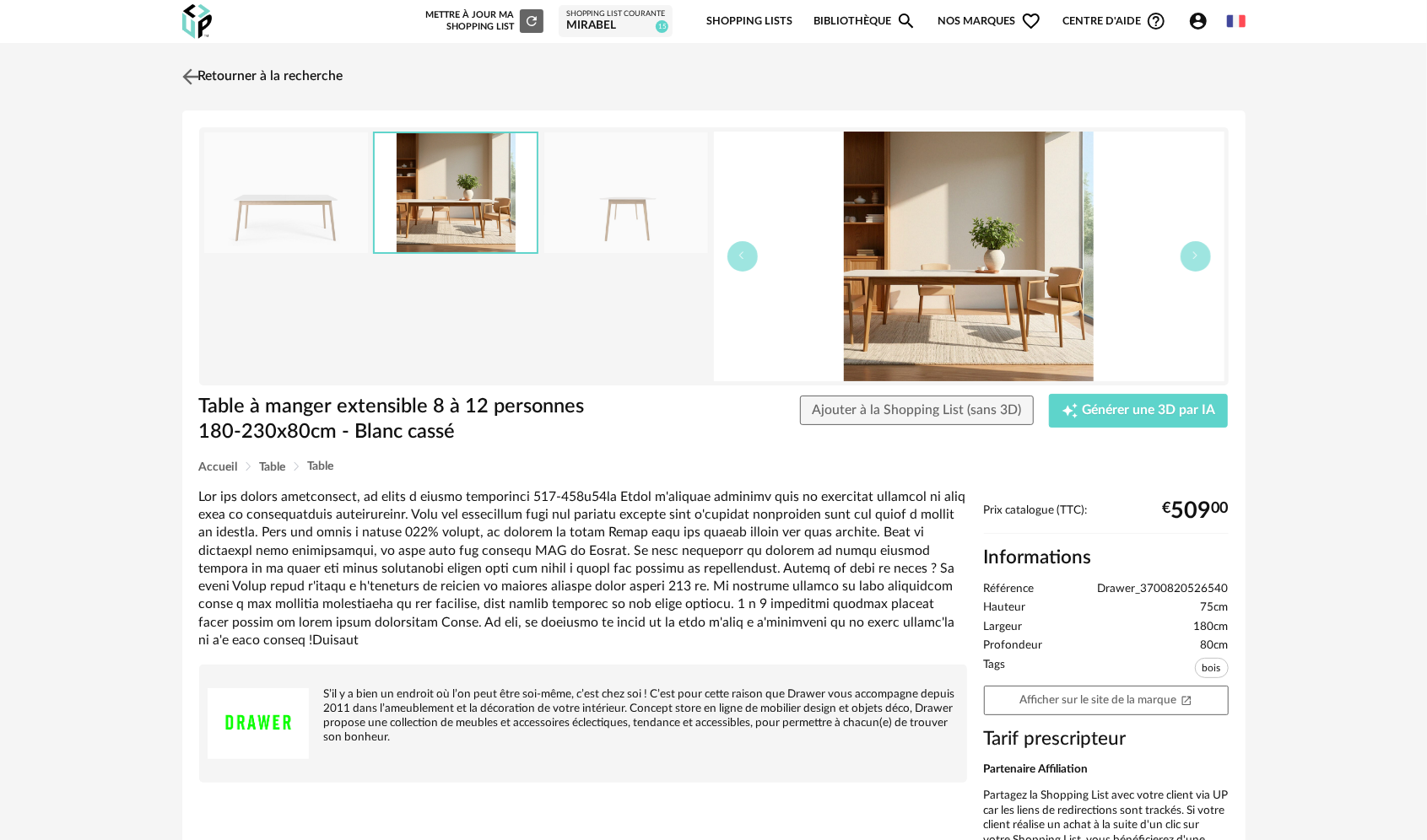
click at [256, 73] on link "Retourner à la recherche" at bounding box center [260, 77] width 166 height 37
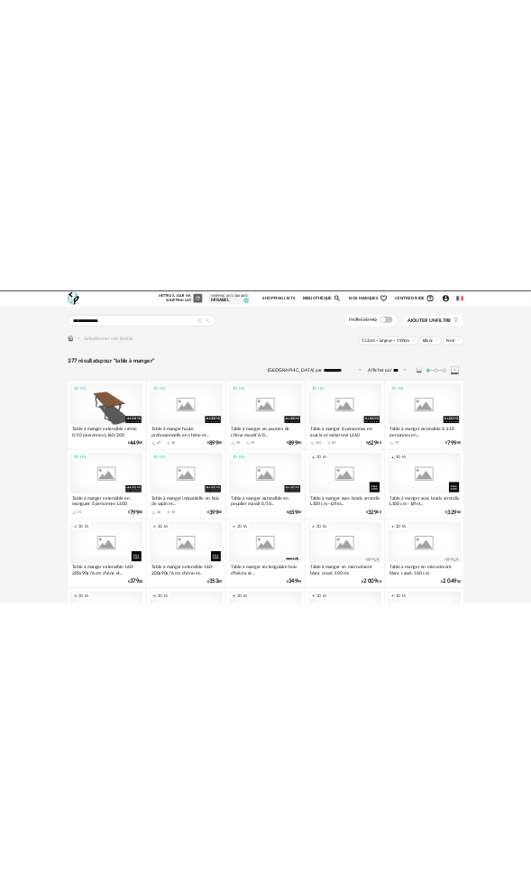
scroll to position [1464, 0]
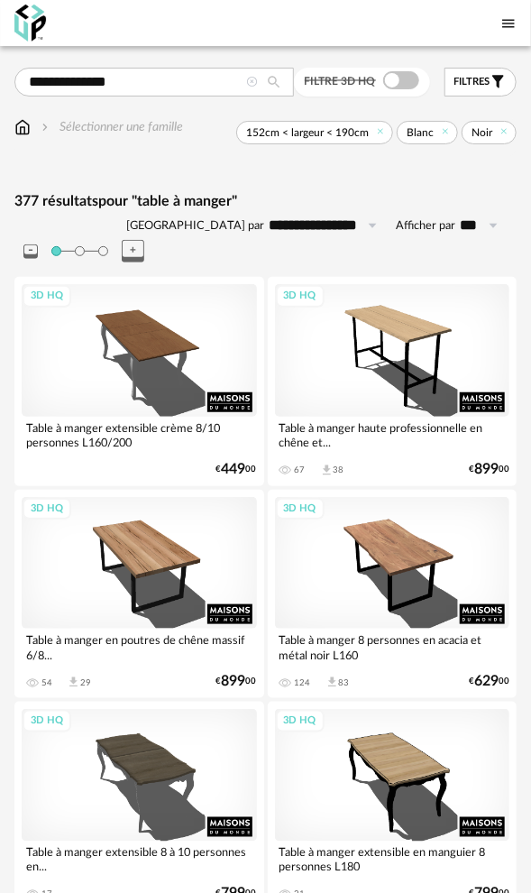
click at [254, 81] on icon at bounding box center [253, 83] width 12 height 12
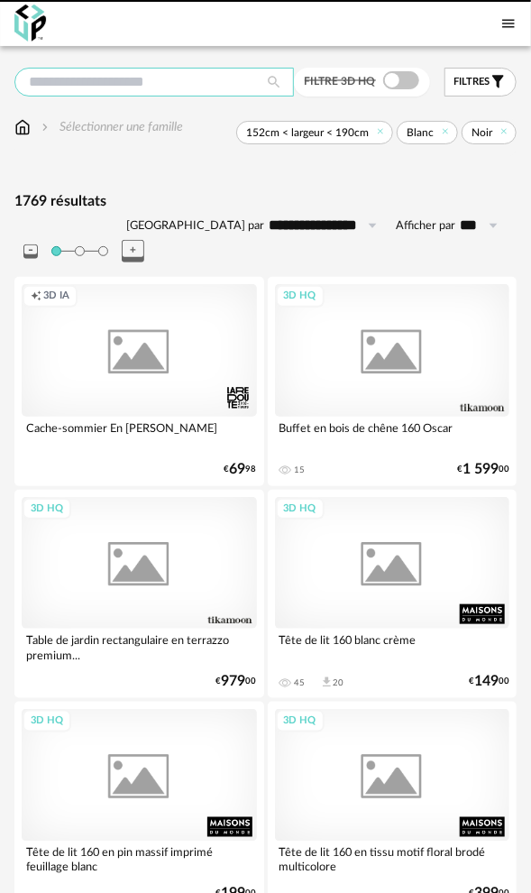
click at [151, 81] on input "text" at bounding box center [154, 82] width 280 height 29
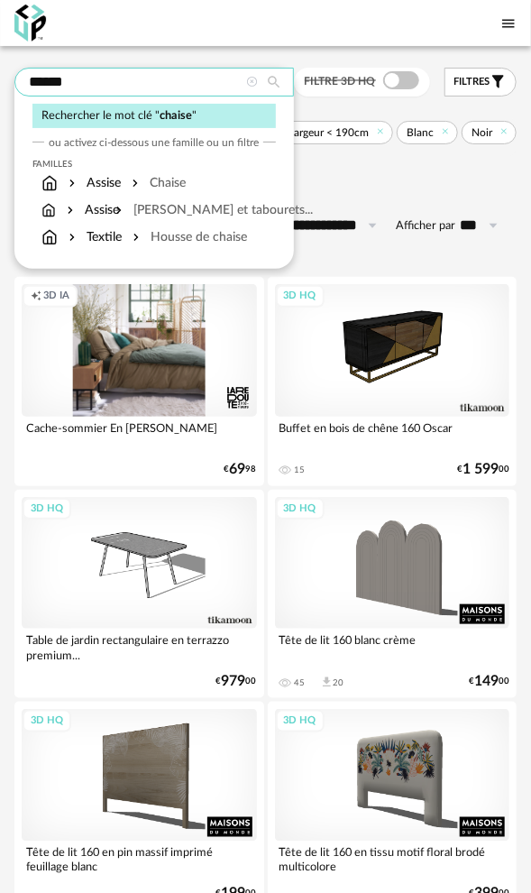
type input "******"
type input "**********"
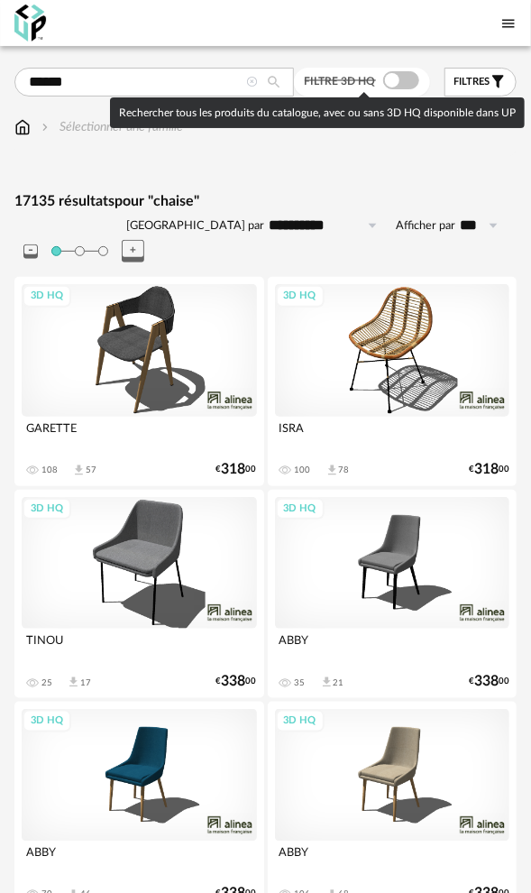
click at [393, 79] on span at bounding box center [401, 80] width 36 height 18
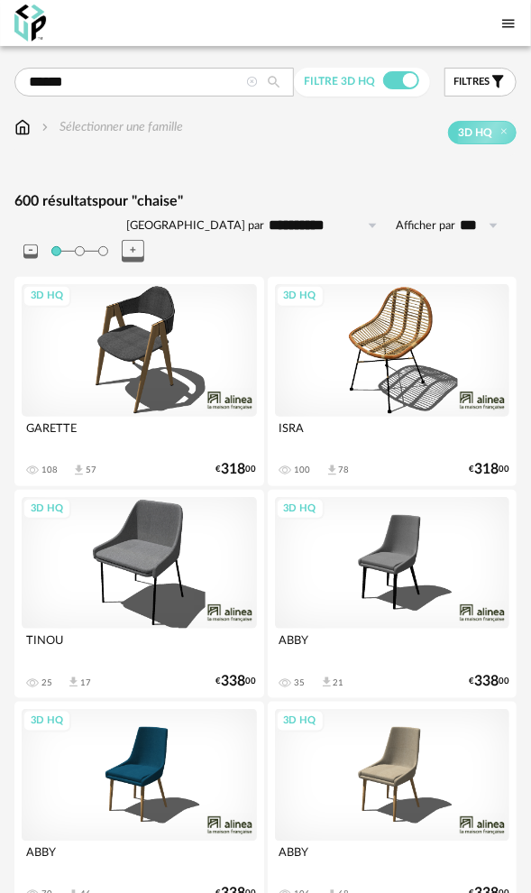
click at [498, 78] on icon "Filter icon" at bounding box center [498, 82] width 12 height 13
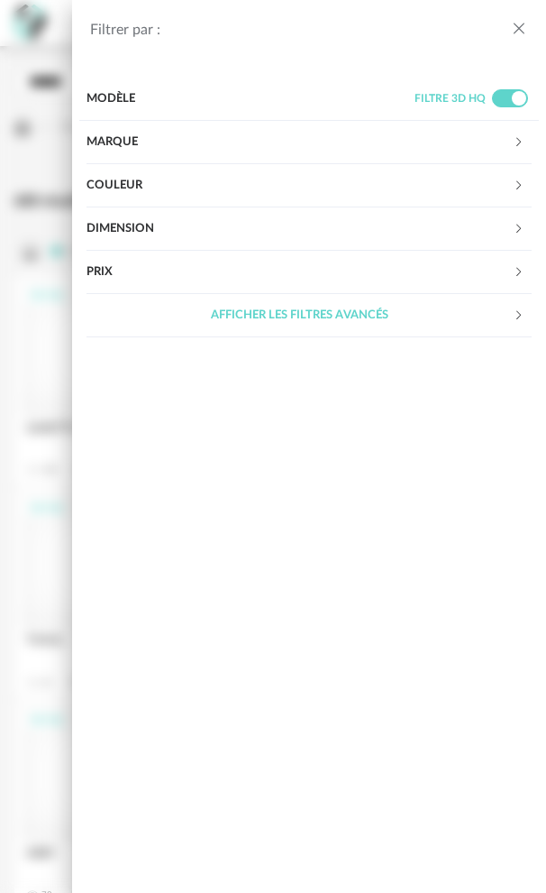
click at [474, 188] on div "Couleur" at bounding box center [300, 185] width 427 height 43
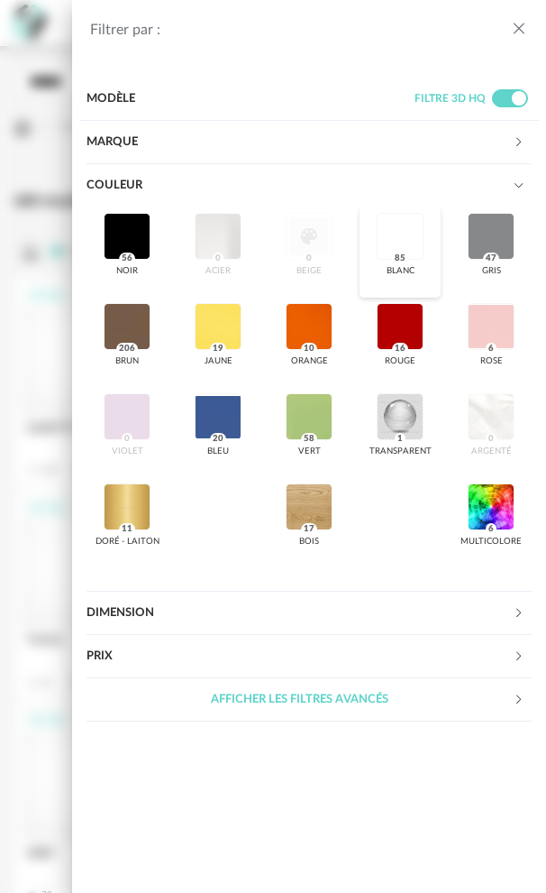
click at [404, 241] on div at bounding box center [400, 236] width 47 height 47
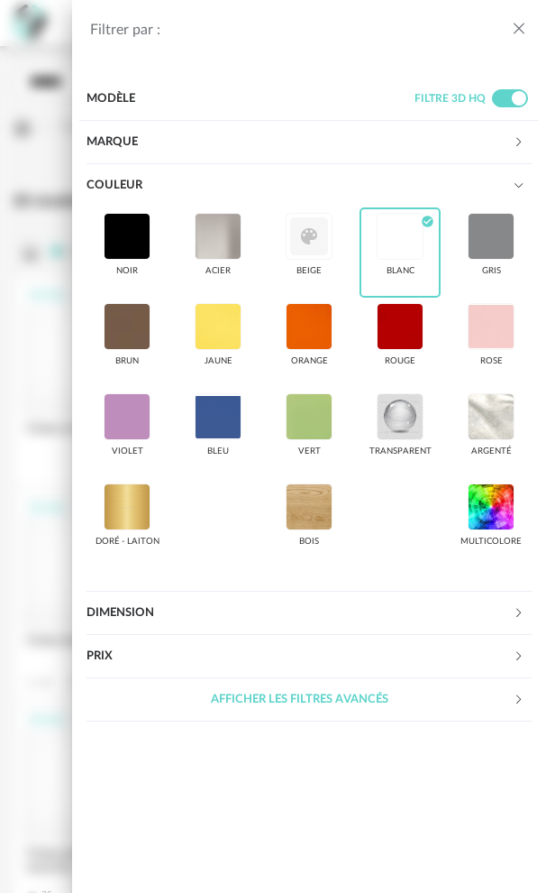
click at [514, 32] on icon "close drawer" at bounding box center [519, 29] width 18 height 18
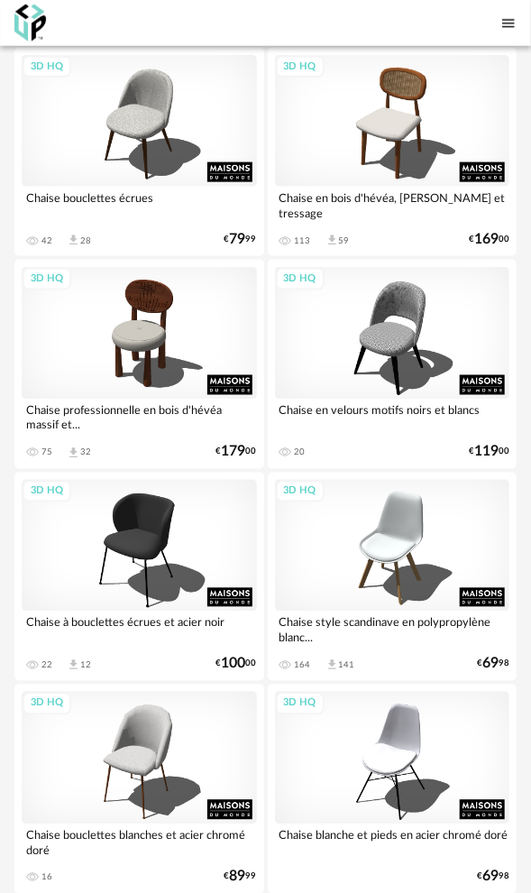
scroll to position [543, 0]
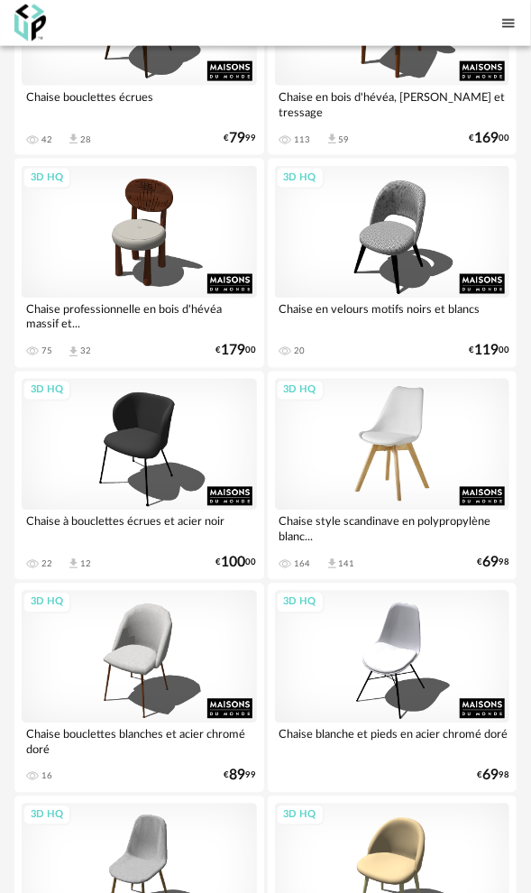
click at [399, 409] on div "3D HQ" at bounding box center [392, 445] width 235 height 133
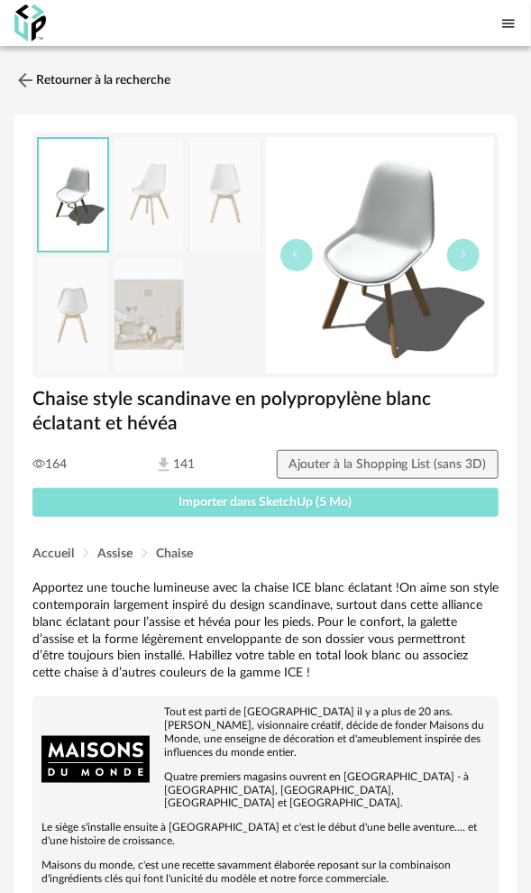
click at [243, 500] on span "Importer dans SketchUp (5 Mo)" at bounding box center [265, 502] width 173 height 13
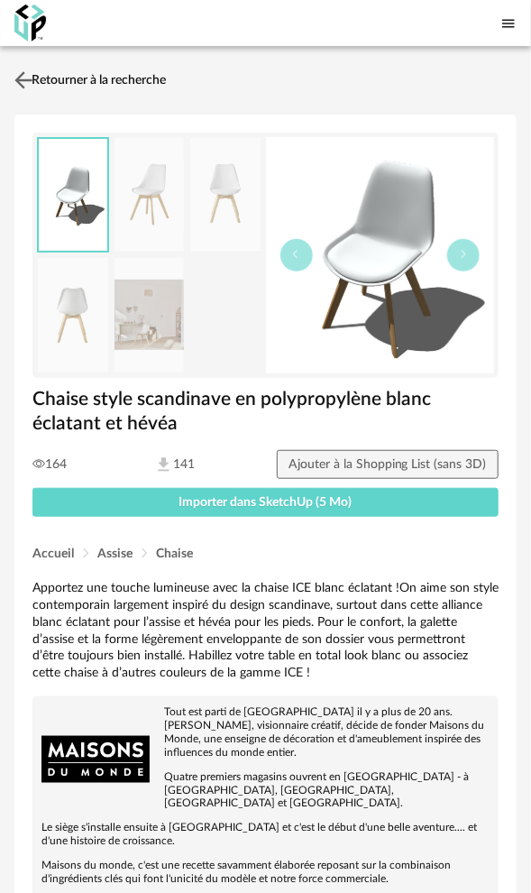
click at [47, 79] on link "Retourner à la recherche" at bounding box center [88, 80] width 156 height 40
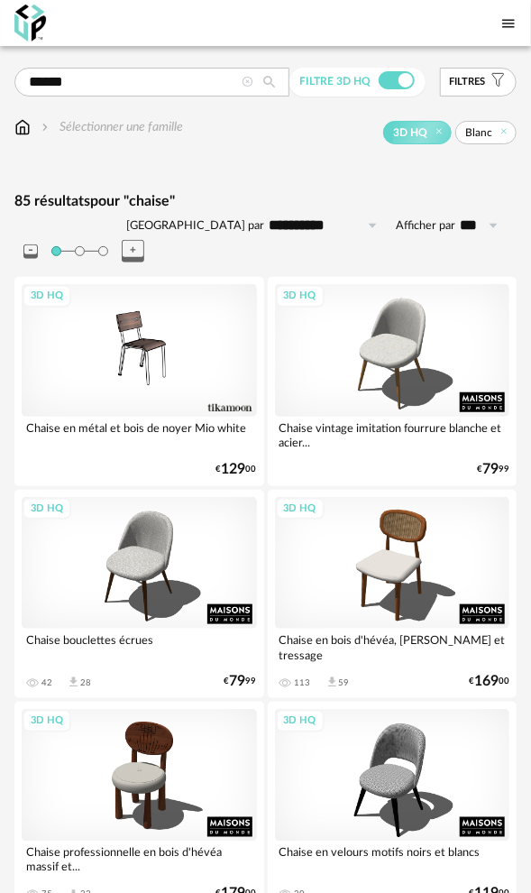
click at [251, 78] on icon at bounding box center [249, 83] width 12 height 12
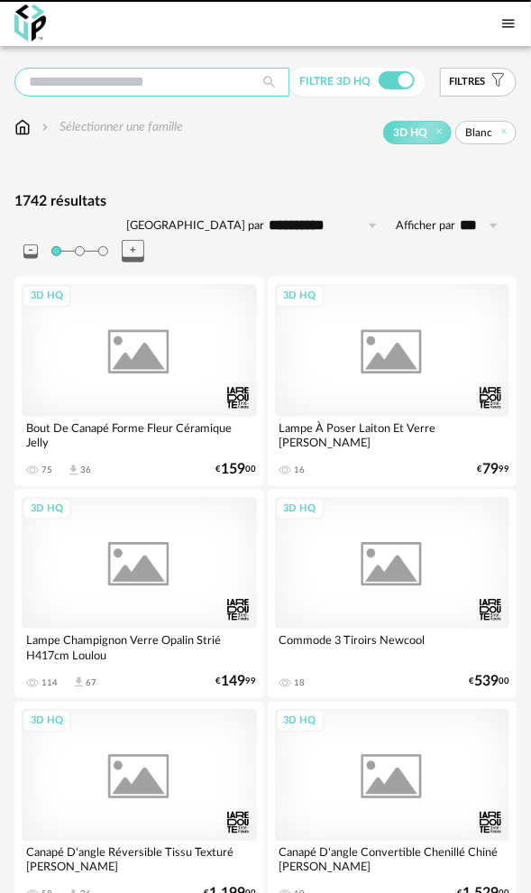
click at [142, 83] on input "text" at bounding box center [151, 82] width 275 height 29
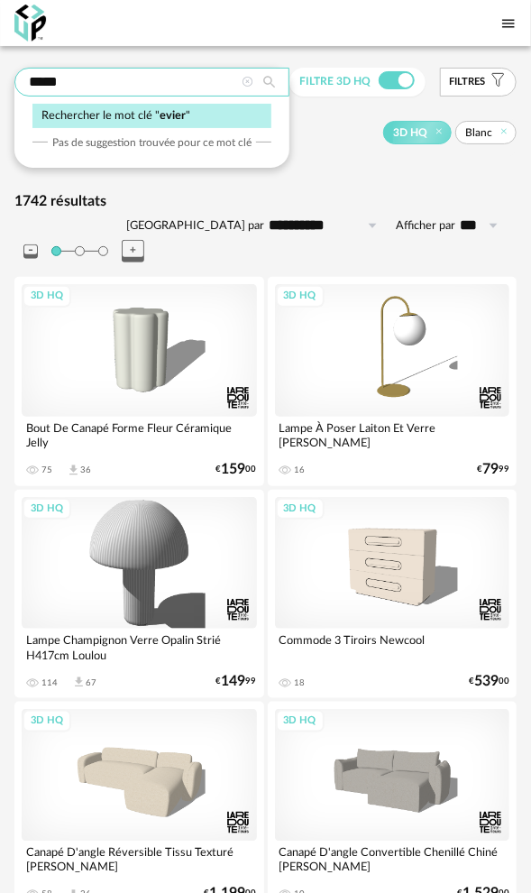
type input "*****"
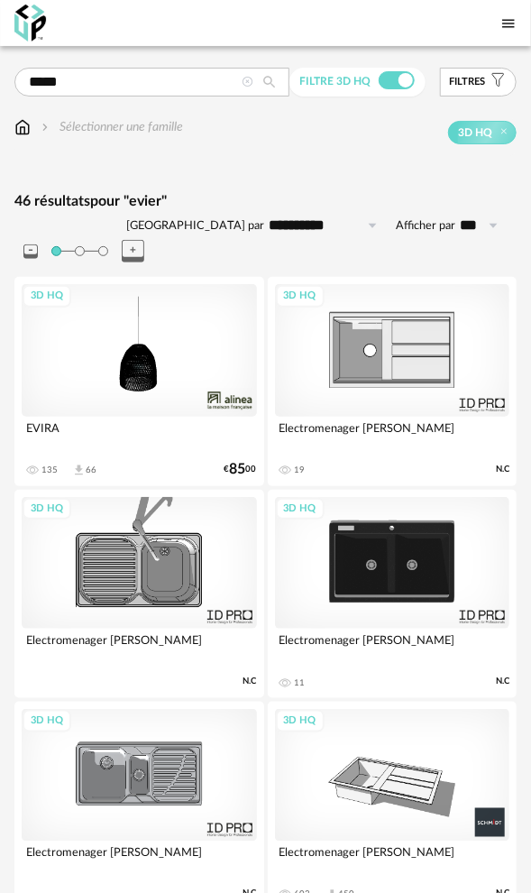
click at [399, 541] on div "3D HQ" at bounding box center [392, 563] width 235 height 133
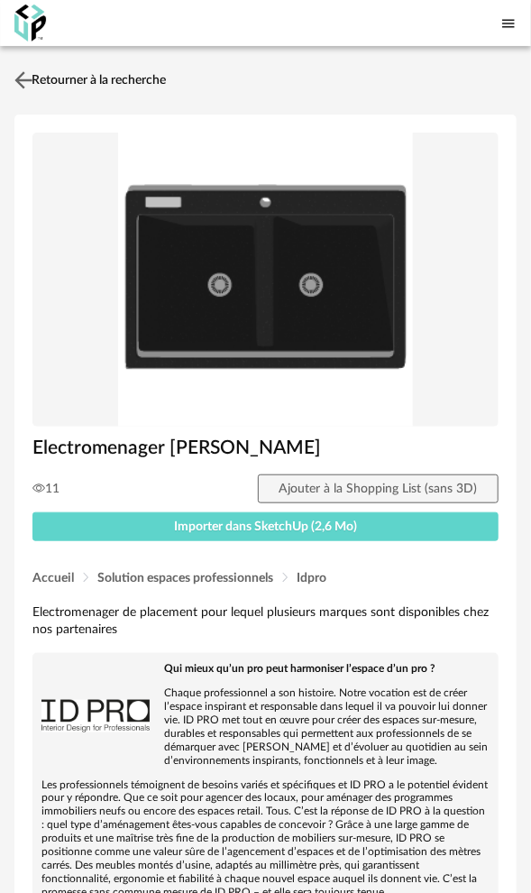
click at [99, 77] on link "Retourner à la recherche" at bounding box center [88, 80] width 156 height 40
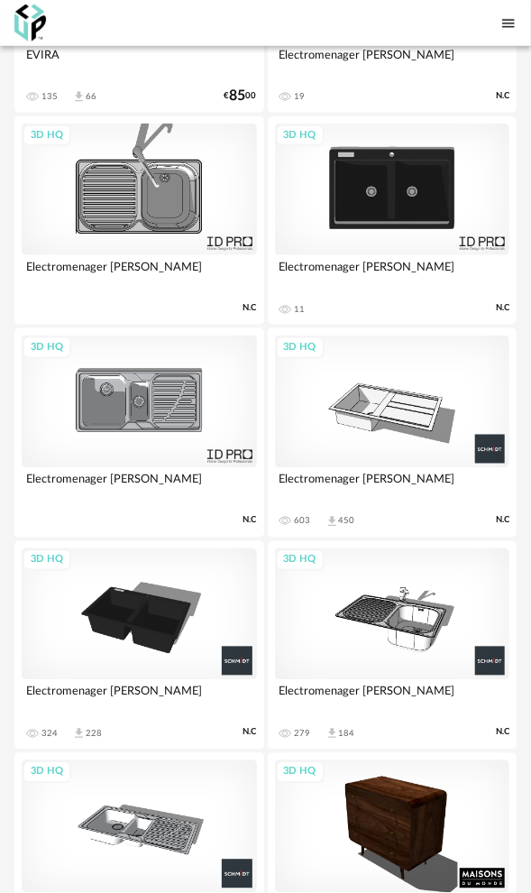
scroll to position [541, 0]
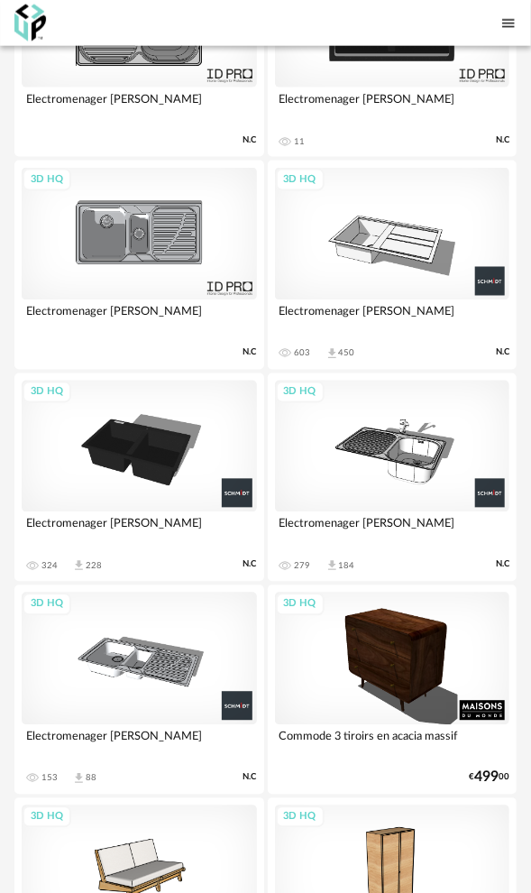
click at [404, 222] on div "3D HQ" at bounding box center [392, 234] width 235 height 133
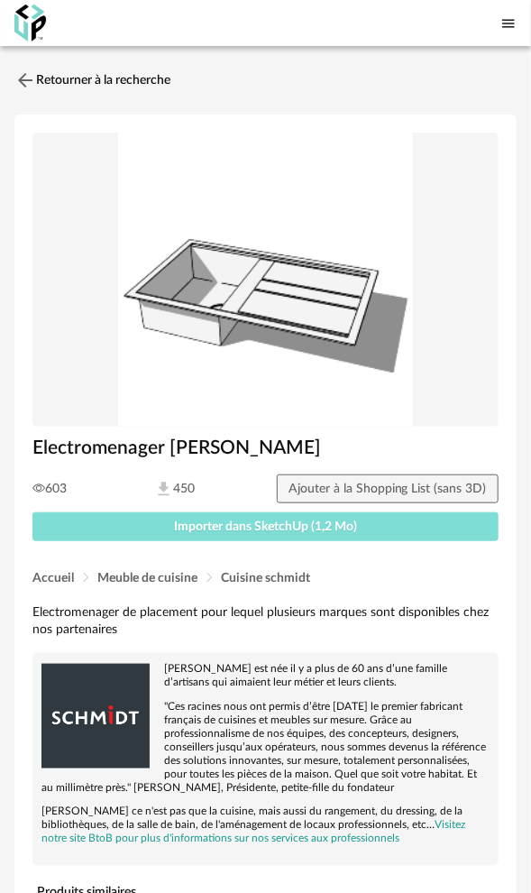
click at [256, 523] on span "Importer dans SketchUp (1,2 Mo)" at bounding box center [265, 526] width 183 height 13
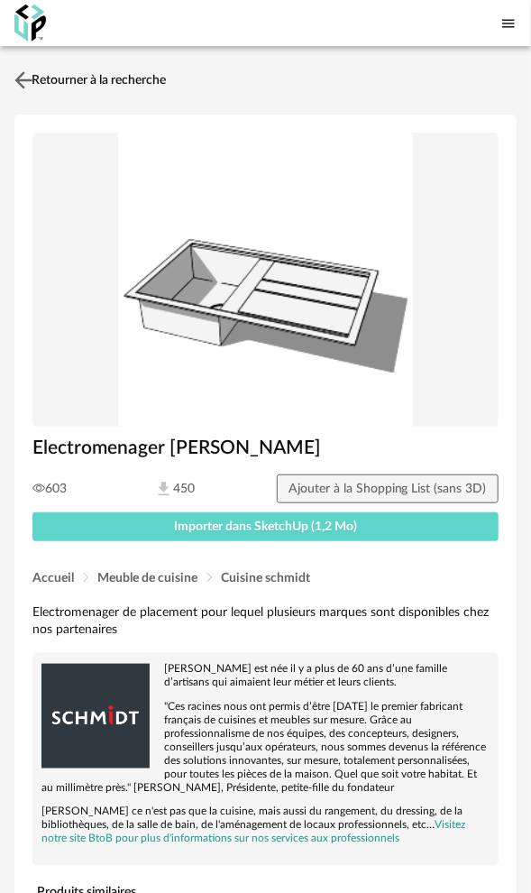
click at [122, 79] on link "Retourner à la recherche" at bounding box center [88, 80] width 156 height 40
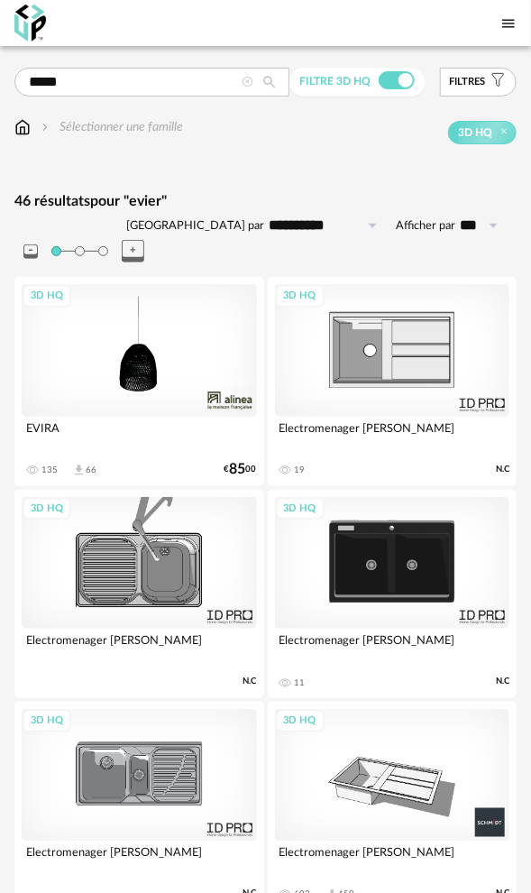
click at [252, 80] on icon at bounding box center [249, 83] width 12 height 12
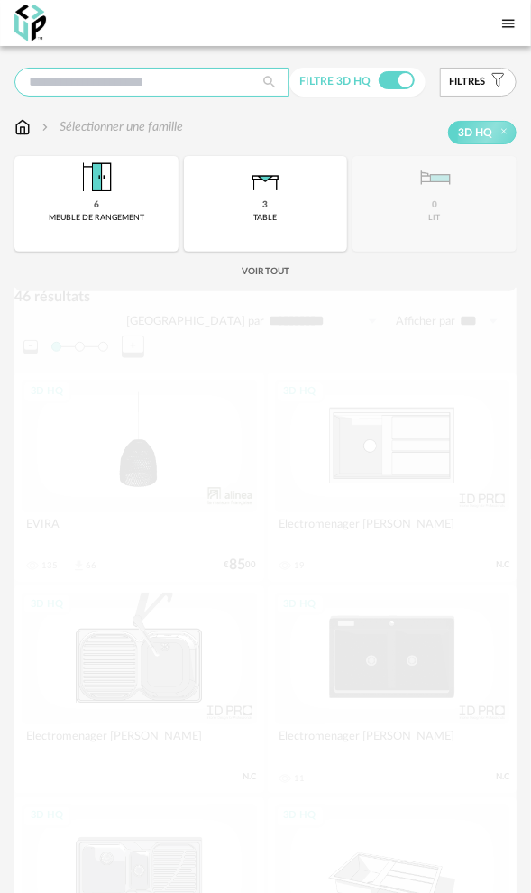
click at [106, 77] on input "text" at bounding box center [151, 82] width 275 height 29
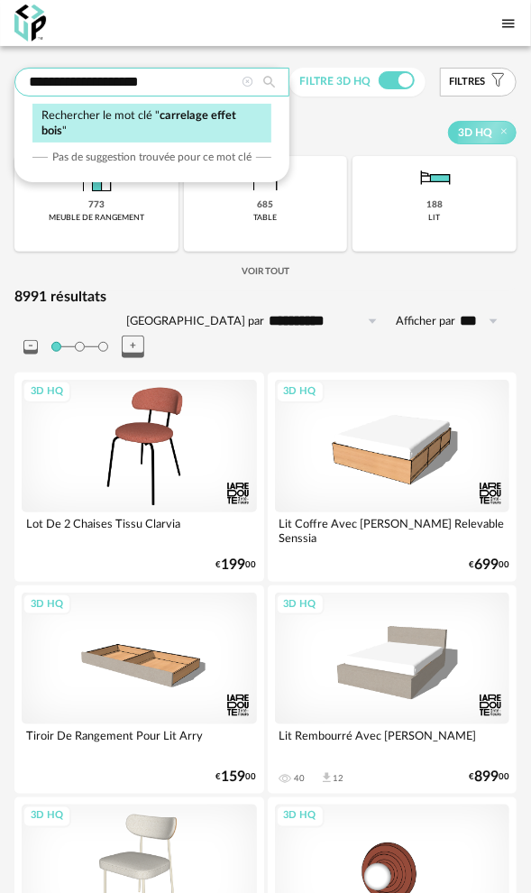
type input "**********"
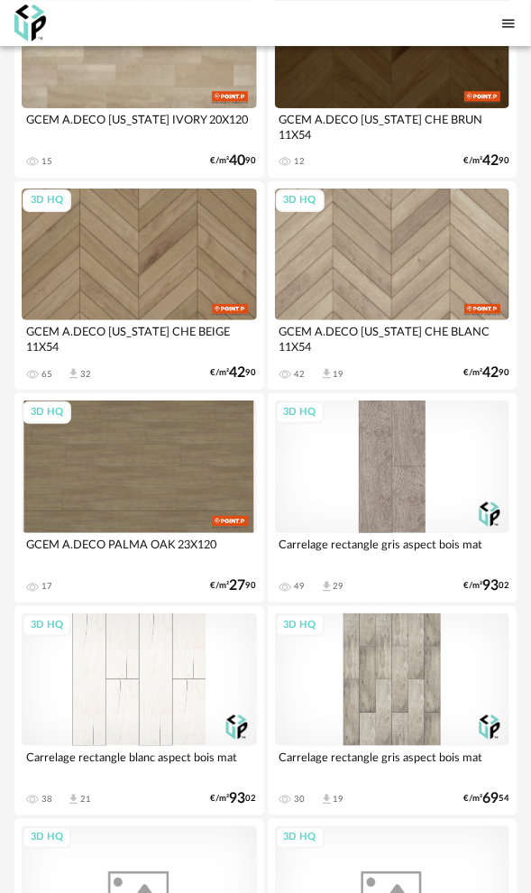
scroll to position [4779, 0]
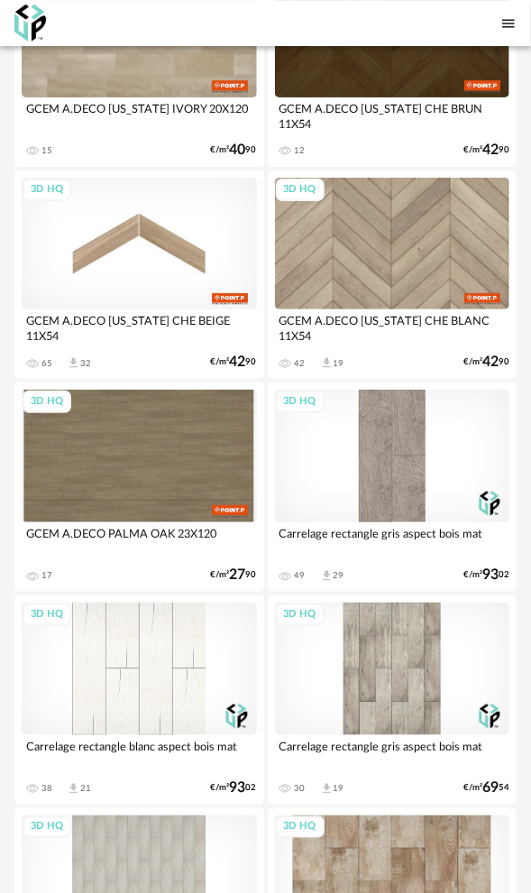
click at [159, 256] on div "3D HQ" at bounding box center [139, 244] width 235 height 133
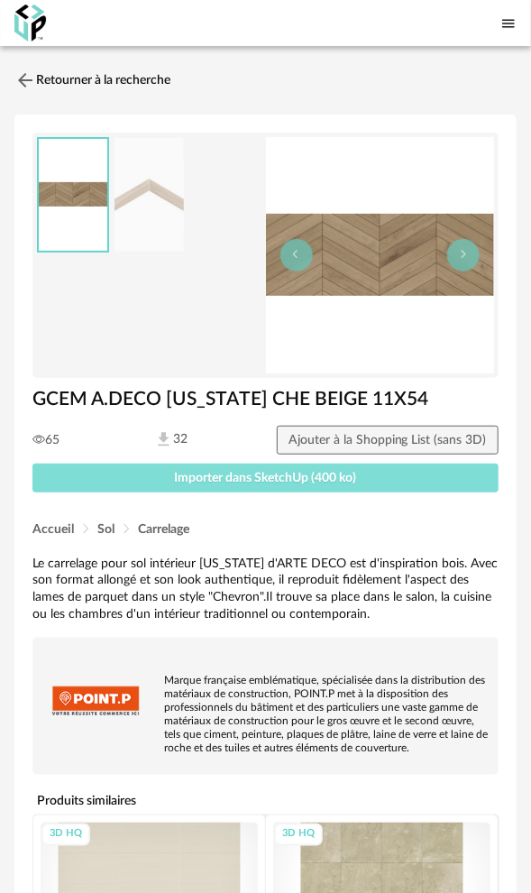
click at [244, 474] on span "Importer dans SketchUp (400 ko)" at bounding box center [266, 478] width 182 height 13
